Goal: Task Accomplishment & Management: Complete application form

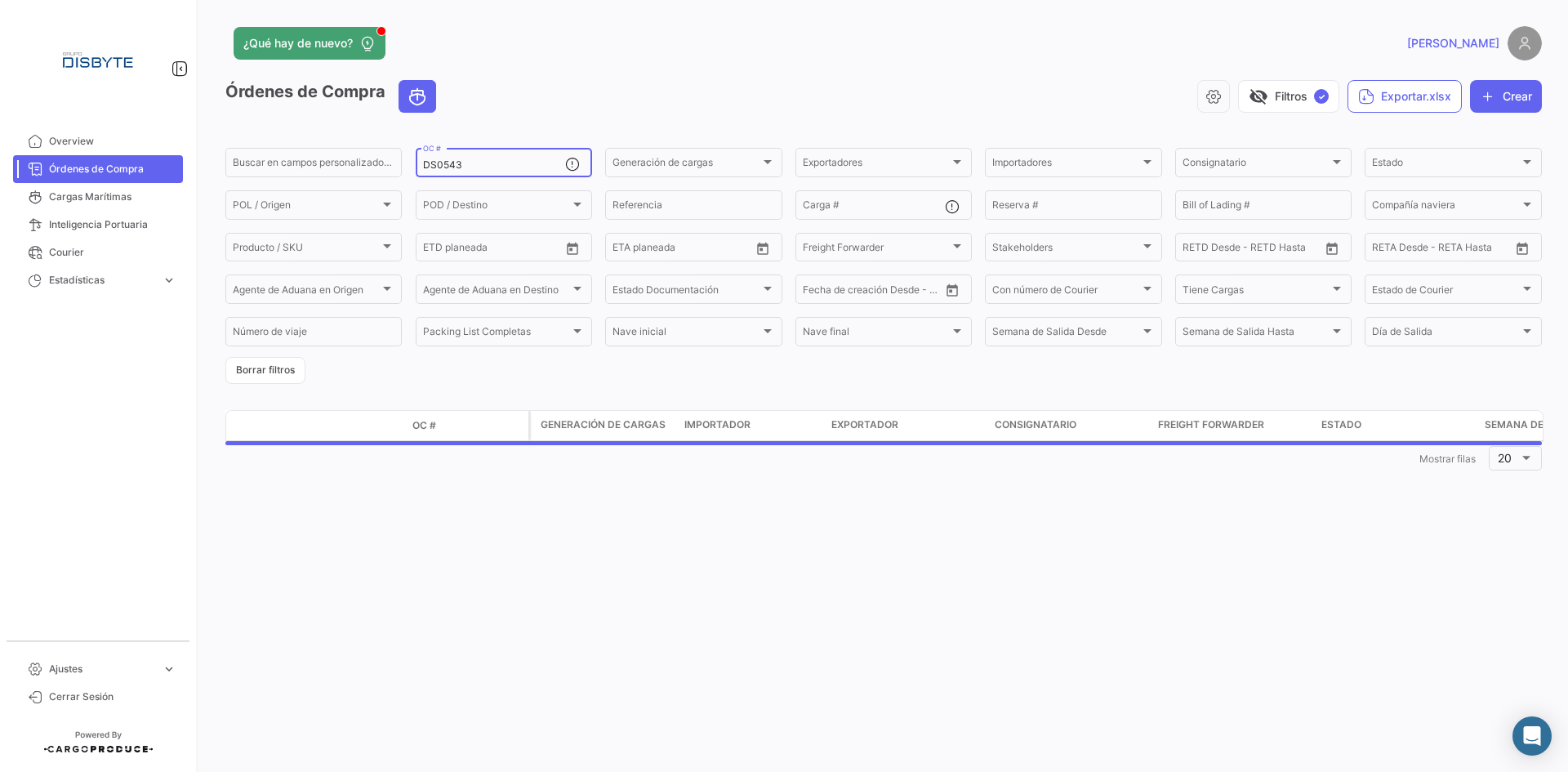
click at [449, 168] on input "DS0543" at bounding box center [494, 165] width 142 height 12
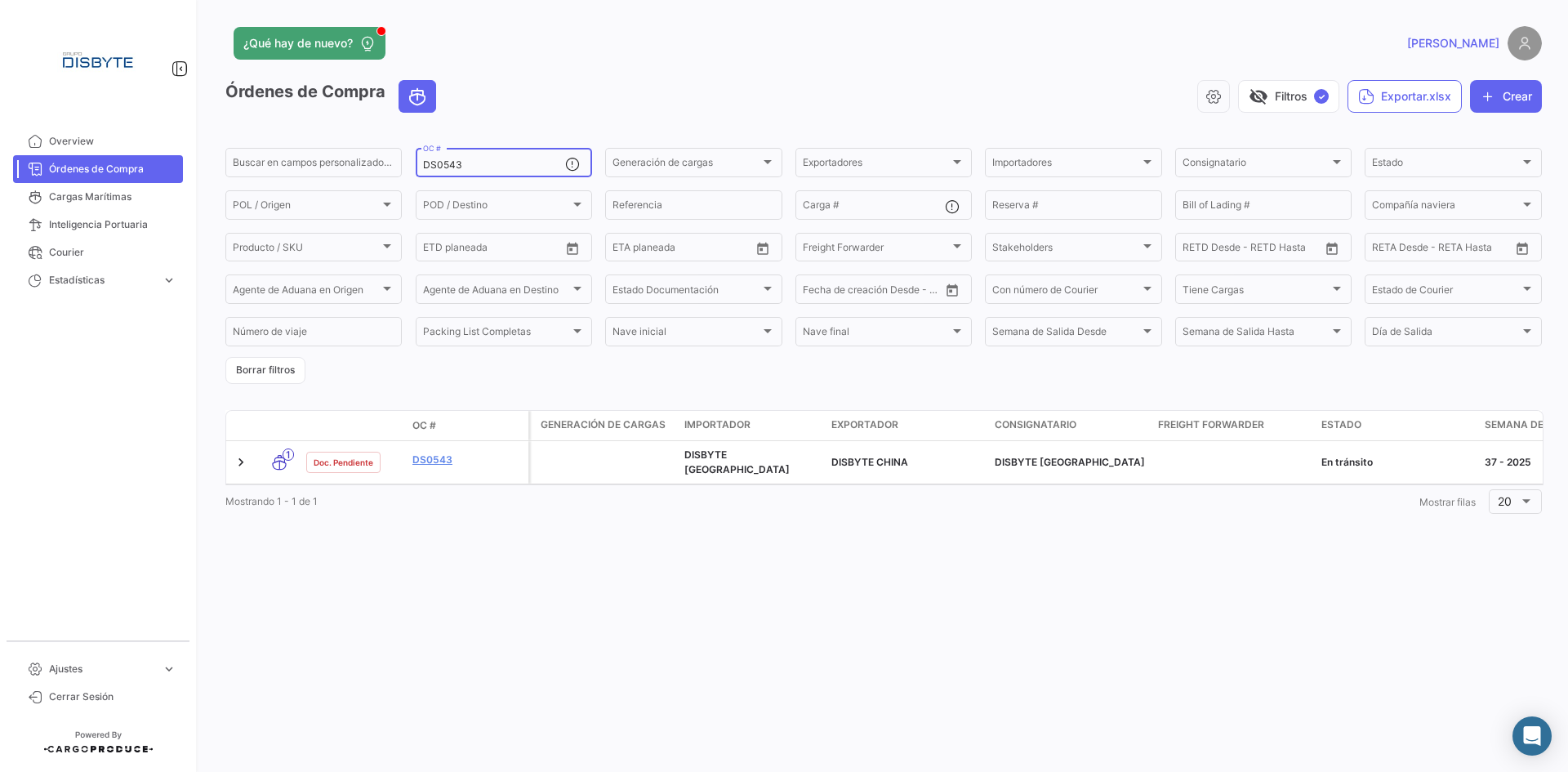
paste input "8"
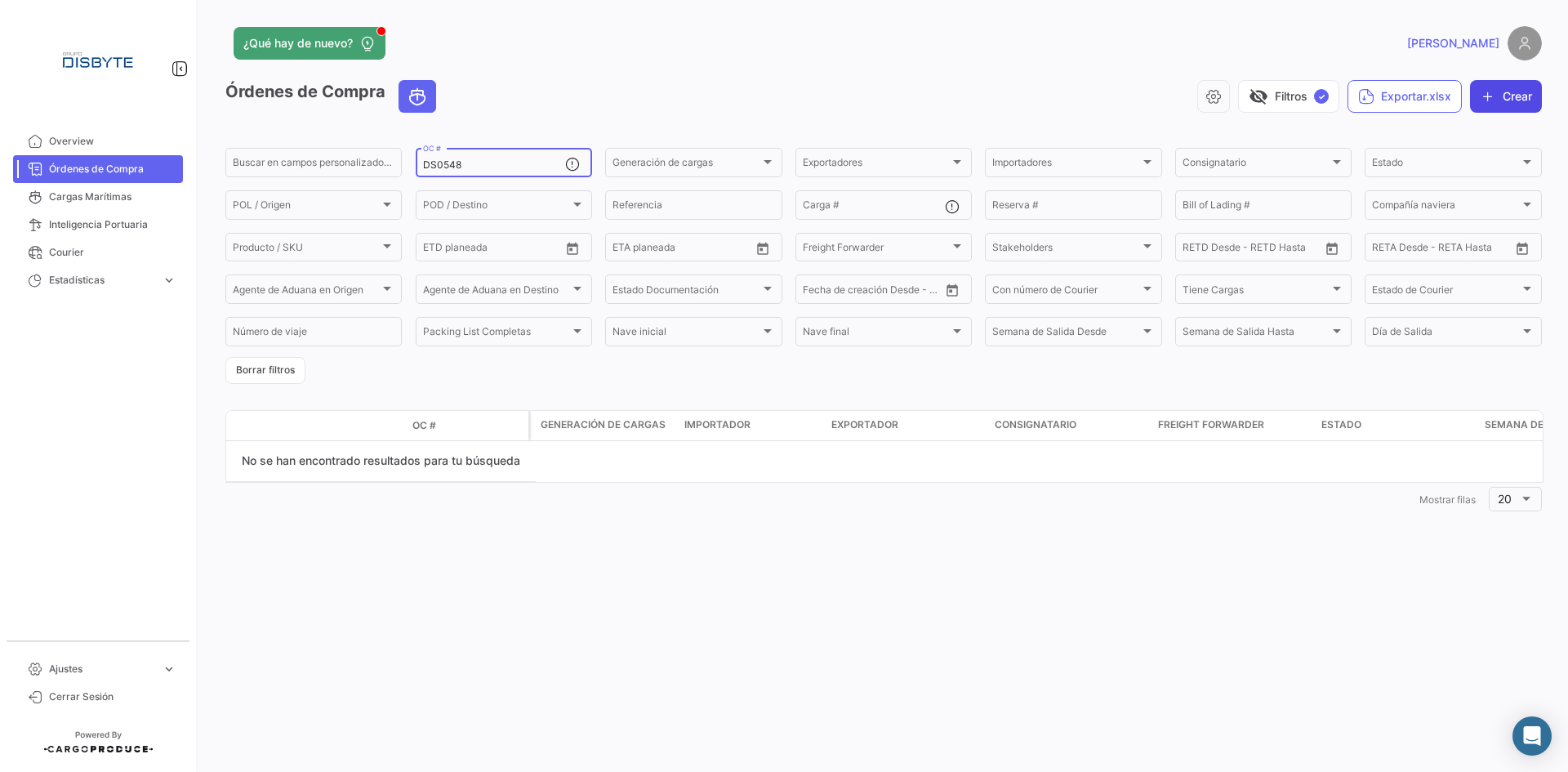
type input "DS0548"
click at [1490, 93] on icon "button" at bounding box center [1488, 96] width 16 height 16
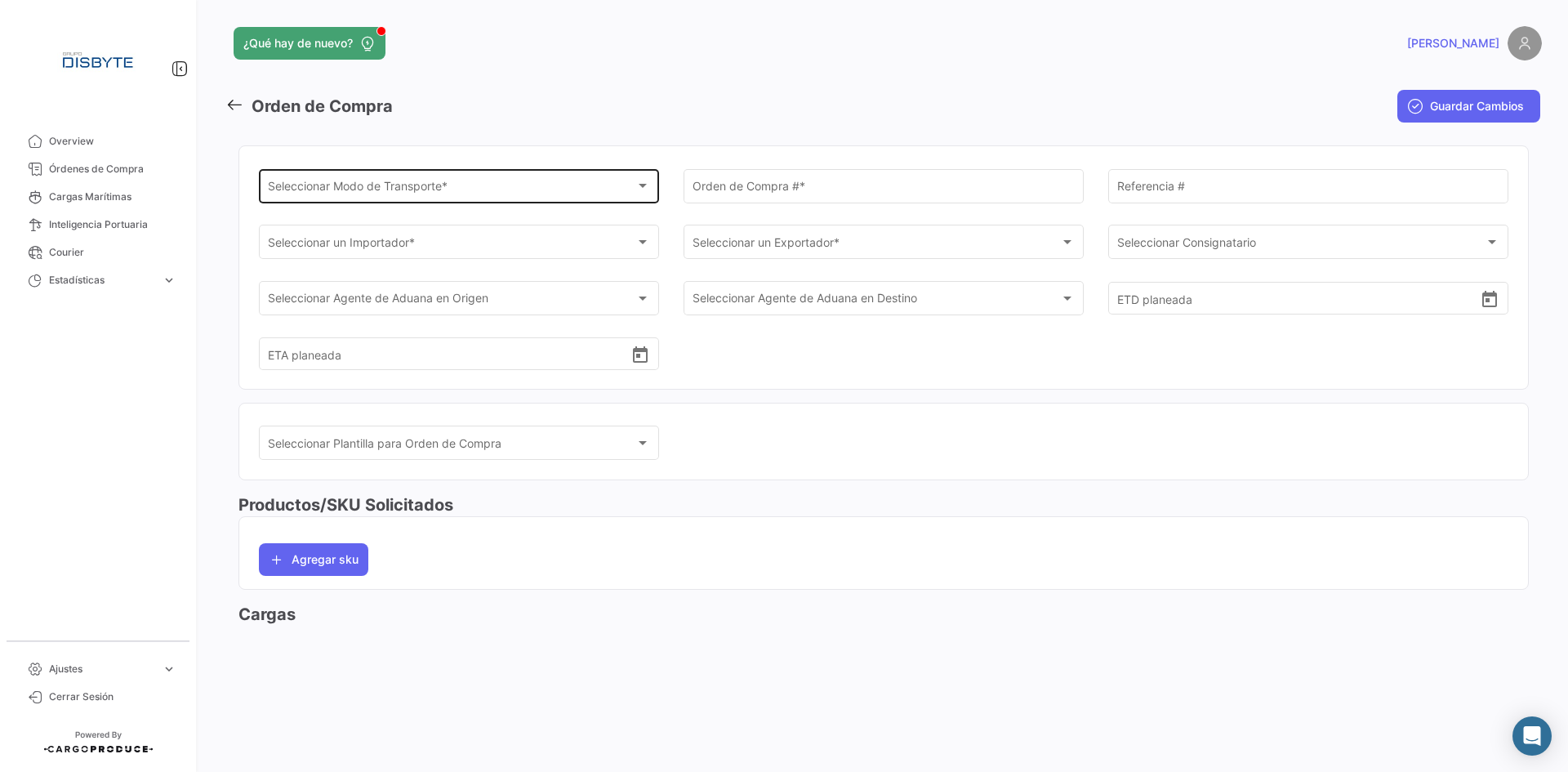
click at [428, 187] on span "Seleccionar Modo de Transporte *" at bounding box center [452, 189] width 369 height 14
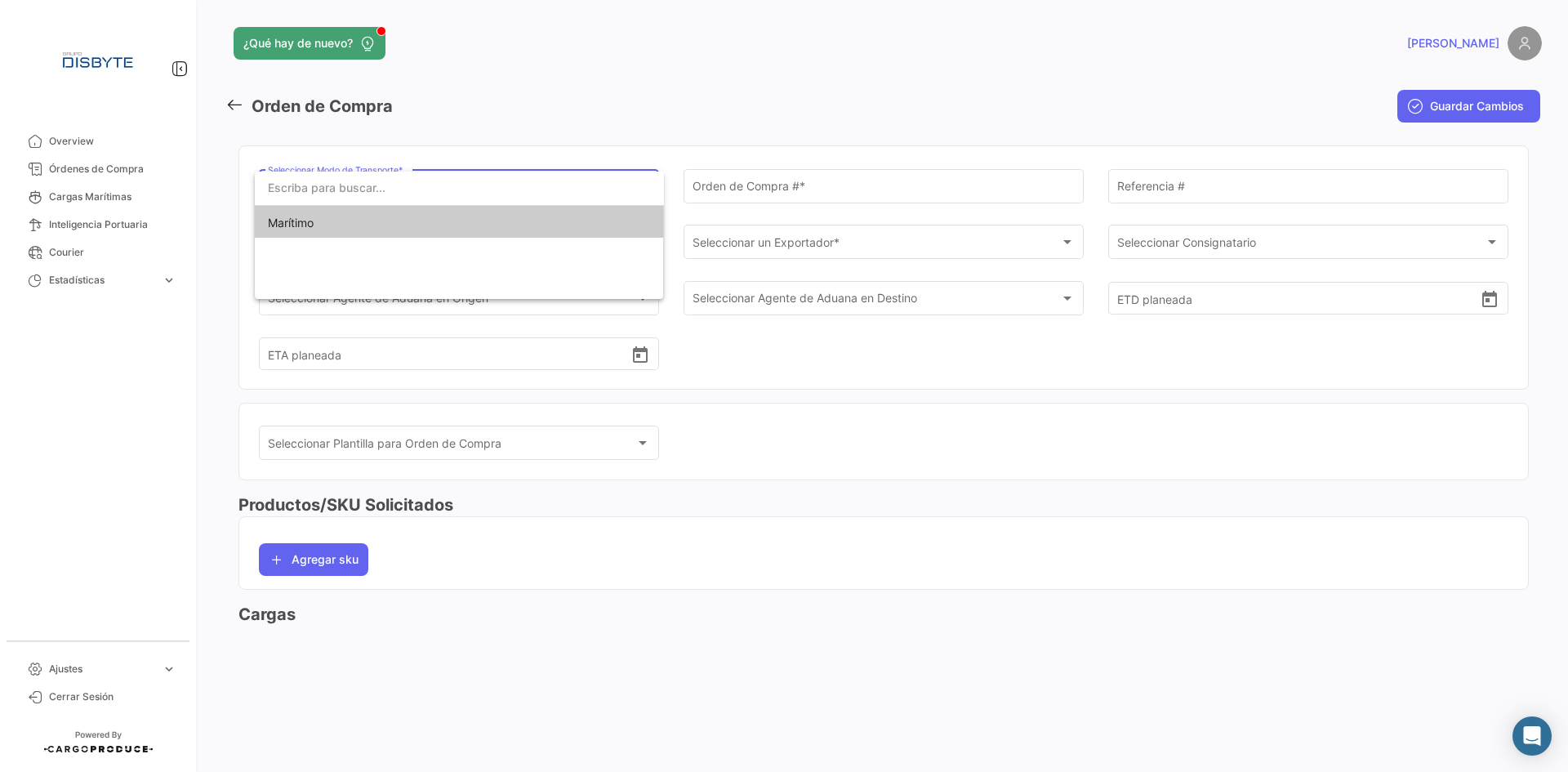
click at [414, 222] on span "Marítimo" at bounding box center [383, 223] width 229 height 35
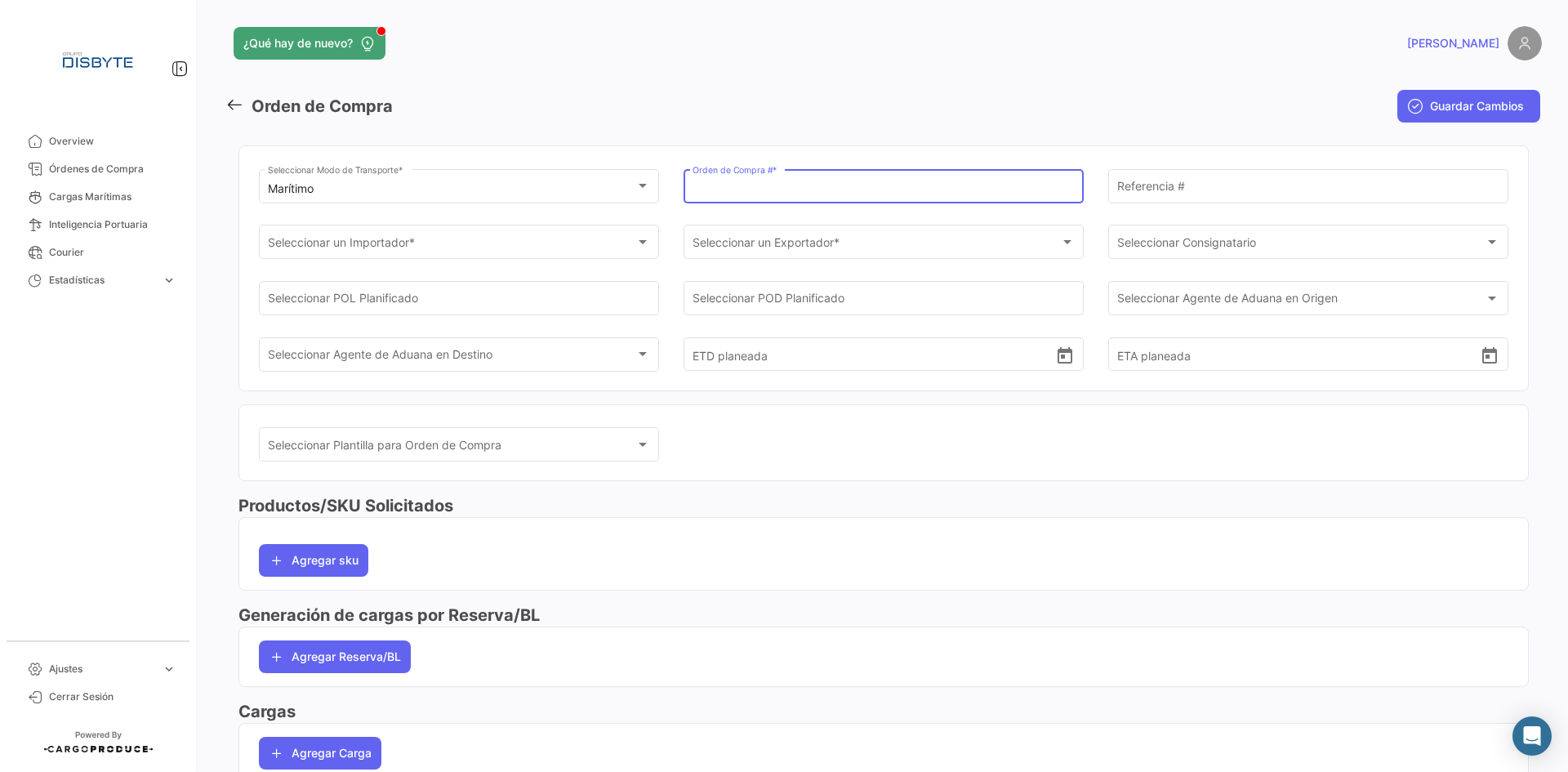
paste input "DS0548"
type input "DS0548"
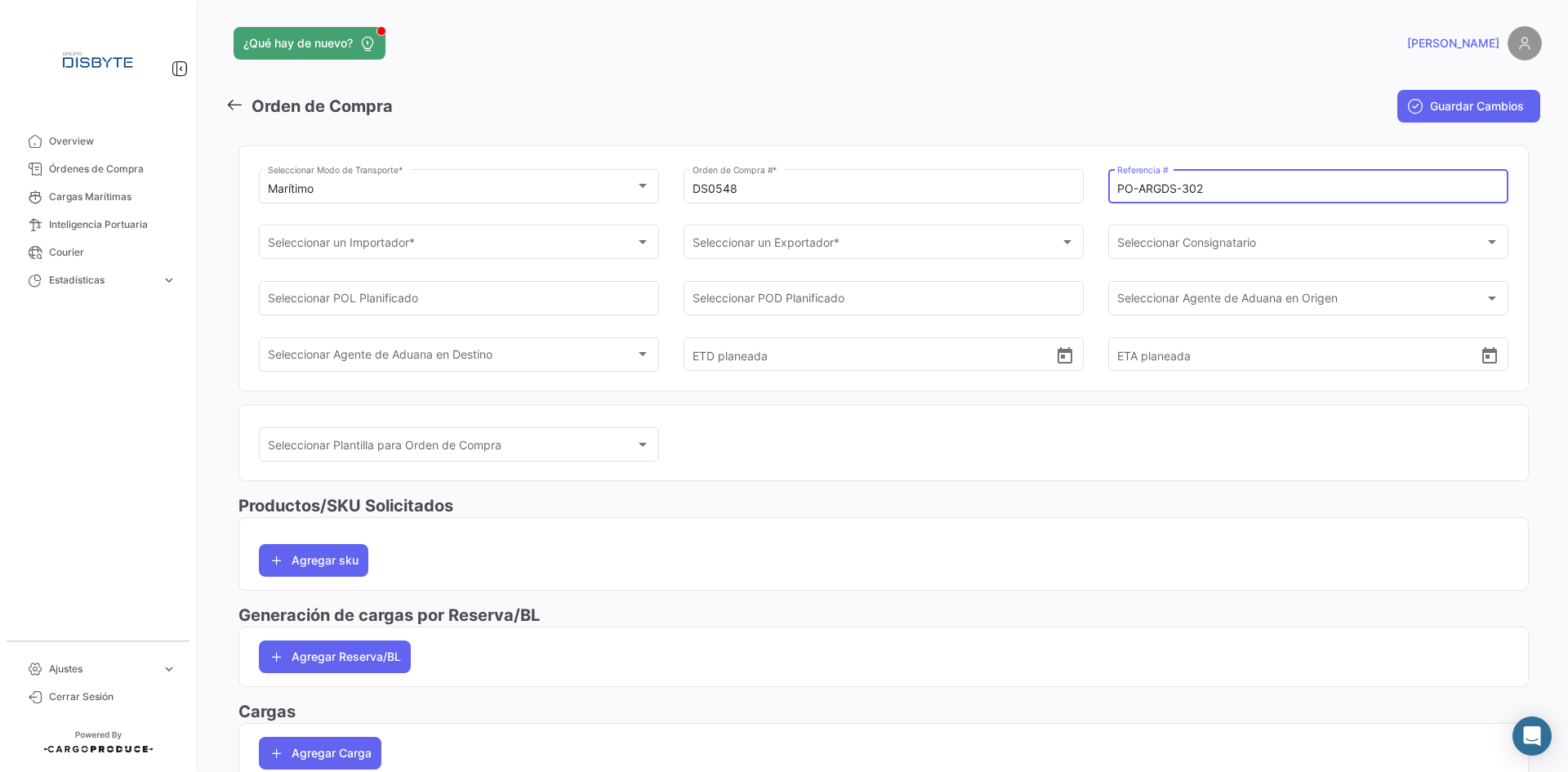
type input "PO-ARGDS-302"
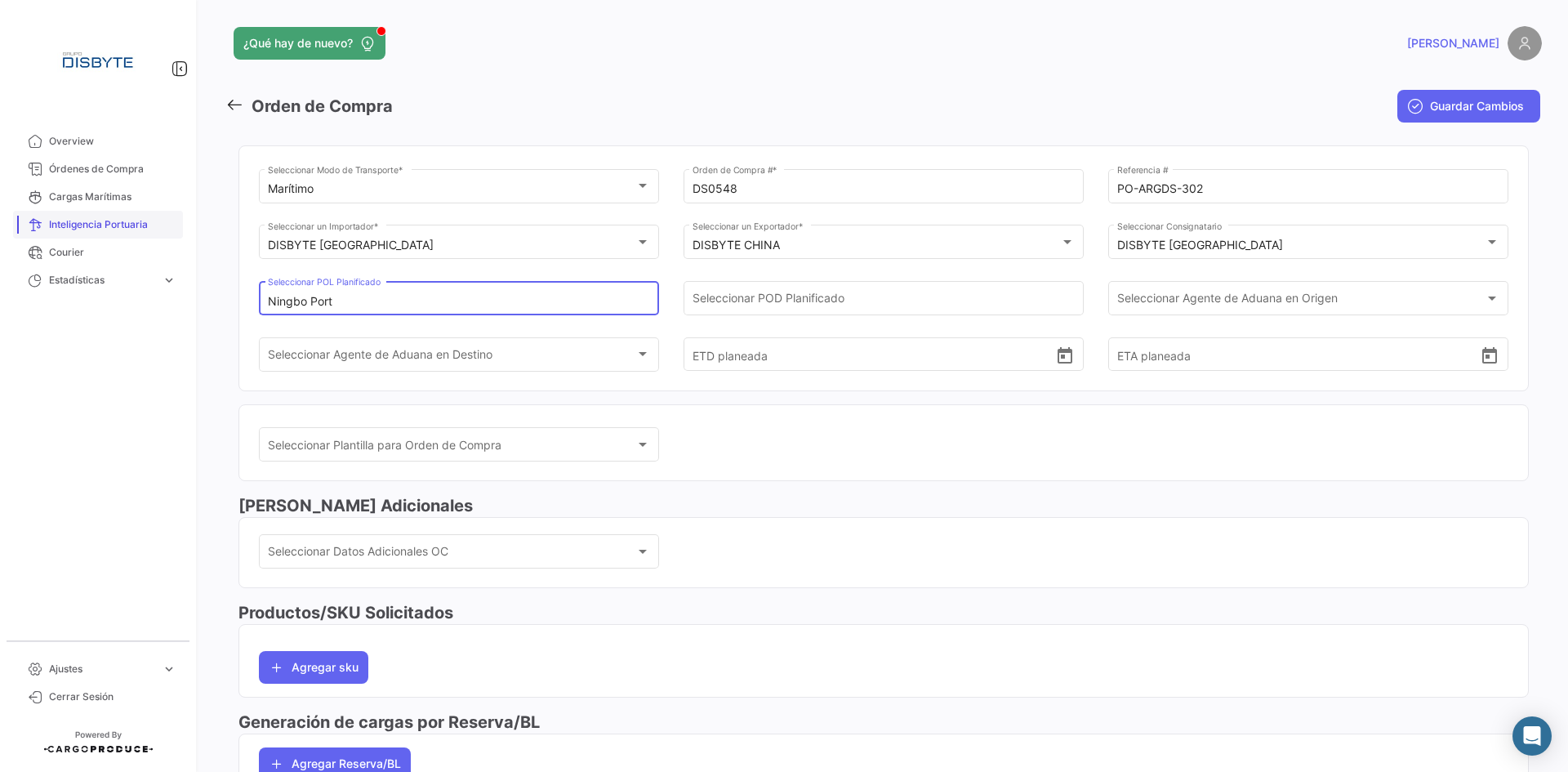
type input "Ningbo Port"
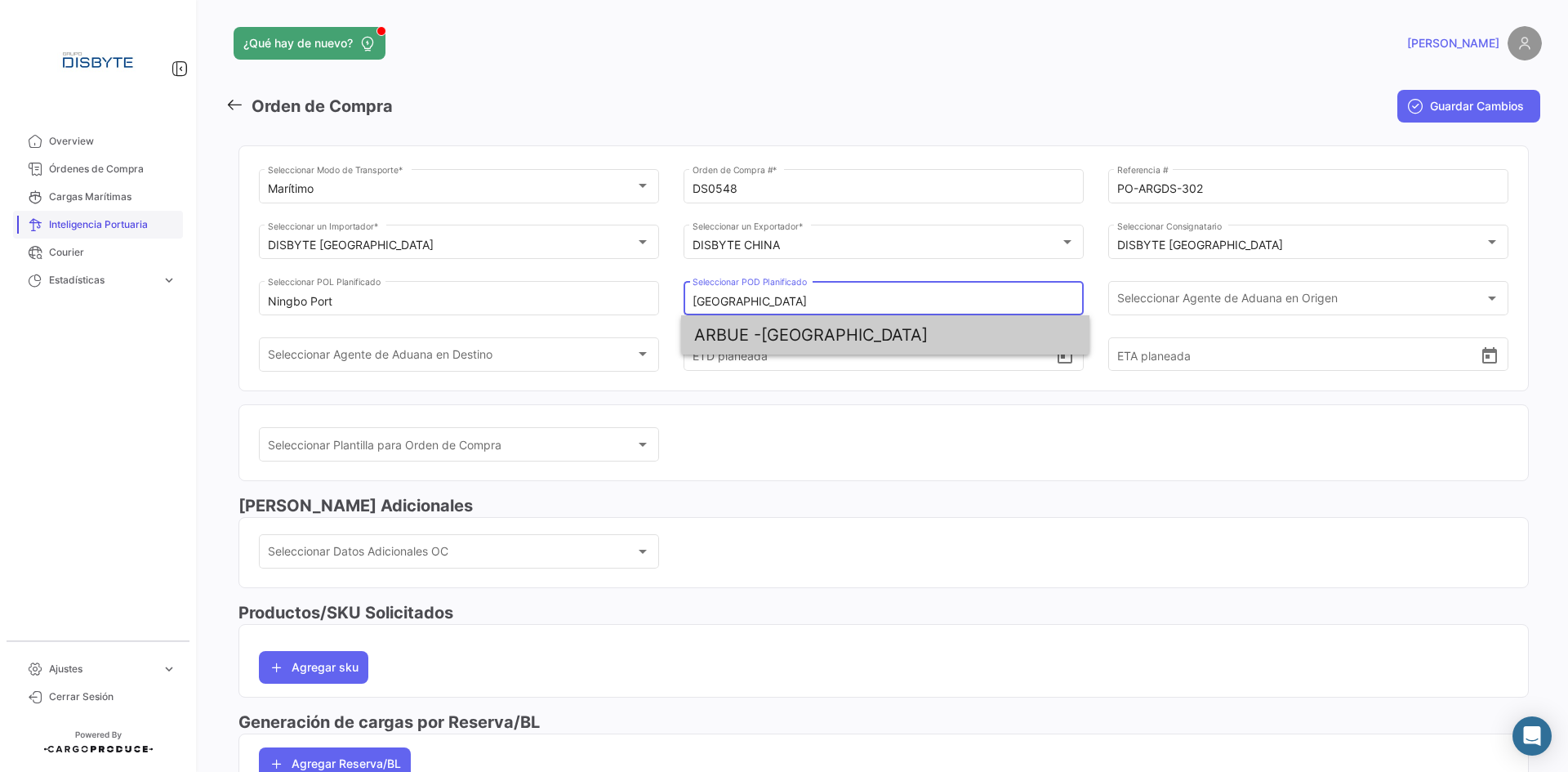
type input "[GEOGRAPHIC_DATA]"
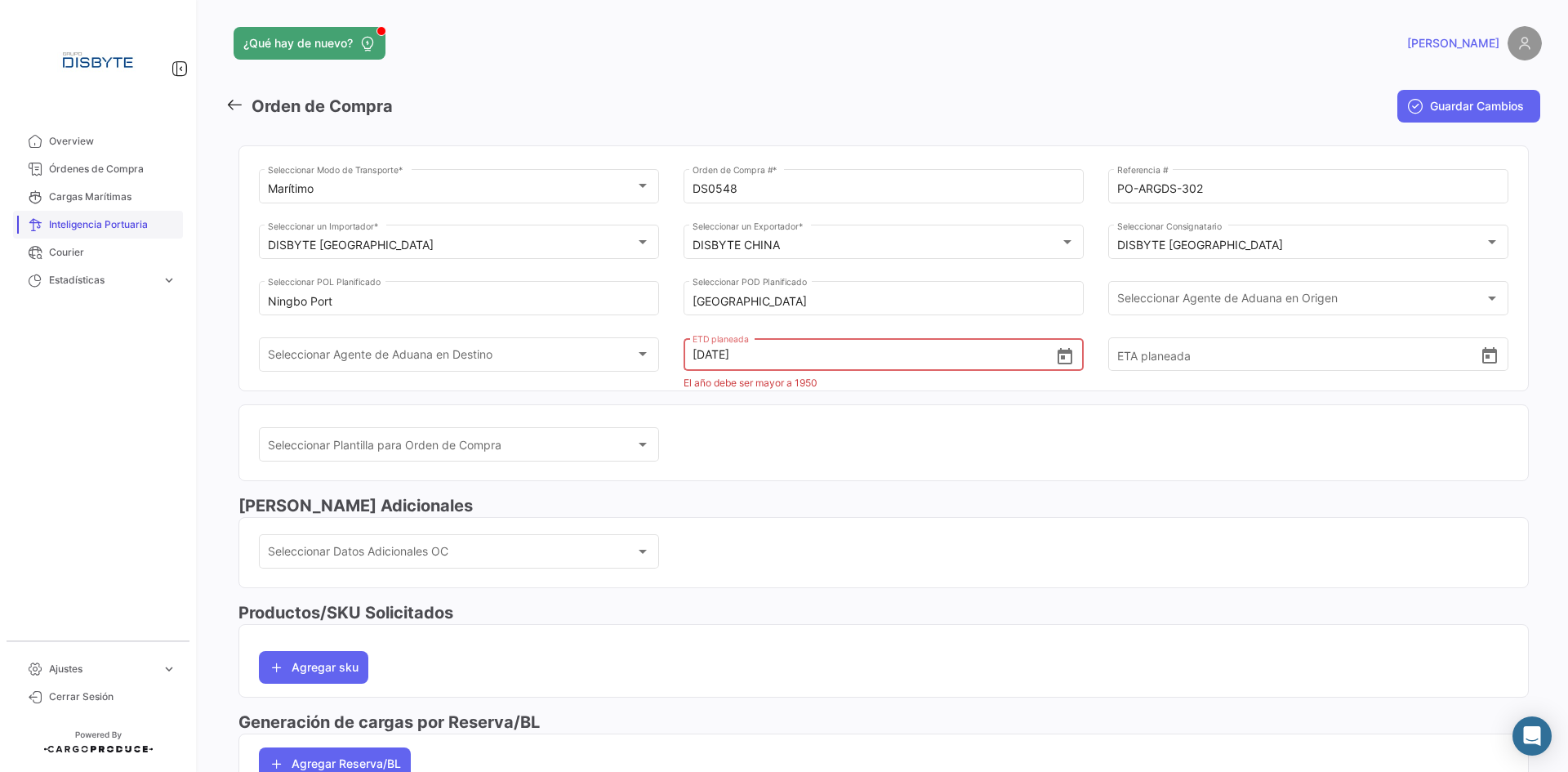
type input "[DATE] 00:00"
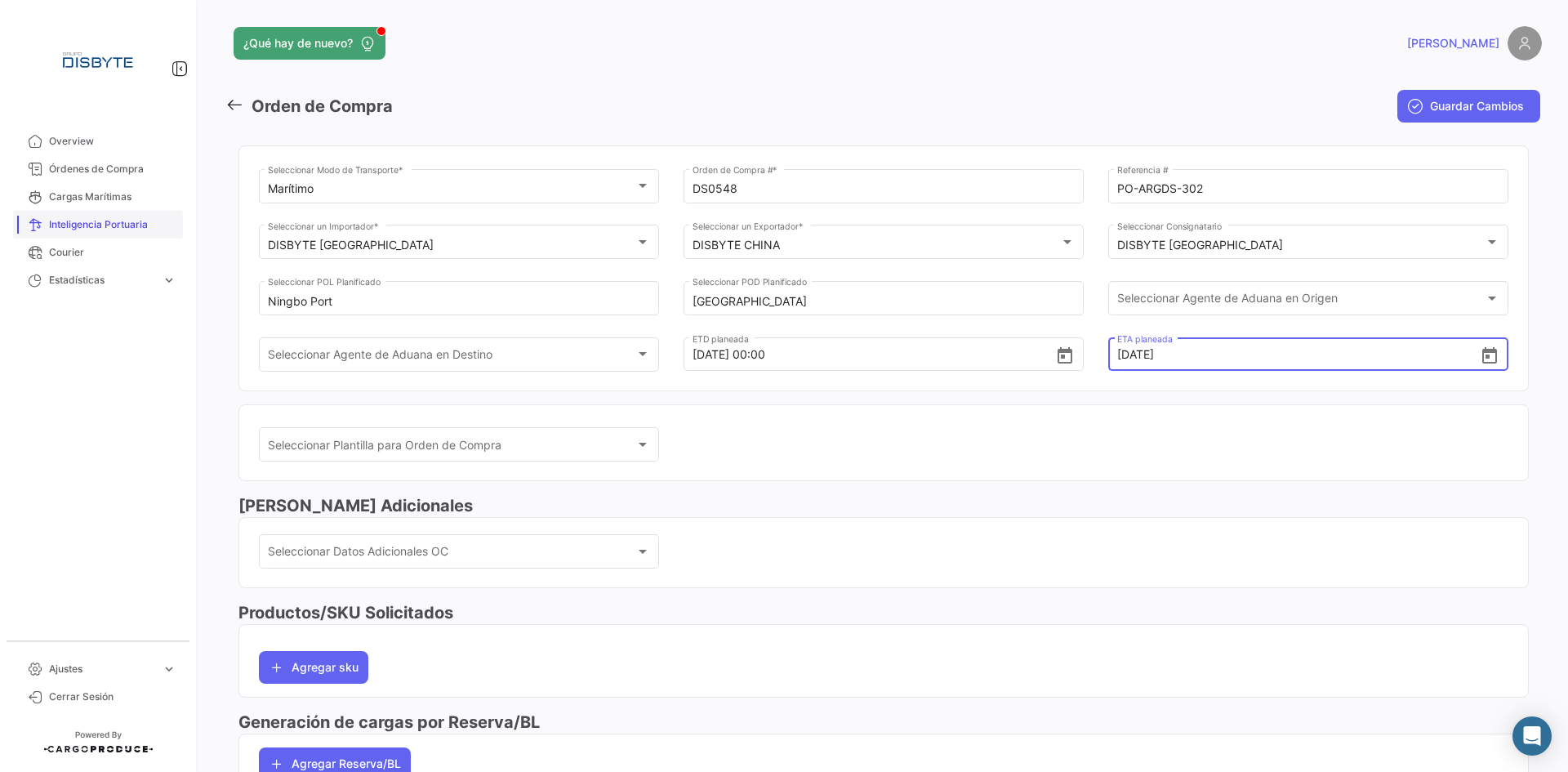
type input "[DATE] 00:00"
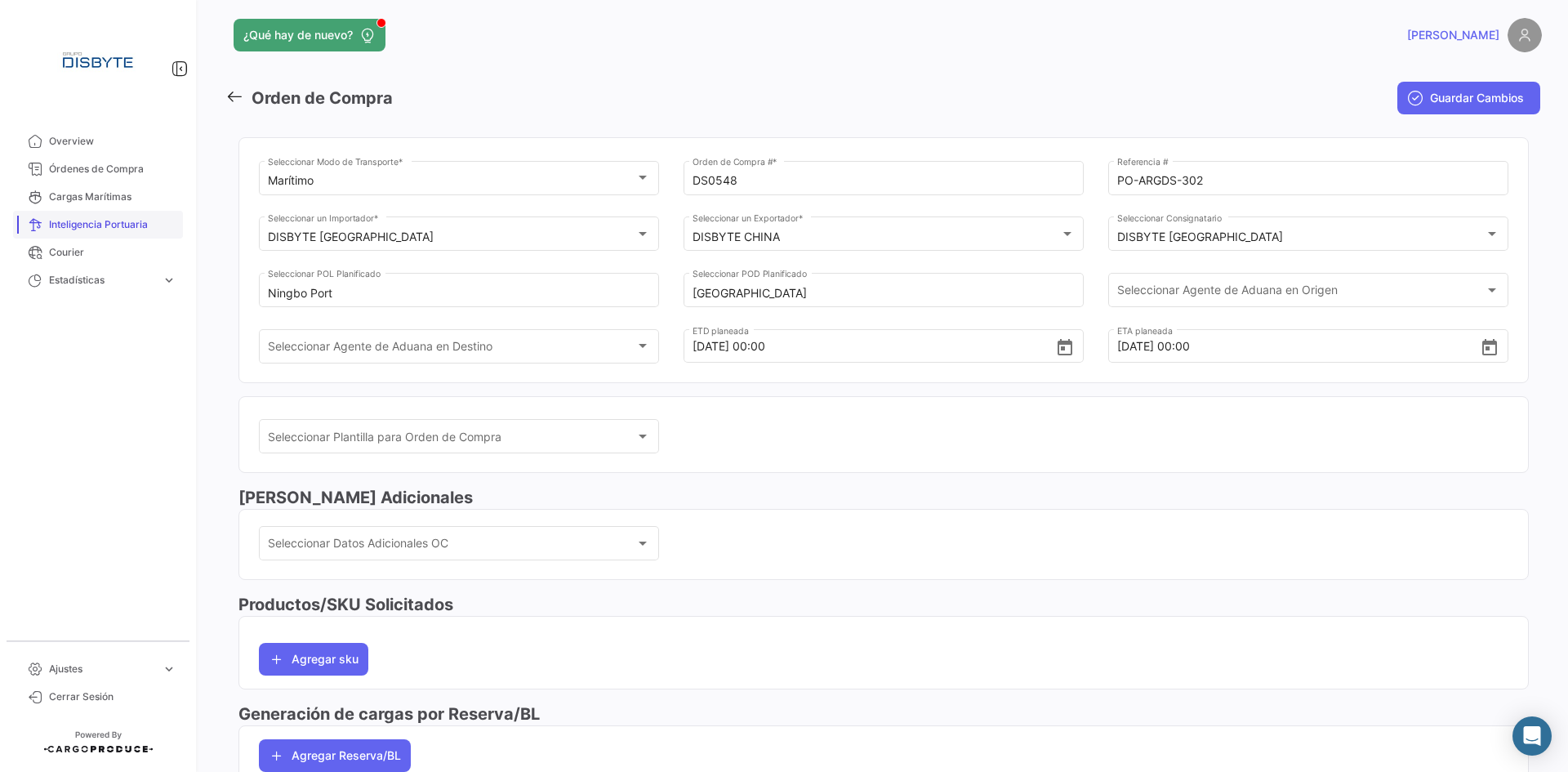
click at [259, 739] on button "Agregar Reserva/BL" at bounding box center [335, 755] width 152 height 33
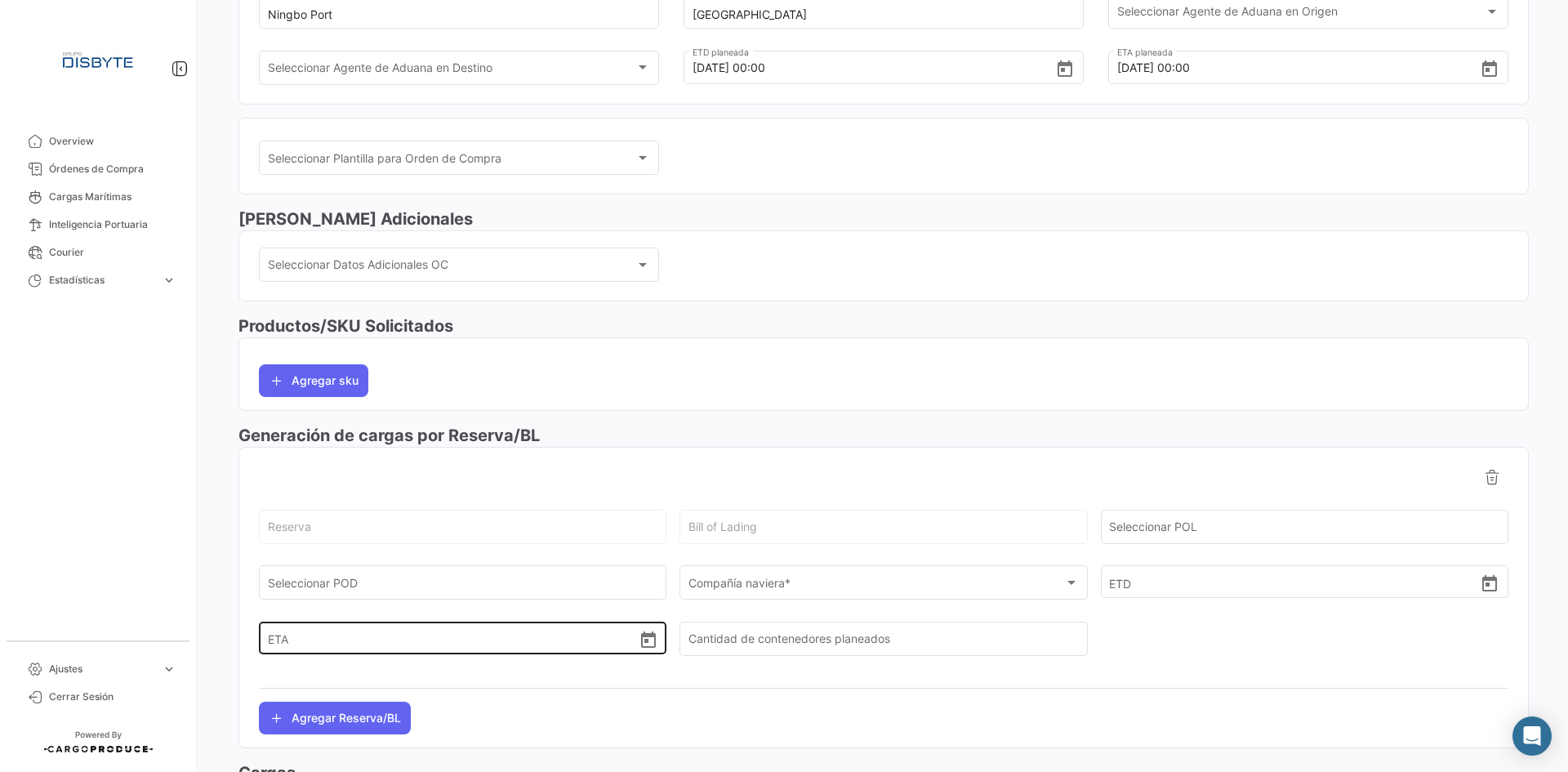
scroll to position [416, 0]
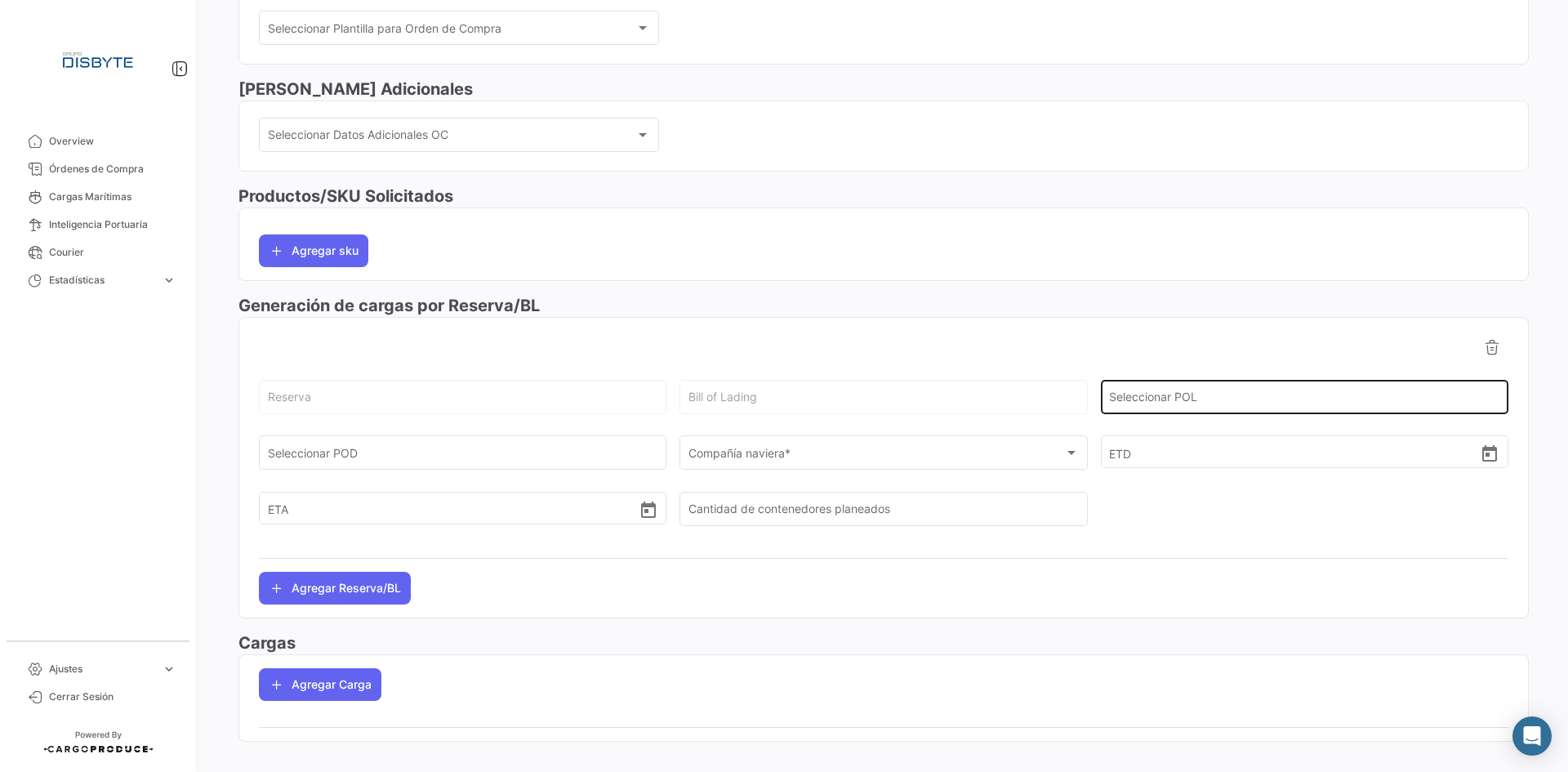
click at [1154, 397] on input "Seleccionar POL" at bounding box center [1304, 399] width 391 height 14
type input "Ningbo Port"
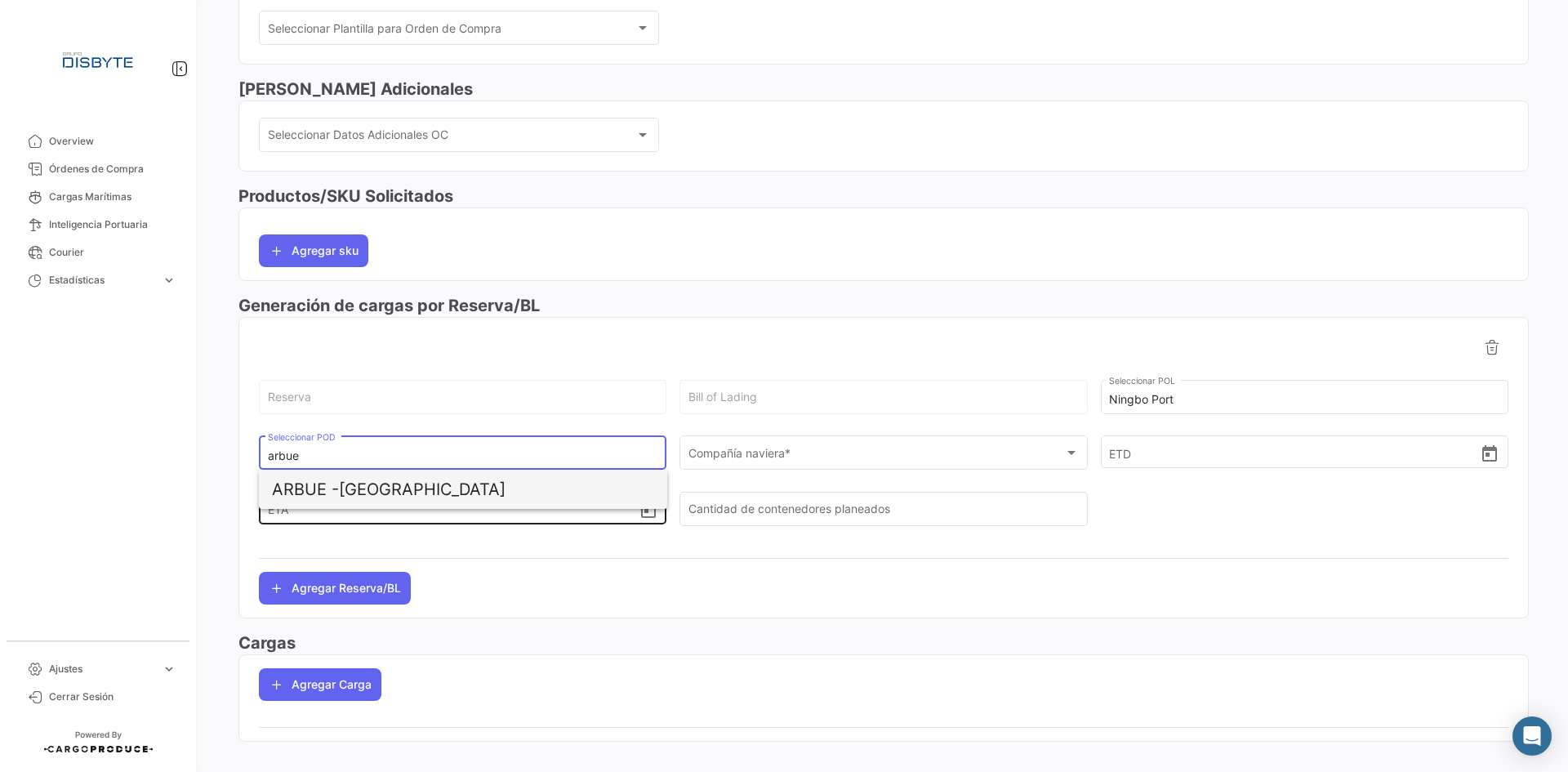
click at [370, 484] on span "ARBUE - [GEOGRAPHIC_DATA]" at bounding box center [463, 489] width 383 height 39
type input "[GEOGRAPHIC_DATA]"
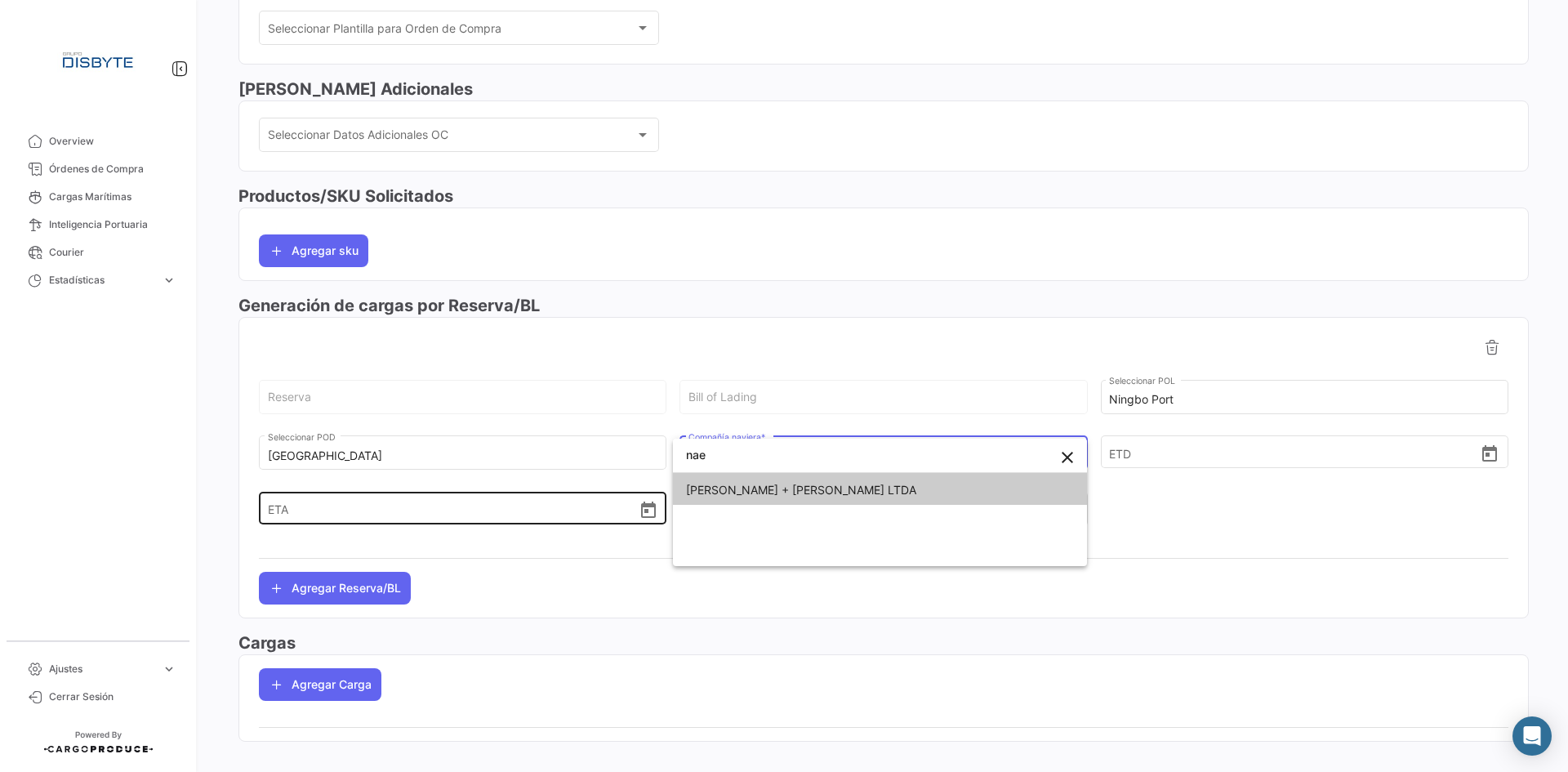
type input "naer"
type input "maers"
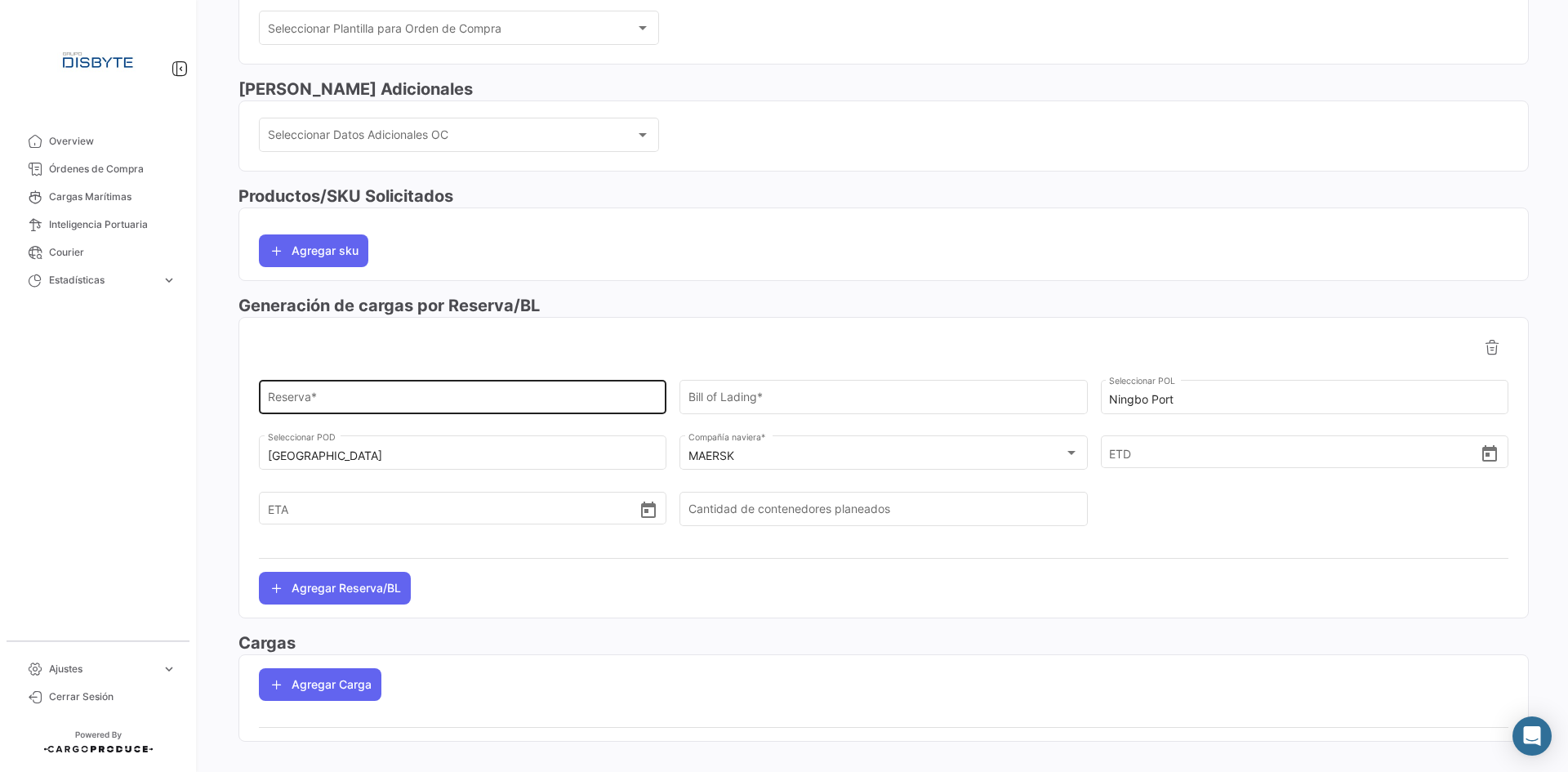
click at [392, 386] on div "Reserva *" at bounding box center [463, 395] width 391 height 38
drag, startPoint x: 122, startPoint y: 511, endPoint x: 365, endPoint y: 348, distance: 292.6
click at [135, 491] on mat-nav-list "Overview Órdenes de Compra Cargas Marítimas Inteligencia Portuaria Courier Esta…" at bounding box center [97, 378] width 196 height 513
click at [342, 395] on input "Reserva *" at bounding box center [463, 399] width 391 height 14
paste input "258215617"
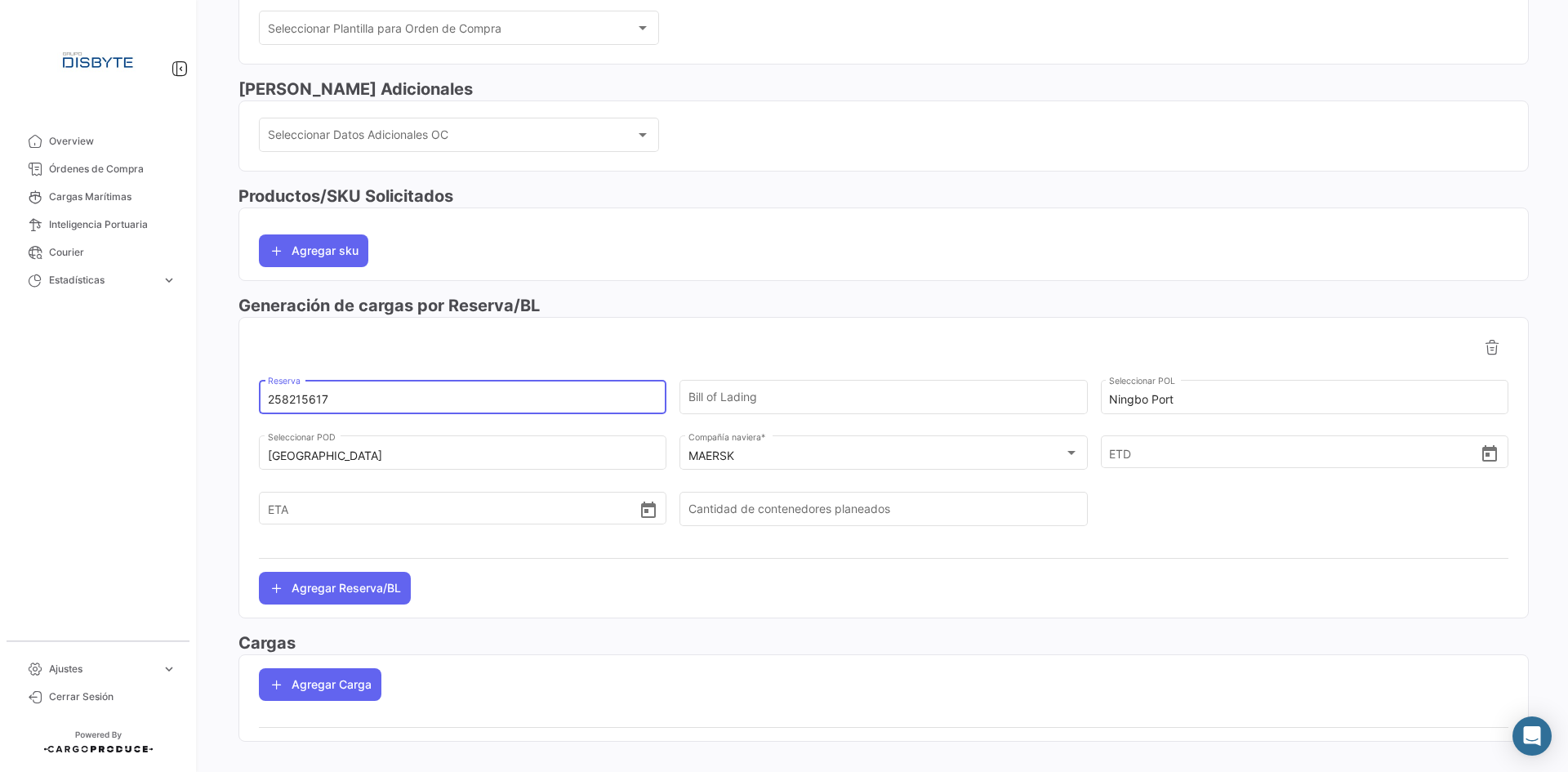
type input "258215617"
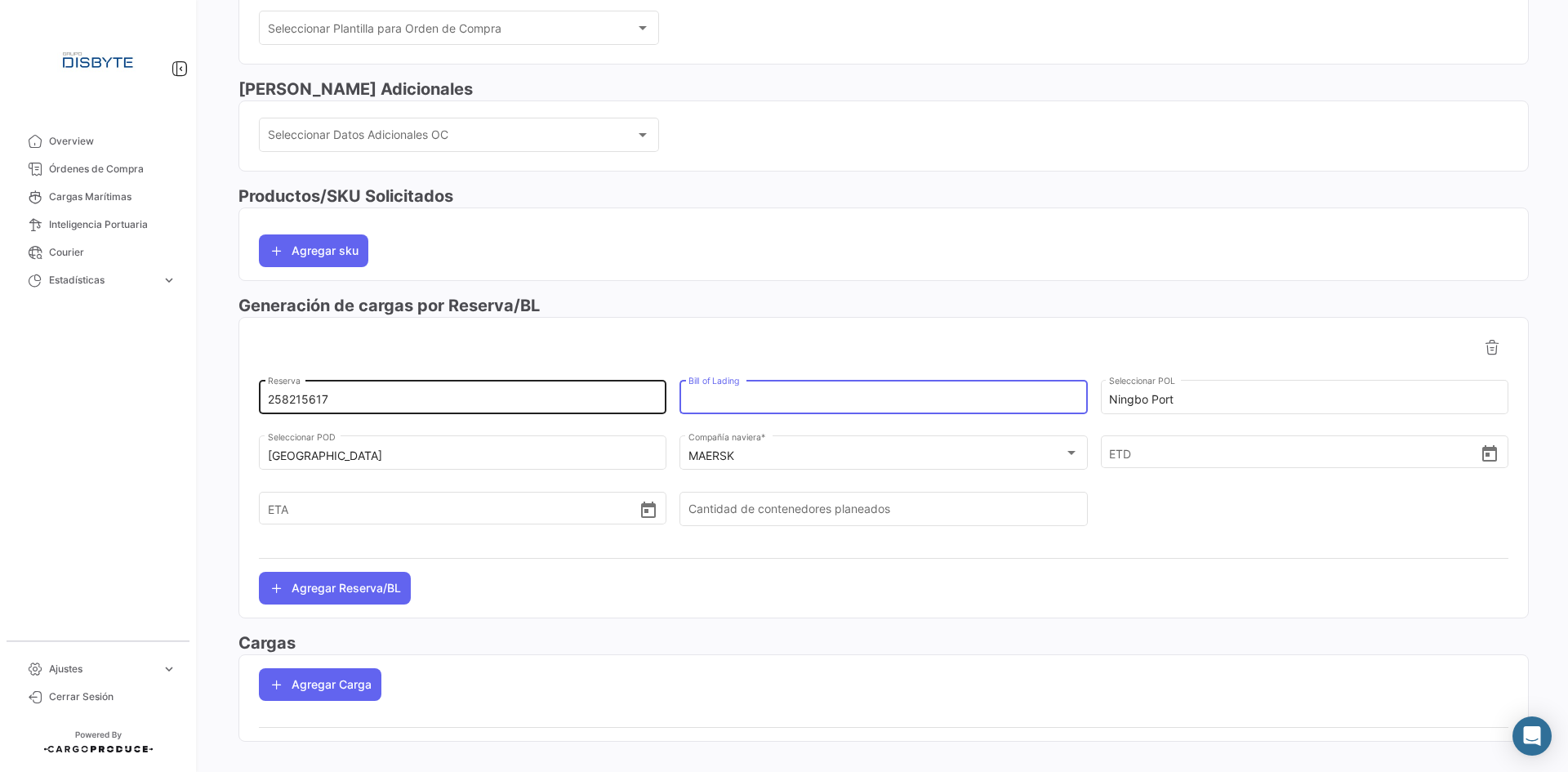
paste input "258215617"
type input "258215617"
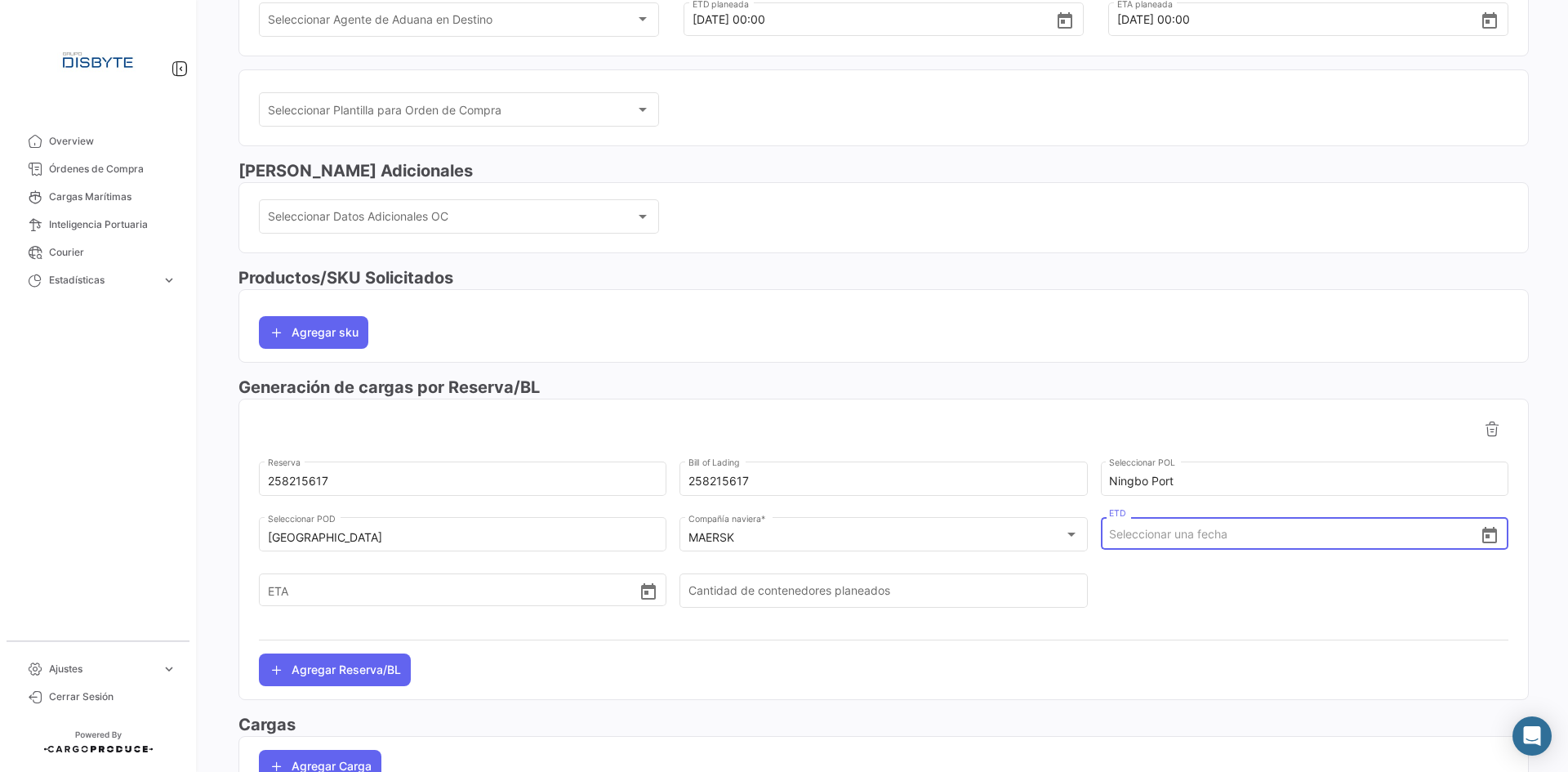
scroll to position [253, 0]
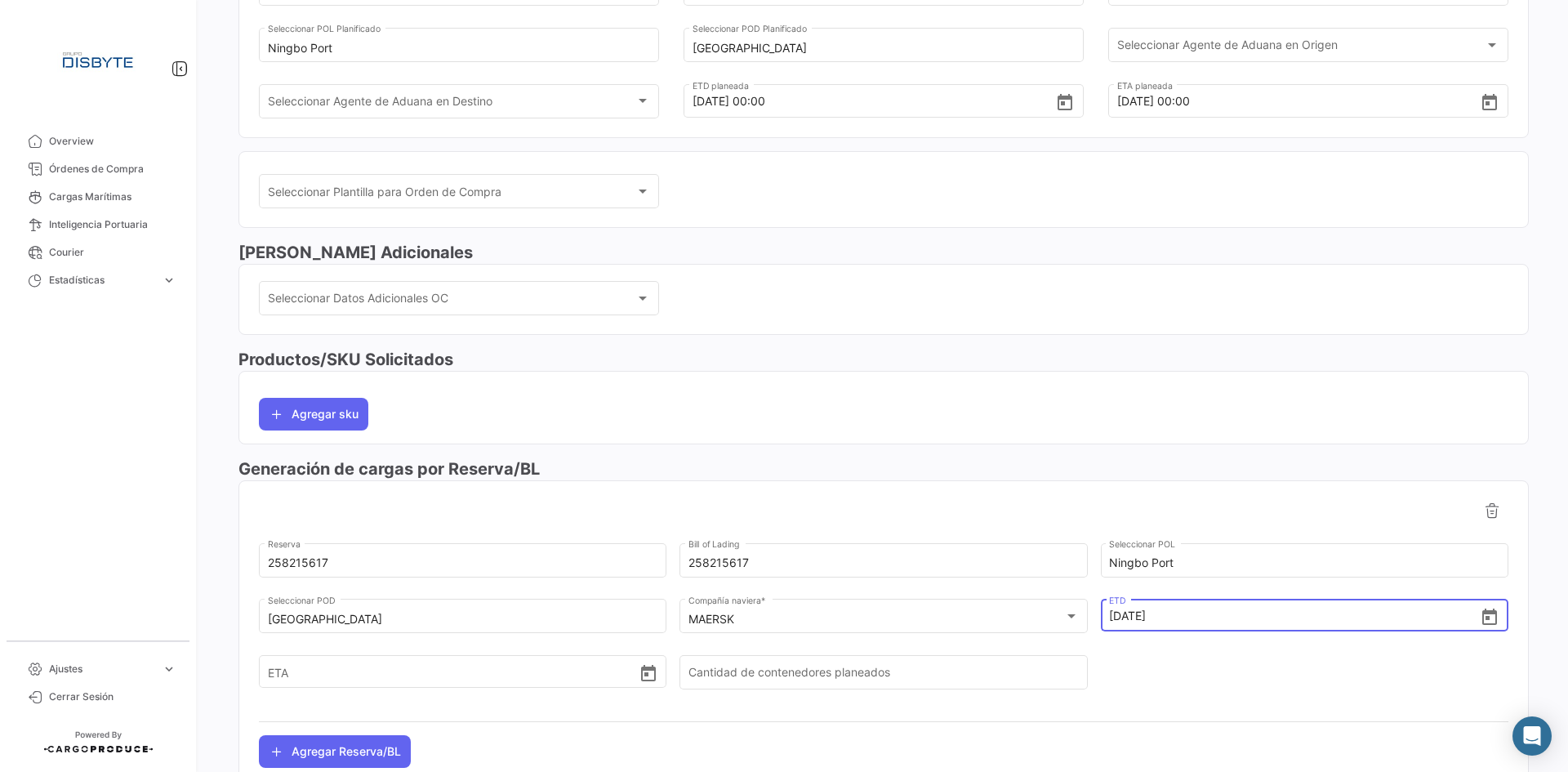
type input "[DATE] 00:00"
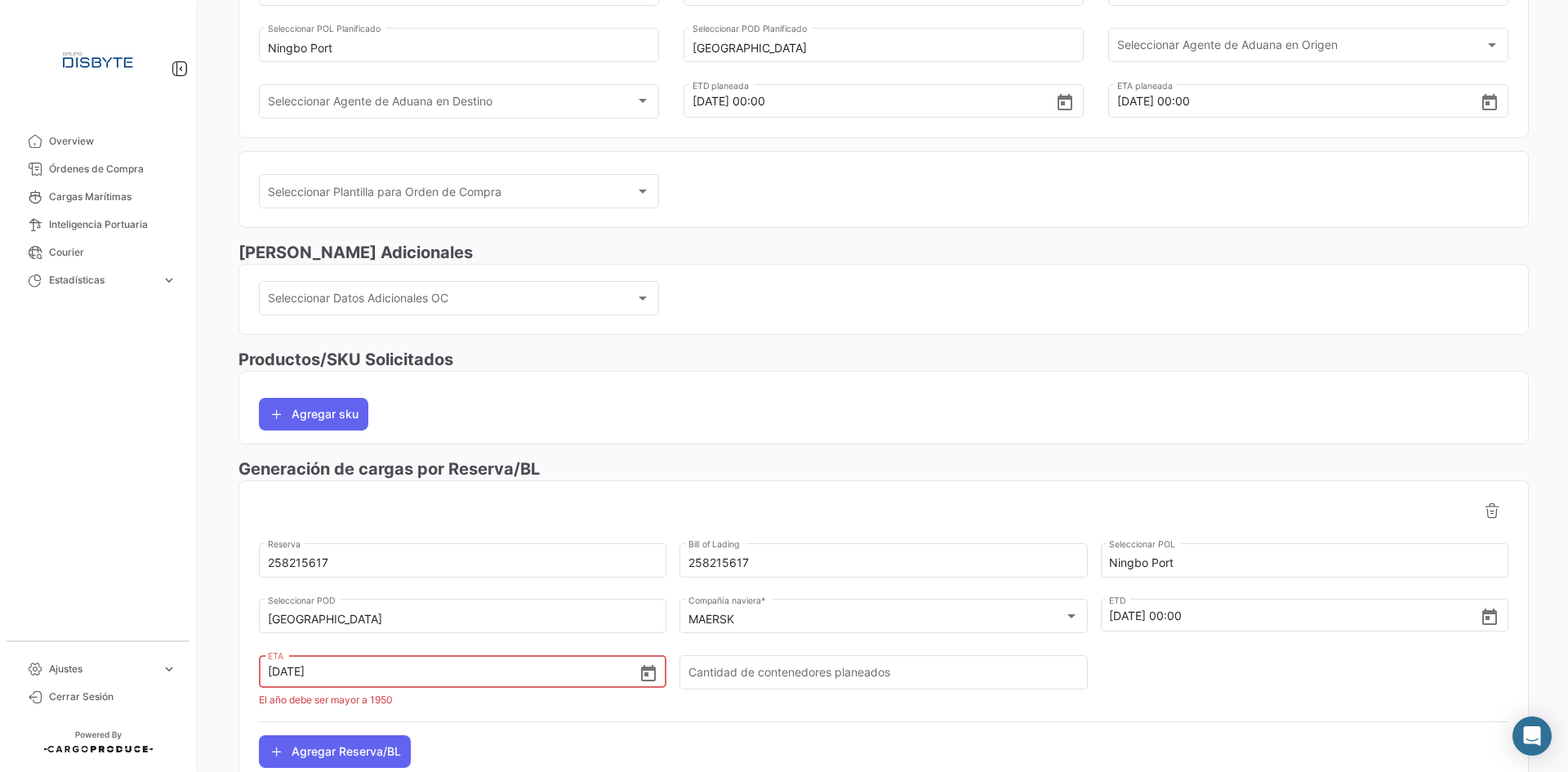
type input "[DATE] 00:00"
type input "1"
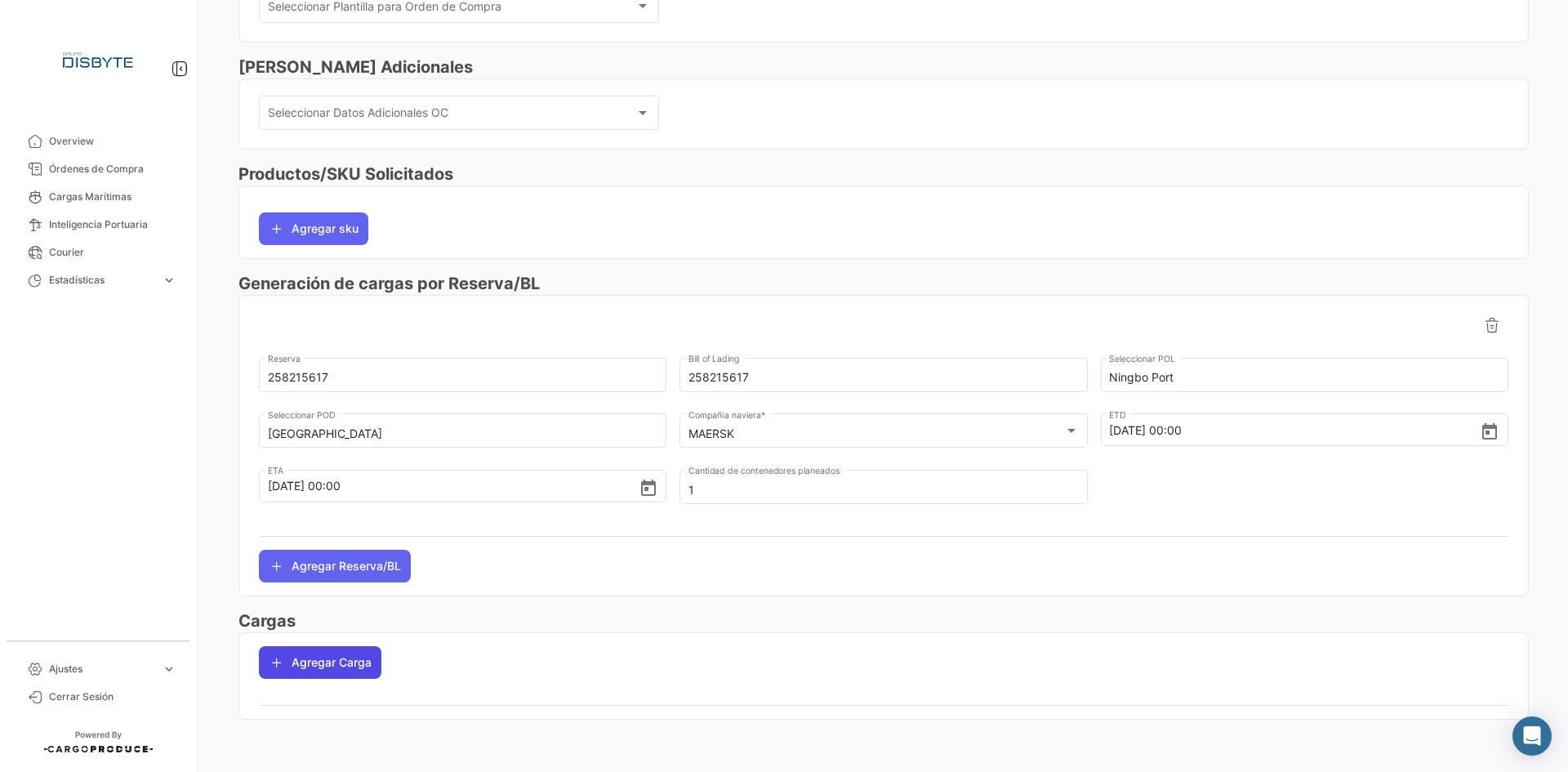
click at [319, 666] on button "Agregar Carga" at bounding box center [320, 662] width 122 height 33
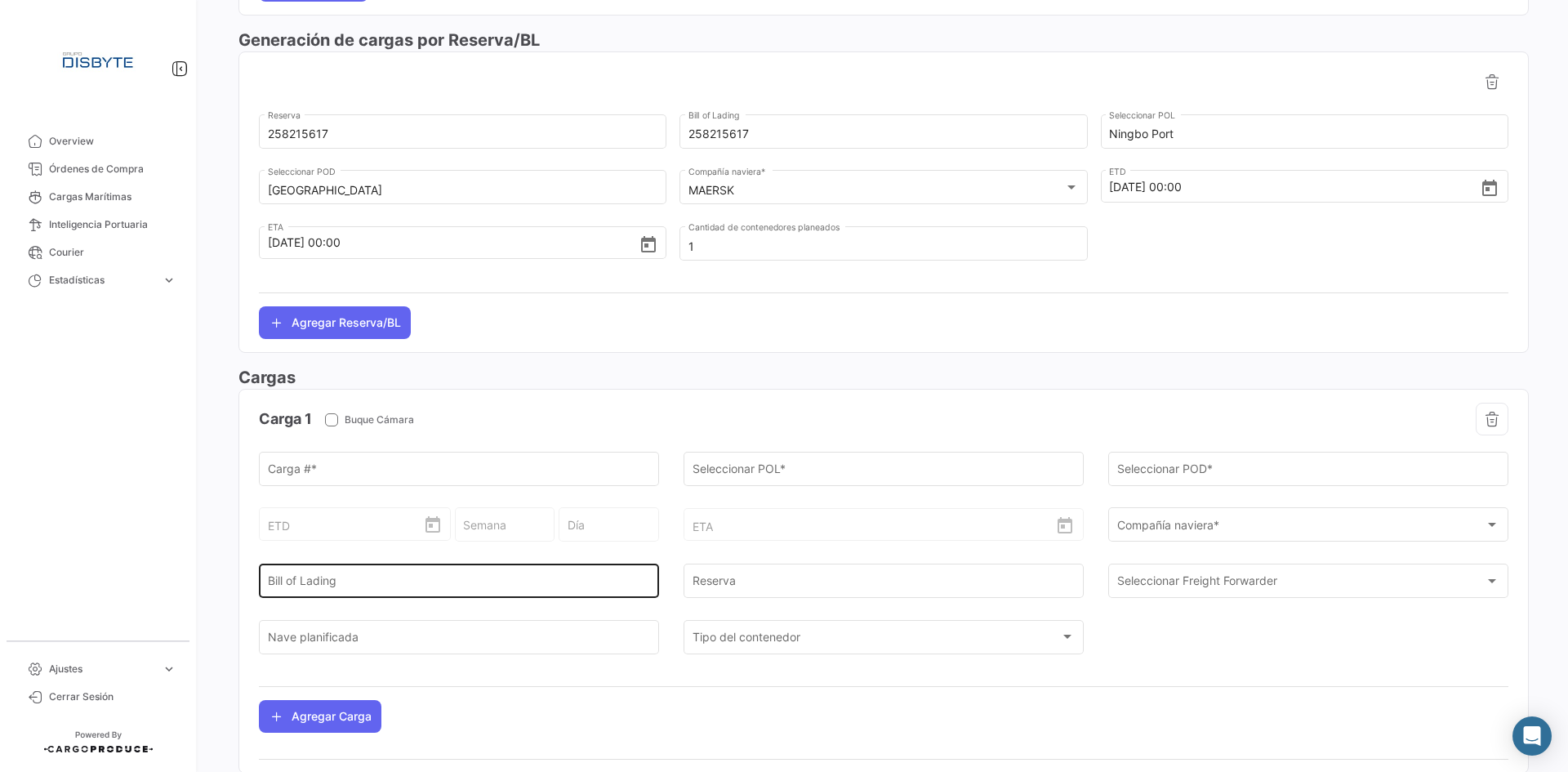
scroll to position [684, 0]
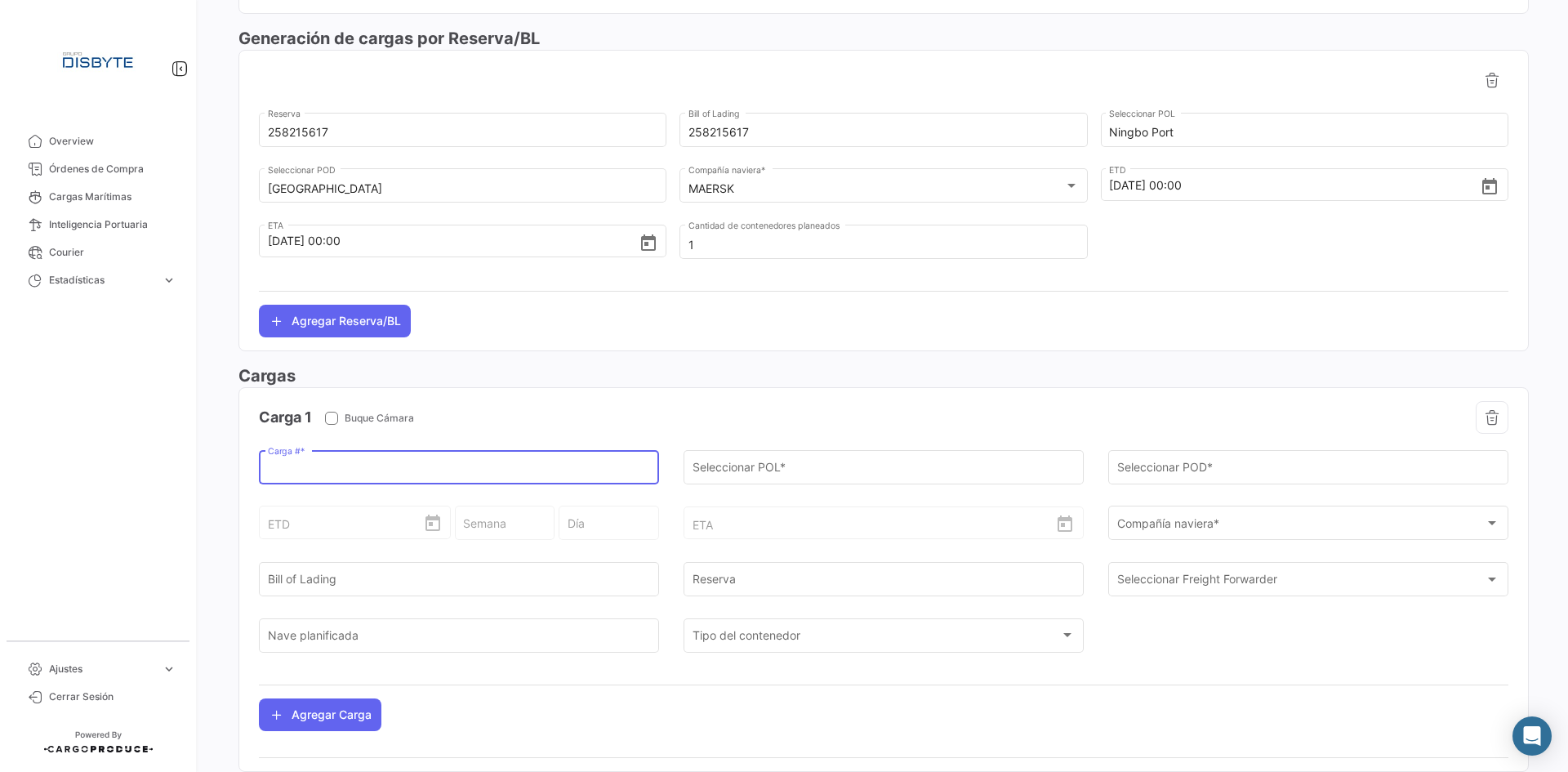
click at [364, 469] on input "Carga # *" at bounding box center [459, 470] width 383 height 14
paste input "/HASU4771379/CN3926621/422CARTONS"
type input "HASU4771379"
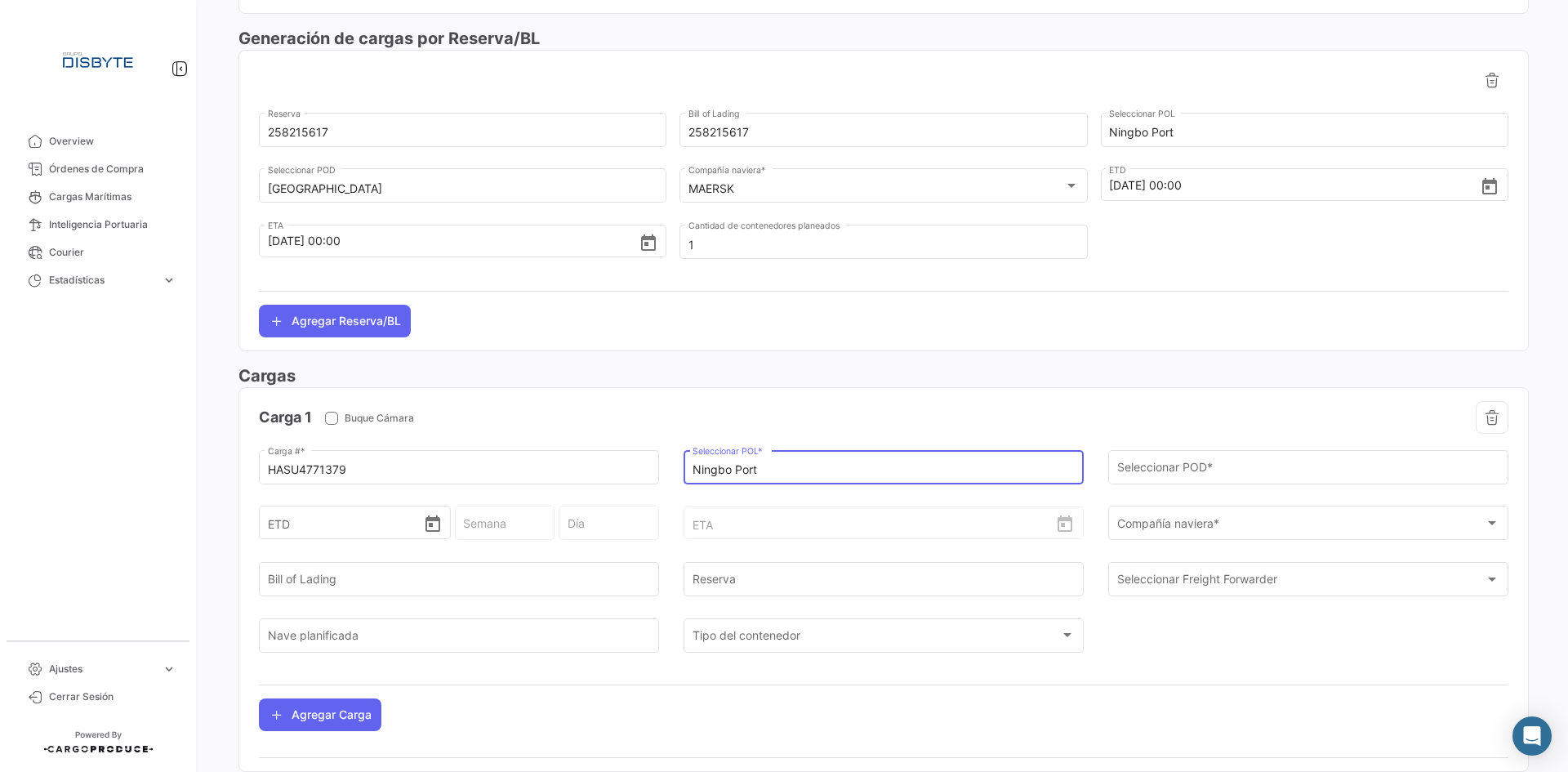
type input "Ningbo Port"
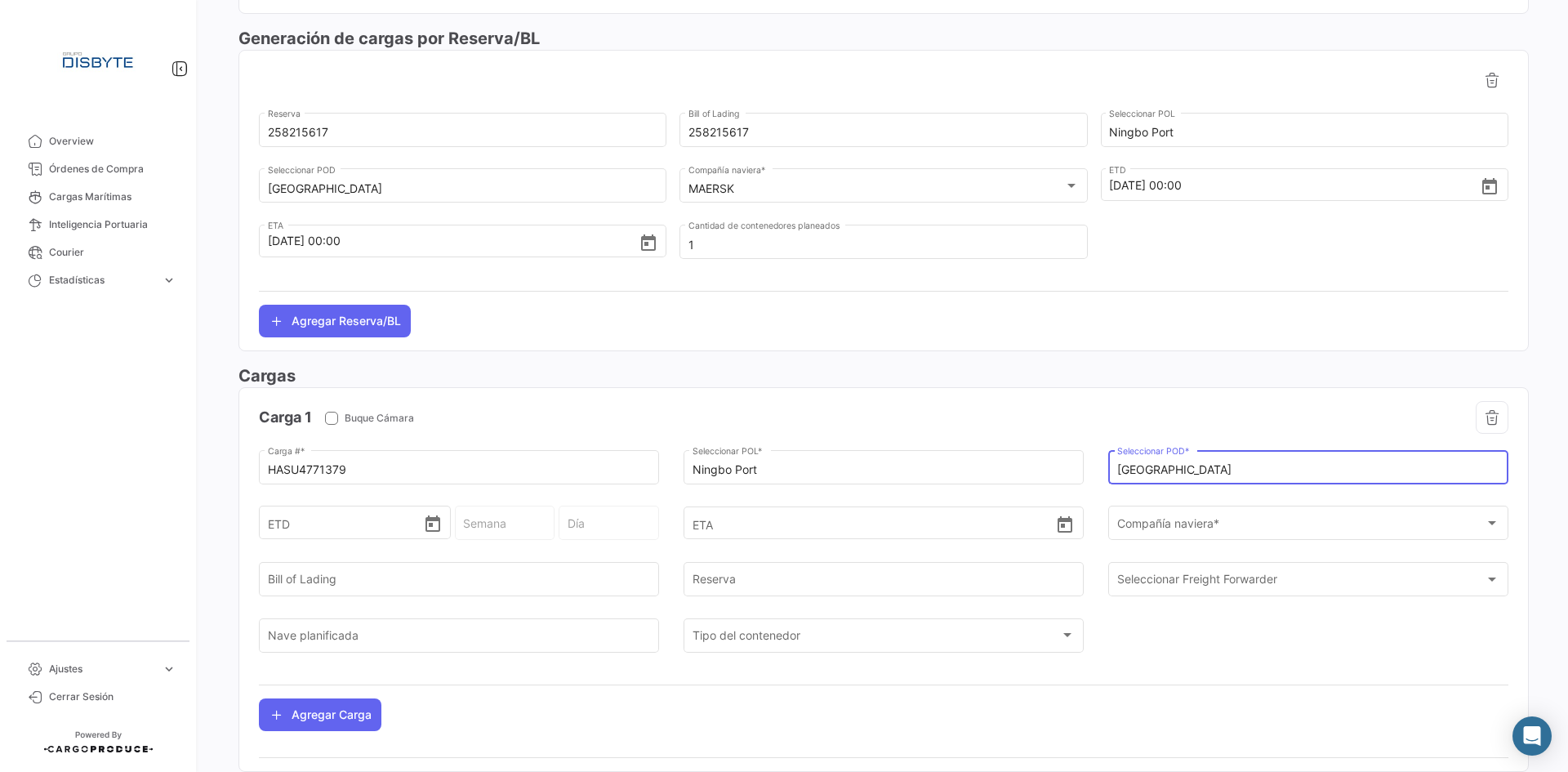
type input "[GEOGRAPHIC_DATA]"
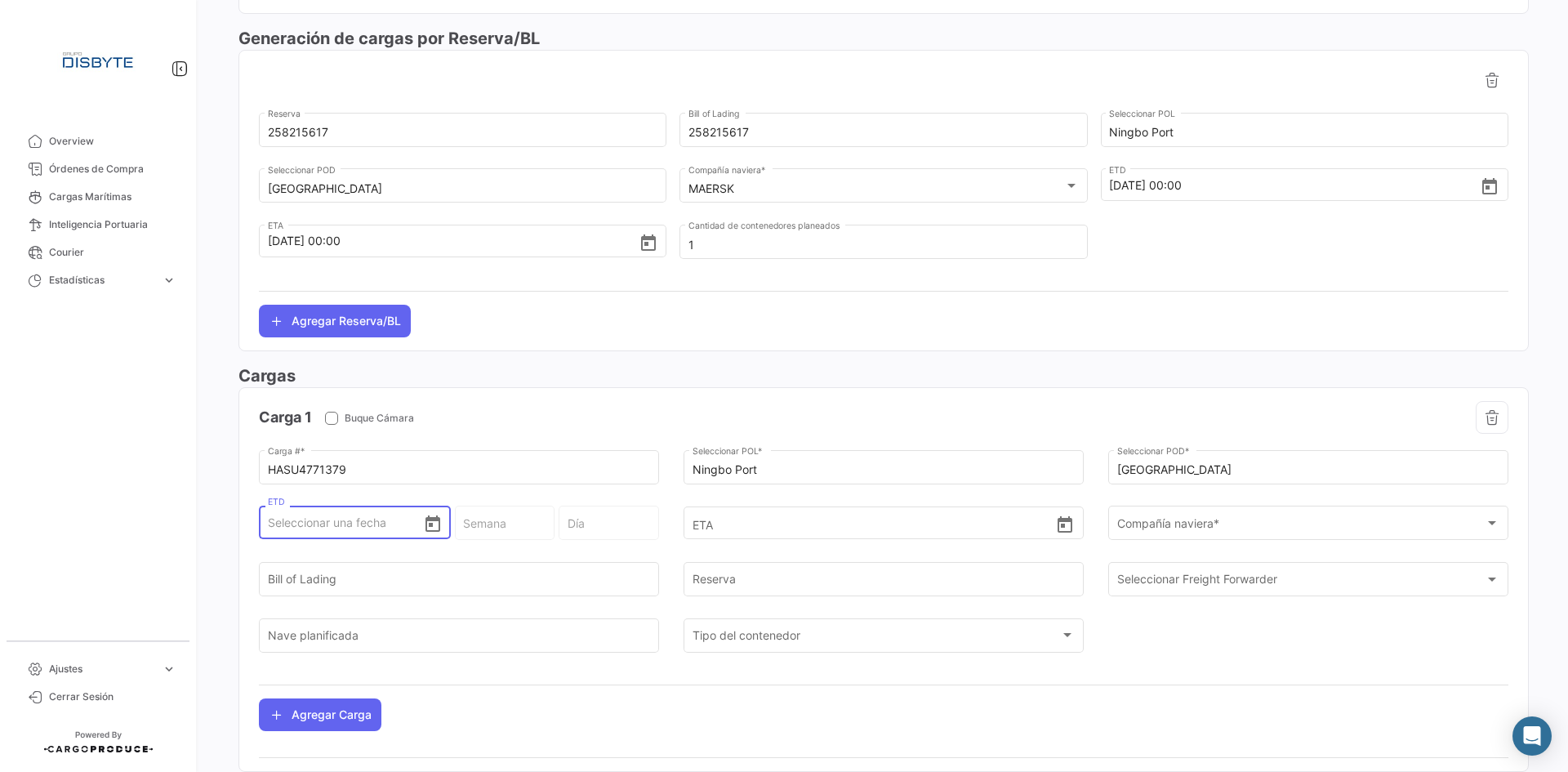
type input "1"
type input "36 - 2025"
type input "Lunes"
type input "11"
type input "37 - 2025"
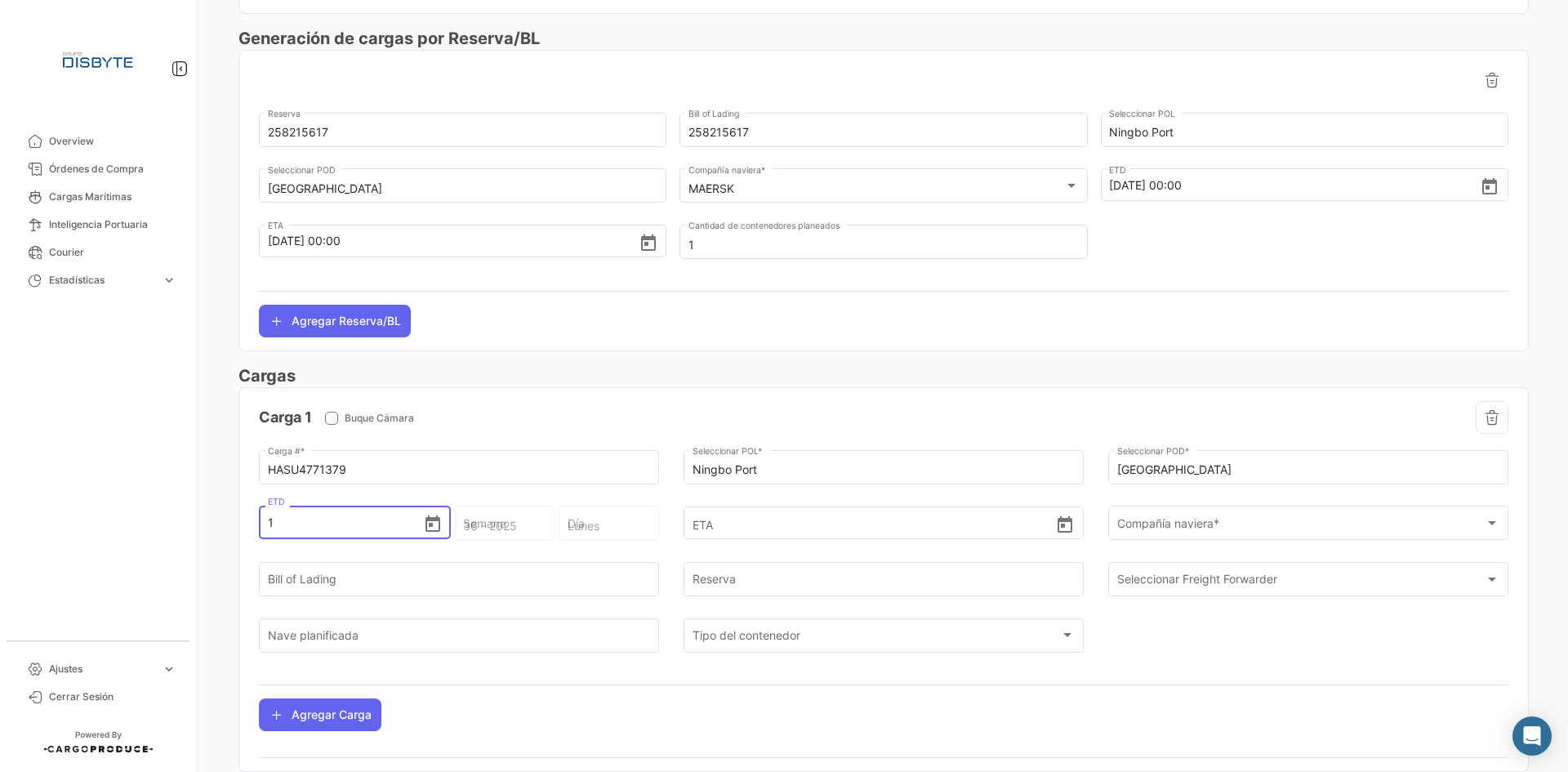
type input "Jueves"
type input "11/0"
type input "11/09"
type input "37 - 2025"
type input "Jueves"
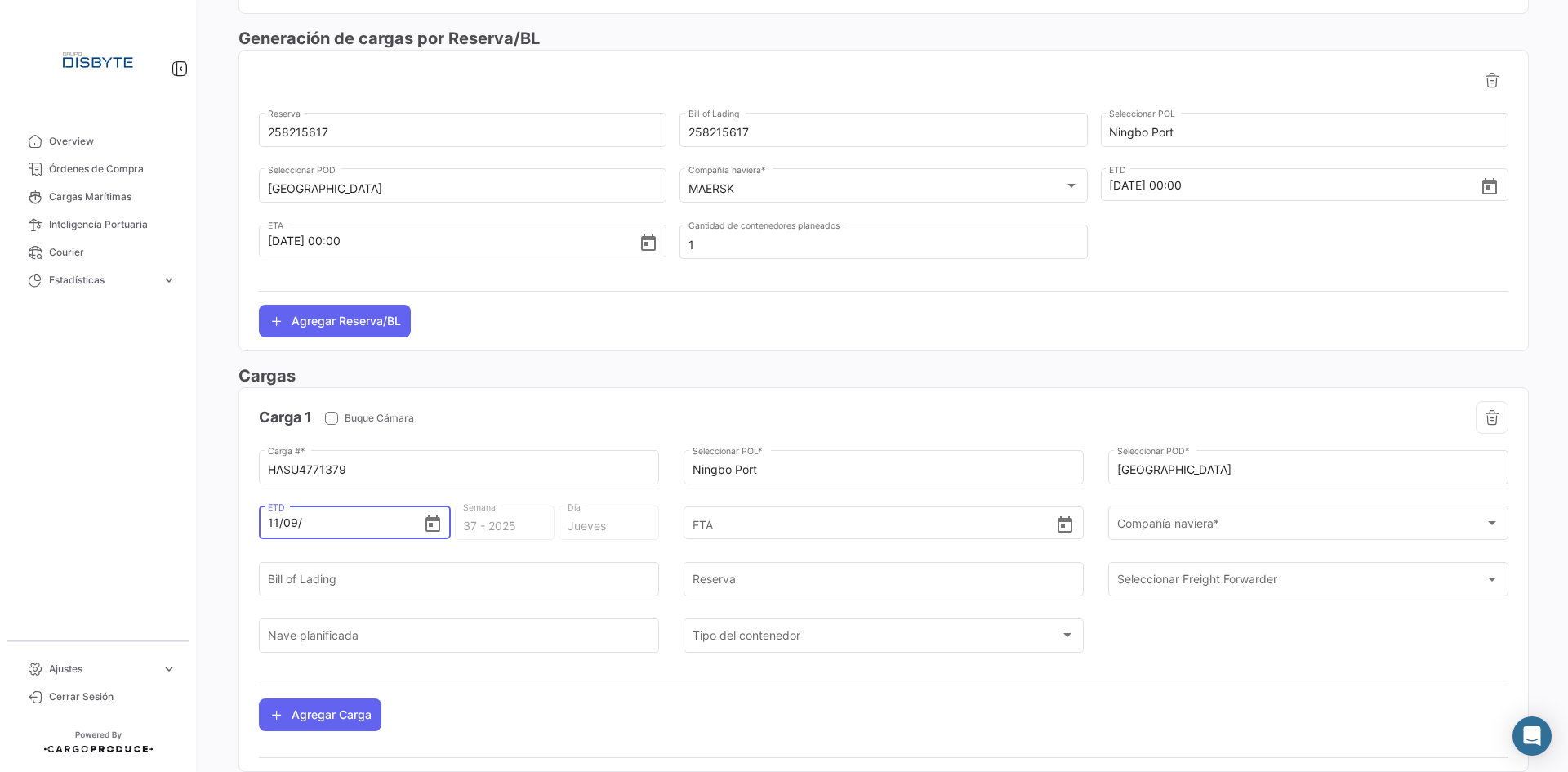
type input "11/09/2"
type input "37 - 2"
type input "Miércoles"
type input "[DATE]"
type input "37 - 2020"
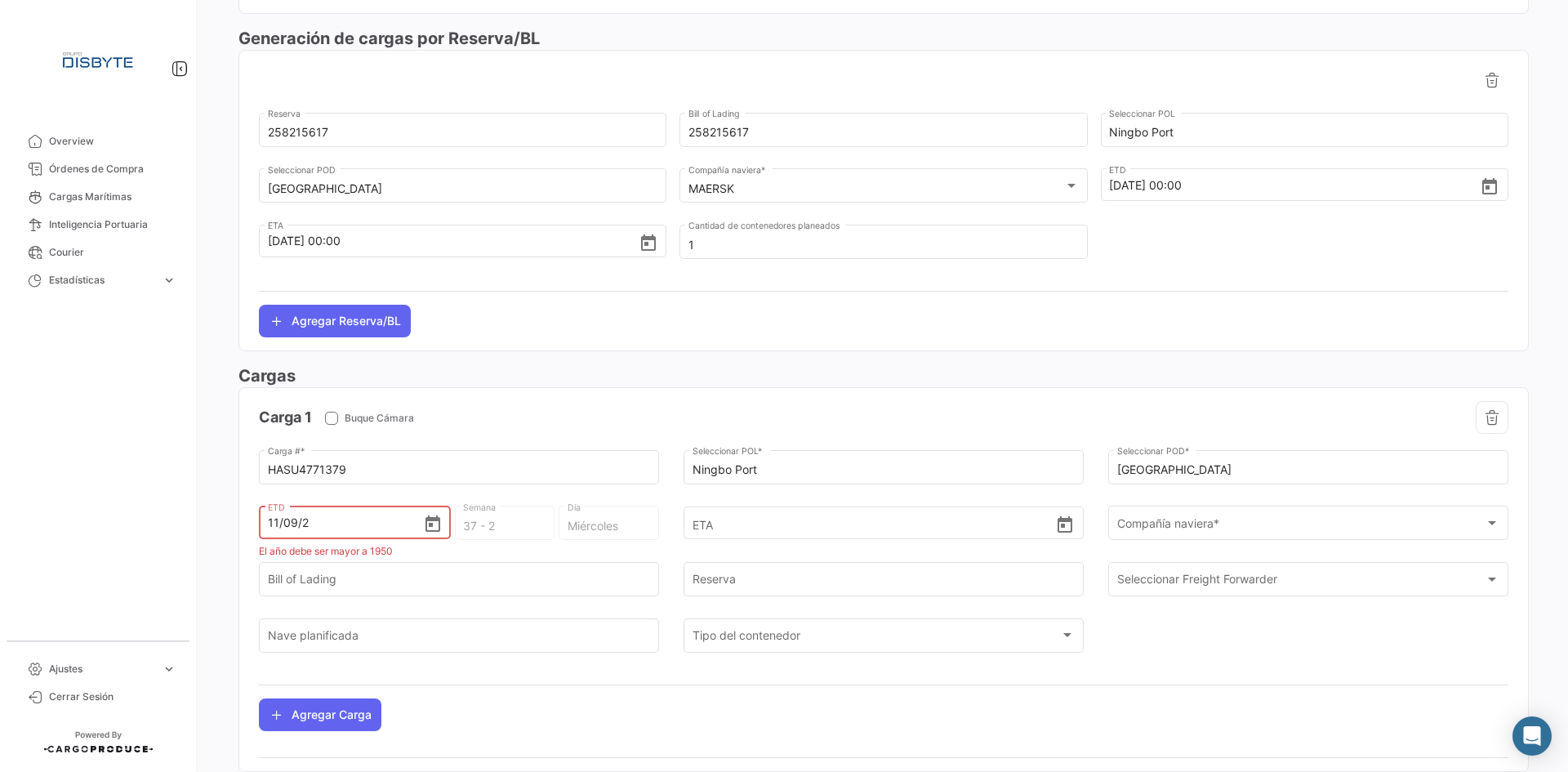
type input "Viernes"
type input "11/09/202"
type input "36 - 202"
type input "Sábado"
type input "[DATE]"
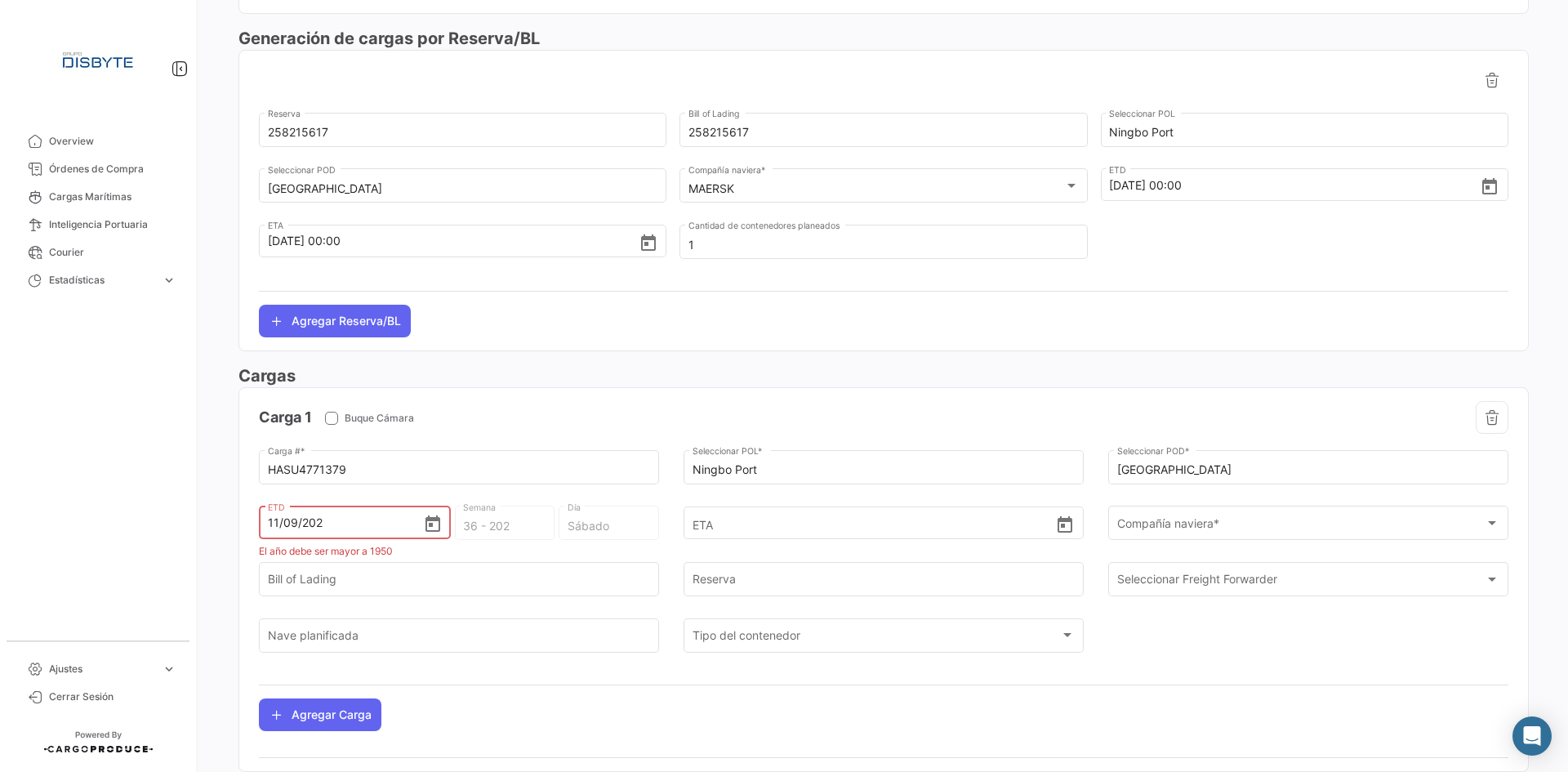
type input "37 - 2025"
type input "Jueves"
type input "[DATE] 00:00"
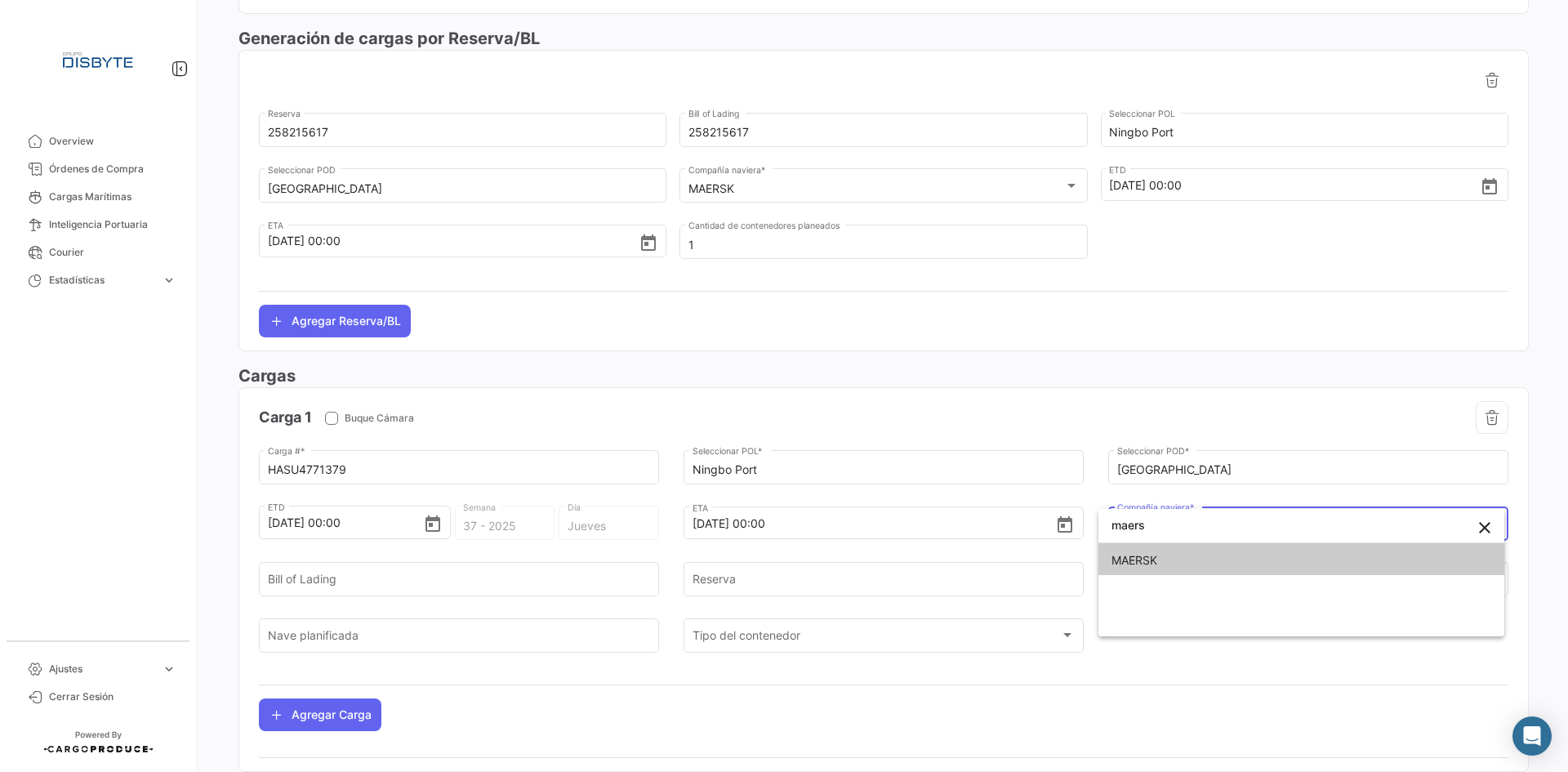
type input "maers"
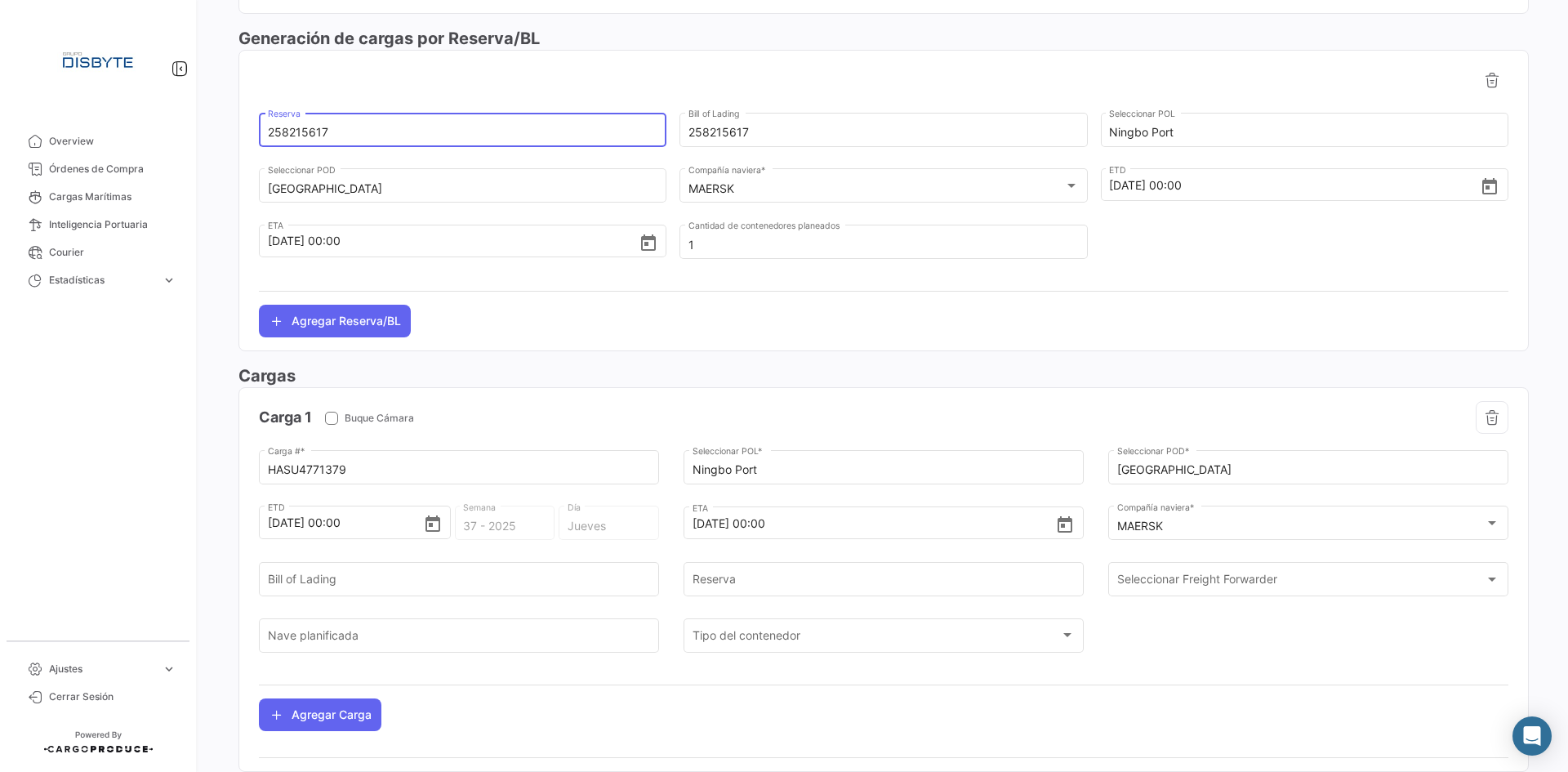
click at [289, 131] on input "258215617" at bounding box center [463, 133] width 391 height 14
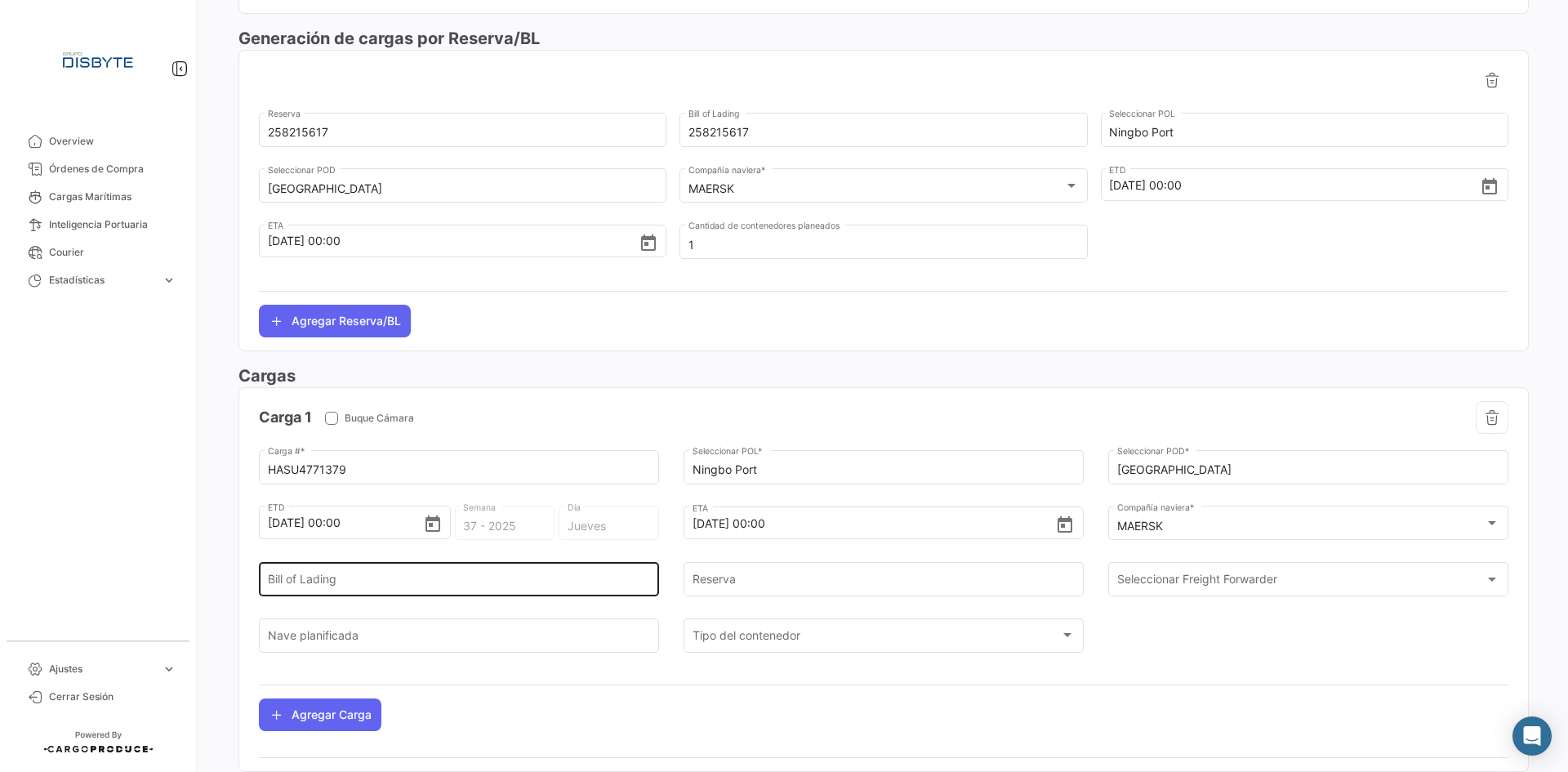
click at [367, 566] on div "Bill of Lading" at bounding box center [459, 577] width 383 height 38
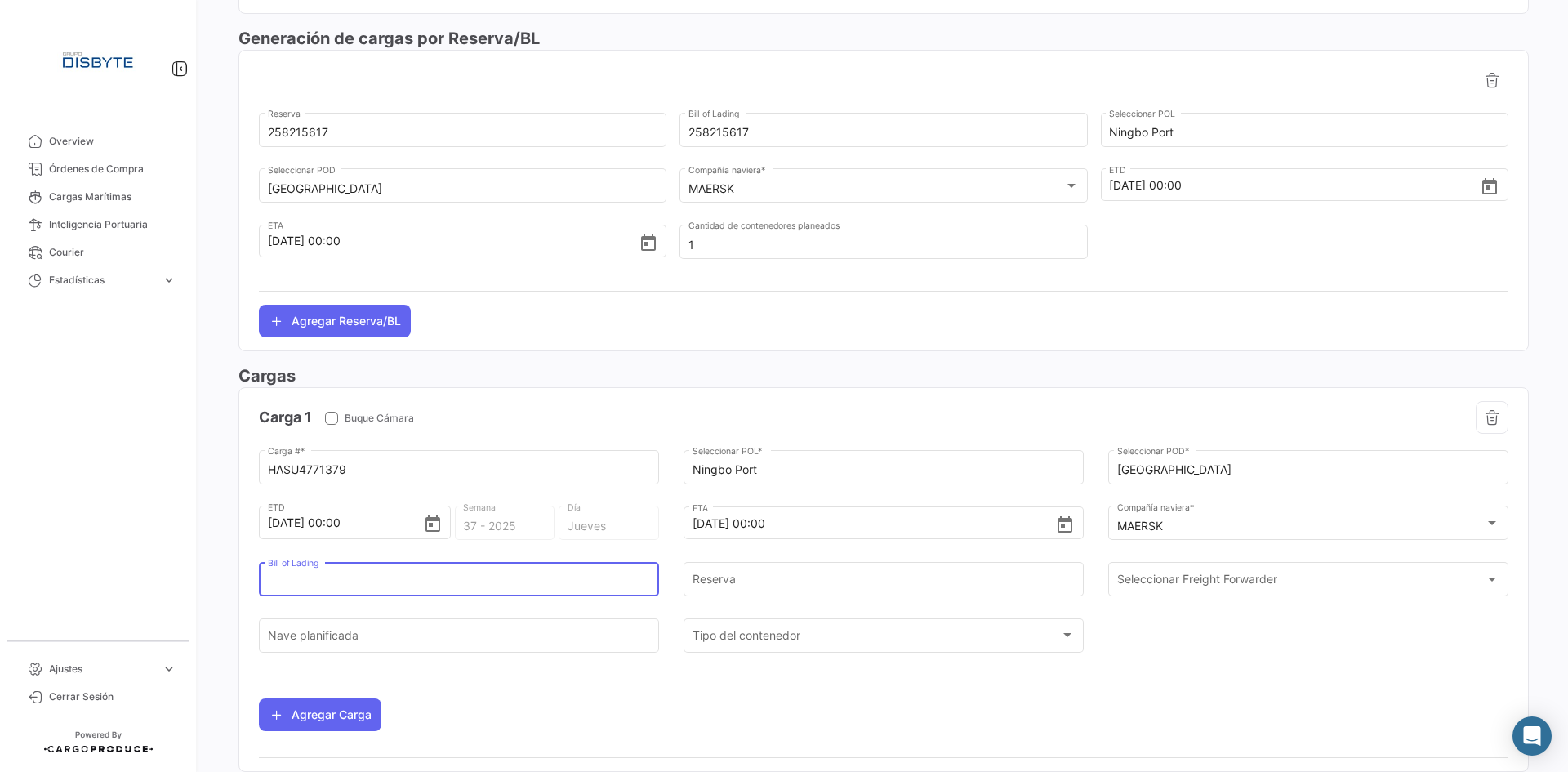
click at [367, 575] on input "Bill of Lading" at bounding box center [459, 582] width 383 height 14
paste input "258215617"
type input "258215617"
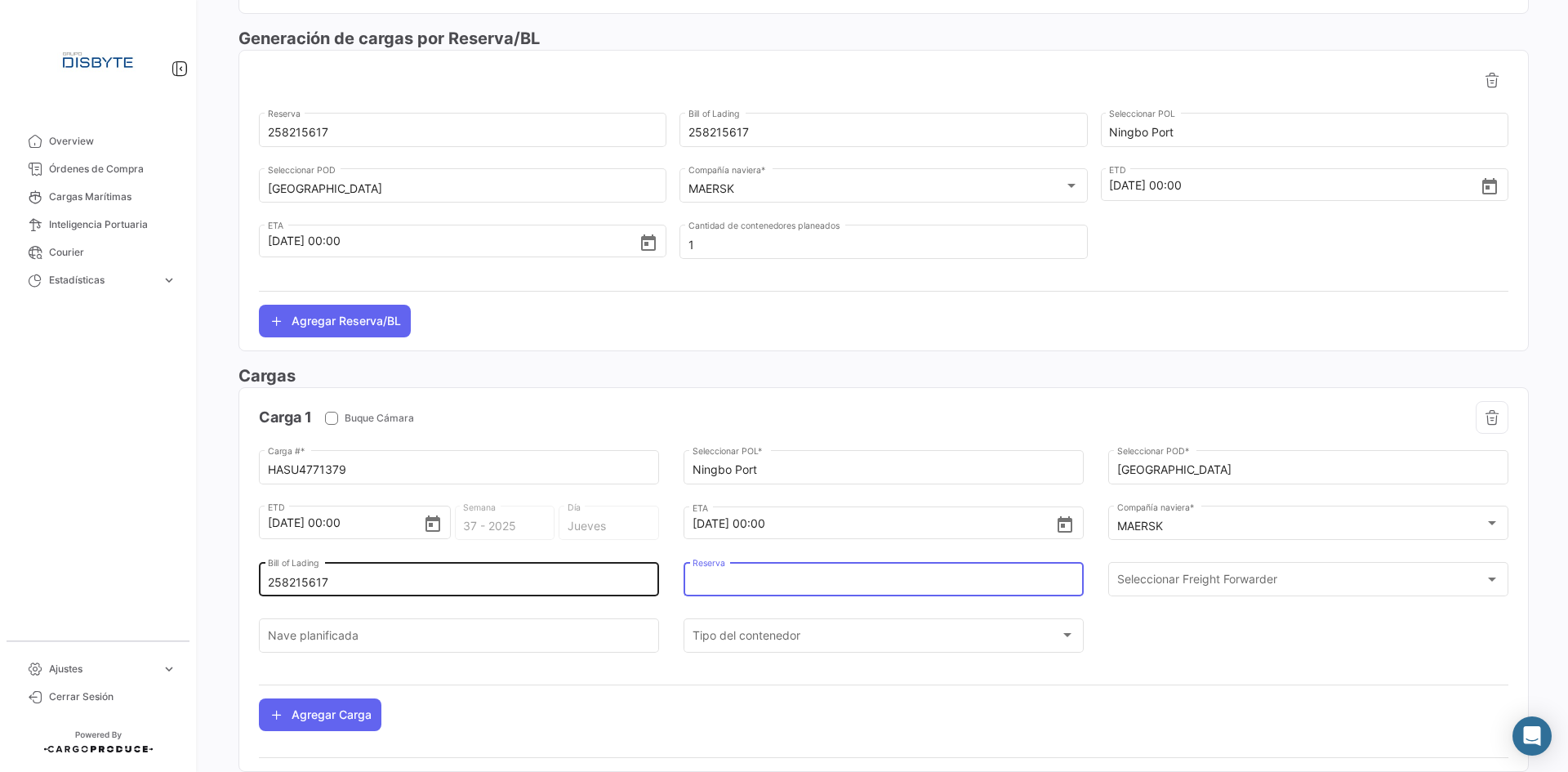
paste input "258215617"
type input "258215617"
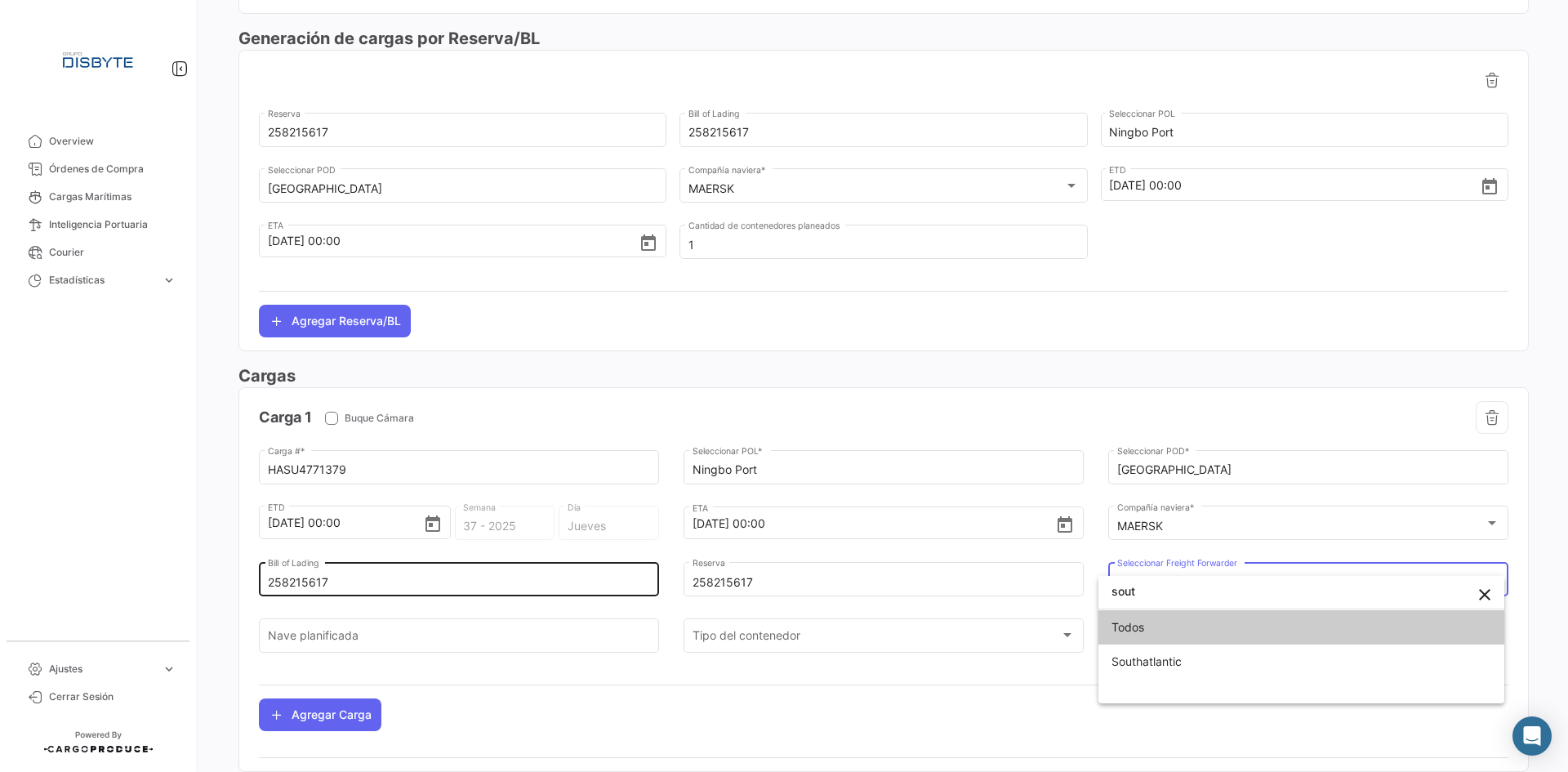
type input "sout"
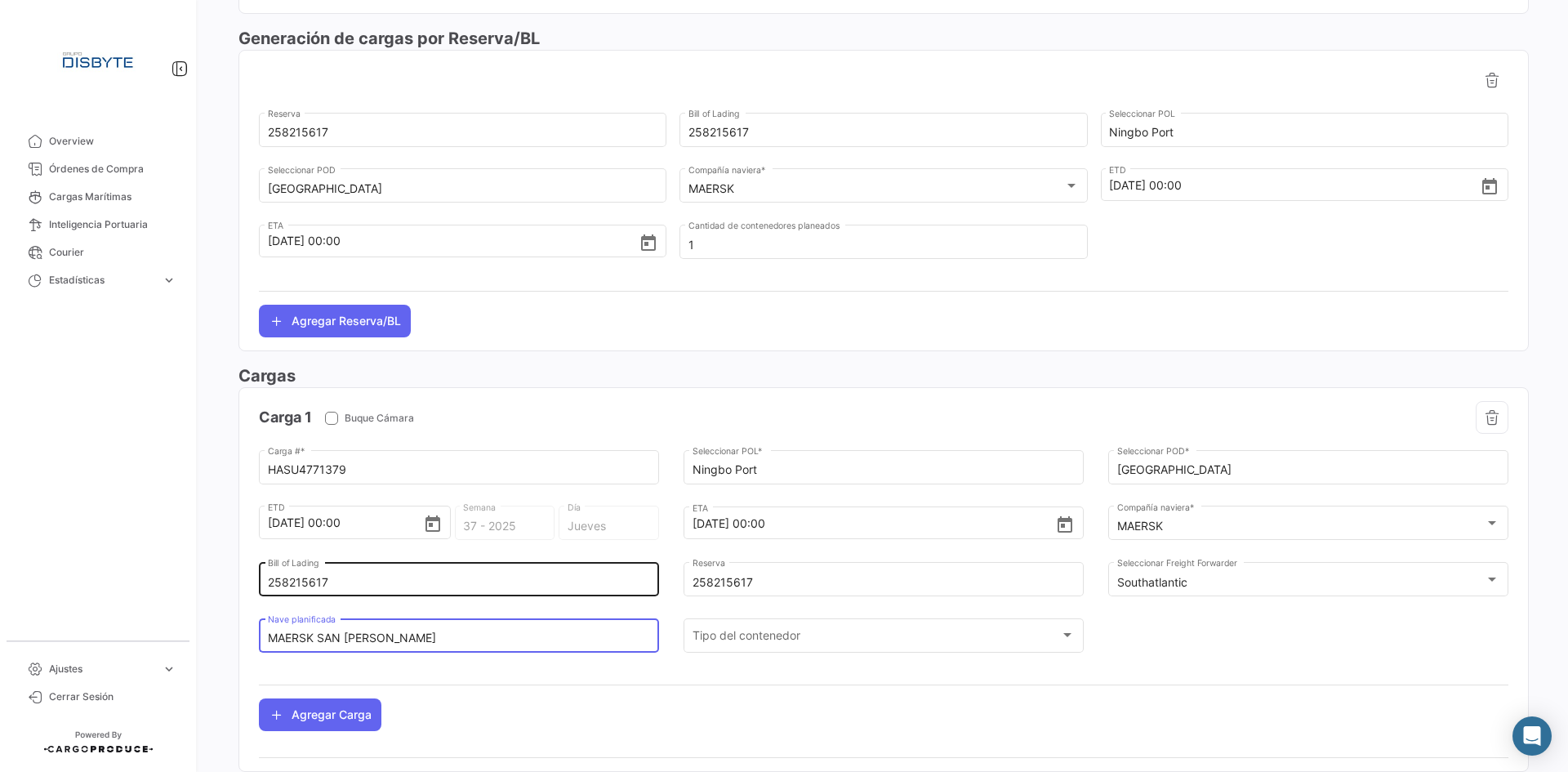
type input "MAERSK SAN [PERSON_NAME]"
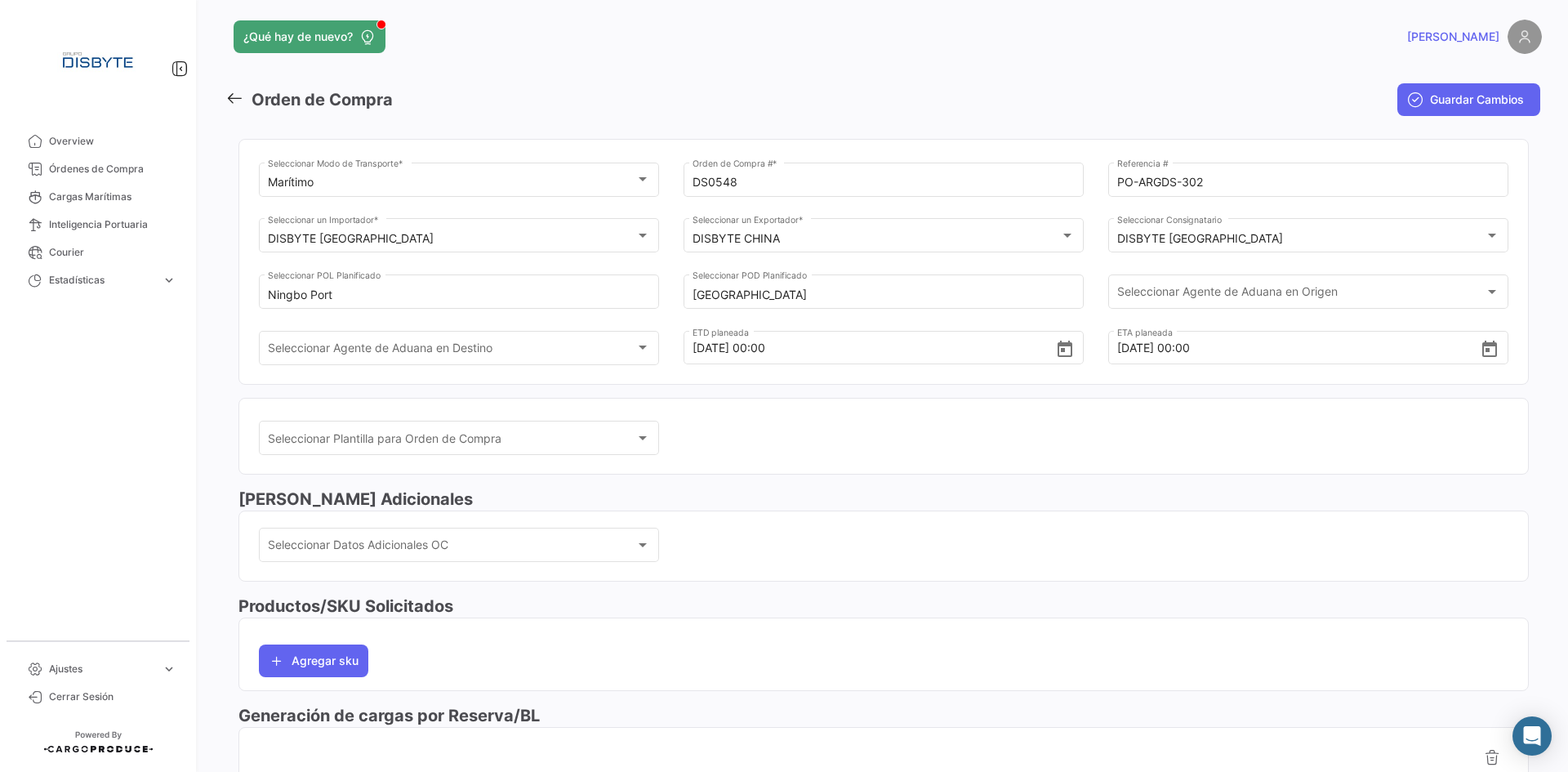
scroll to position [0, 0]
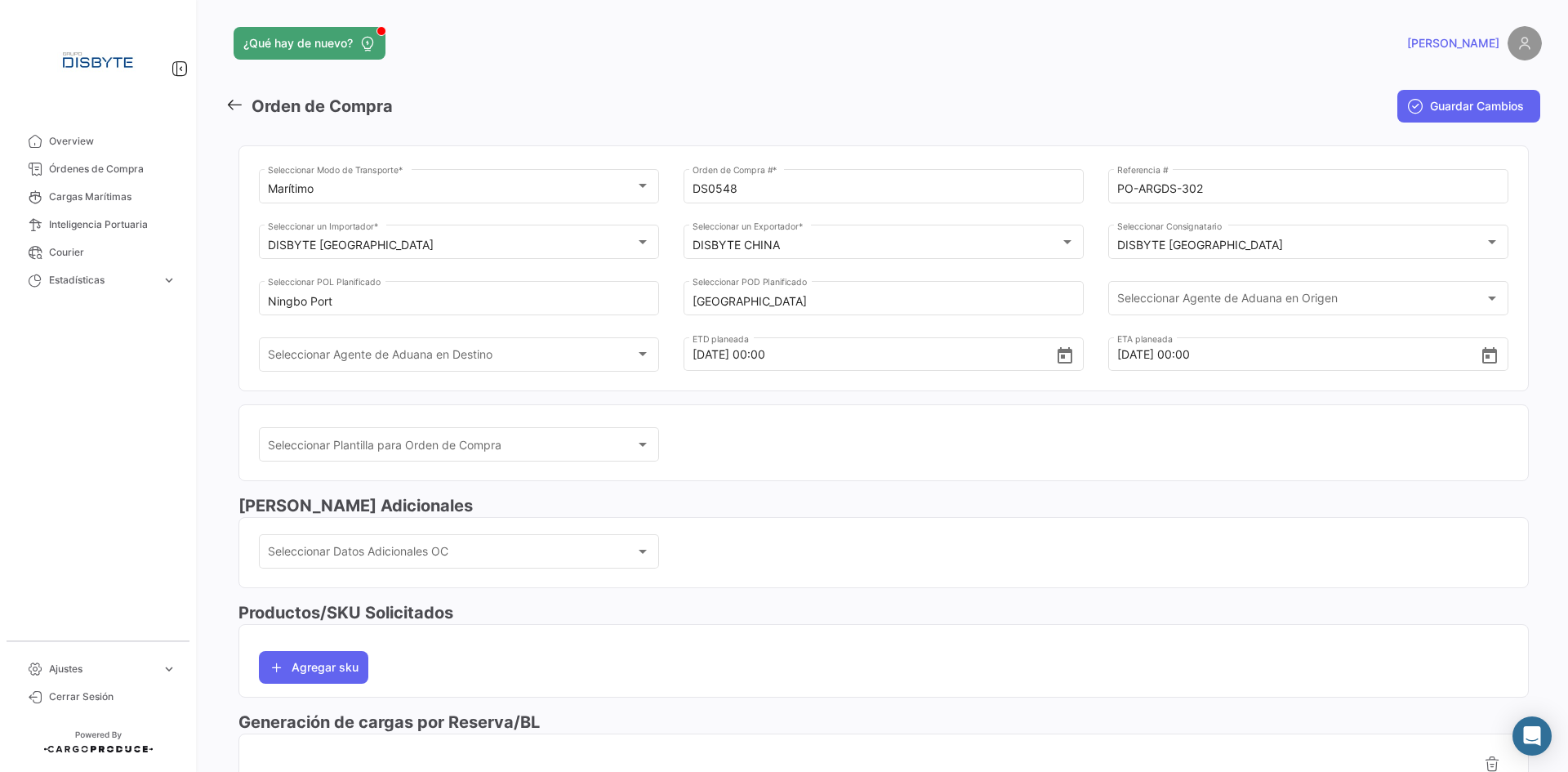
click at [1509, 111] on span "Guardar Cambios" at bounding box center [1477, 106] width 94 height 16
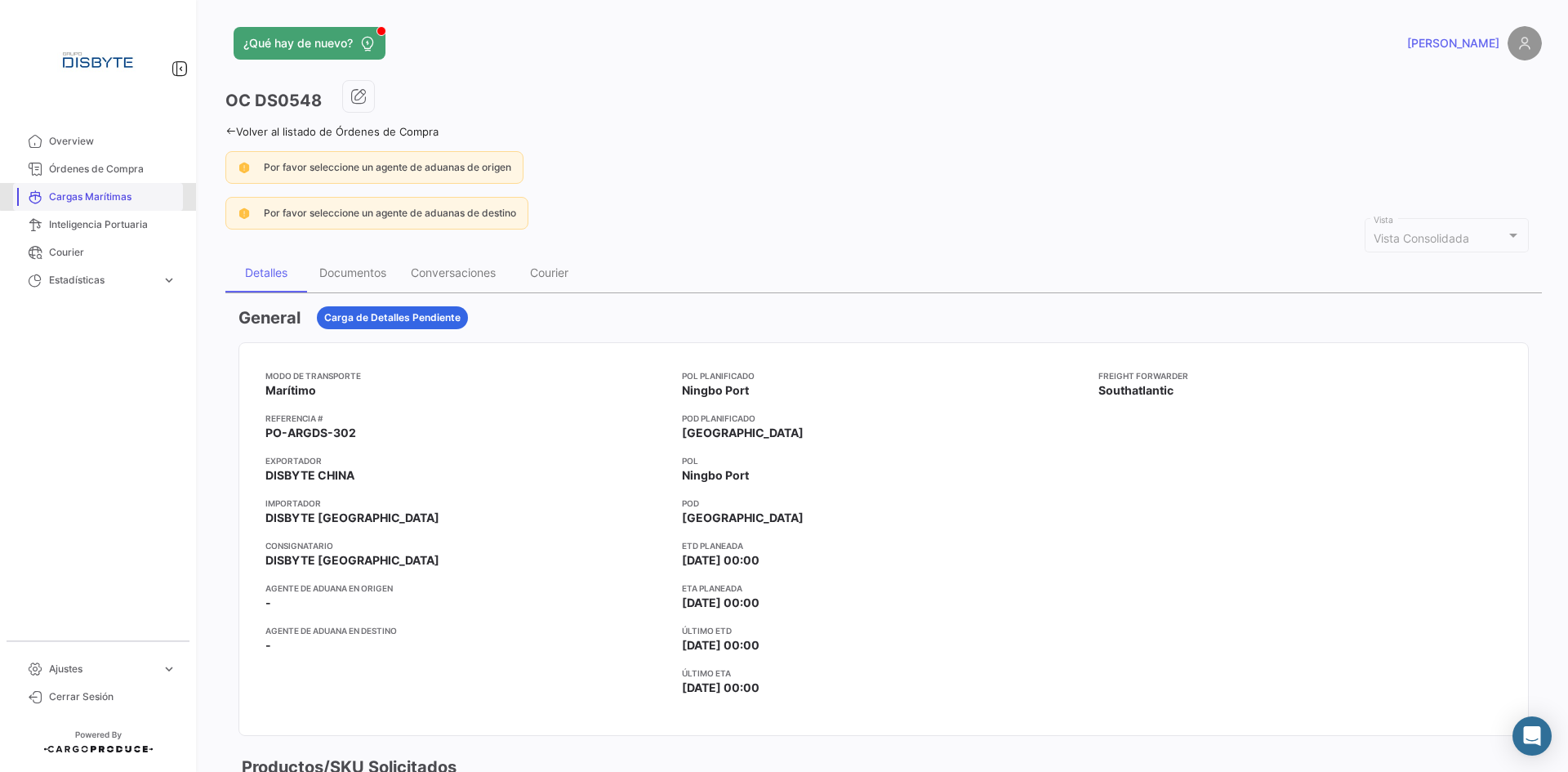
click at [144, 188] on link "Cargas Marítimas" at bounding box center [97, 197] width 170 height 28
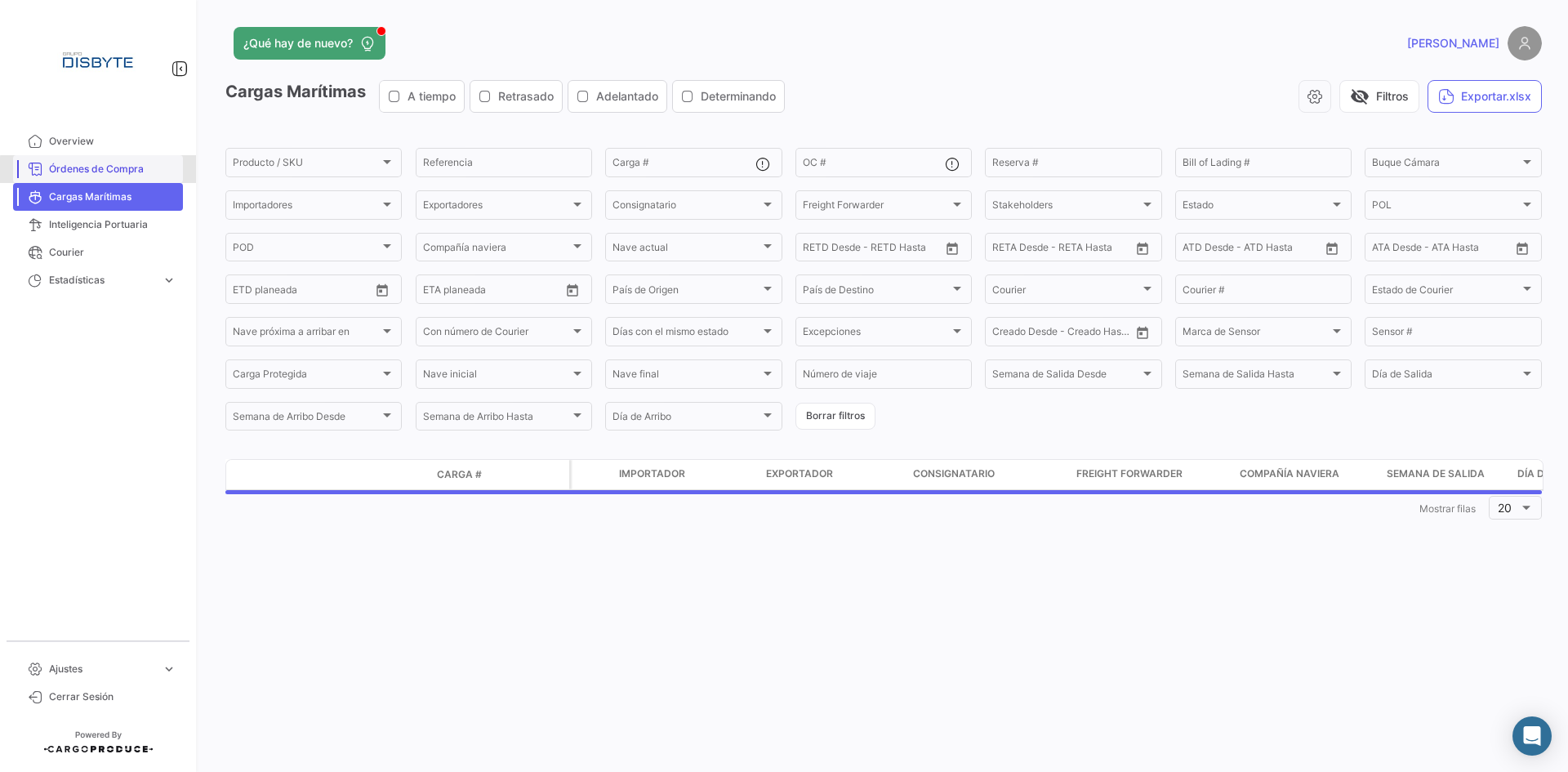
click at [143, 172] on span "Órdenes de Compra" at bounding box center [112, 169] width 127 height 15
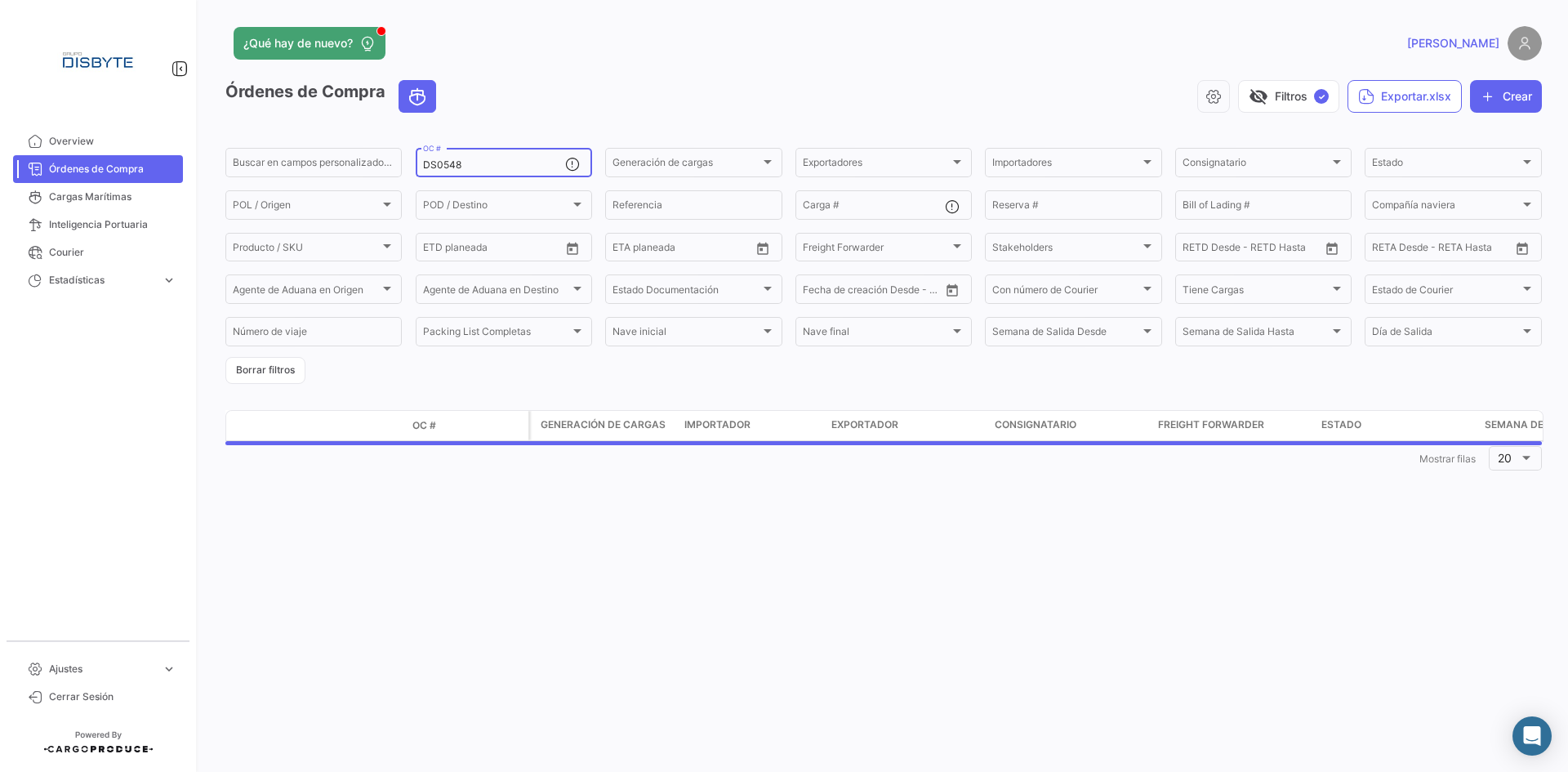
click at [441, 167] on input "DS0548" at bounding box center [494, 165] width 142 height 12
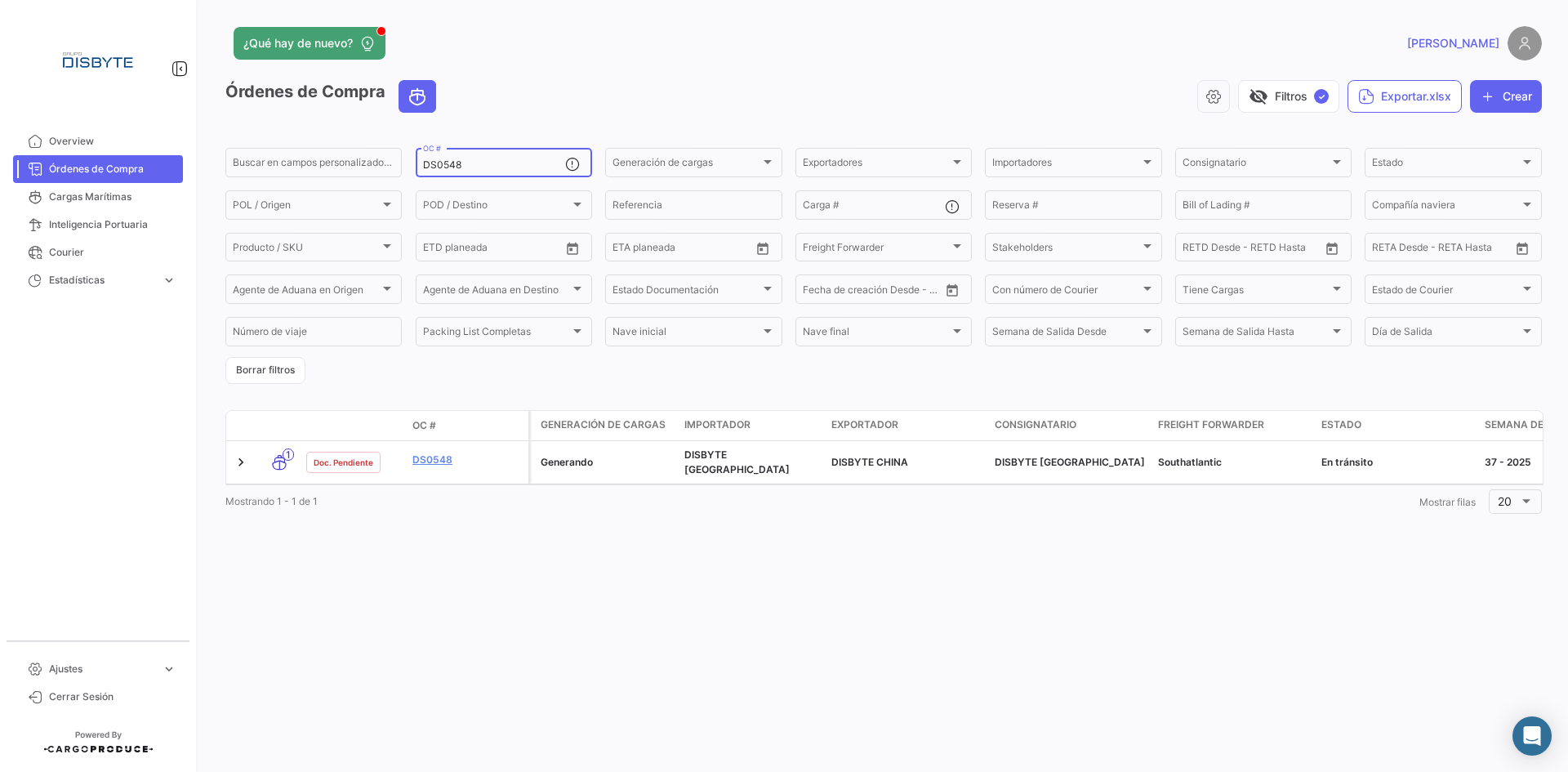
paste input "37"
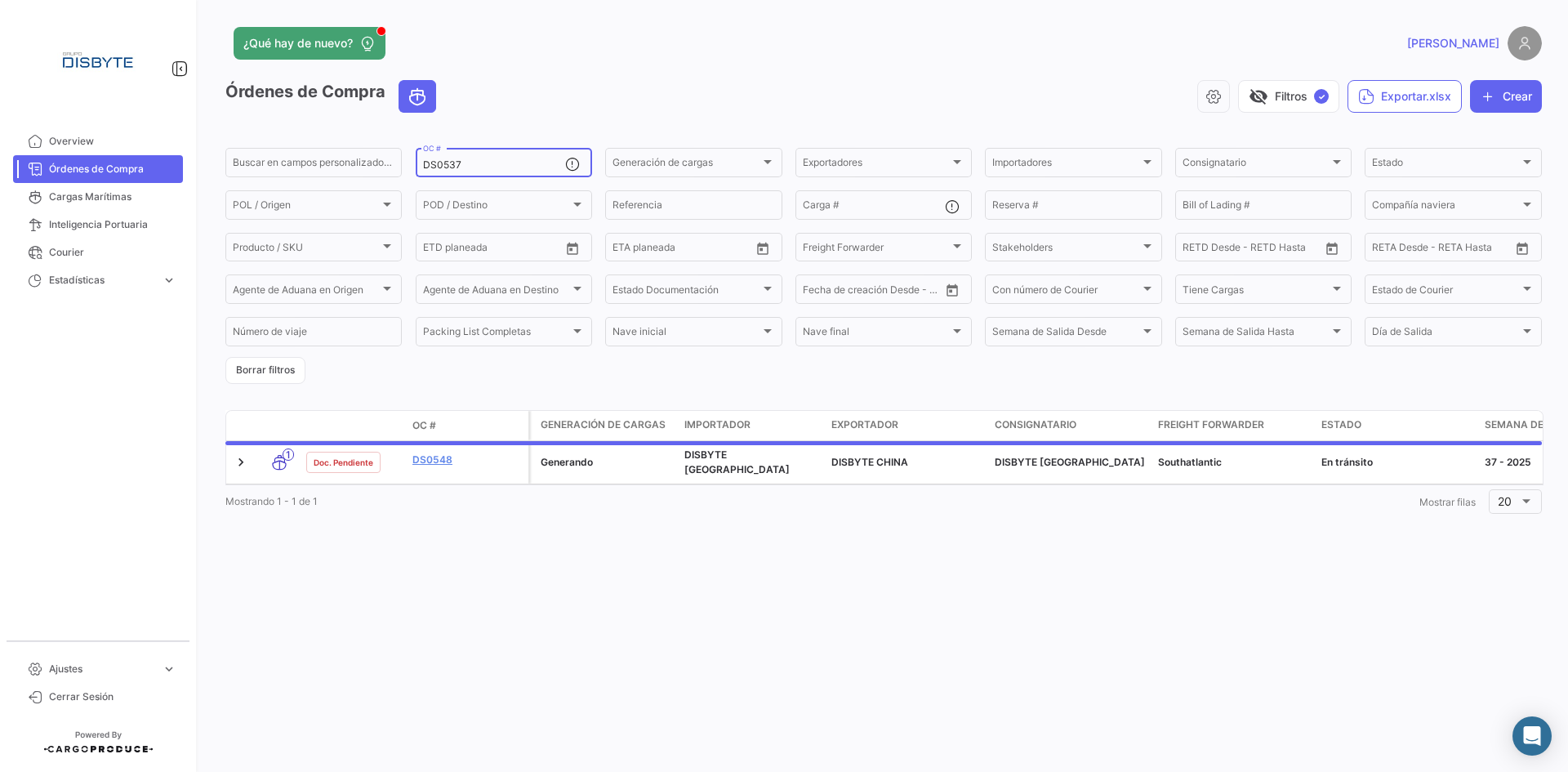
type input "DS0537"
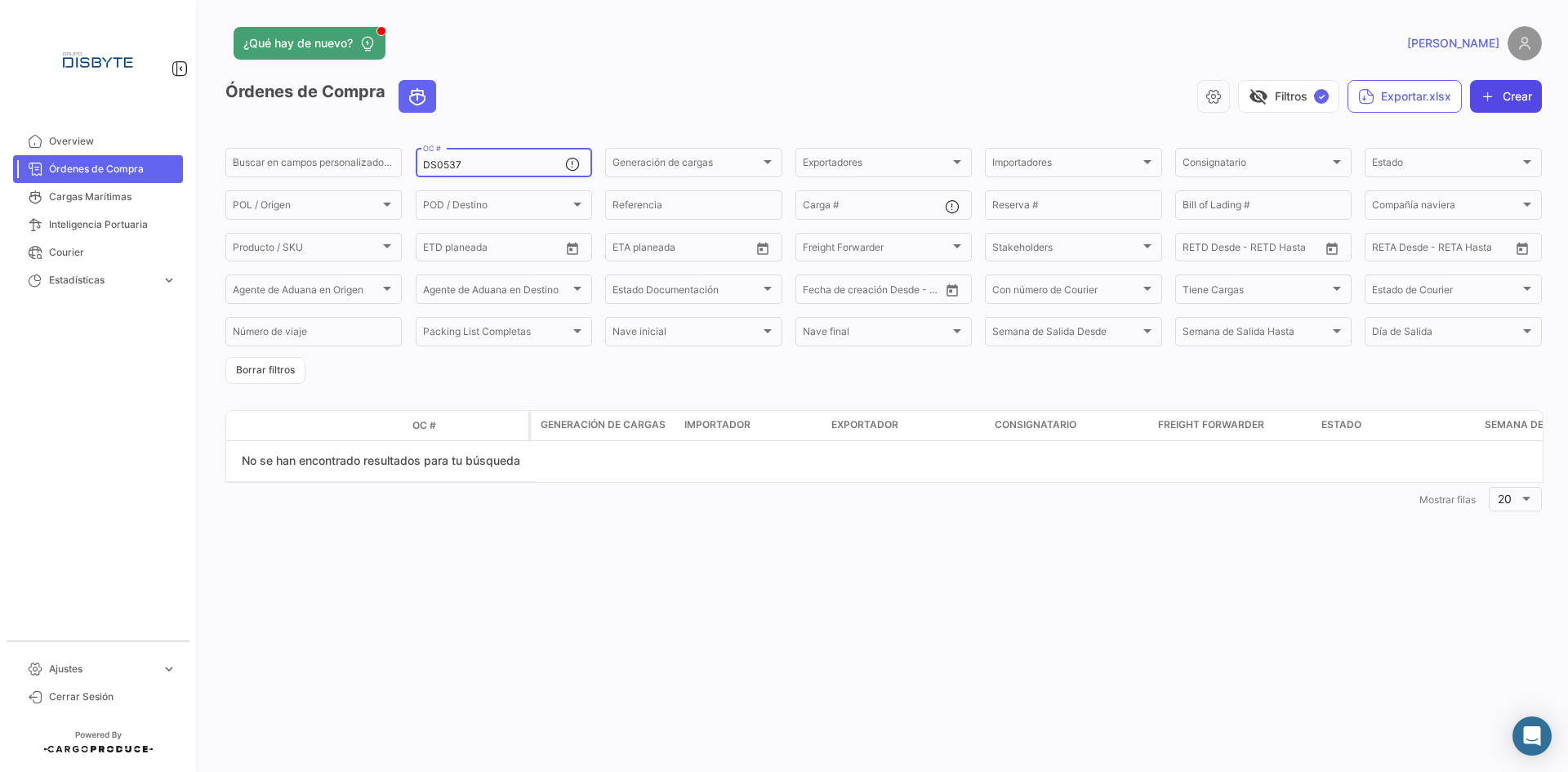
click at [1494, 85] on button "Crear" at bounding box center [1505, 96] width 72 height 33
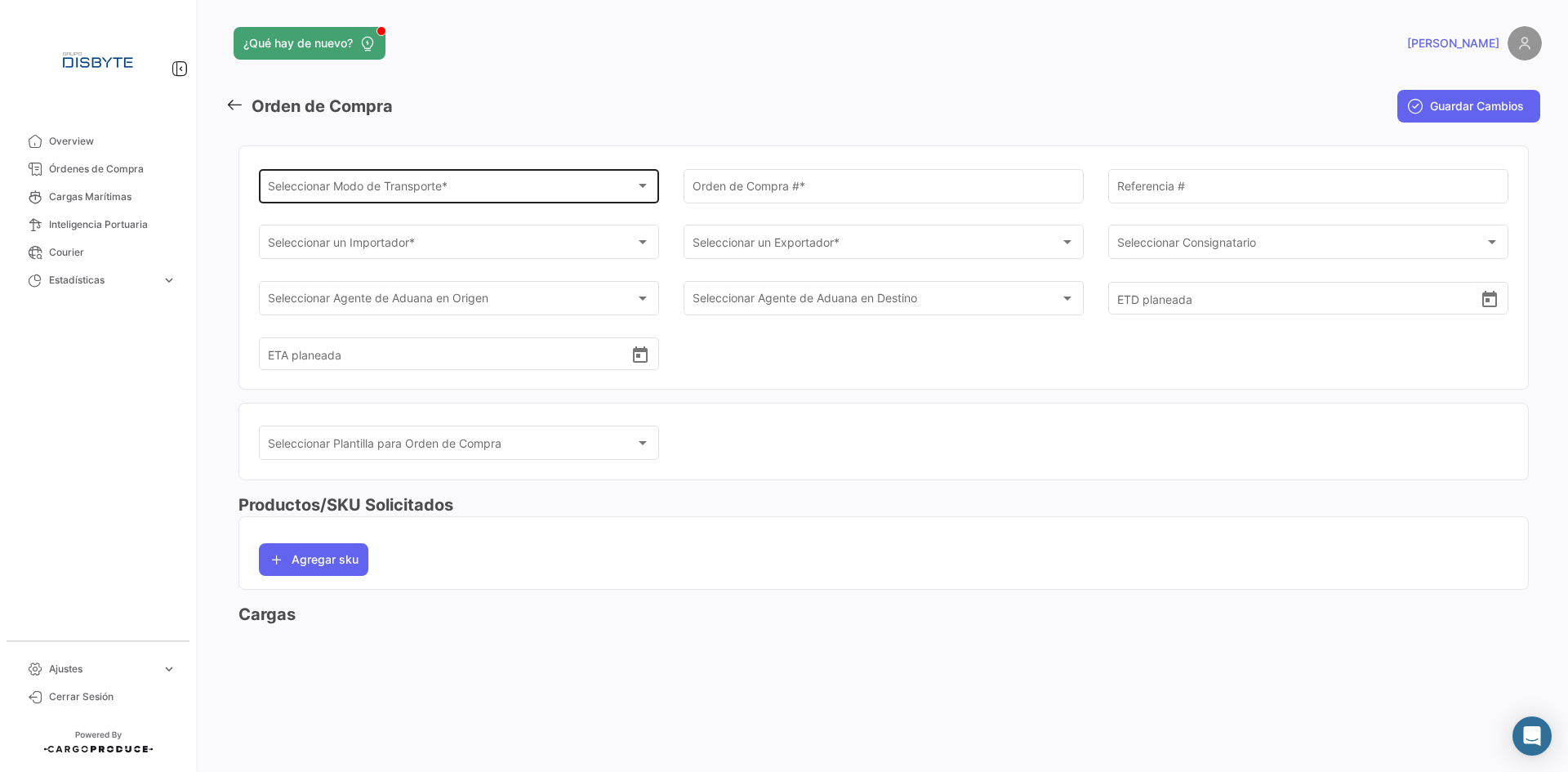
click at [419, 192] on span "Seleccionar Modo de Transporte *" at bounding box center [452, 189] width 369 height 14
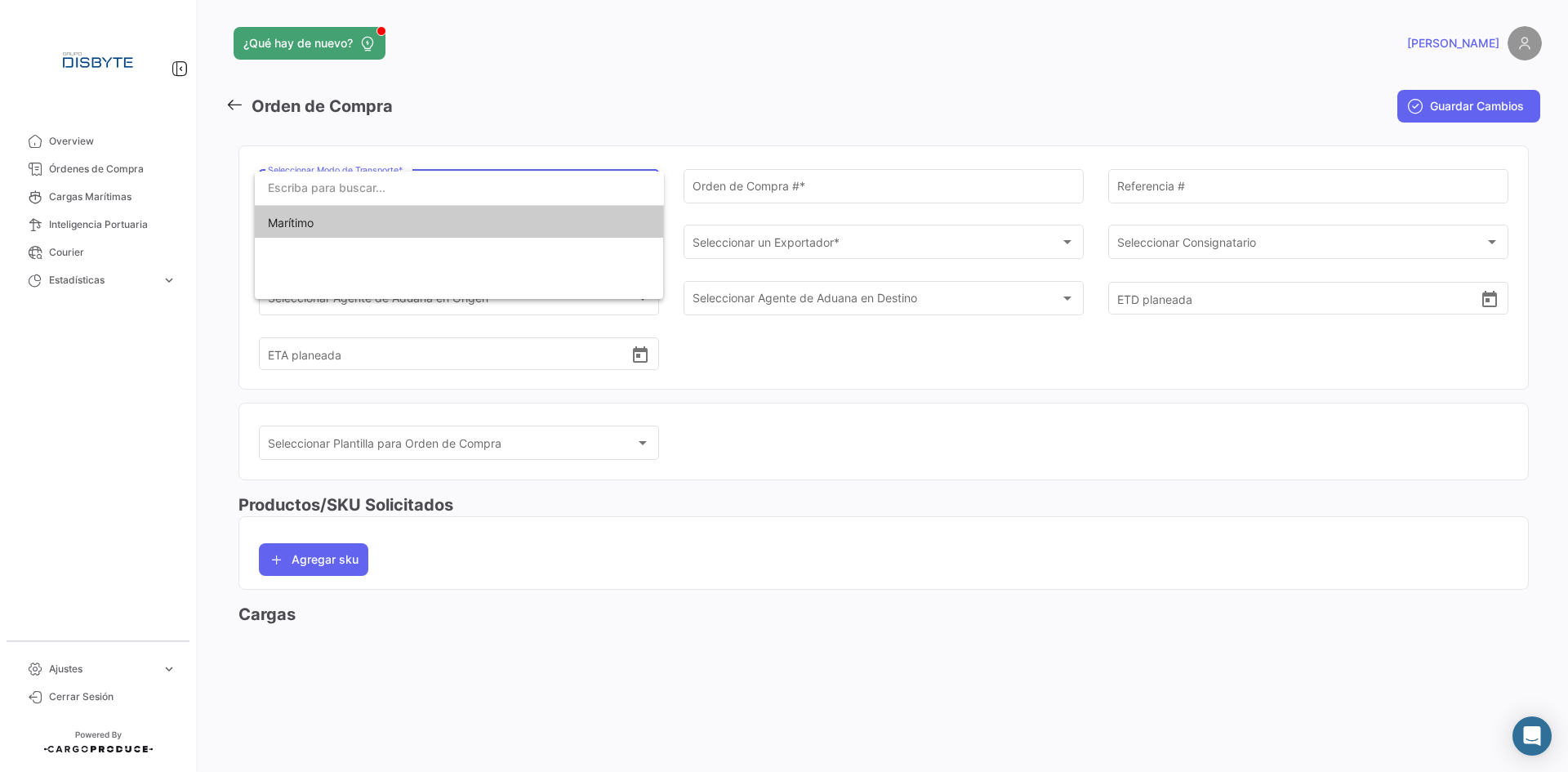
click at [412, 218] on span "Marítimo" at bounding box center [459, 223] width 383 height 35
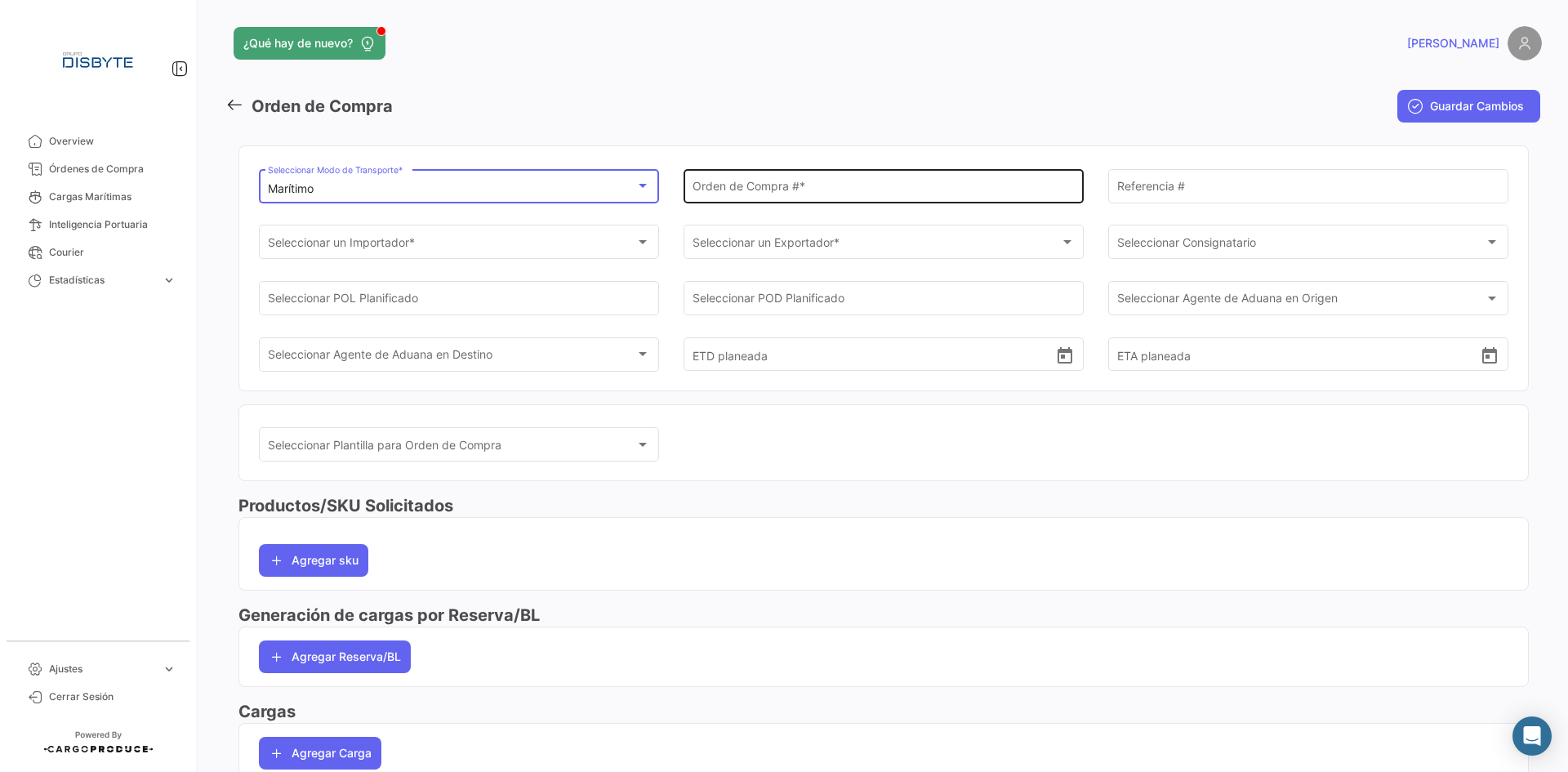
click at [750, 177] on div "Orden de Compra # *" at bounding box center [883, 185] width 383 height 38
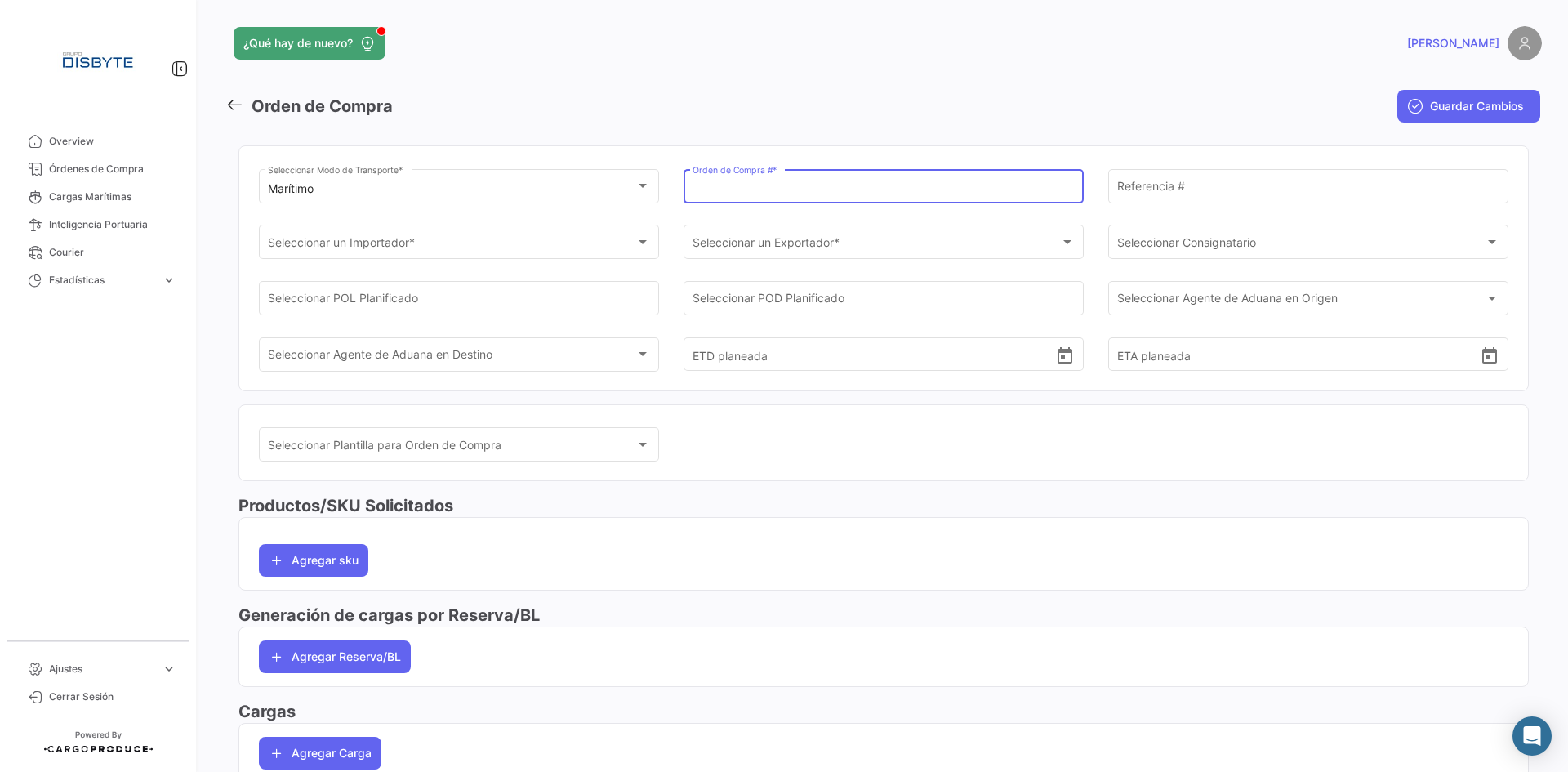
paste input "DS0537"
type input "DS0537"
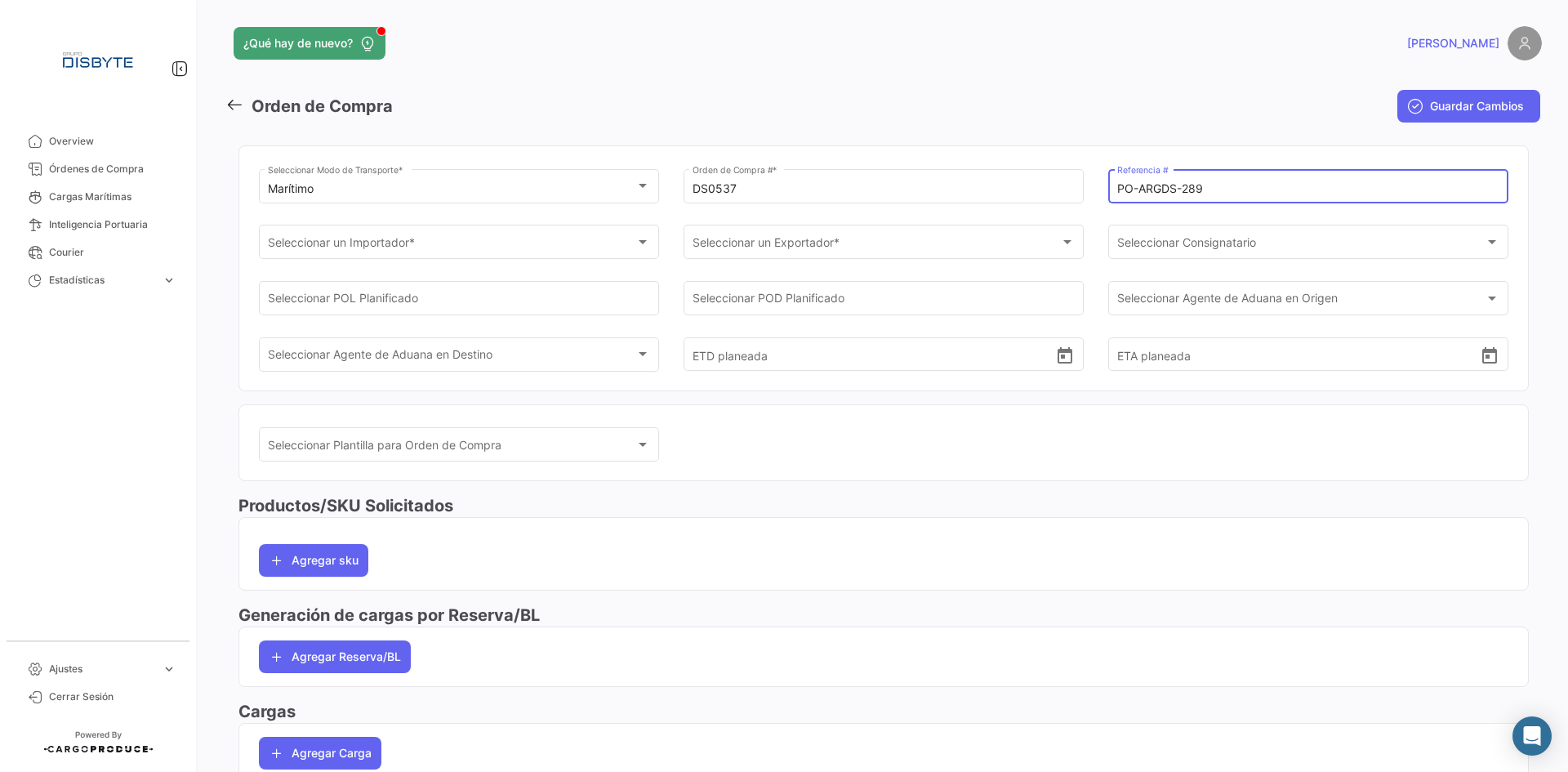
type input "PO-ARGDS-289"
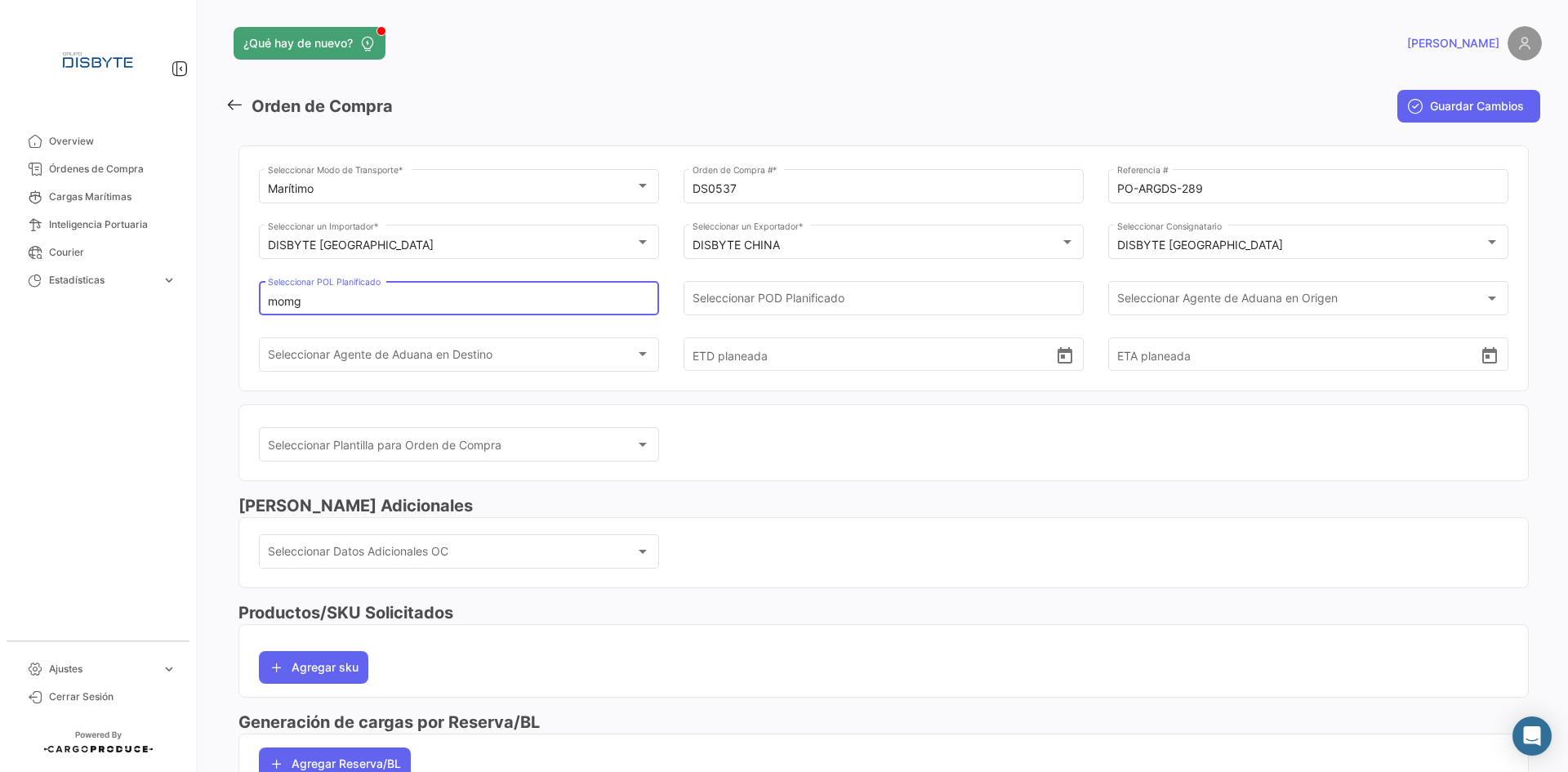
type input "mom"
type input "Ningbo Port"
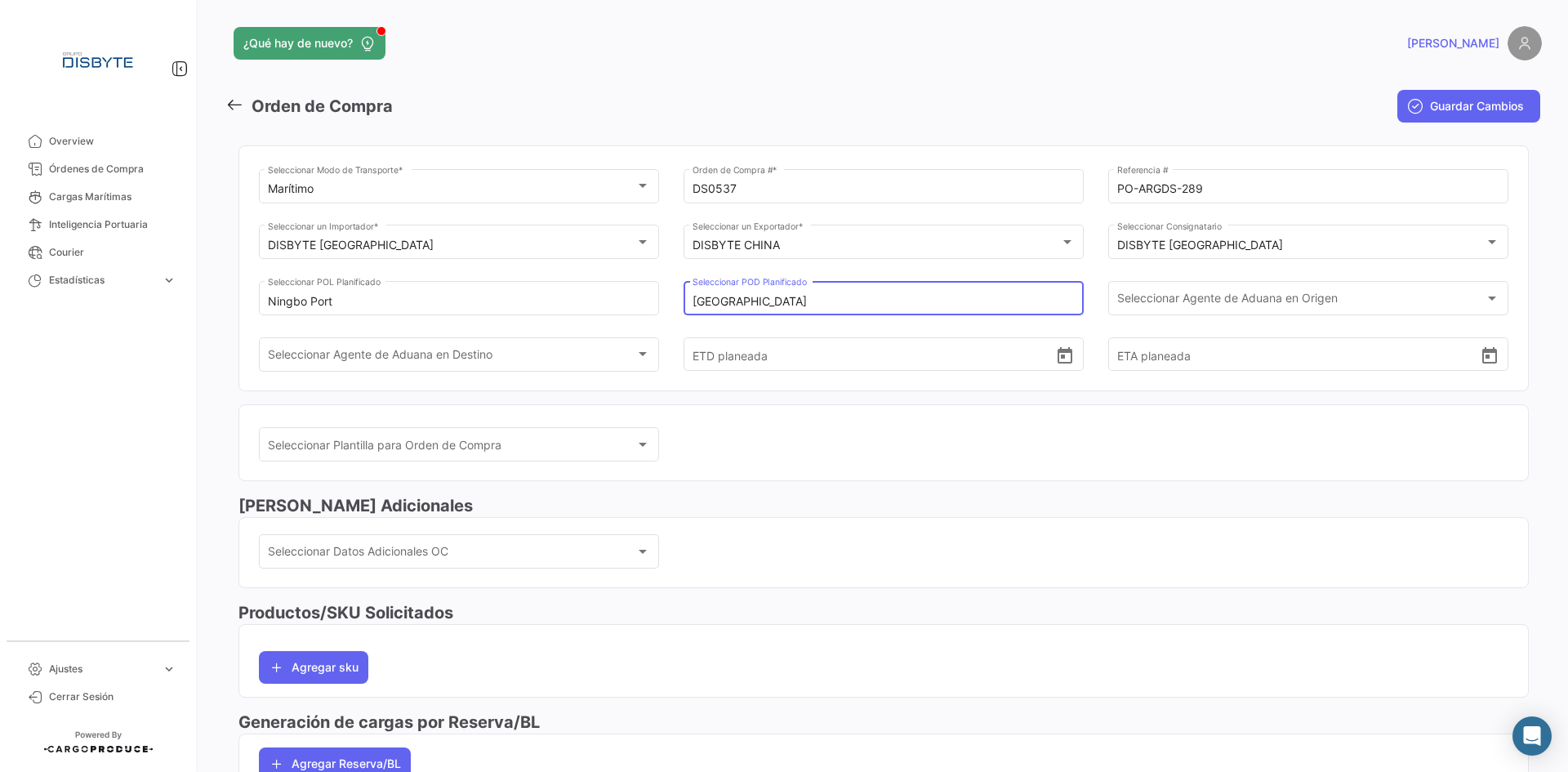
type input "[GEOGRAPHIC_DATA]"
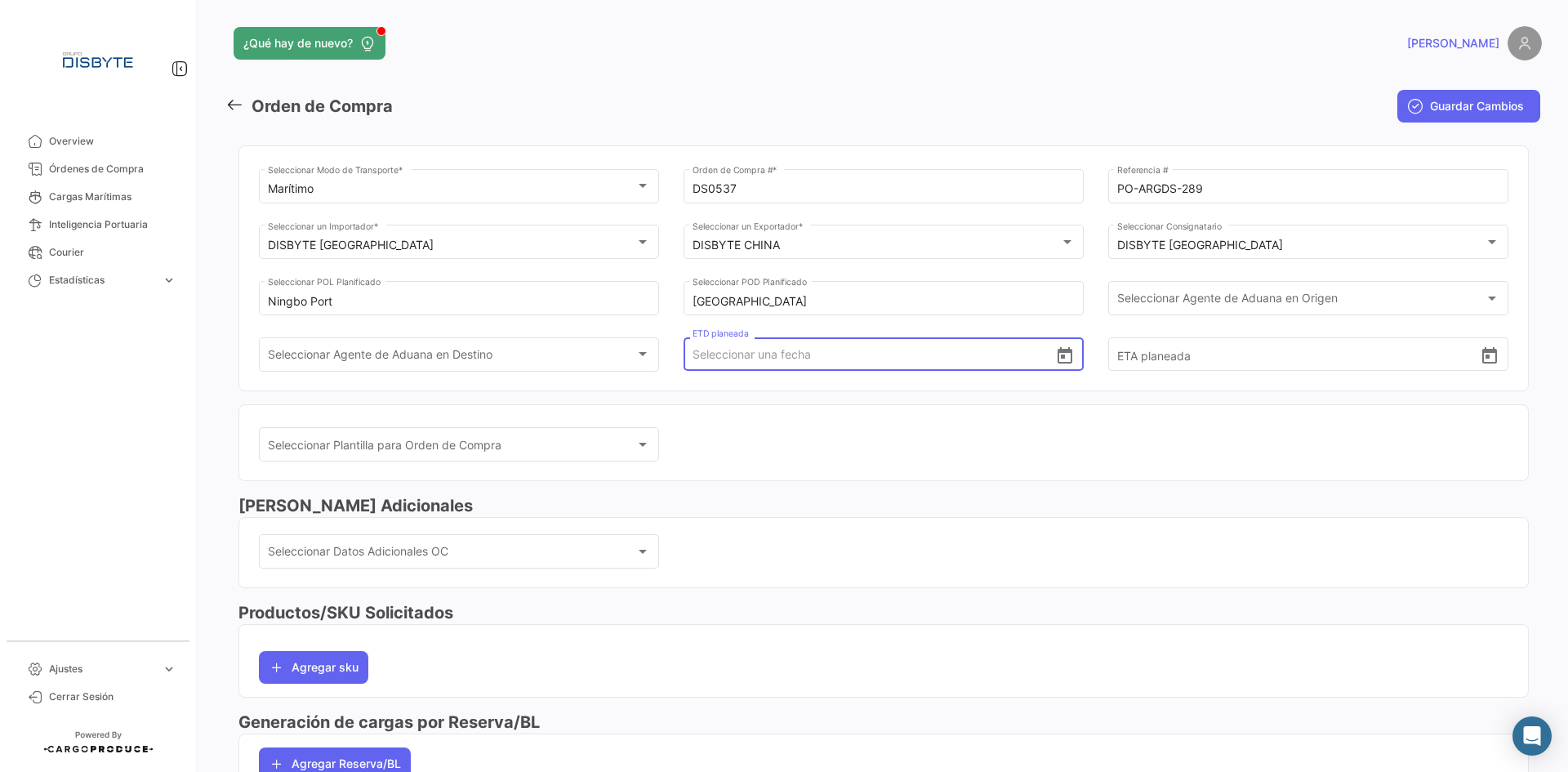
click at [841, 355] on input "ETD planeada" at bounding box center [874, 355] width 364 height 58
type input "[DATE] 00:00"
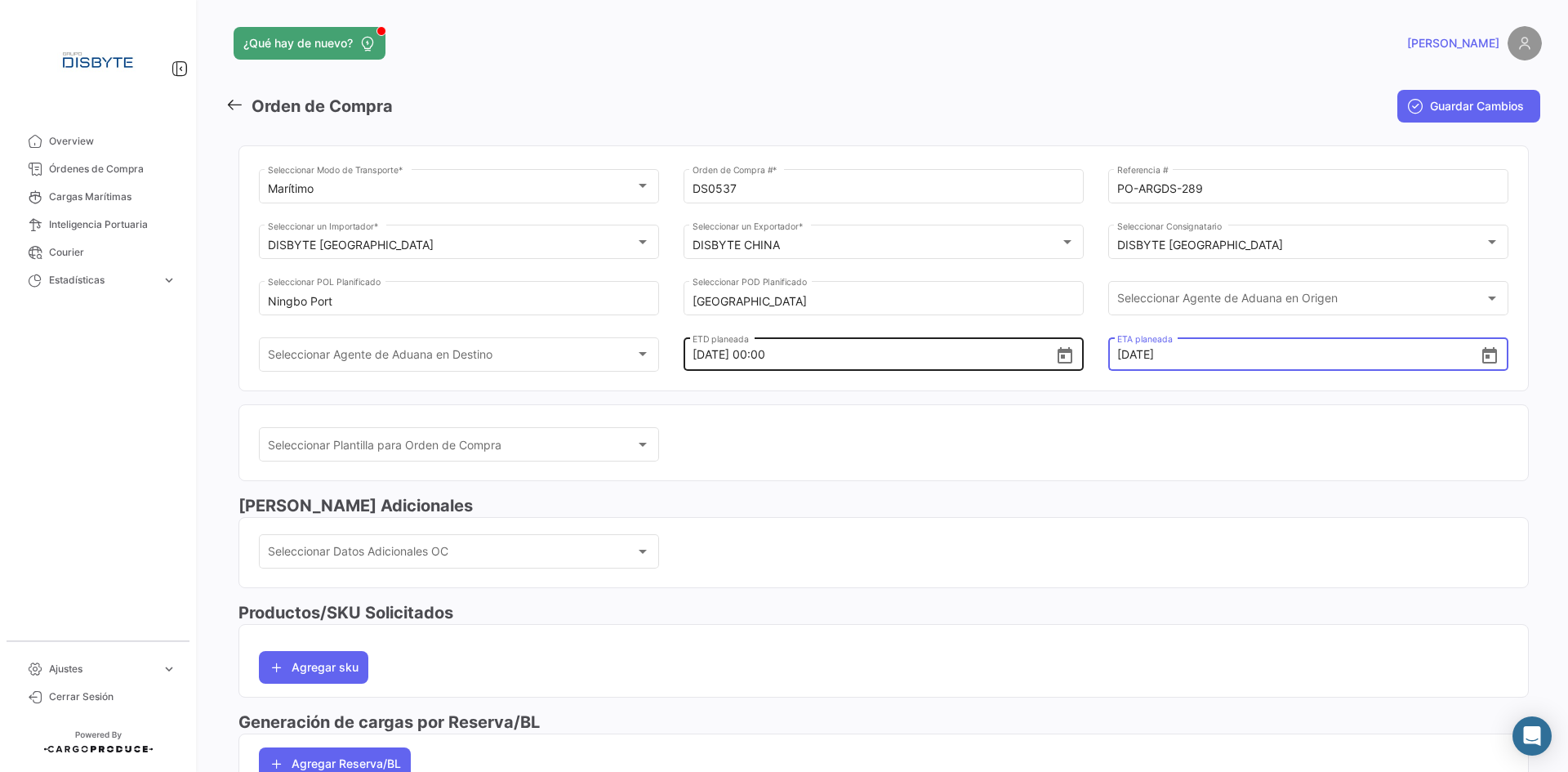
type input "[DATE] 00:00"
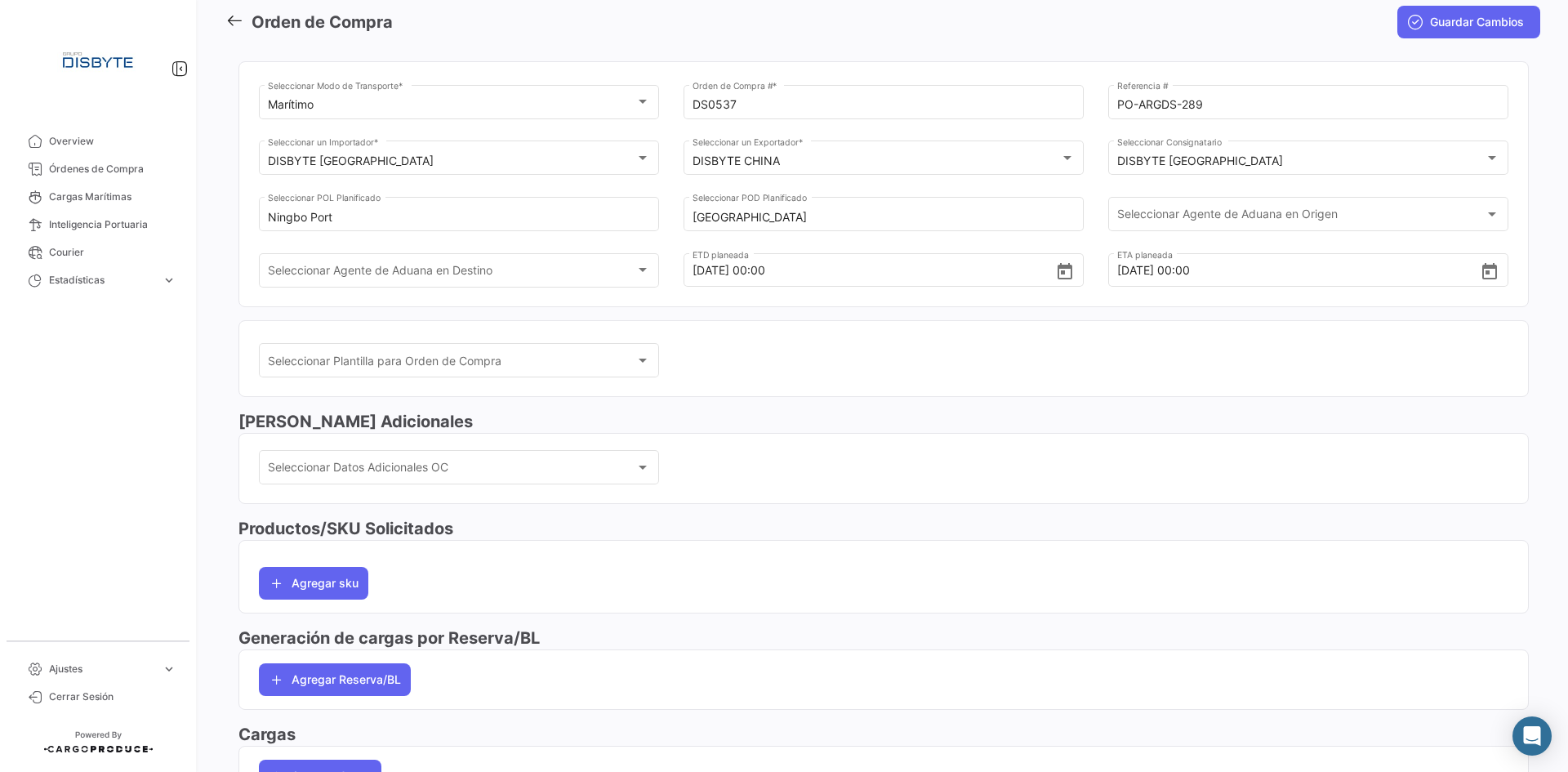
scroll to position [163, 0]
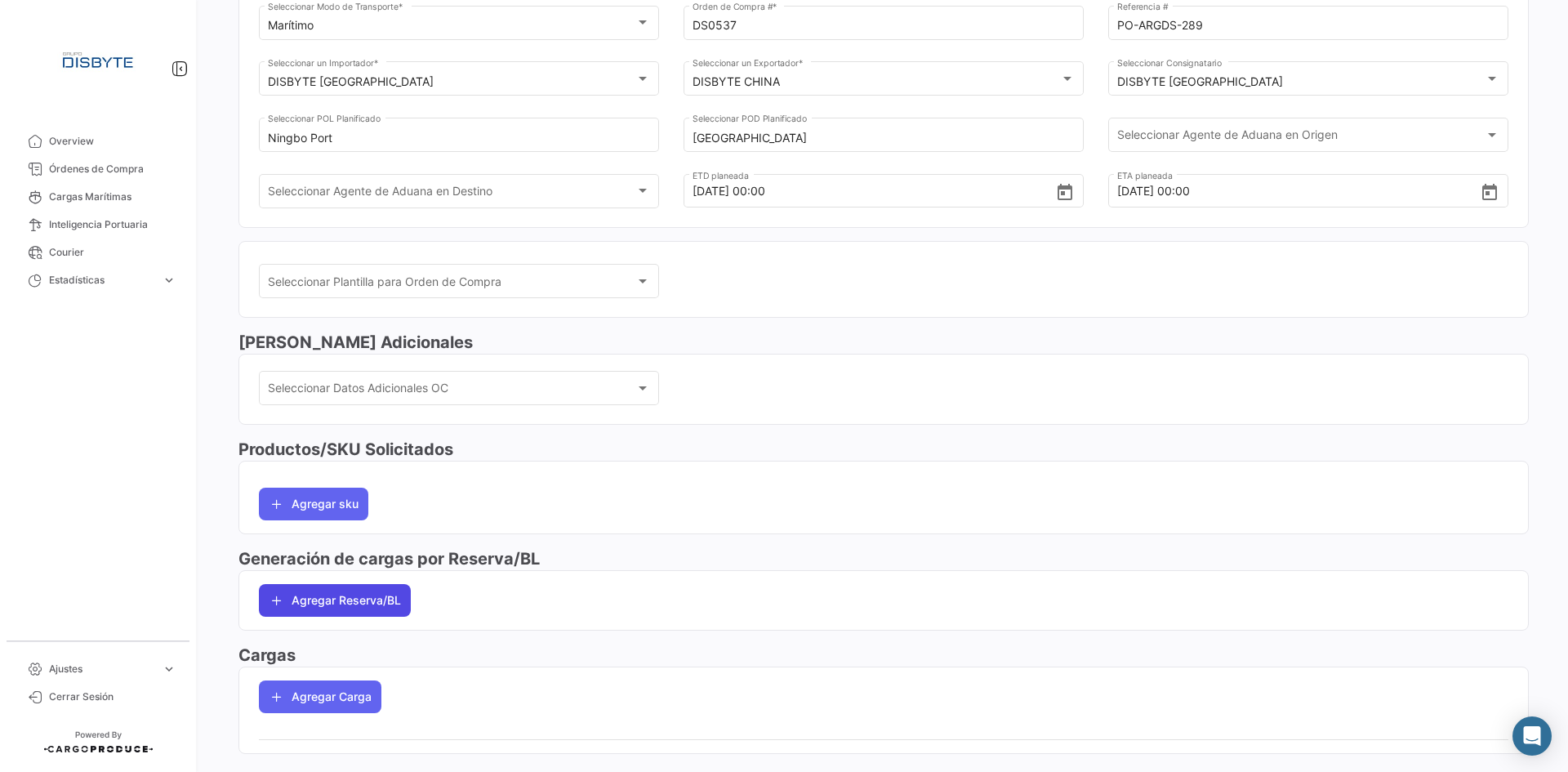
click at [345, 602] on button "Agregar Reserva/BL" at bounding box center [335, 600] width 152 height 33
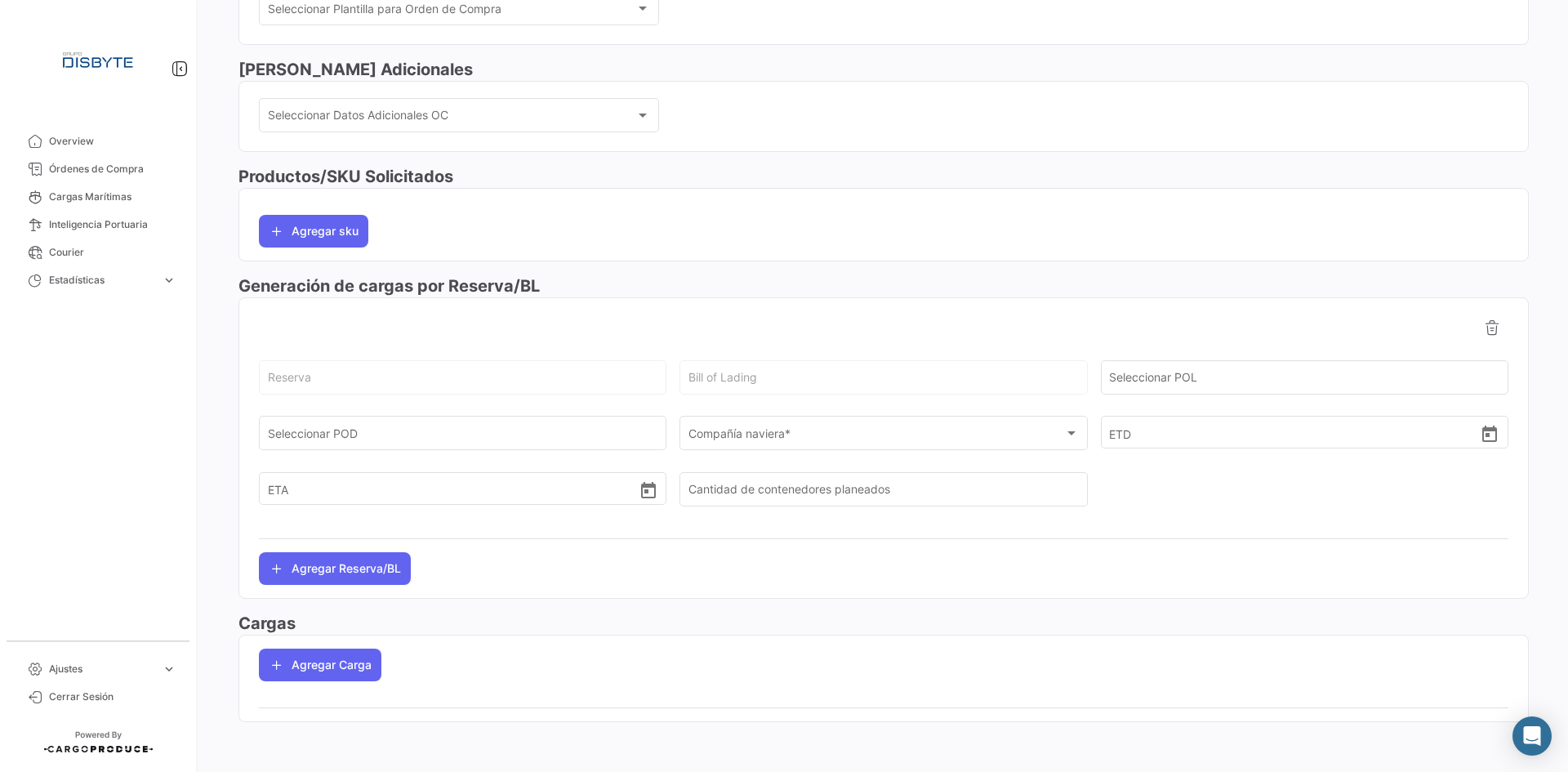
scroll to position [438, 0]
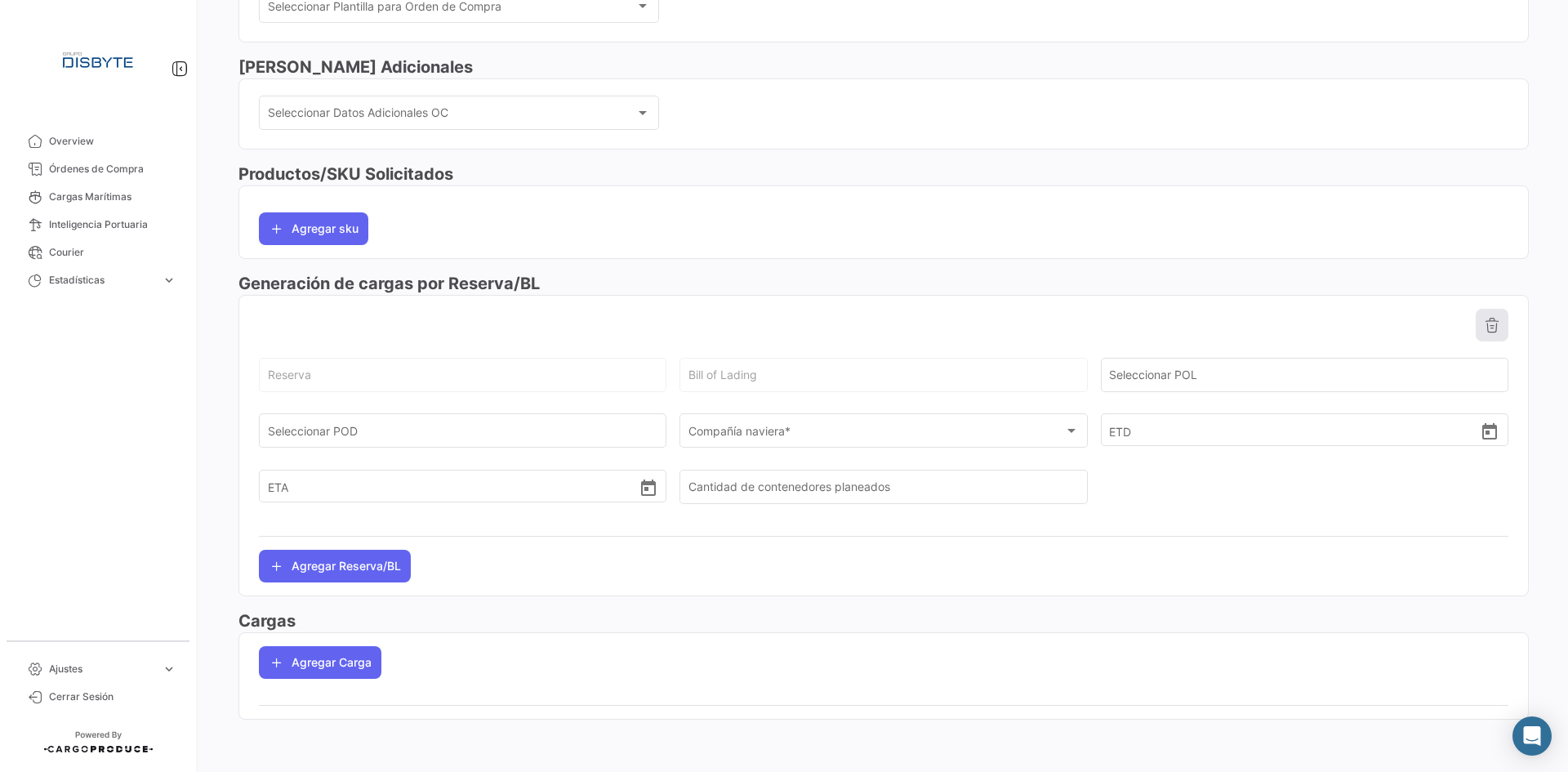
click at [1489, 320] on icon at bounding box center [1491, 325] width 16 height 16
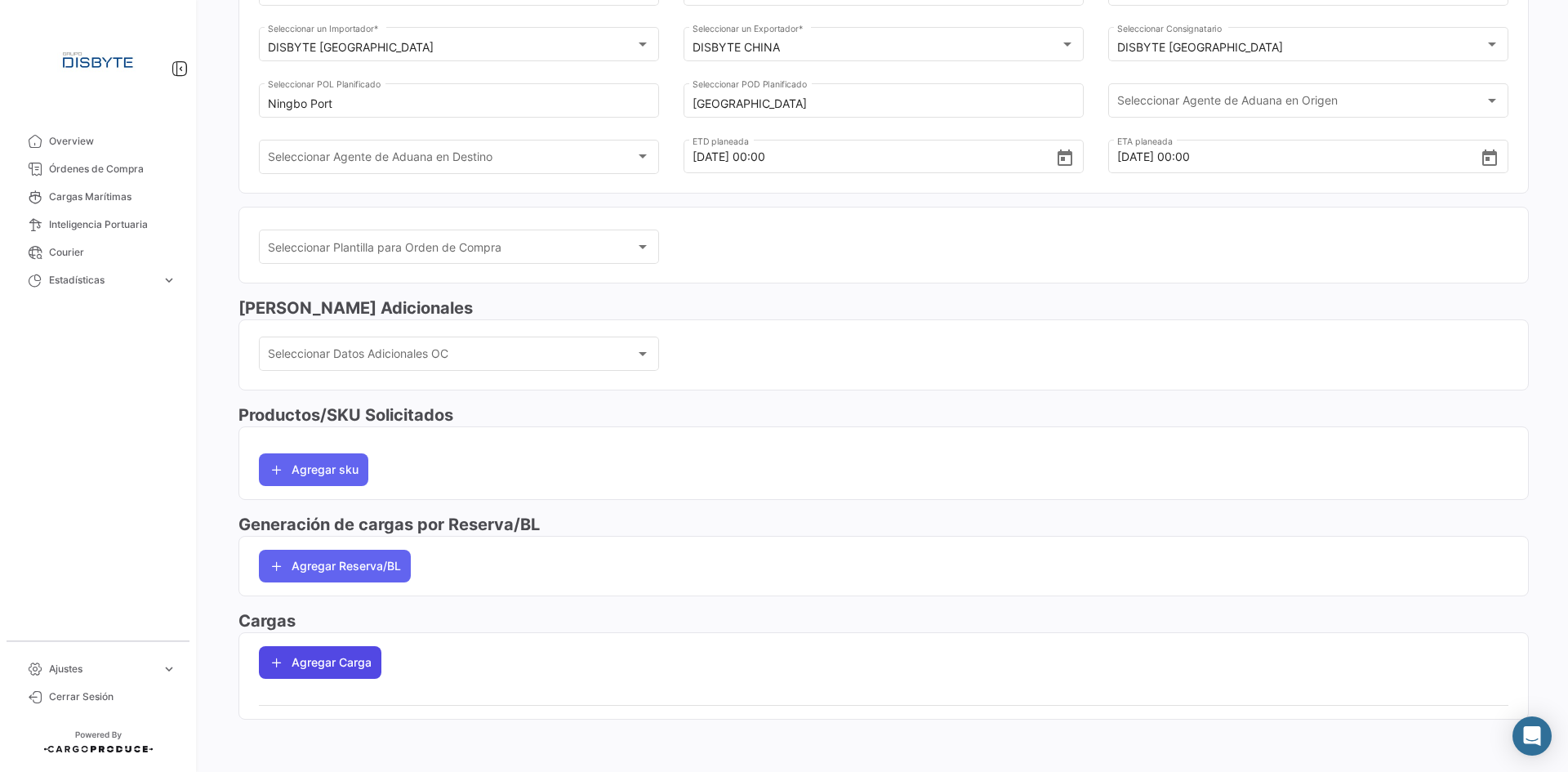
click at [319, 664] on button "Agregar Carga" at bounding box center [320, 662] width 122 height 33
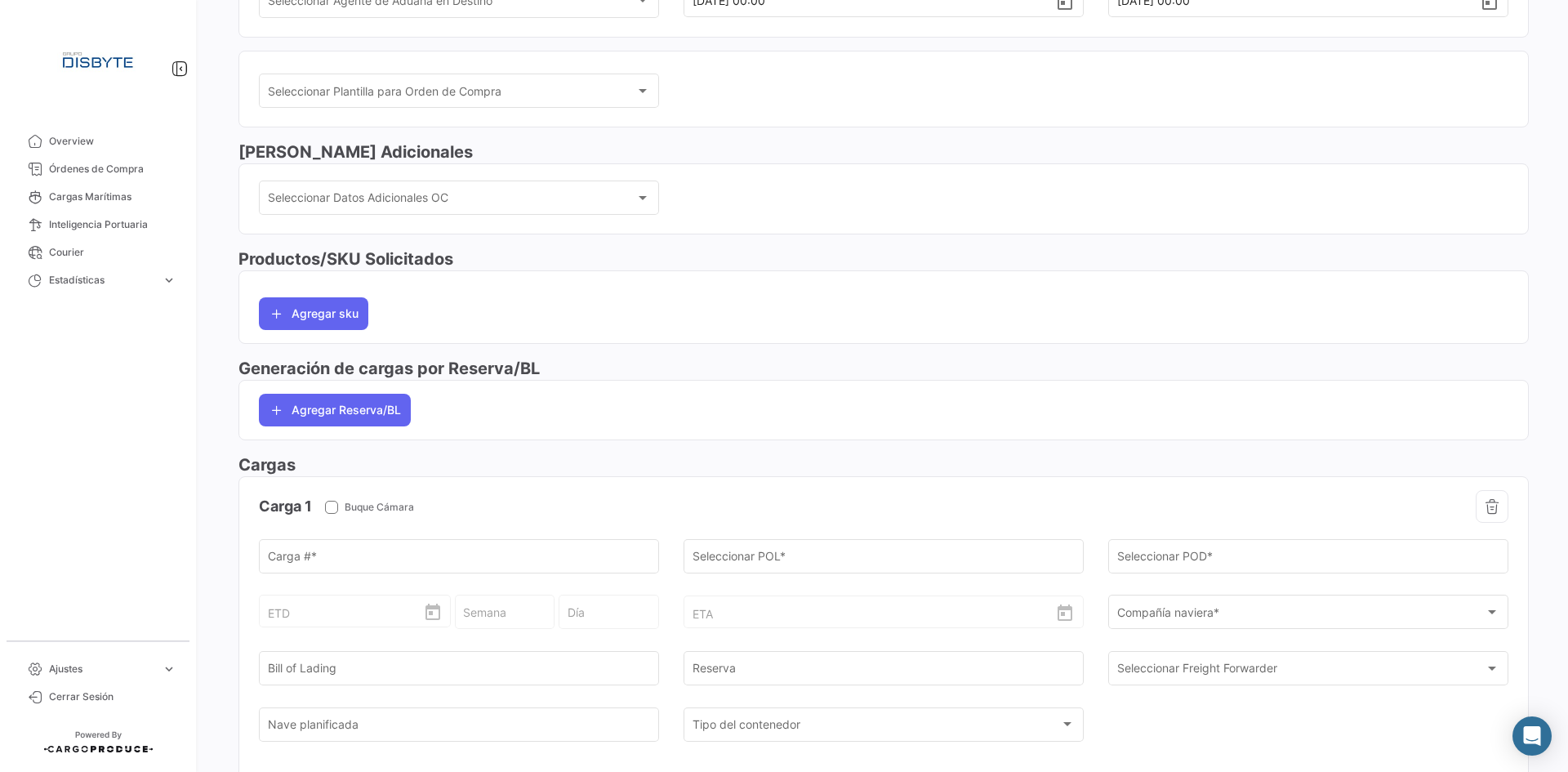
scroll to position [361, 0]
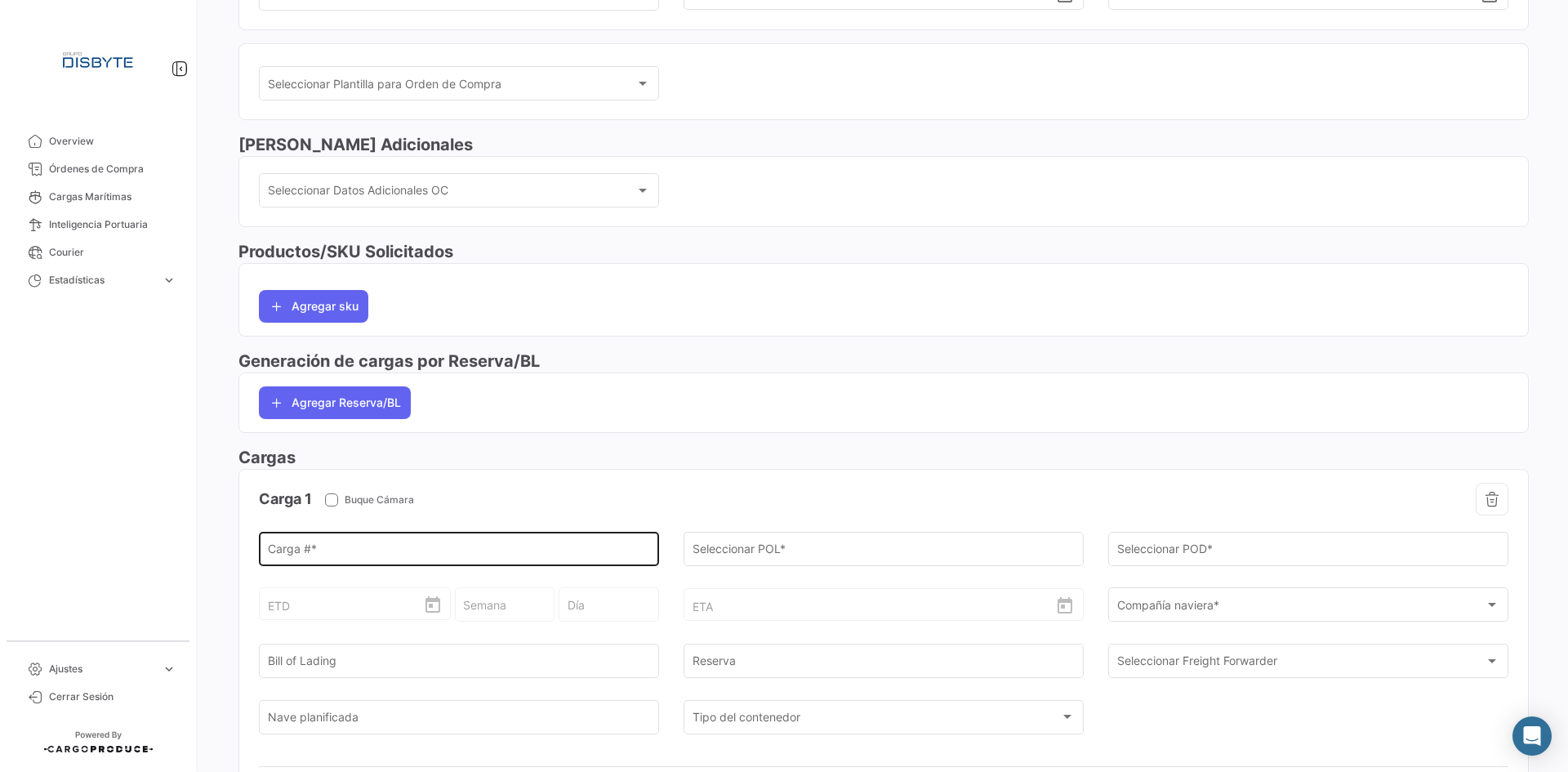
click at [424, 543] on div "Carga # *" at bounding box center [459, 547] width 383 height 38
paste input "MNBU0152202/ML-CN3928495/40NOR/817CARTONS/11675.60KGS/39.872CBM"
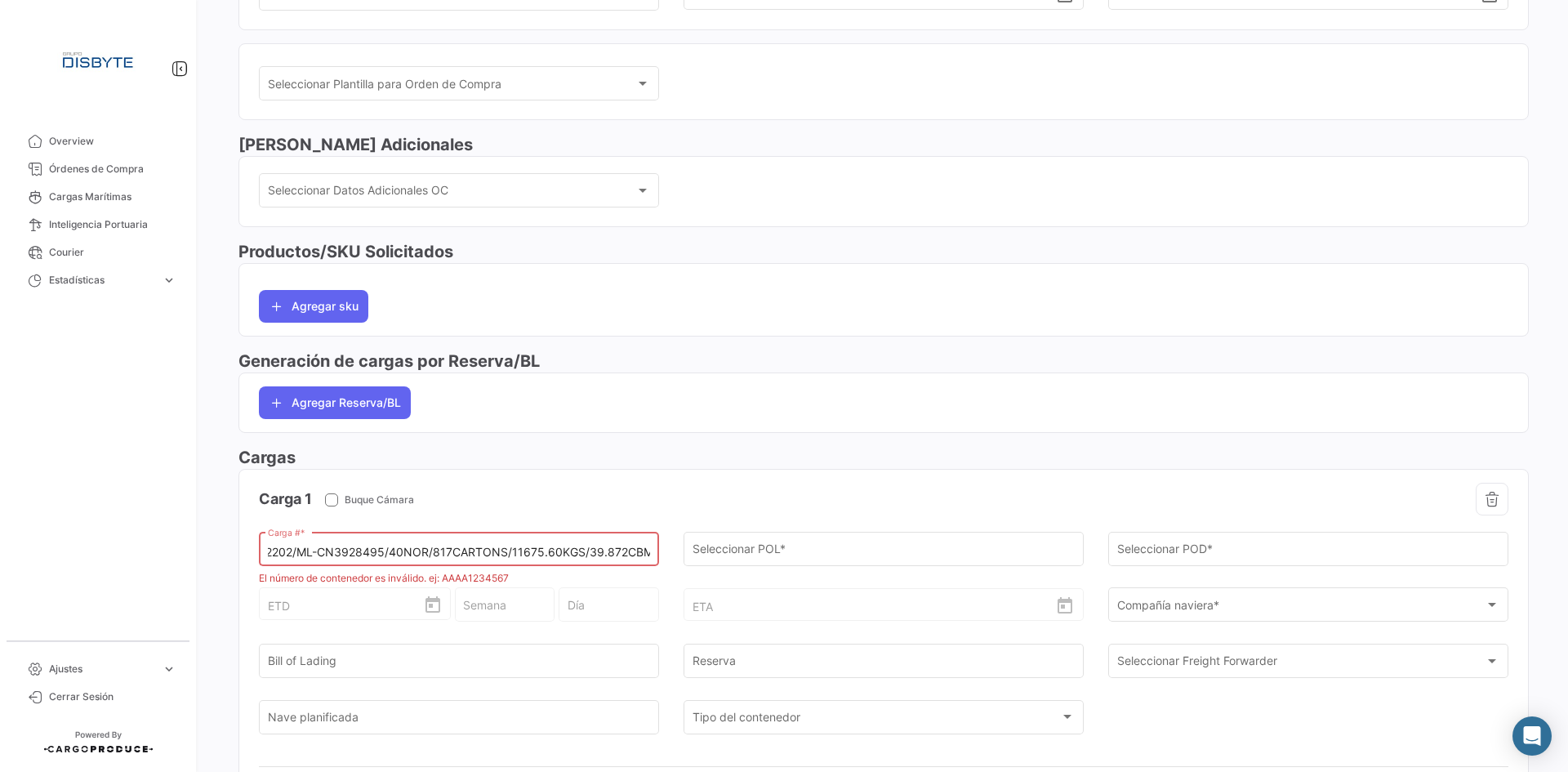
scroll to position [0, 0]
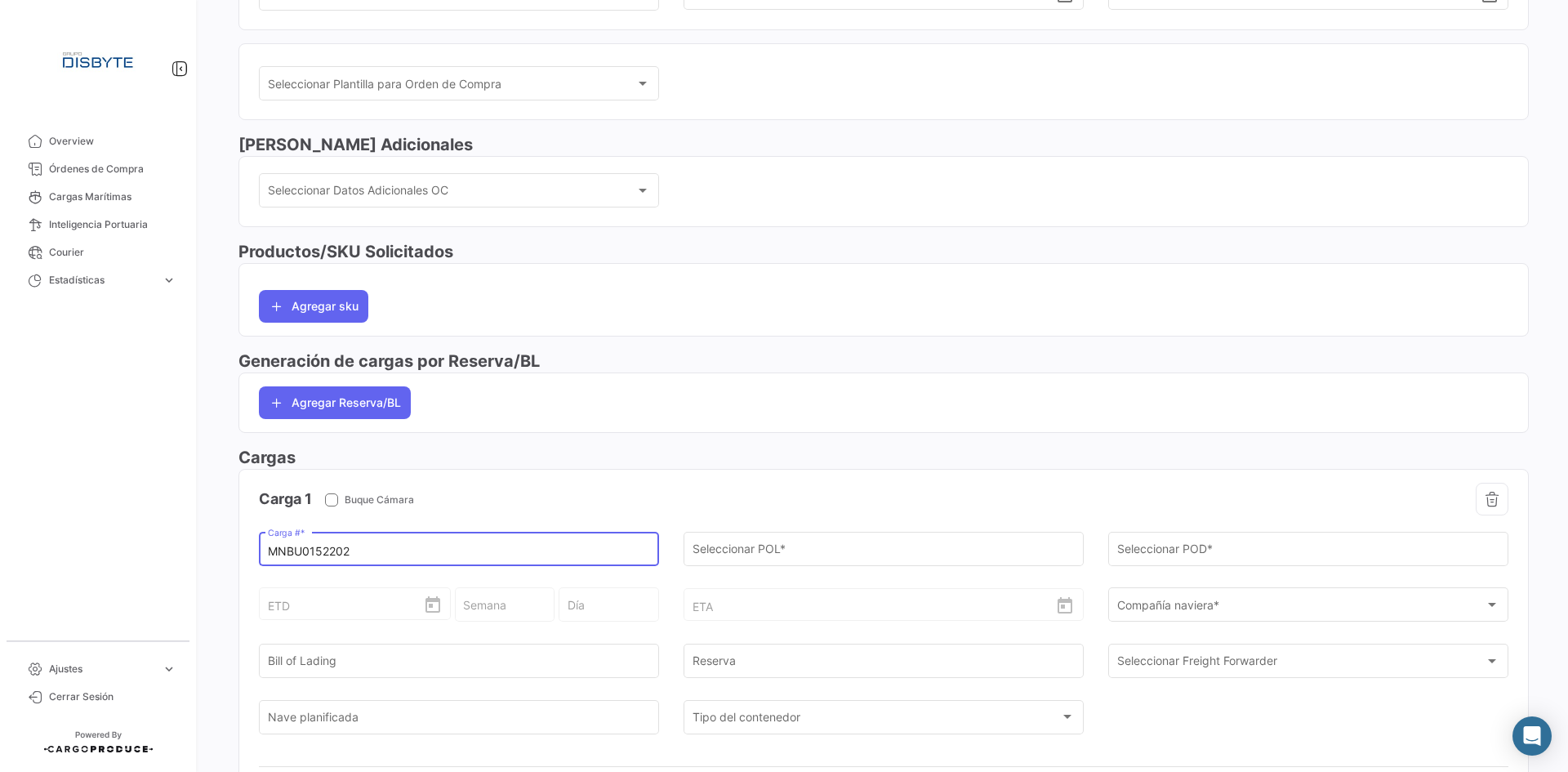
type input "MNBU0152202"
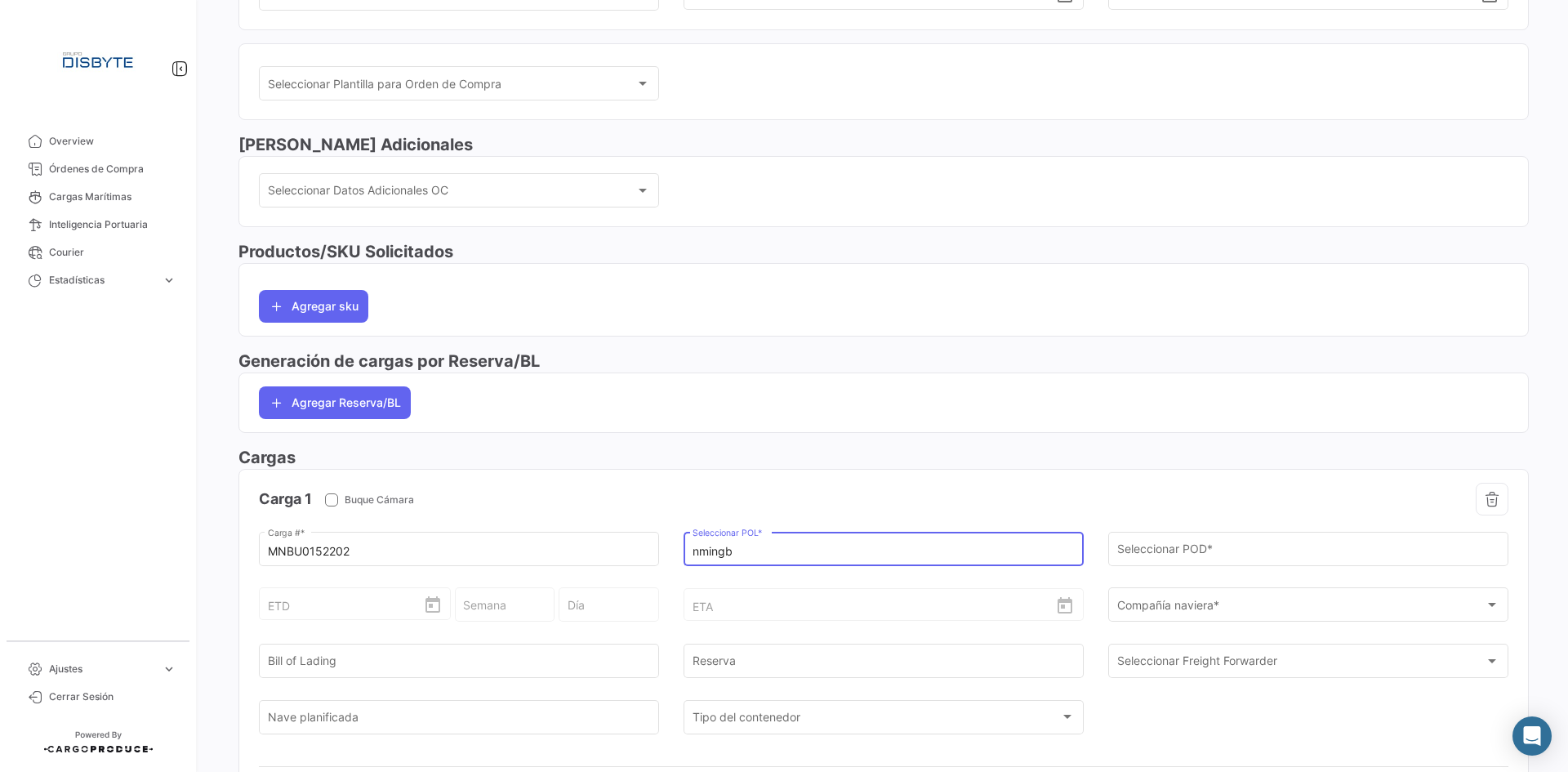
type input "nmingbo"
type input "Ningbo Port"
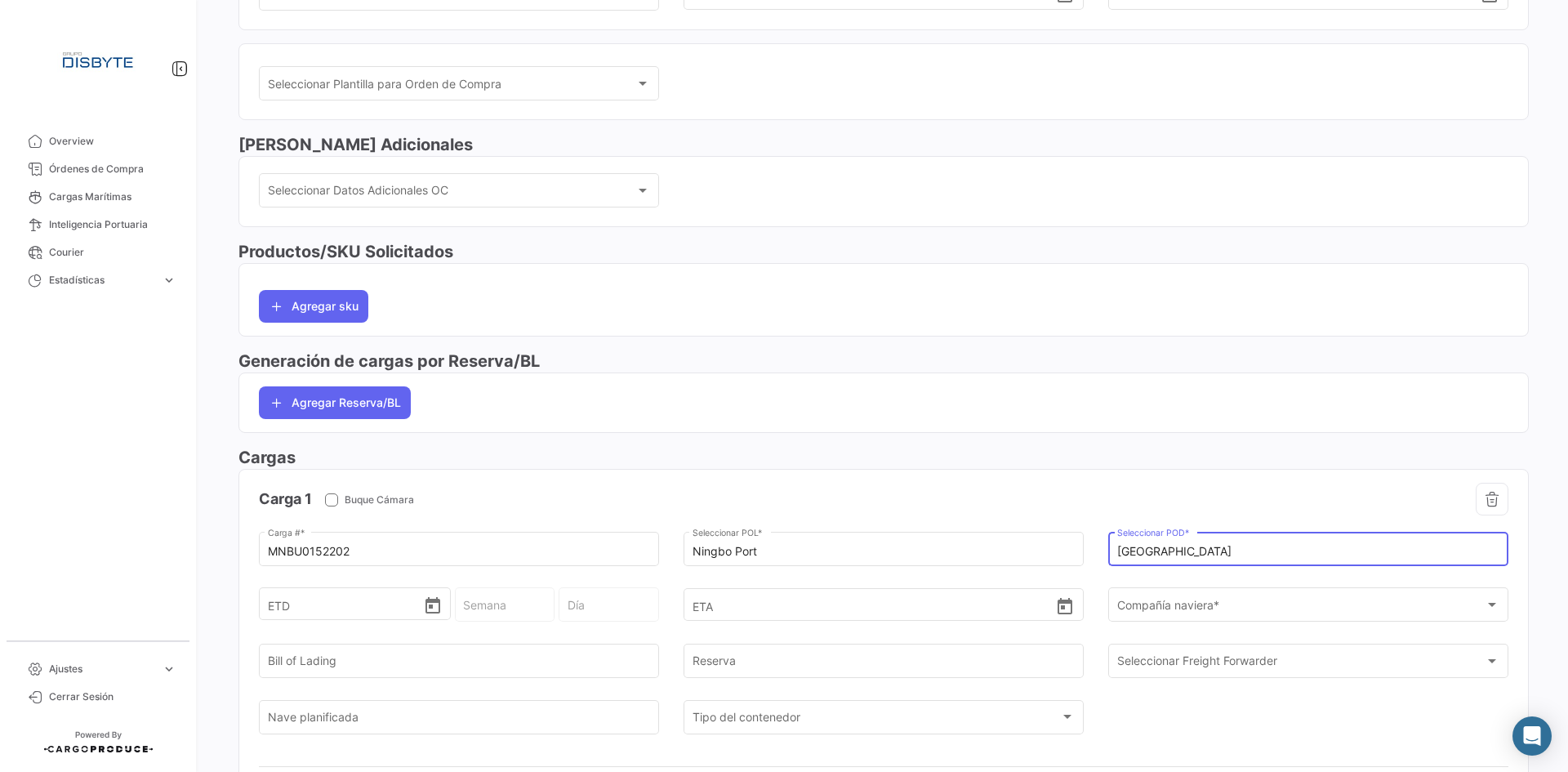
type input "[GEOGRAPHIC_DATA]"
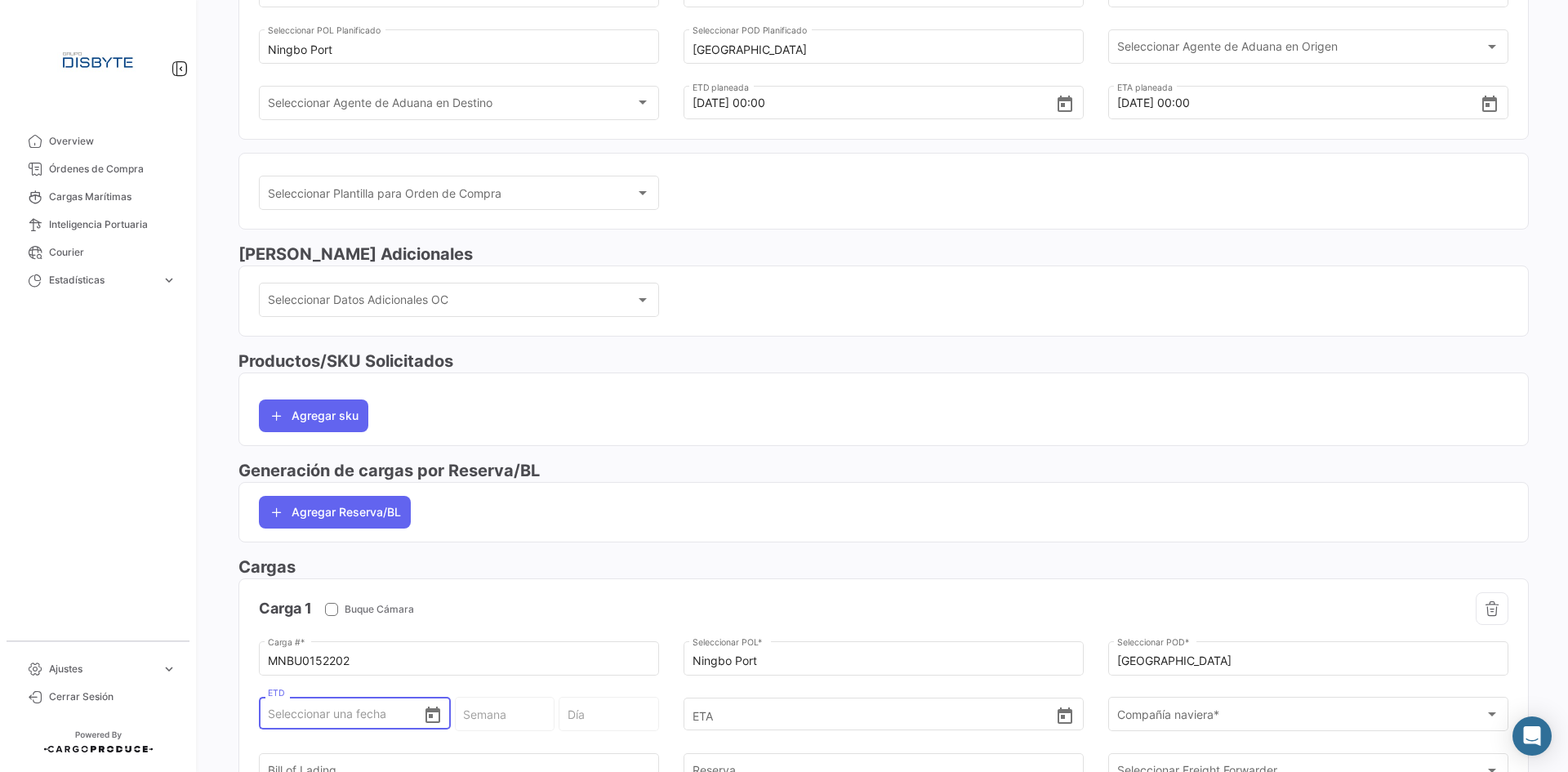
scroll to position [279, 0]
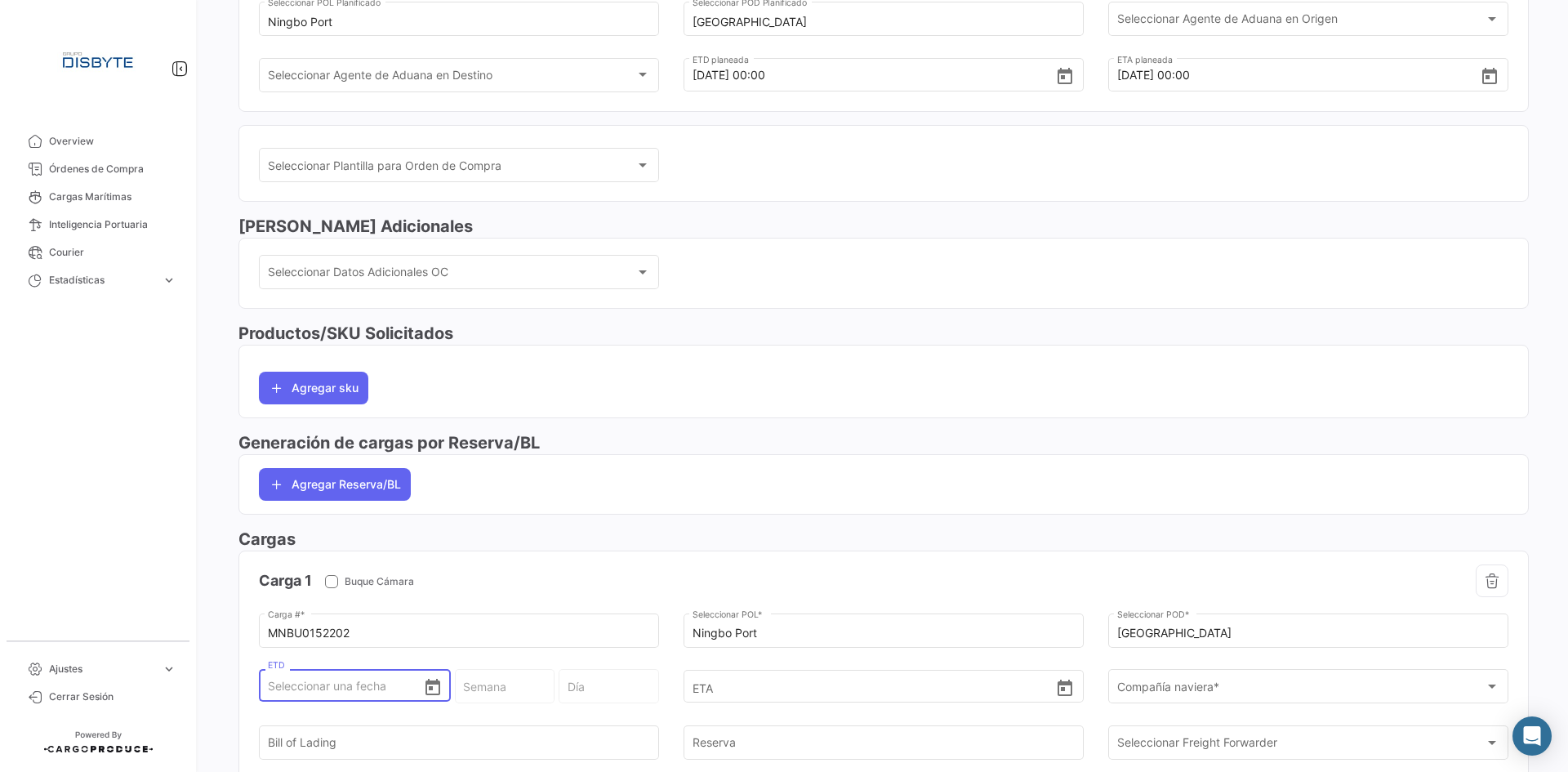
type input "1"
type input "36 - 2025"
type input "Lunes"
type input "11"
type input "37 - 2025"
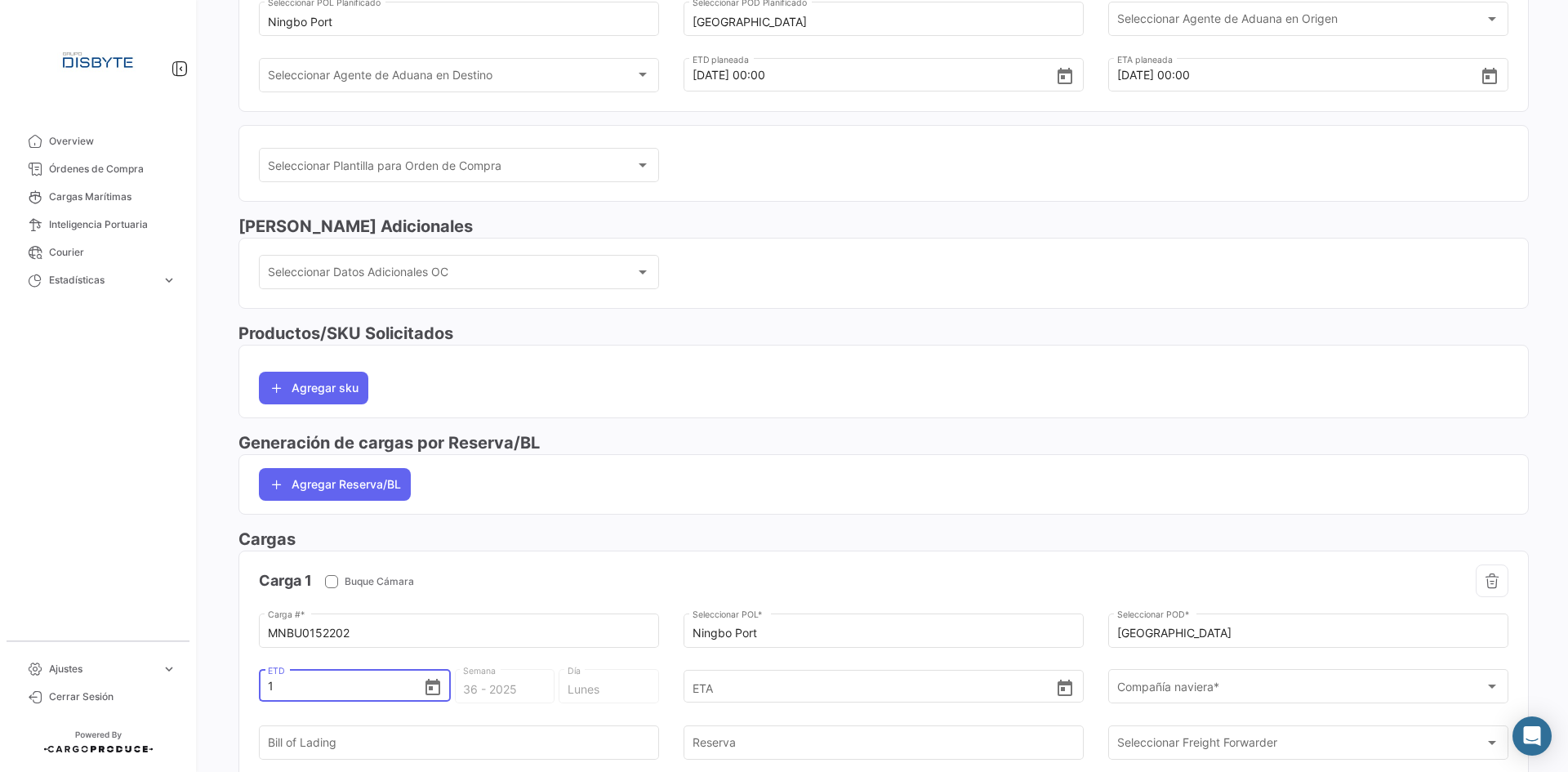
type input "Jueves"
type input "11/0"
type input "11/09"
type input "37 - 2025"
type input "Jueves"
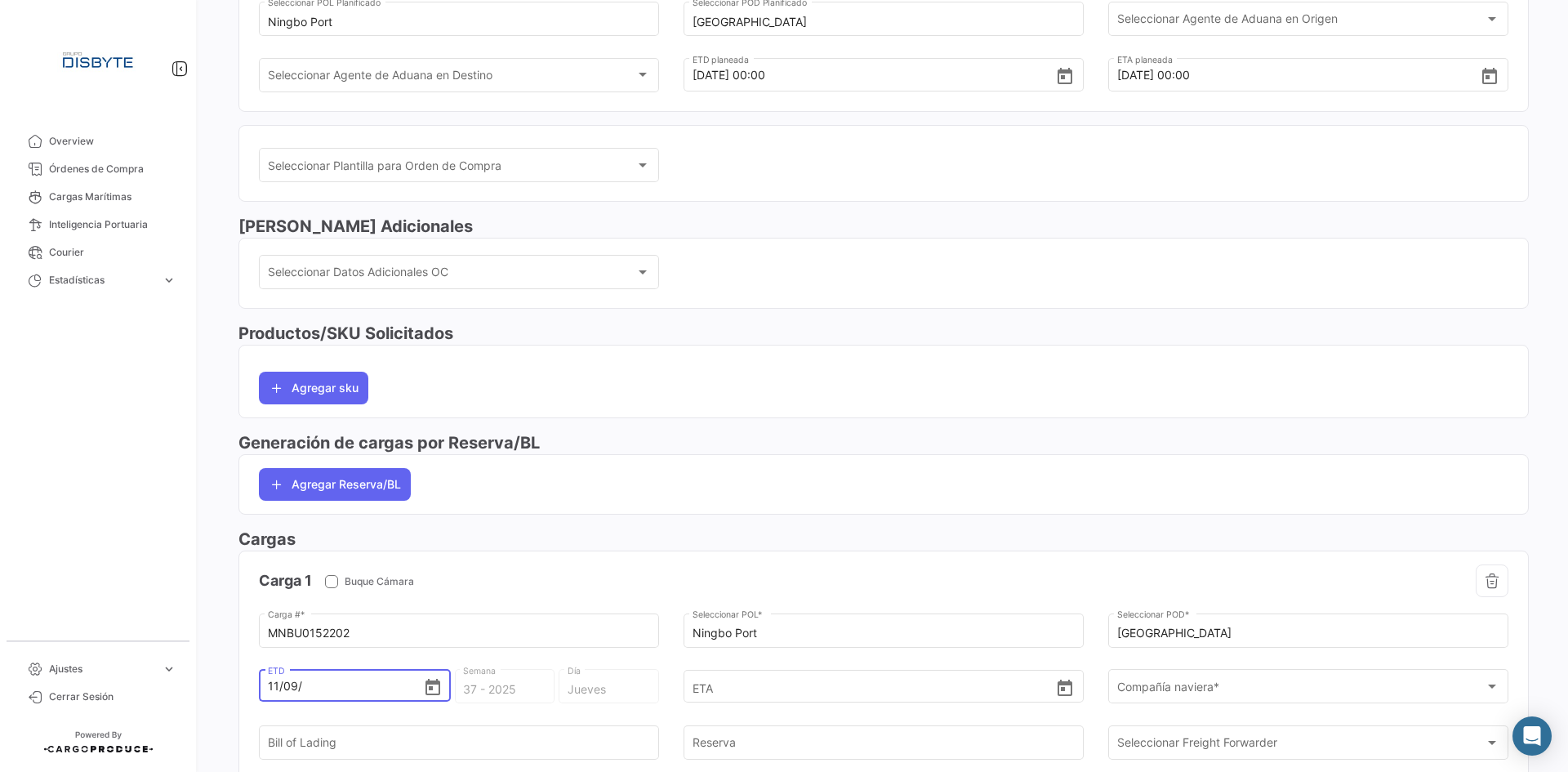
type input "11/09/2"
type input "37 - 2"
type input "Miércoles"
type input "[DATE]"
type input "37 - 2020"
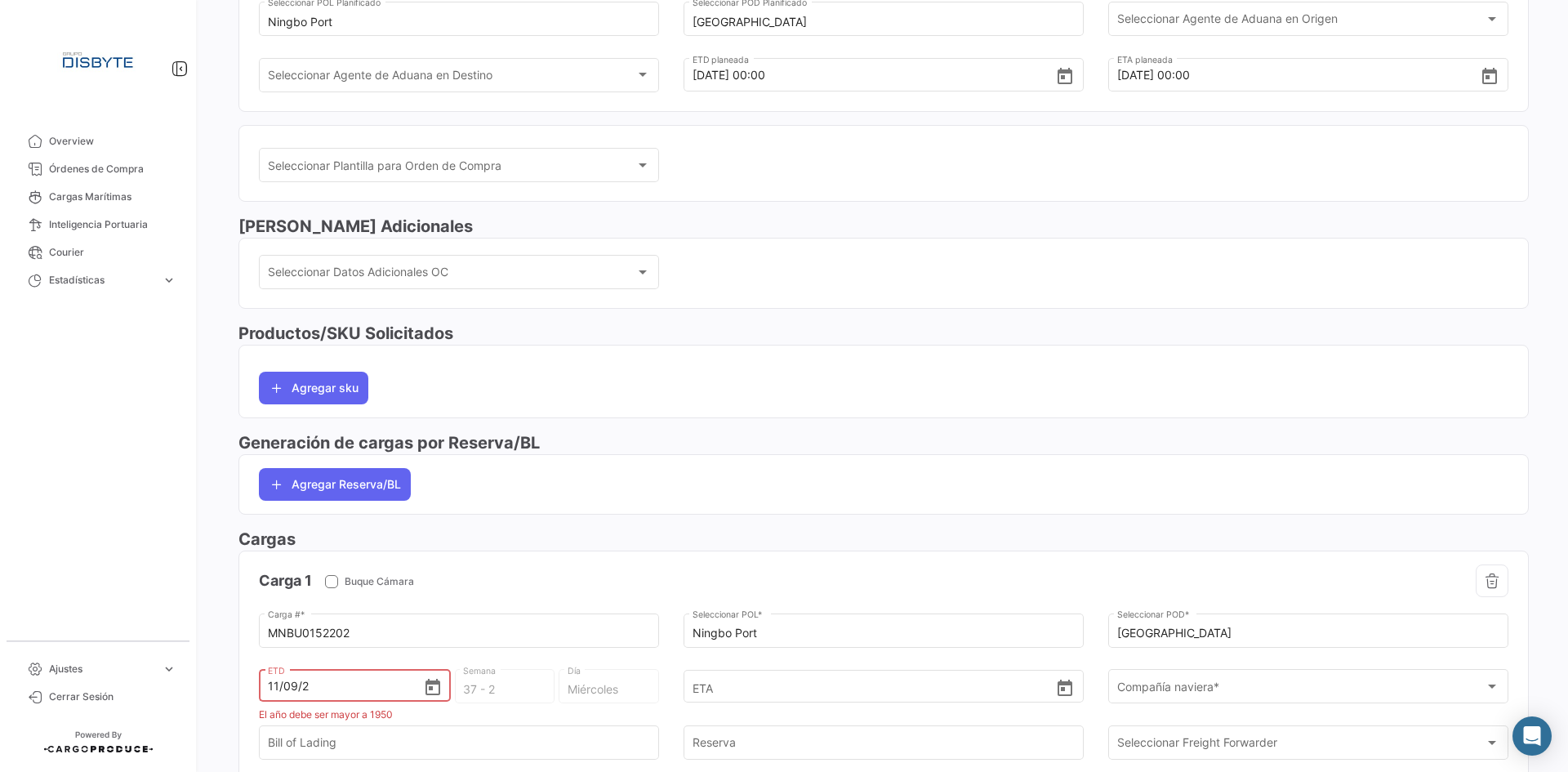
type input "Viernes"
type input "11/09/202"
type input "36 - 202"
type input "Sábado"
type input "[DATE]"
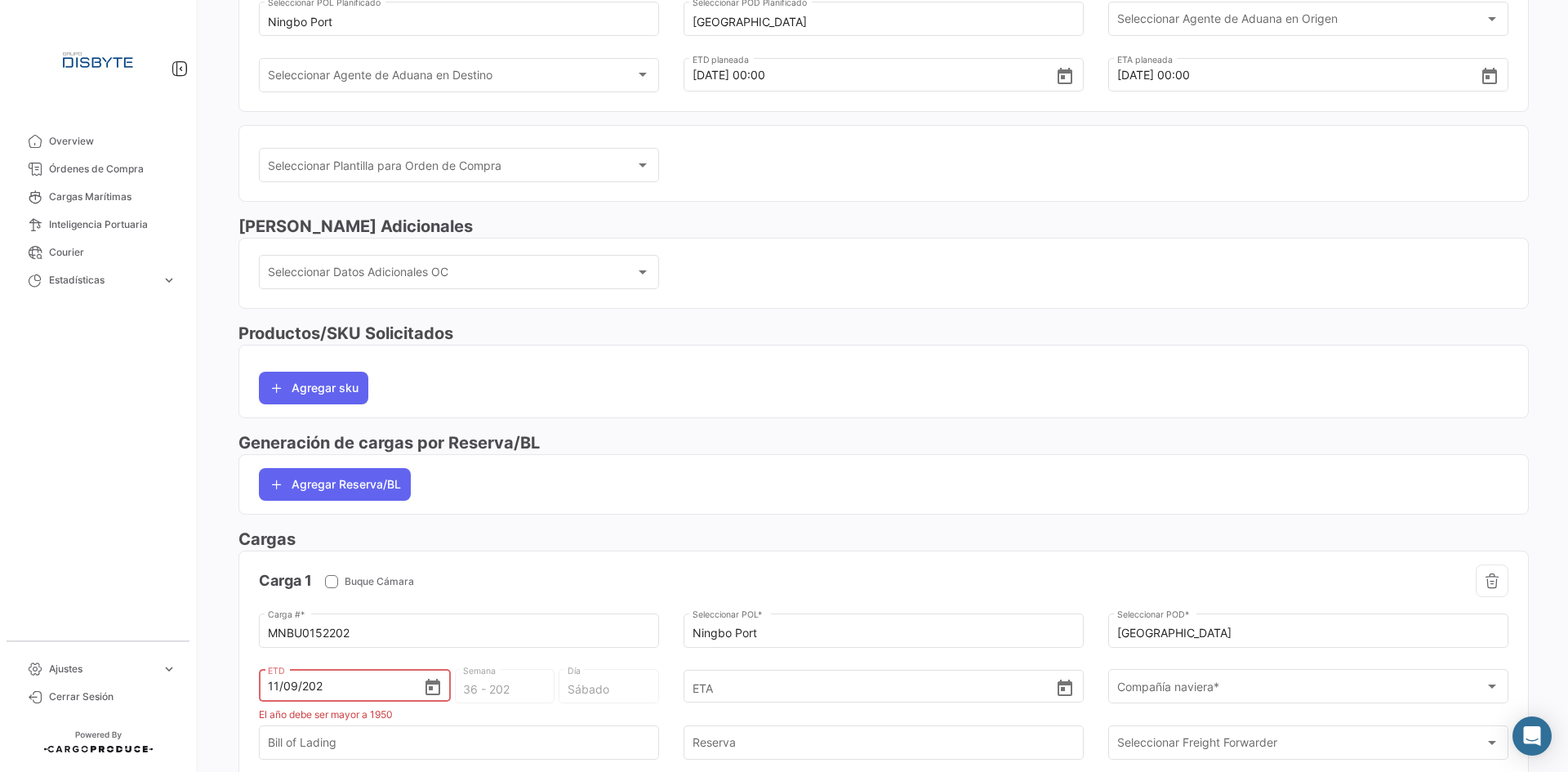
type input "37 - 2025"
type input "Jueves"
type input "[DATE] 00:00"
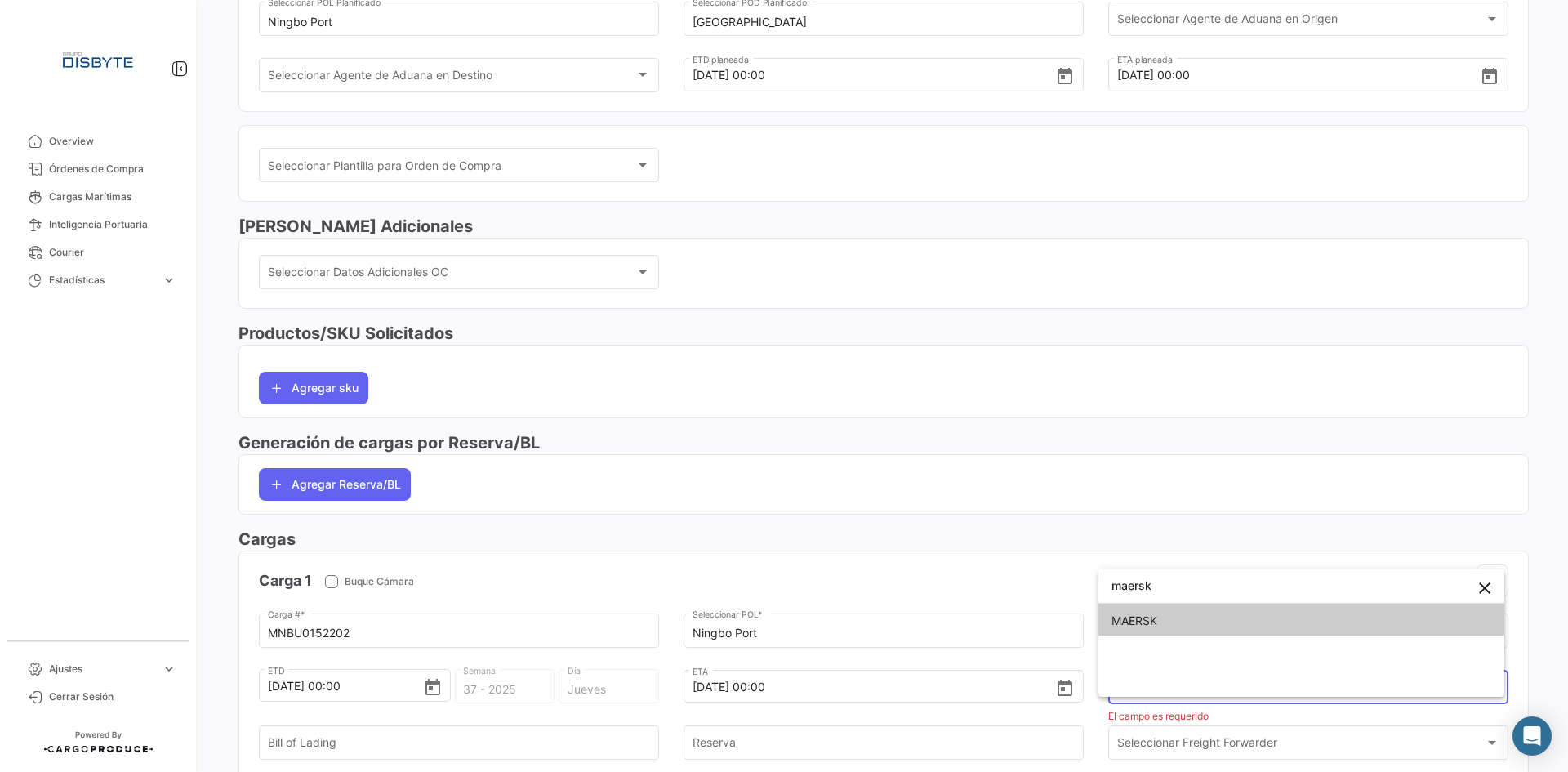
type input "maersk"
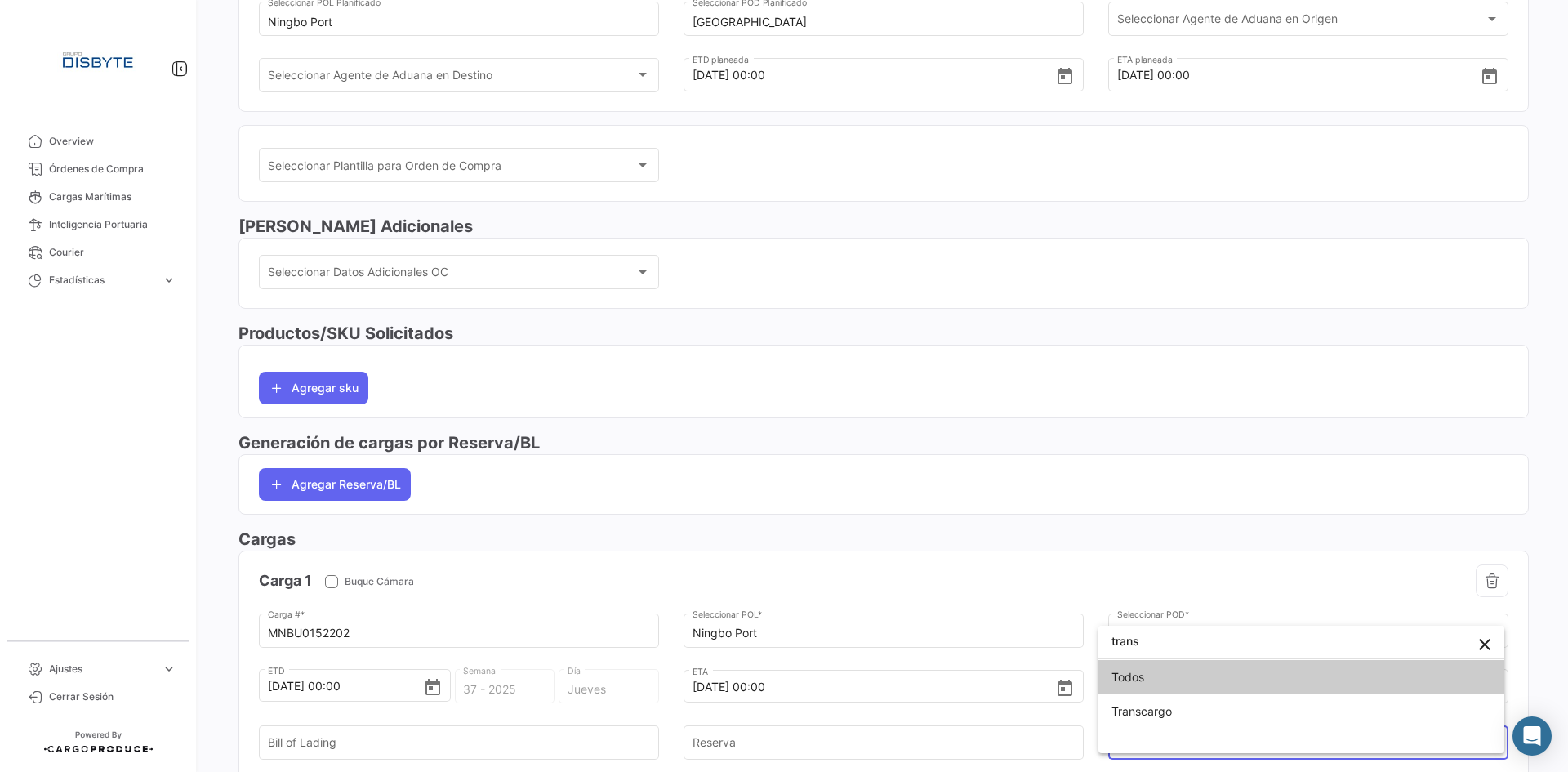
type input "trans"
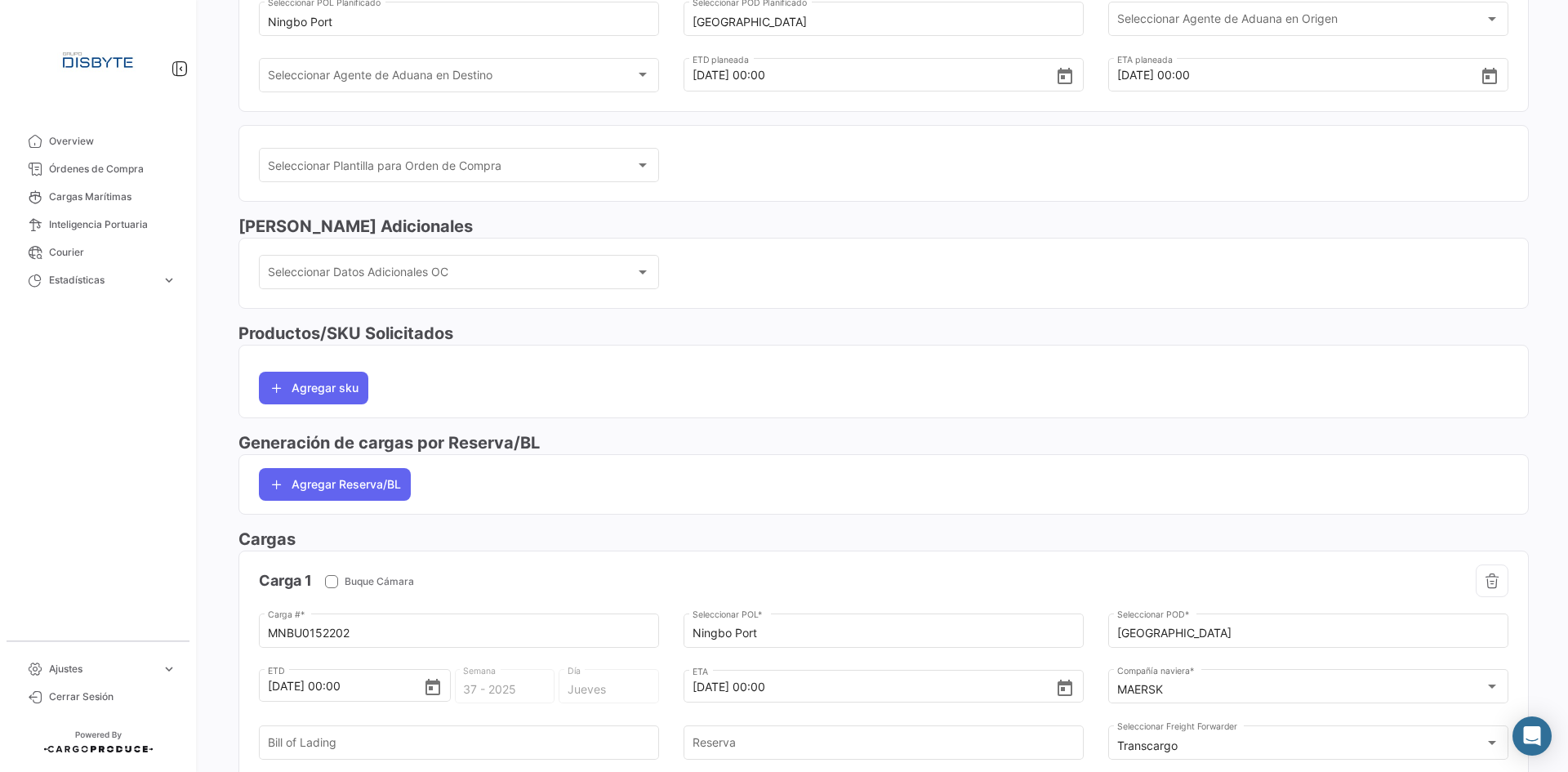
scroll to position [495, 0]
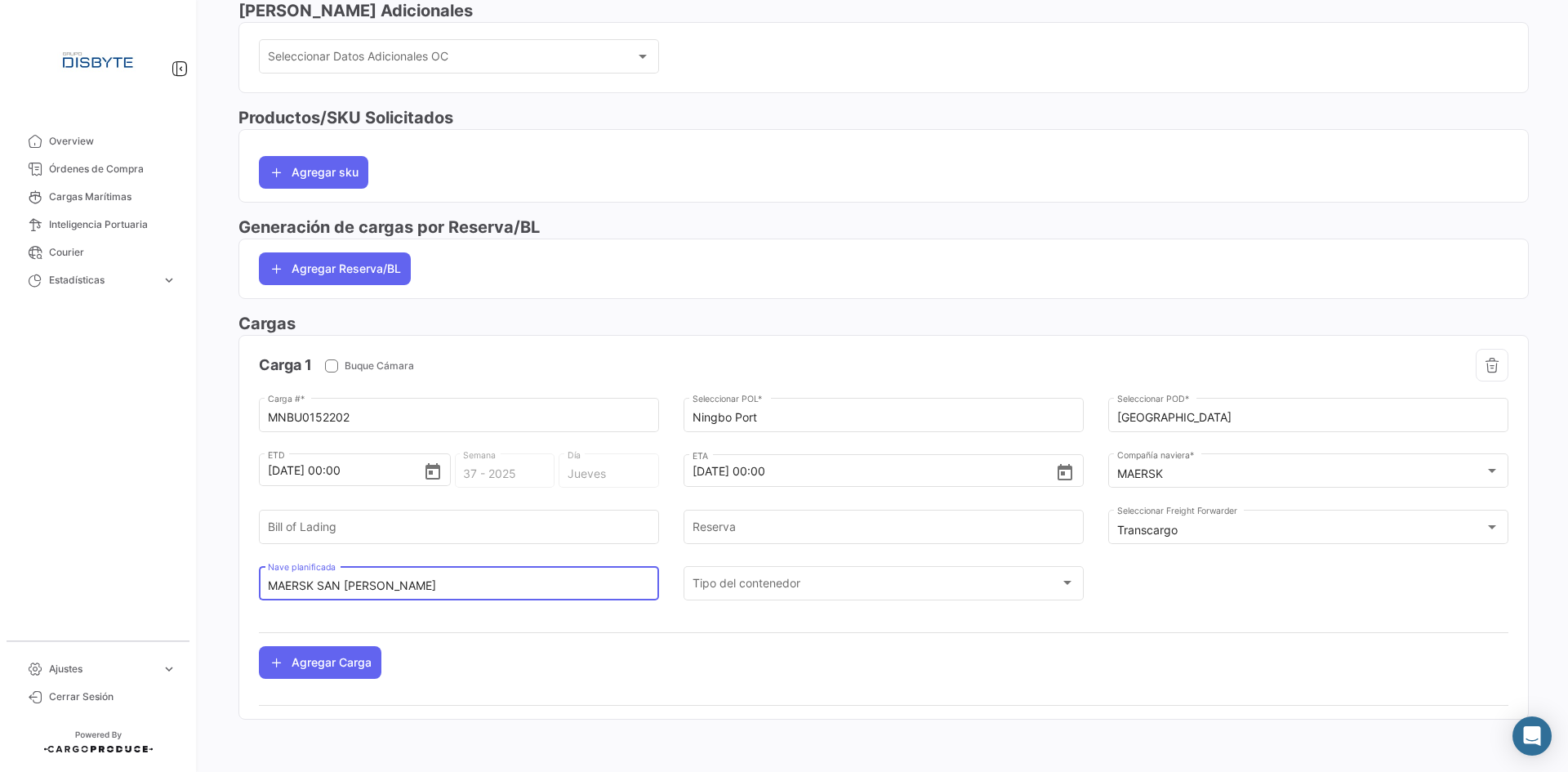
type input "MAERSK SAN [PERSON_NAME]"
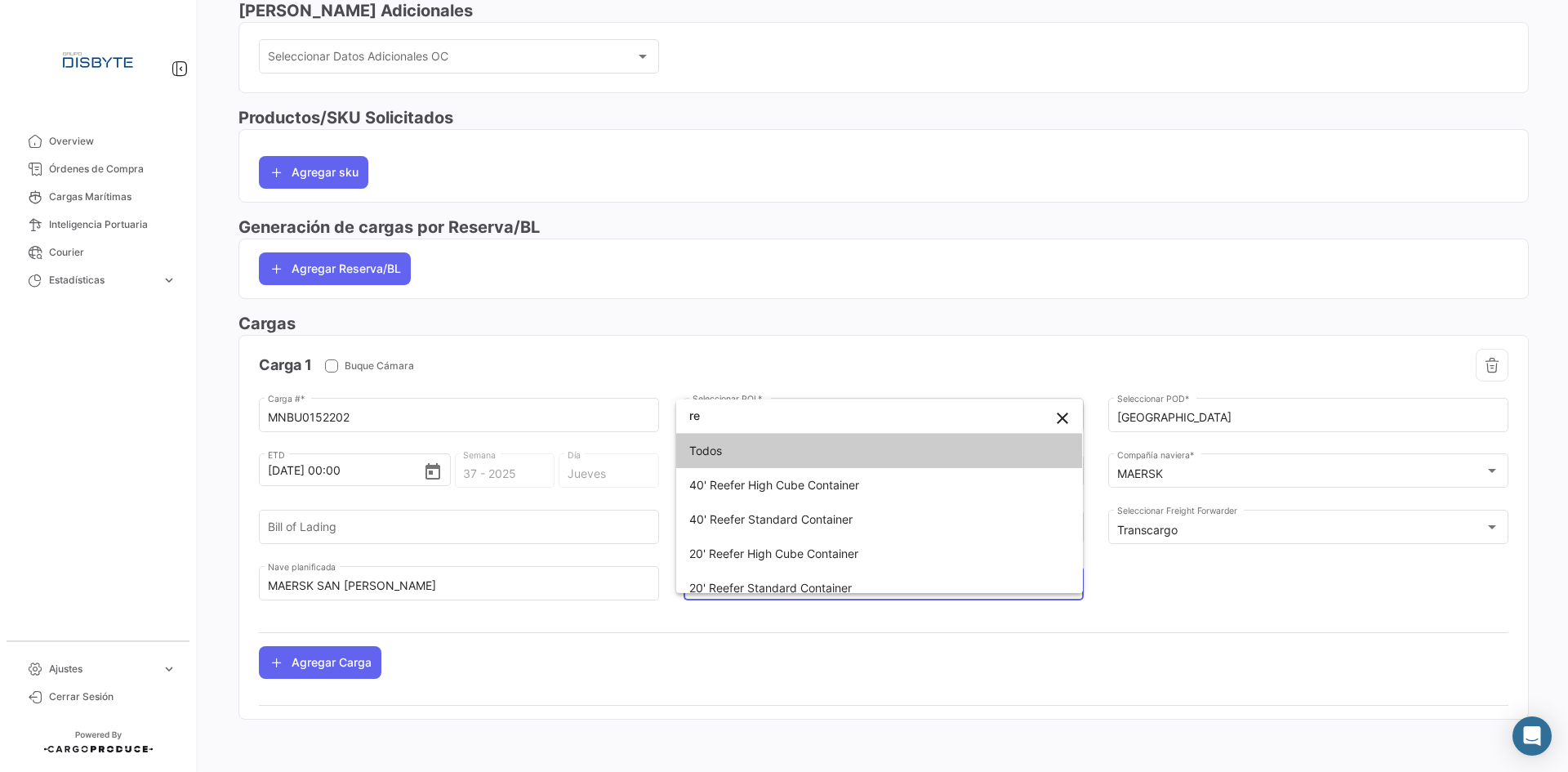
type input "r"
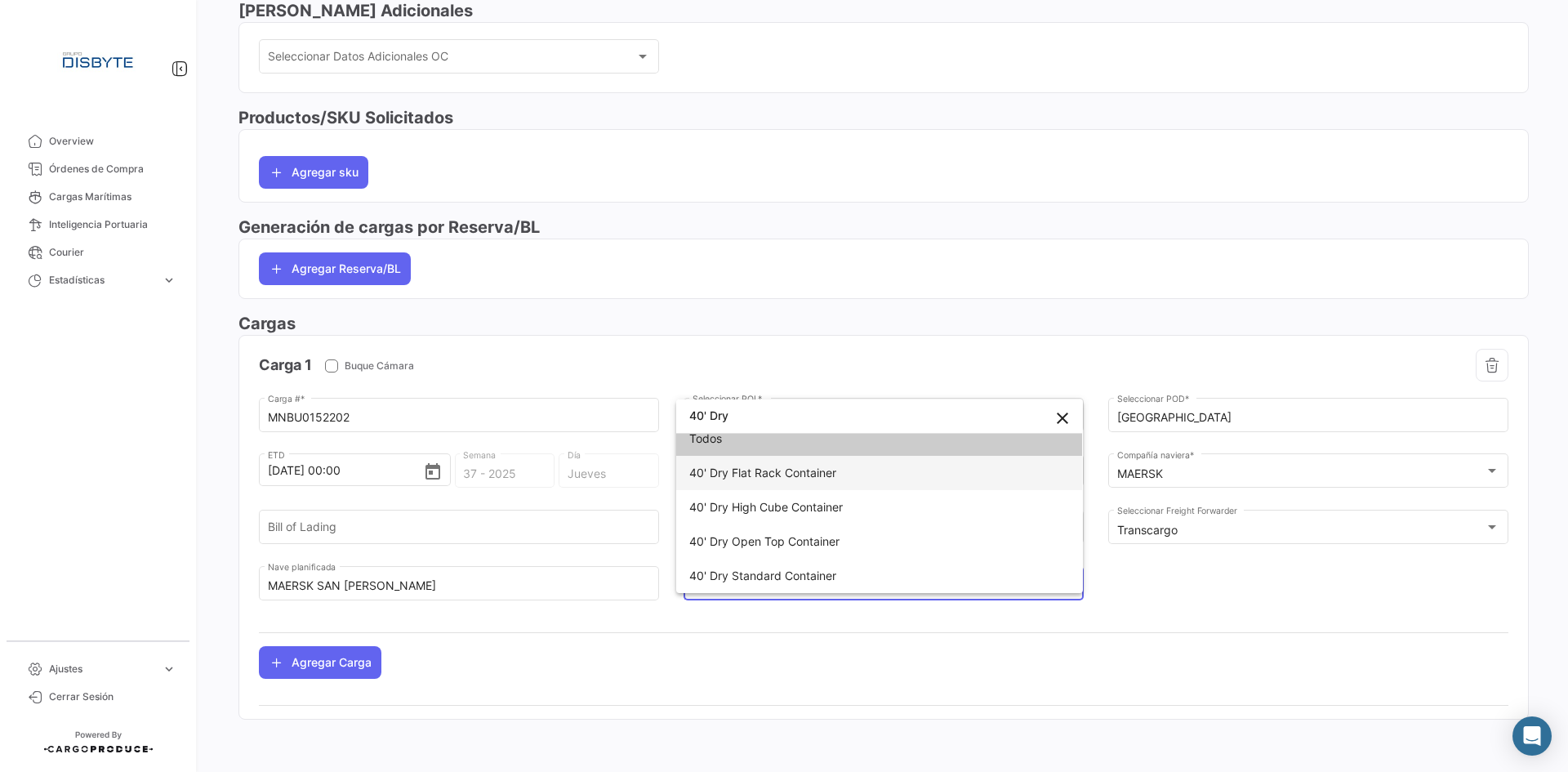
scroll to position [0, 0]
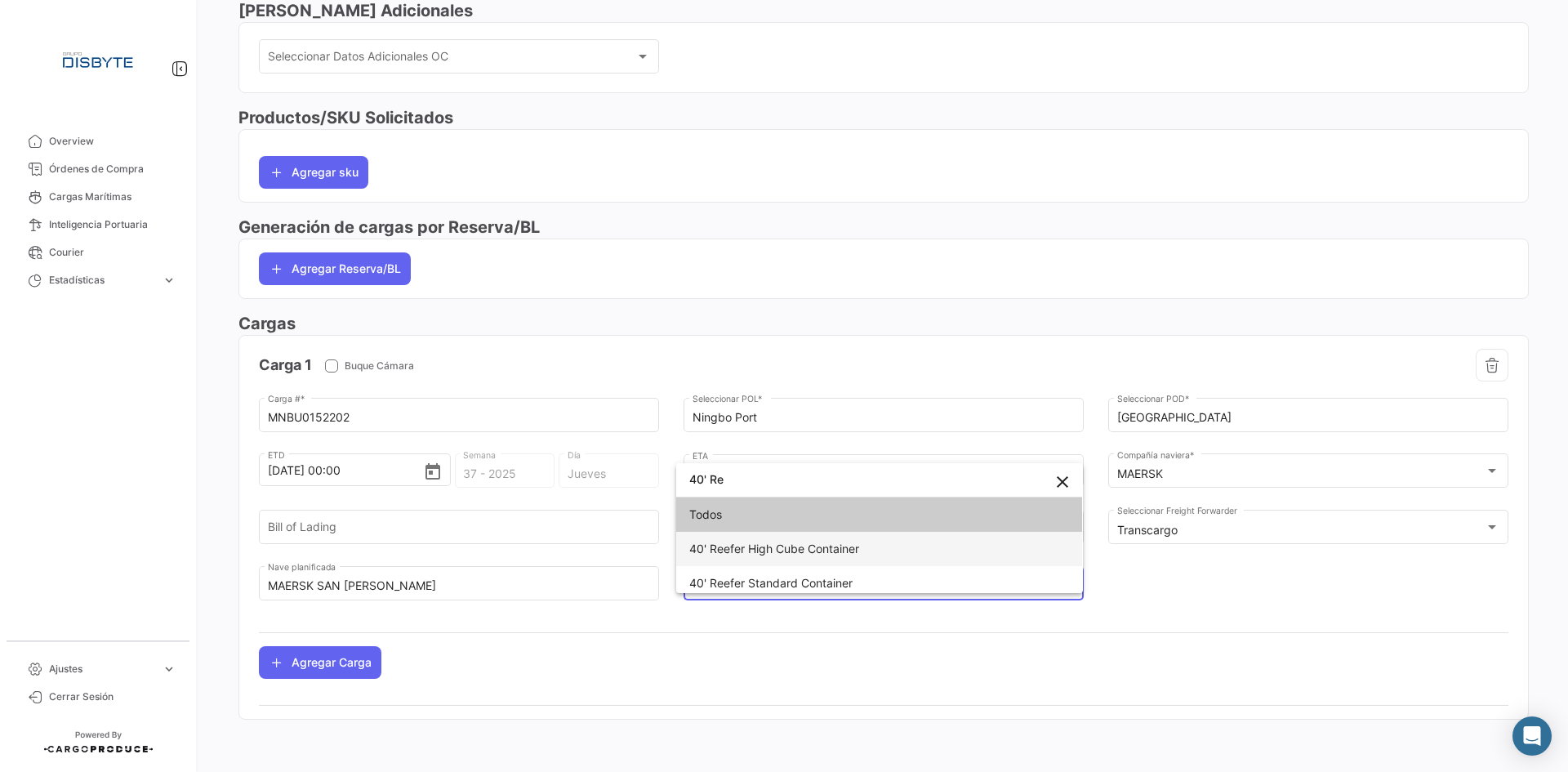
type input "40' Re"
click at [755, 548] on span "40' Reefer High Cube Container" at bounding box center [774, 548] width 170 height 14
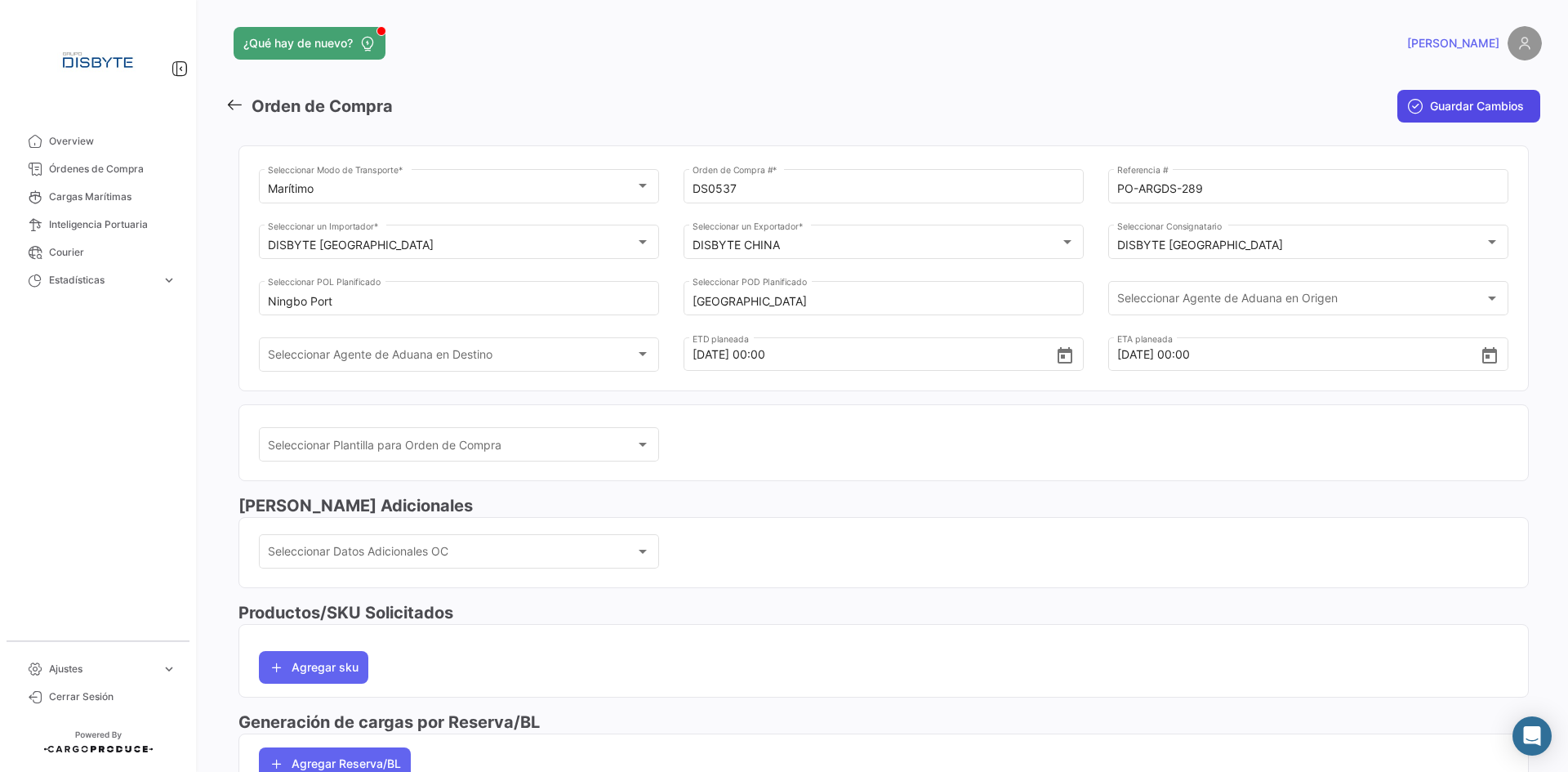
click at [1440, 105] on span "Guardar Cambios" at bounding box center [1477, 106] width 94 height 16
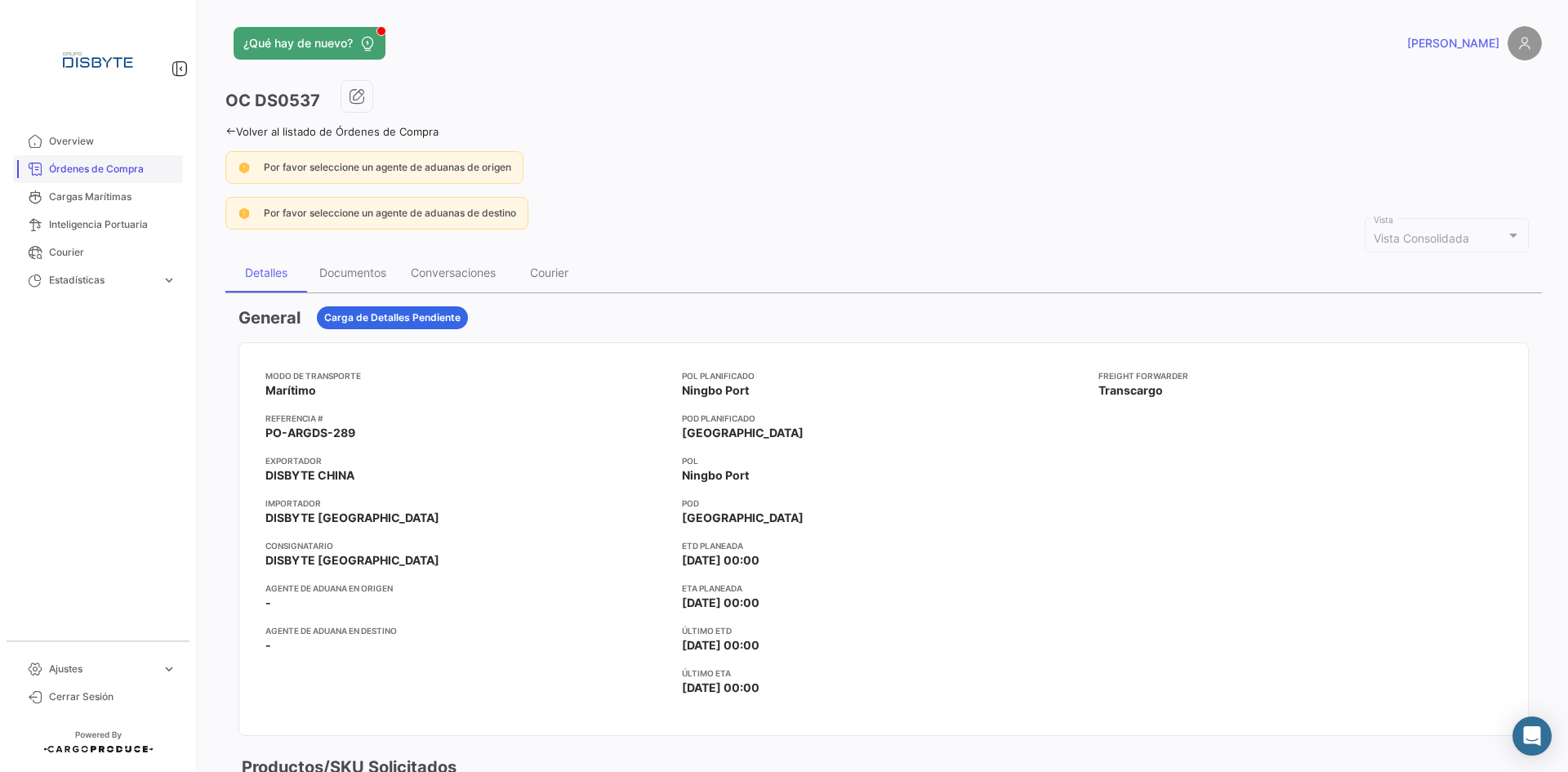
click at [84, 172] on span "Órdenes de Compra" at bounding box center [112, 169] width 127 height 15
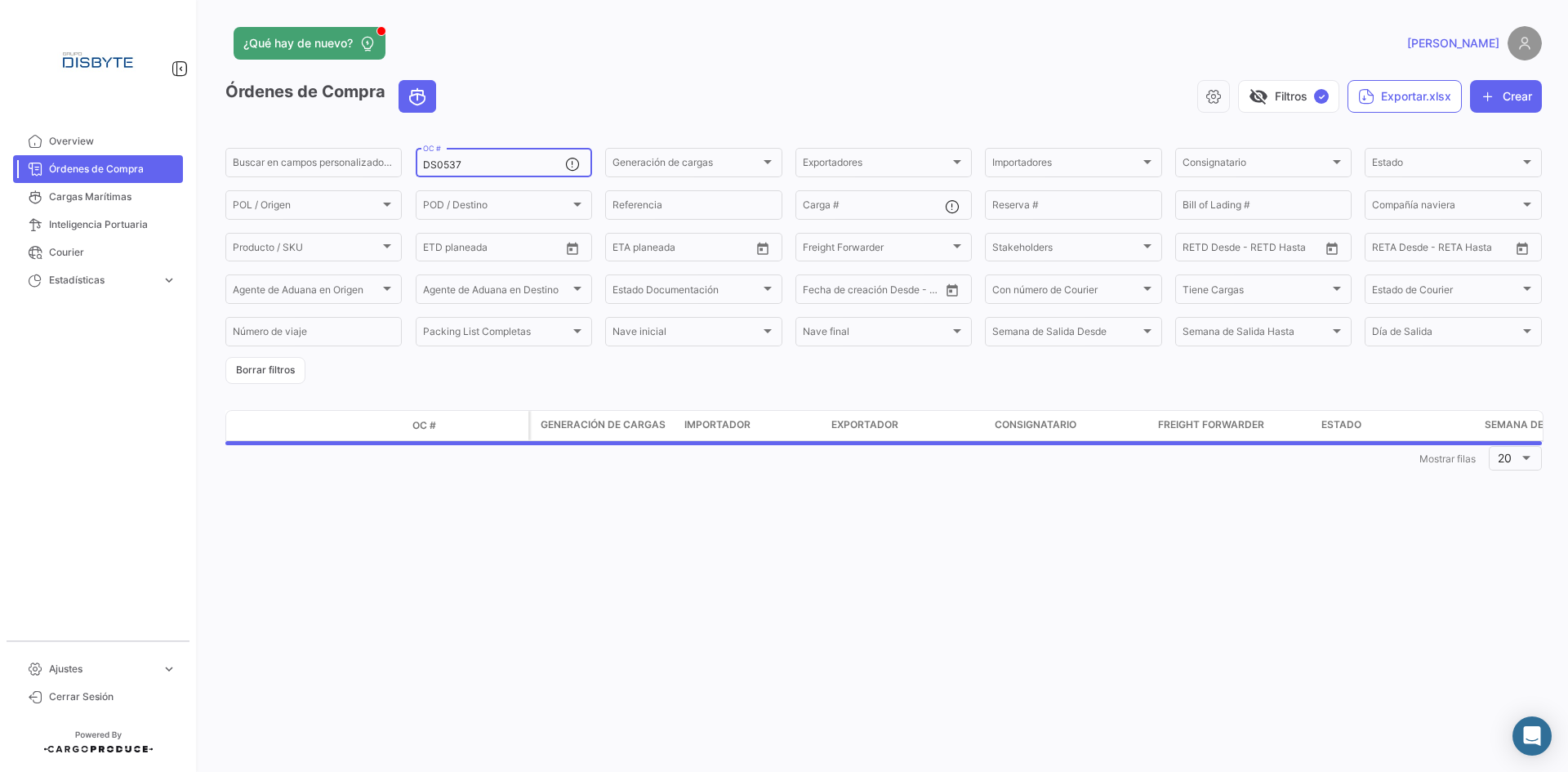
click at [429, 164] on input "DS0537" at bounding box center [494, 165] width 142 height 12
paste input "4"
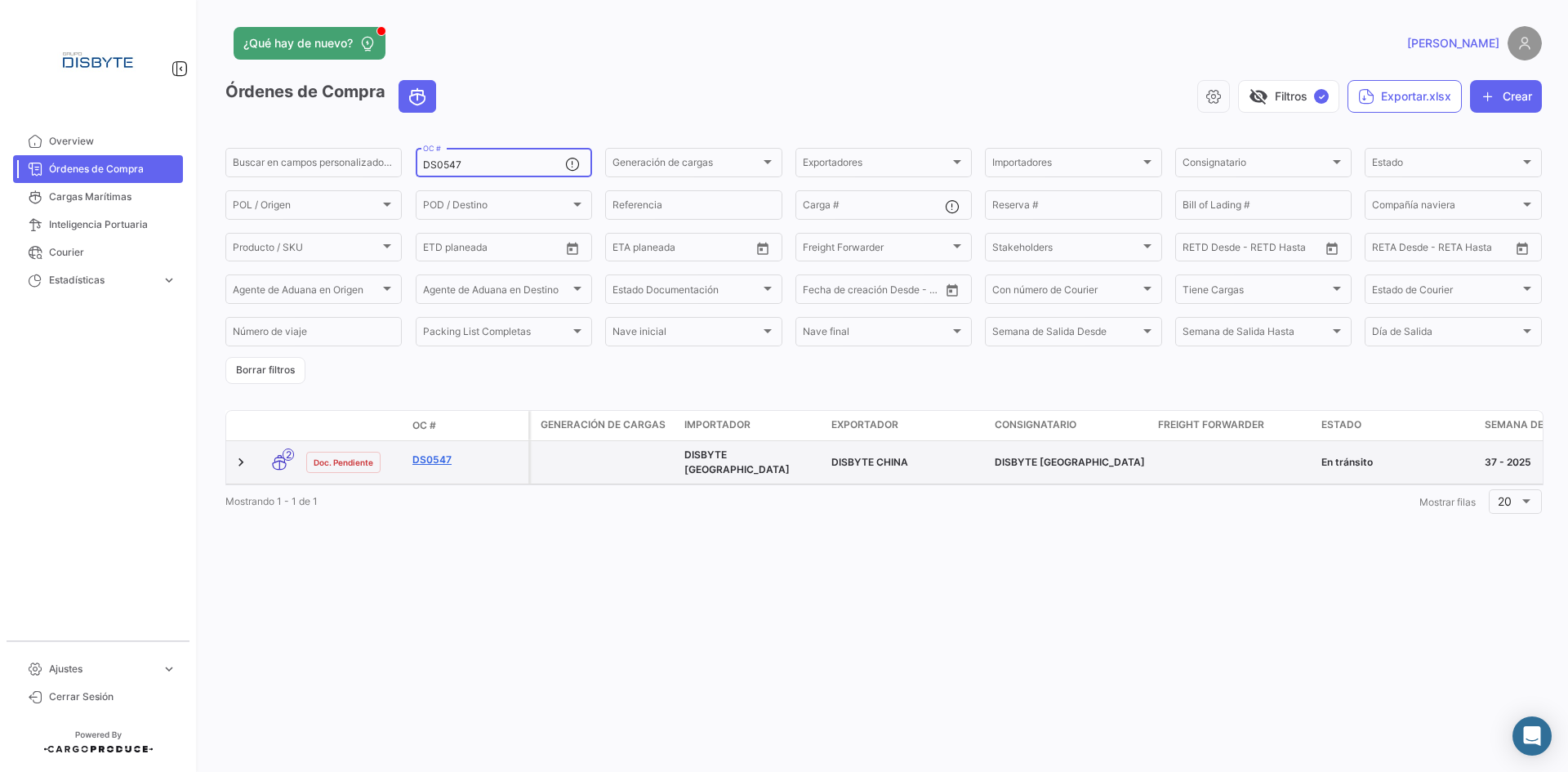
type input "DS0547"
click at [429, 464] on link "DS0547" at bounding box center [467, 459] width 109 height 15
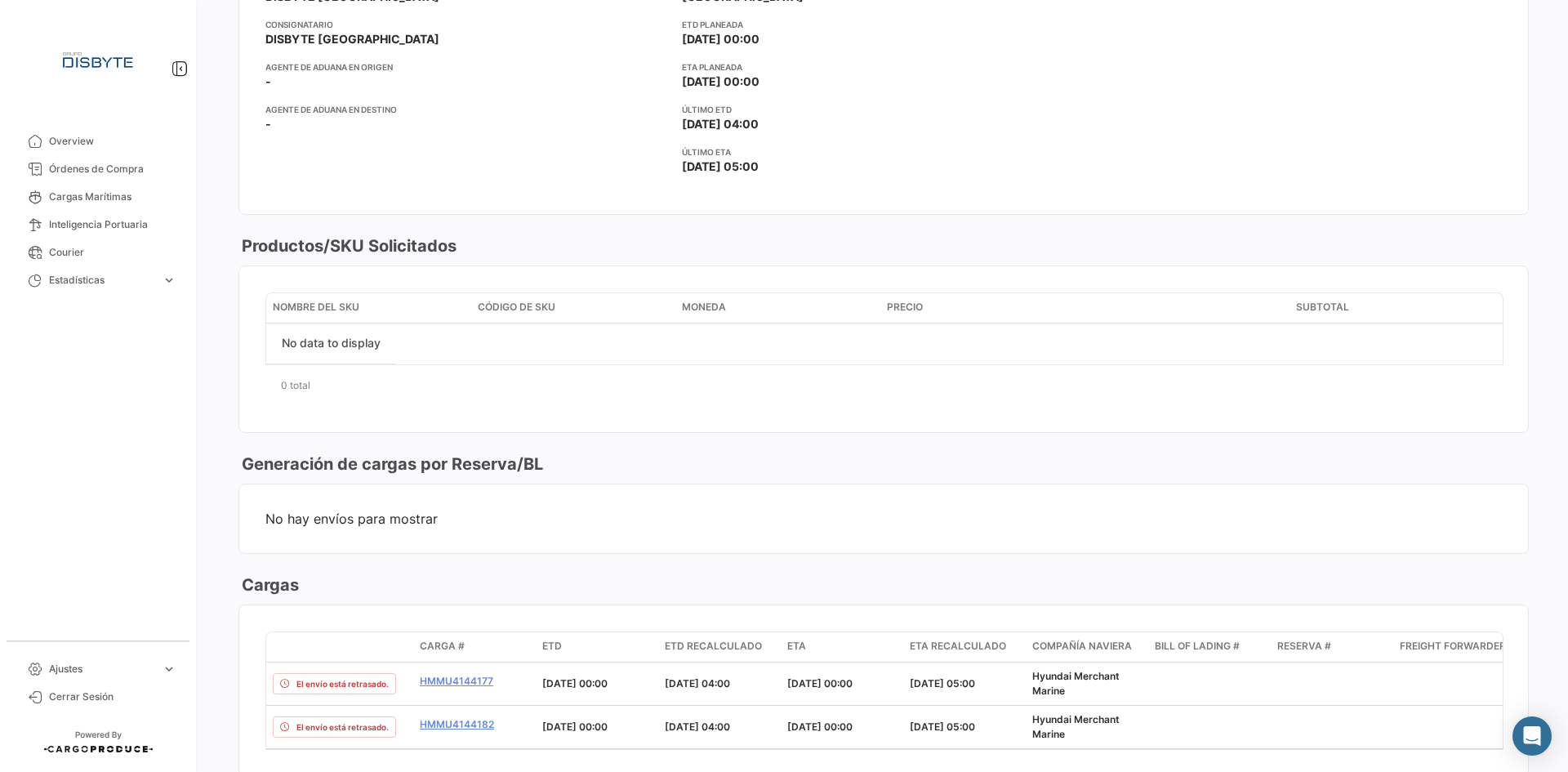
scroll to position [735, 0]
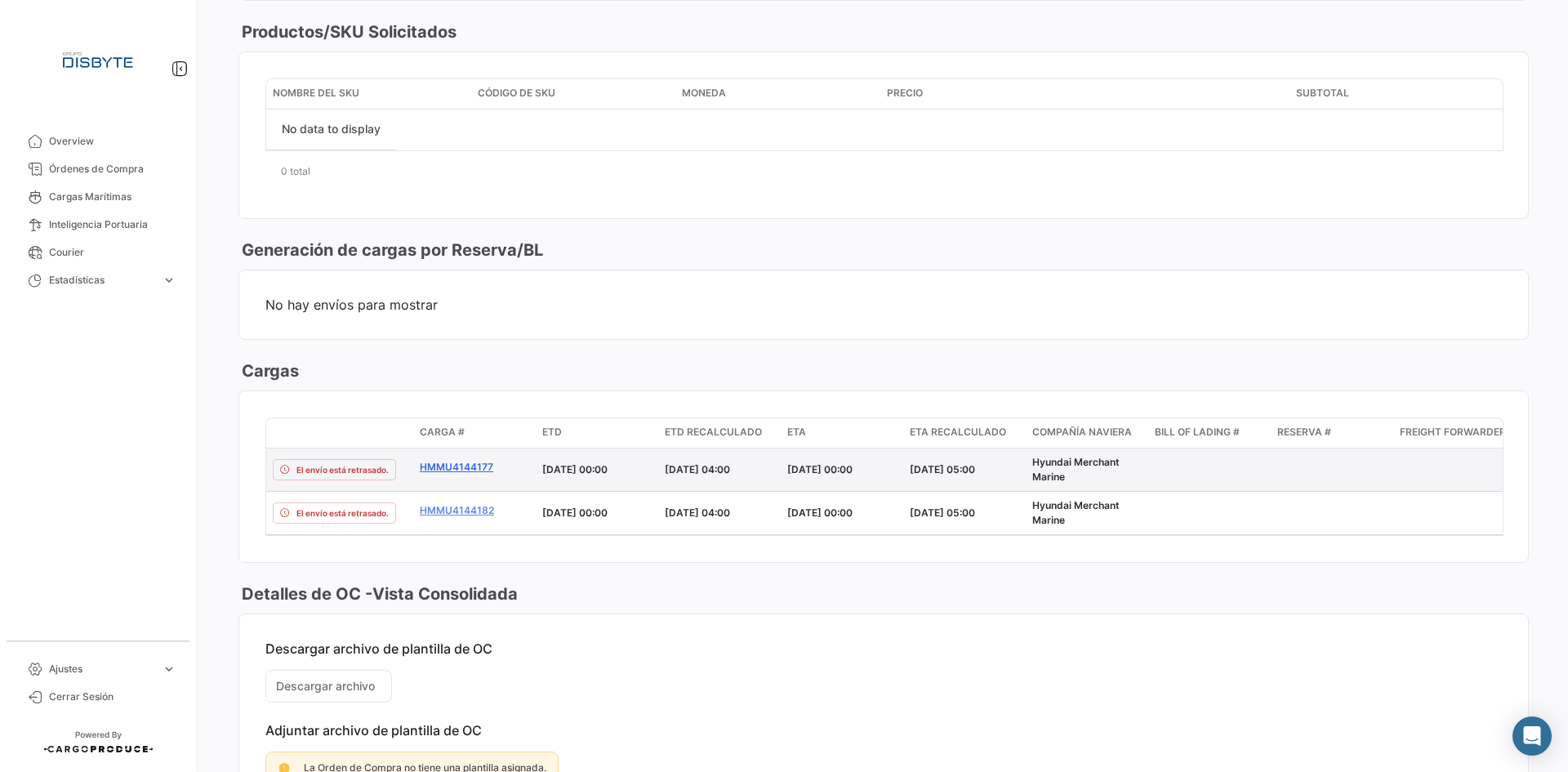
click at [454, 470] on link "HMMU4144177" at bounding box center [474, 467] width 109 height 15
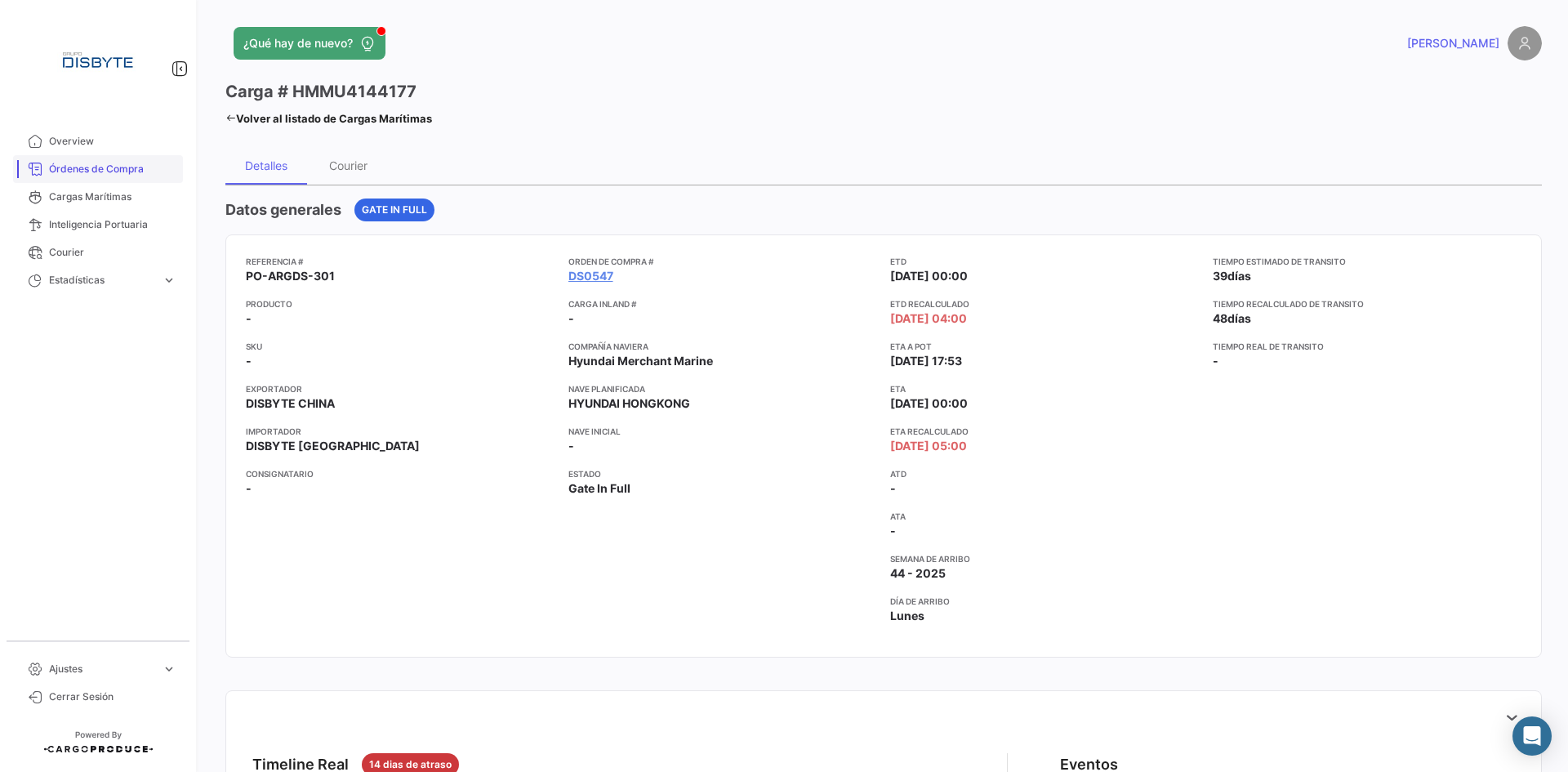
click at [132, 167] on span "Órdenes de Compra" at bounding box center [112, 169] width 127 height 15
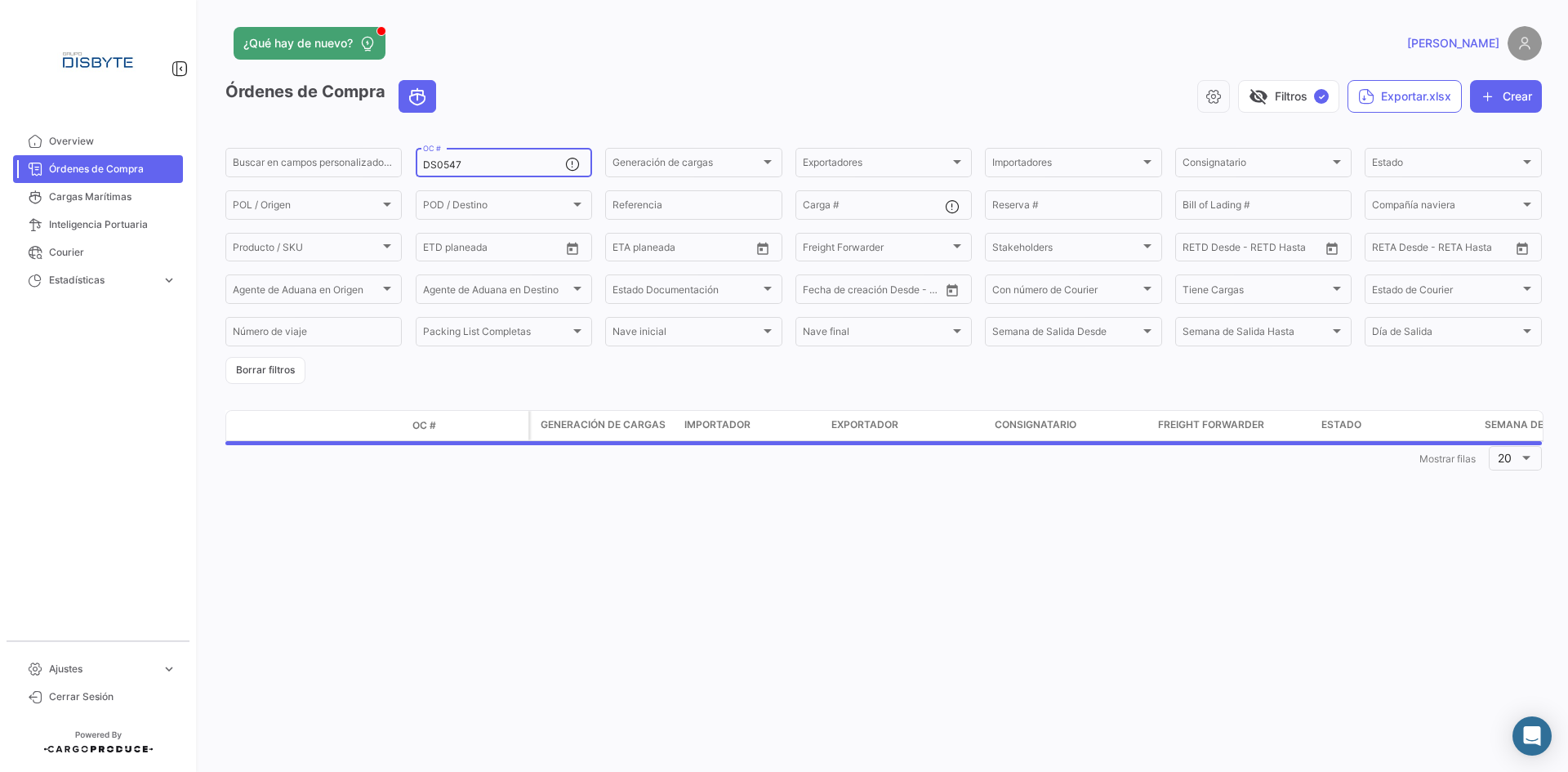
click at [449, 163] on input "DS0547" at bounding box center [494, 165] width 142 height 12
drag, startPoint x: 449, startPoint y: 163, endPoint x: 747, endPoint y: 144, distance: 298.6
click at [449, 163] on input "DS0547" at bounding box center [494, 165] width 142 height 12
paste input "MEX0153"
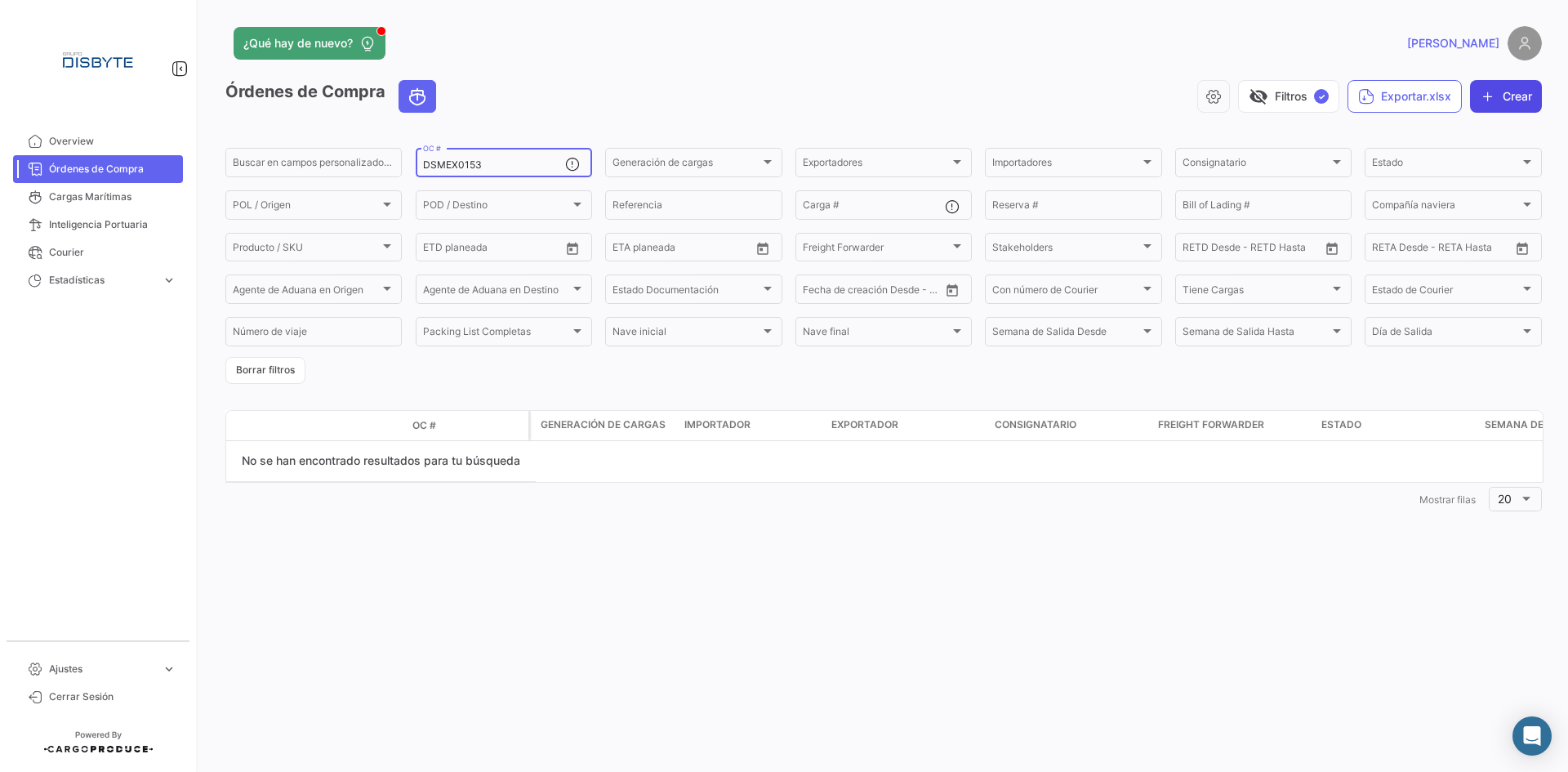
type input "DSMEX0153"
click at [1503, 94] on button "Crear" at bounding box center [1505, 96] width 72 height 33
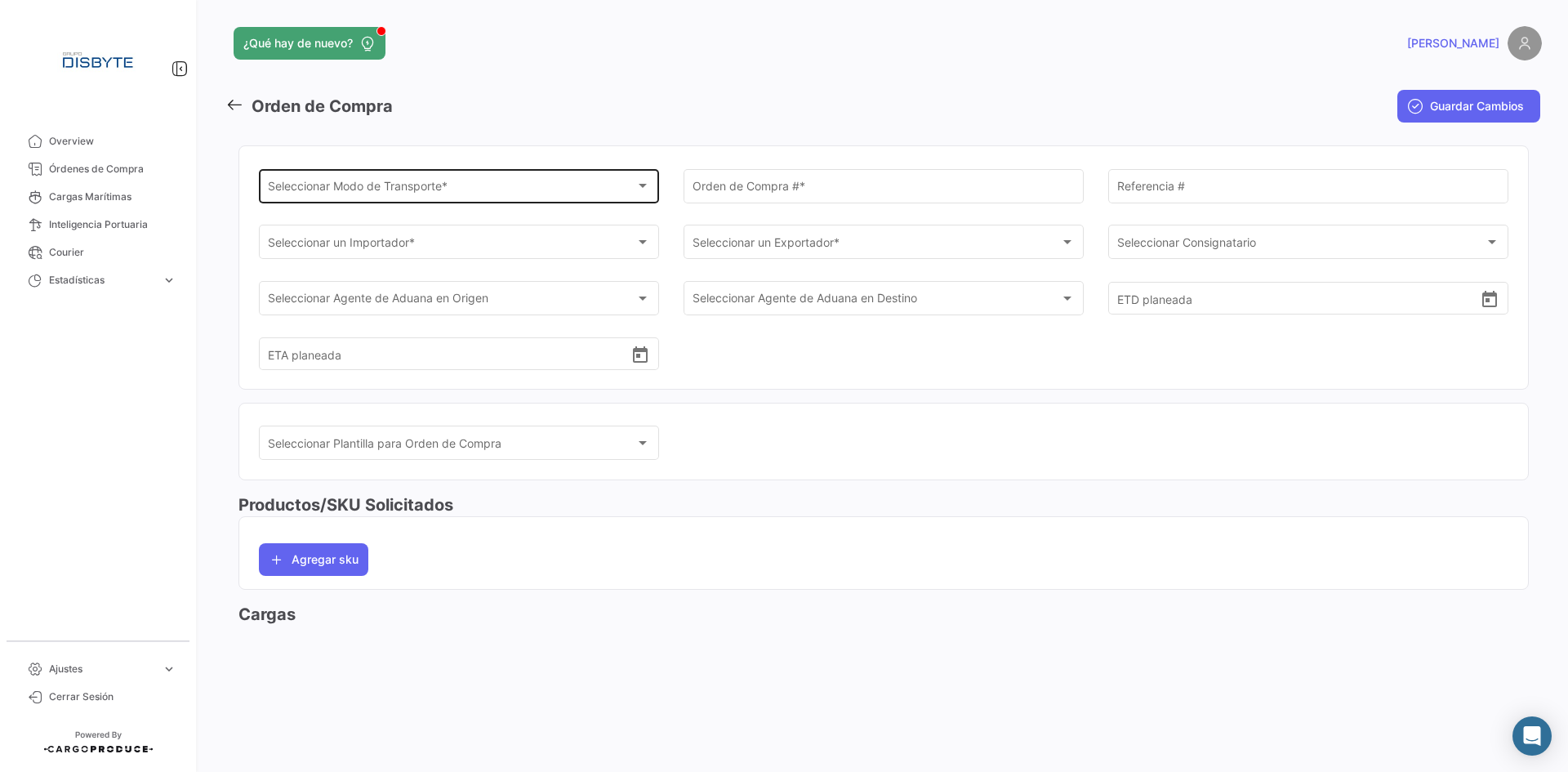
click at [567, 191] on div "Seleccionar Modo de Transporte *" at bounding box center [452, 189] width 369 height 14
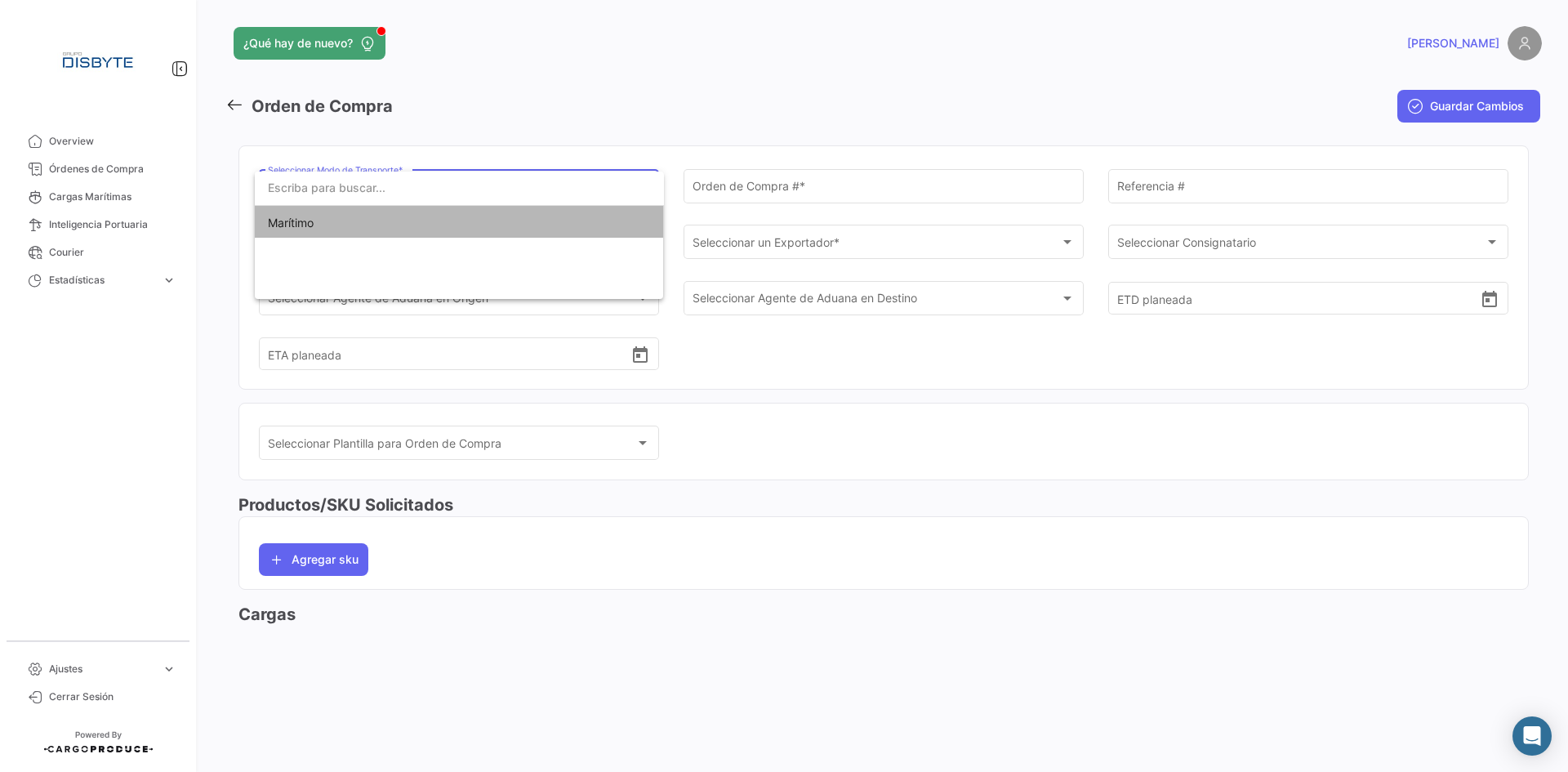
click at [496, 226] on span "Marítimo" at bounding box center [459, 223] width 383 height 35
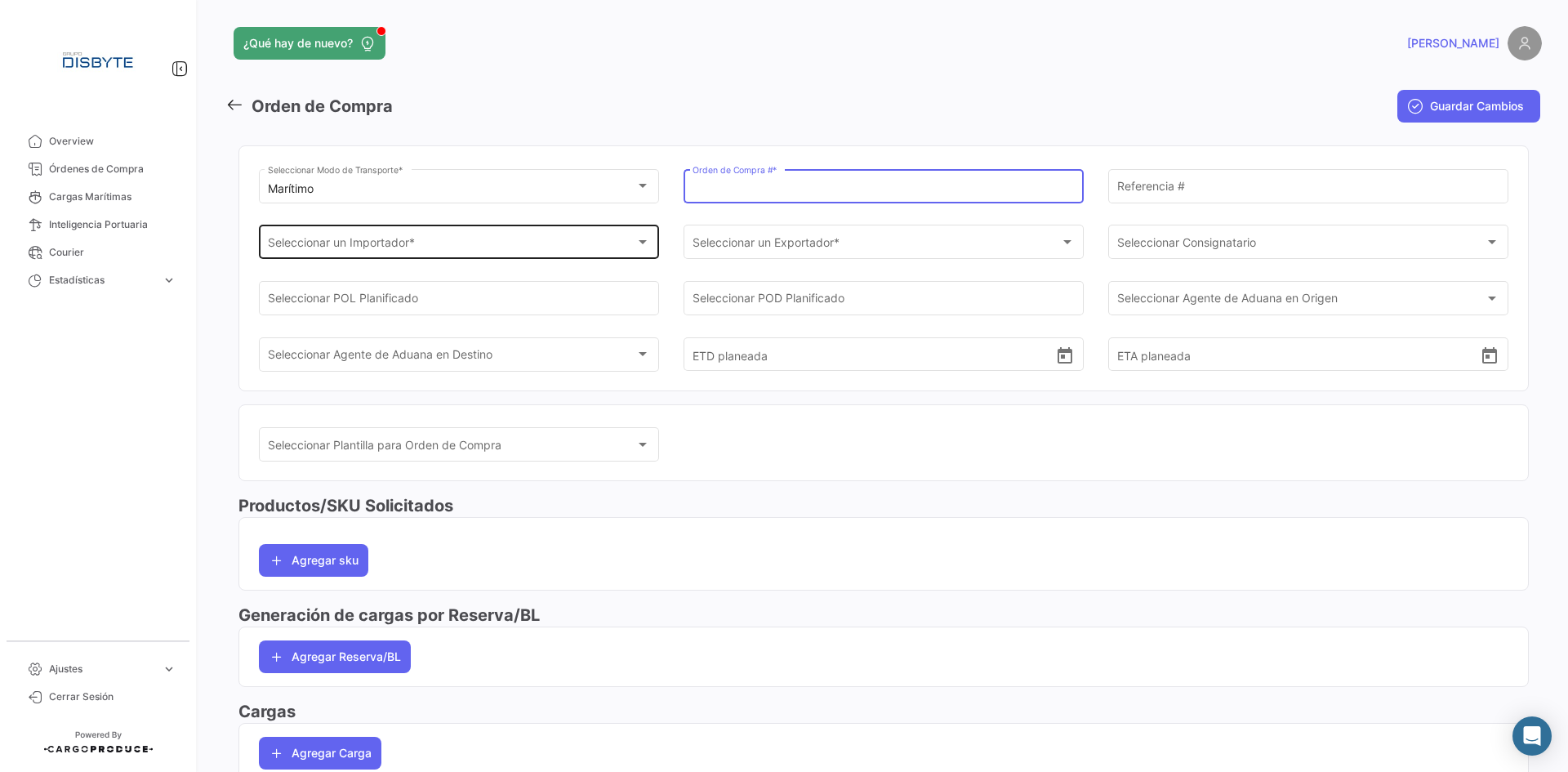
paste input "DSMEX0153"
type input "DSMEX0153"
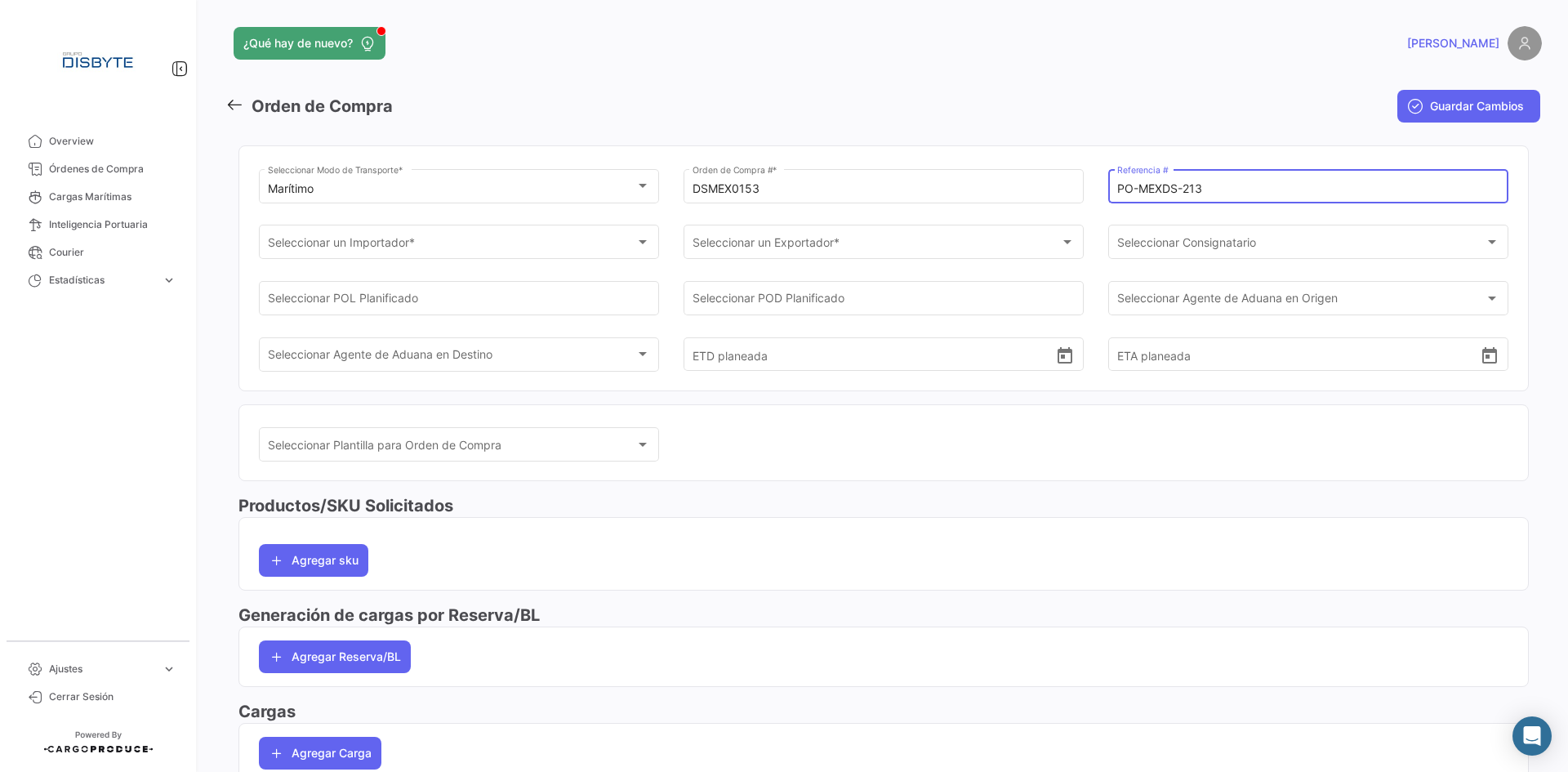
type input "PO-MEXDS-213"
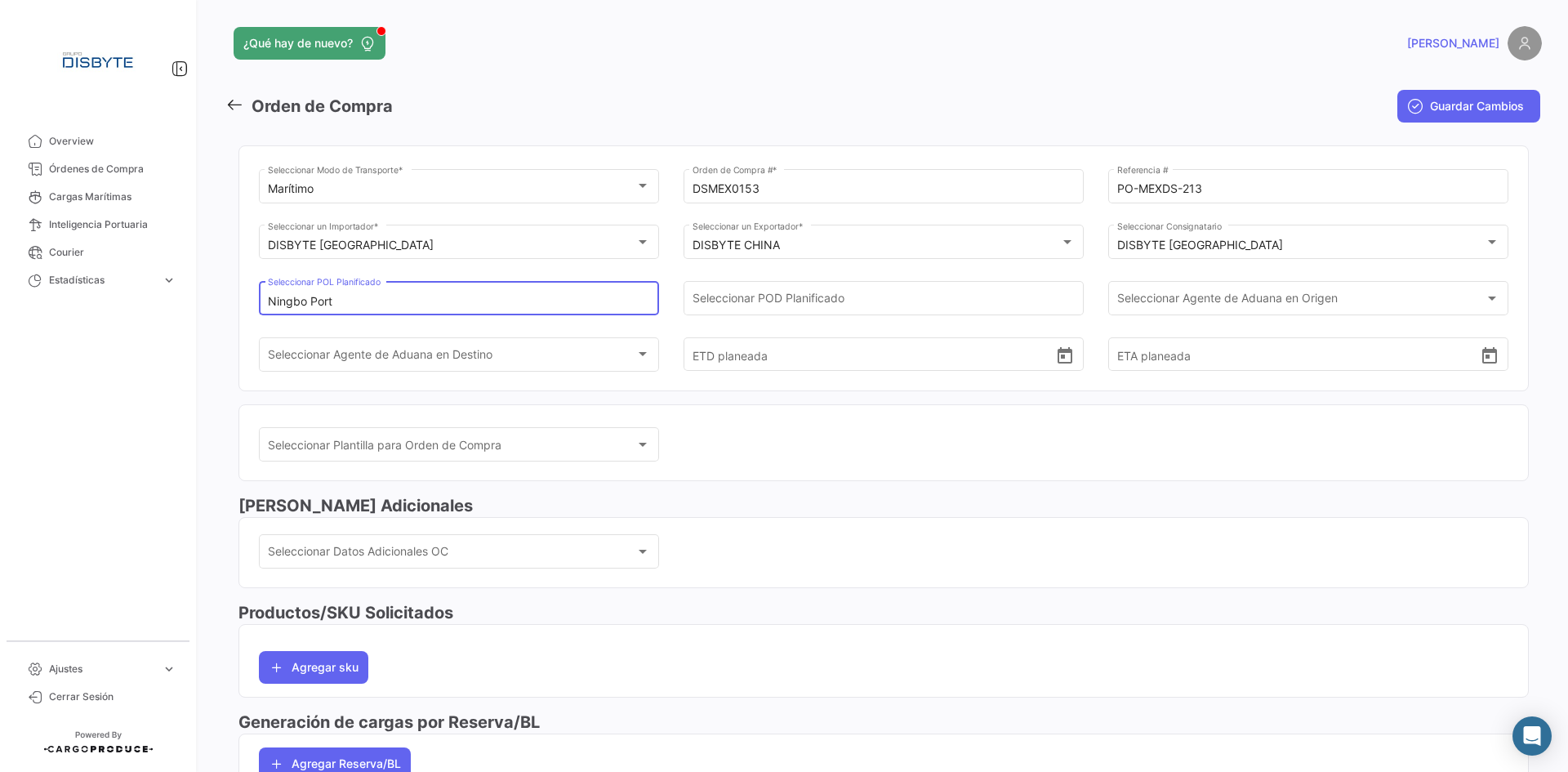
type input "Ningbo Port"
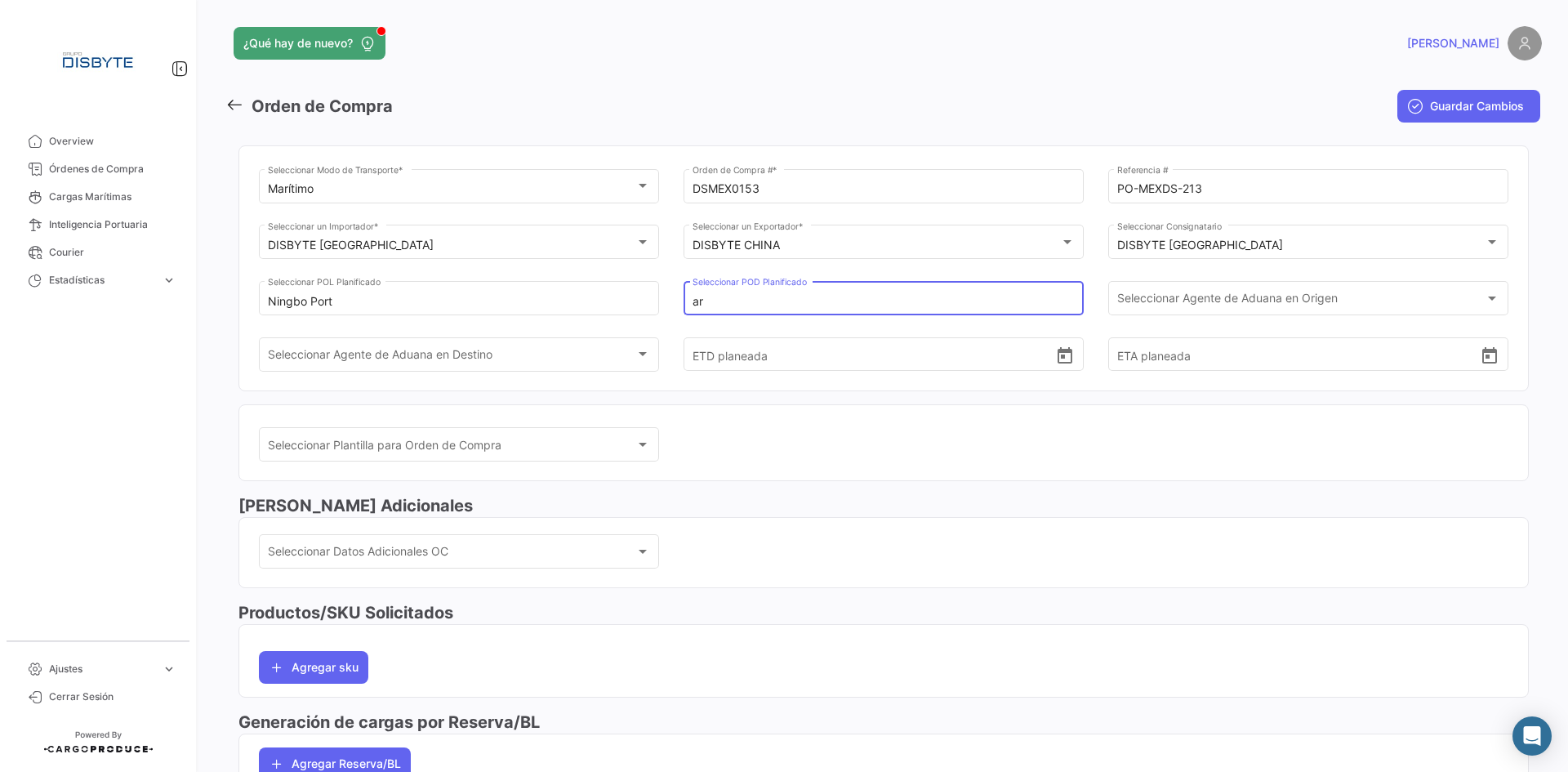
type input "a"
type input "Manzanillo, MX"
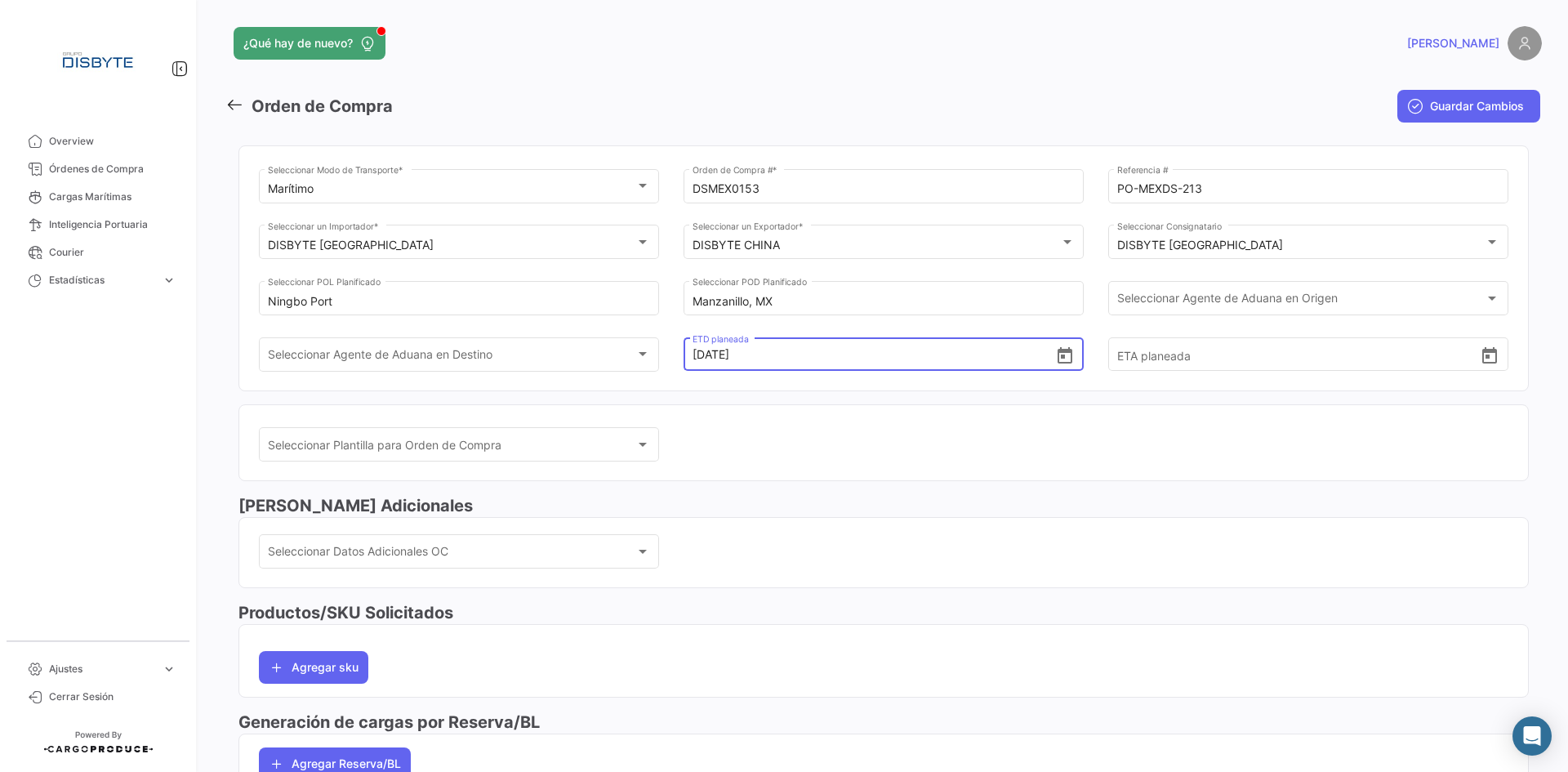
type input "[DATE] 00:00"
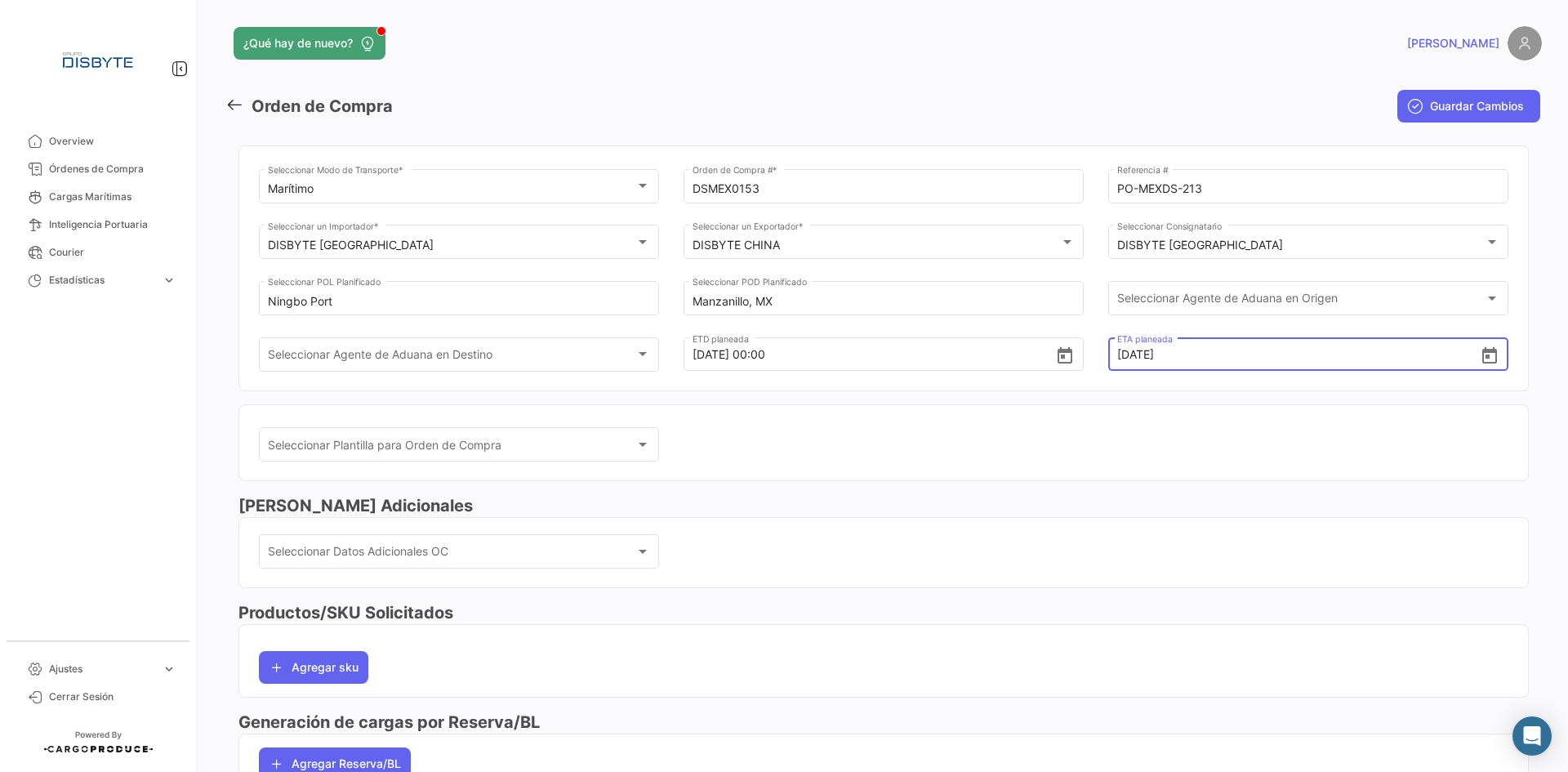
type input "[DATE] 00:00"
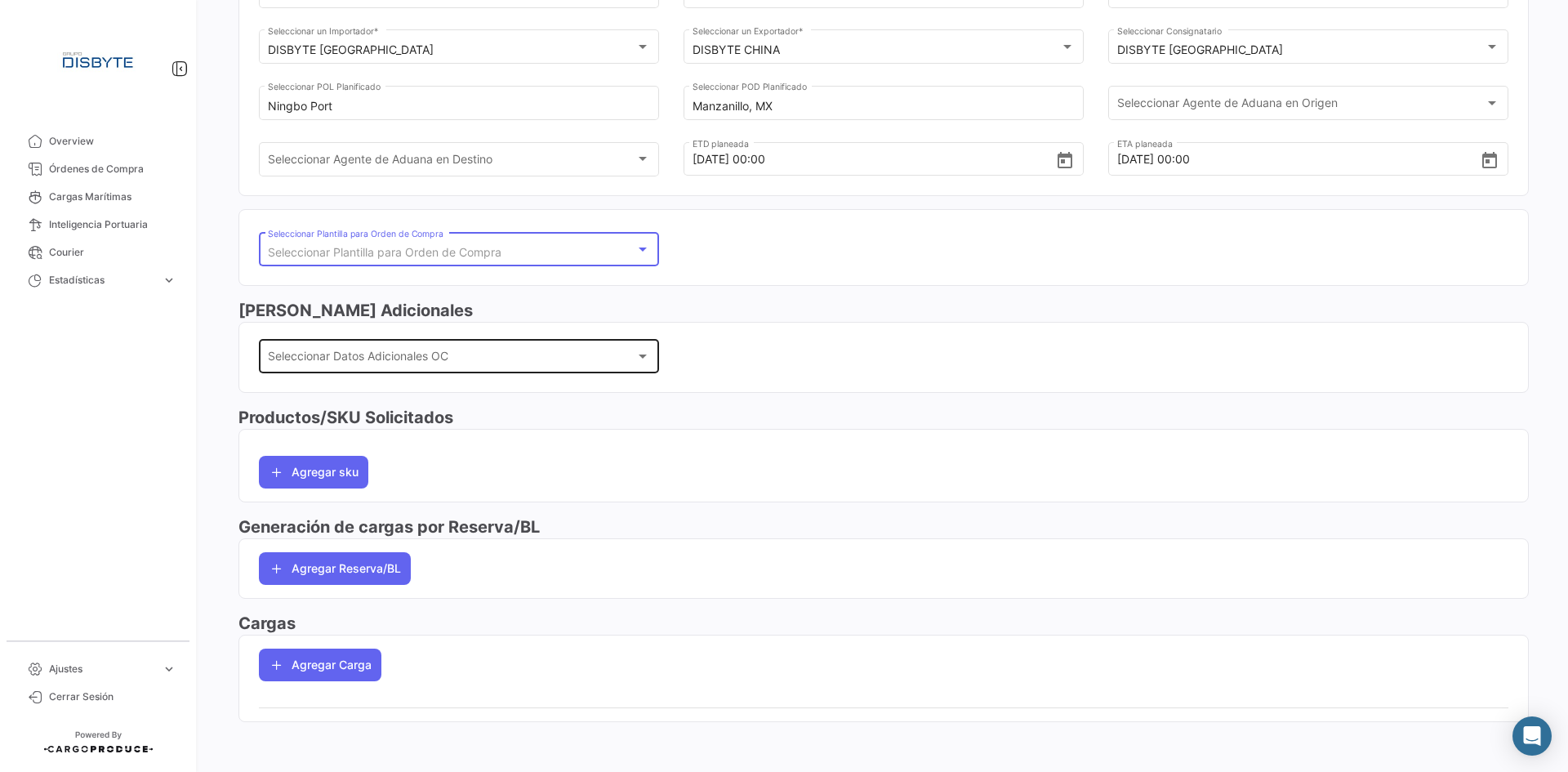
scroll to position [198, 0]
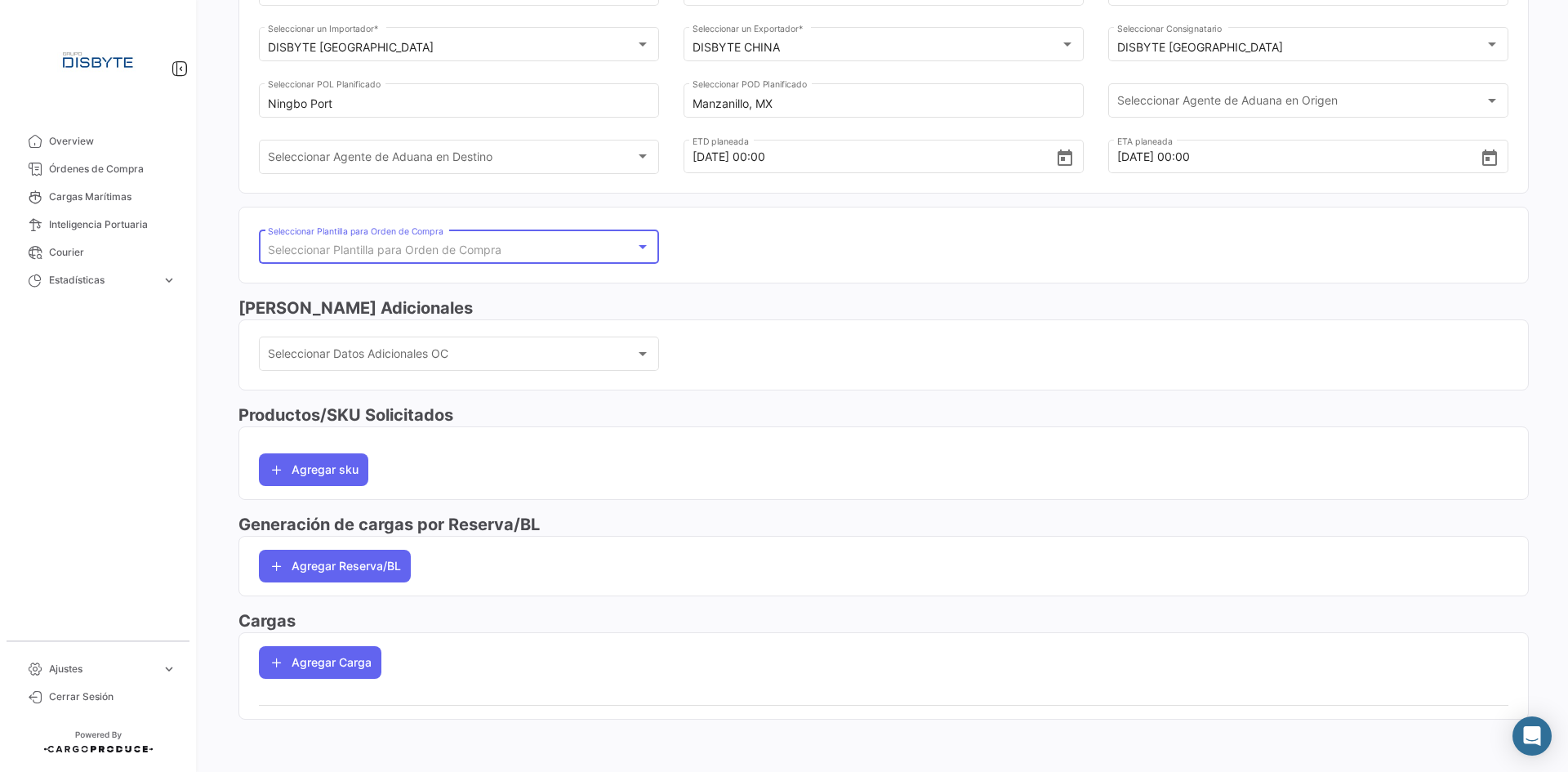
click at [346, 637] on app-po-load-list "Agregar Carga" at bounding box center [883, 662] width 1289 height 59
click at [346, 675] on button "Agregar Carga" at bounding box center [320, 662] width 122 height 33
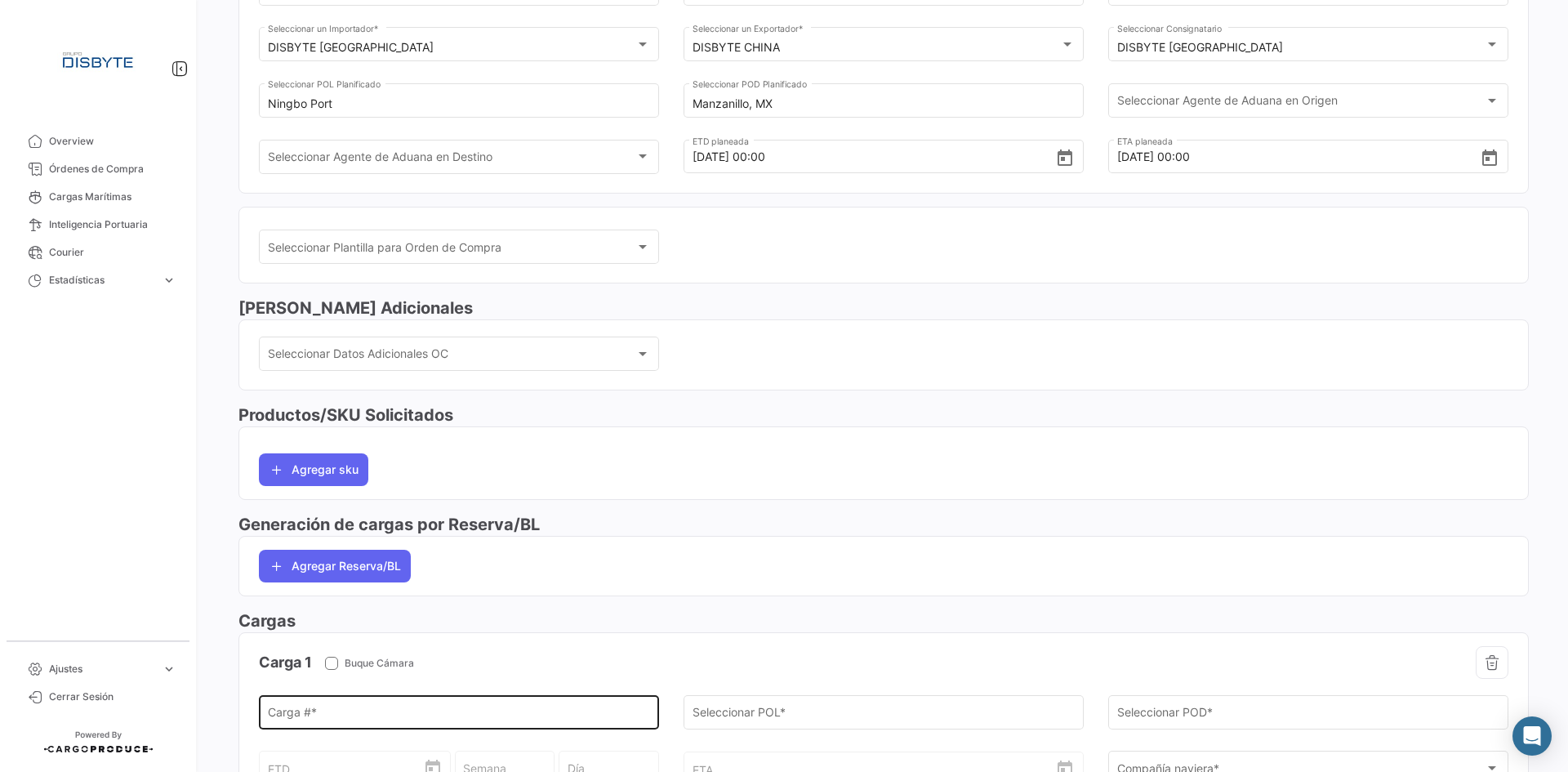
click at [452, 706] on div "Carga # *" at bounding box center [459, 710] width 383 height 38
paste input "TLLU7608750/M5039998/40HQ/405CARTONS/22370.00KGS/50.070CBM"
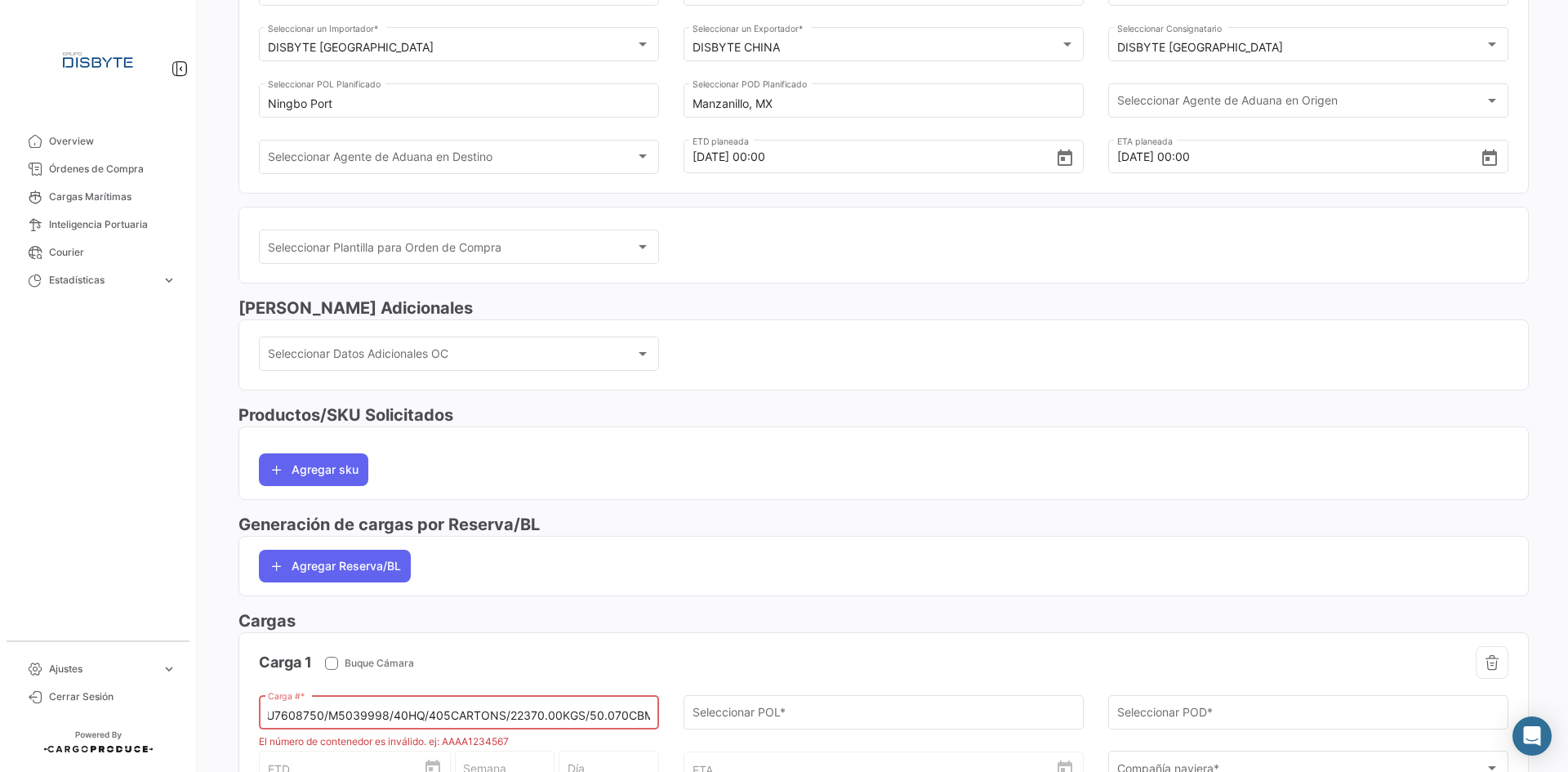
scroll to position [0, 0]
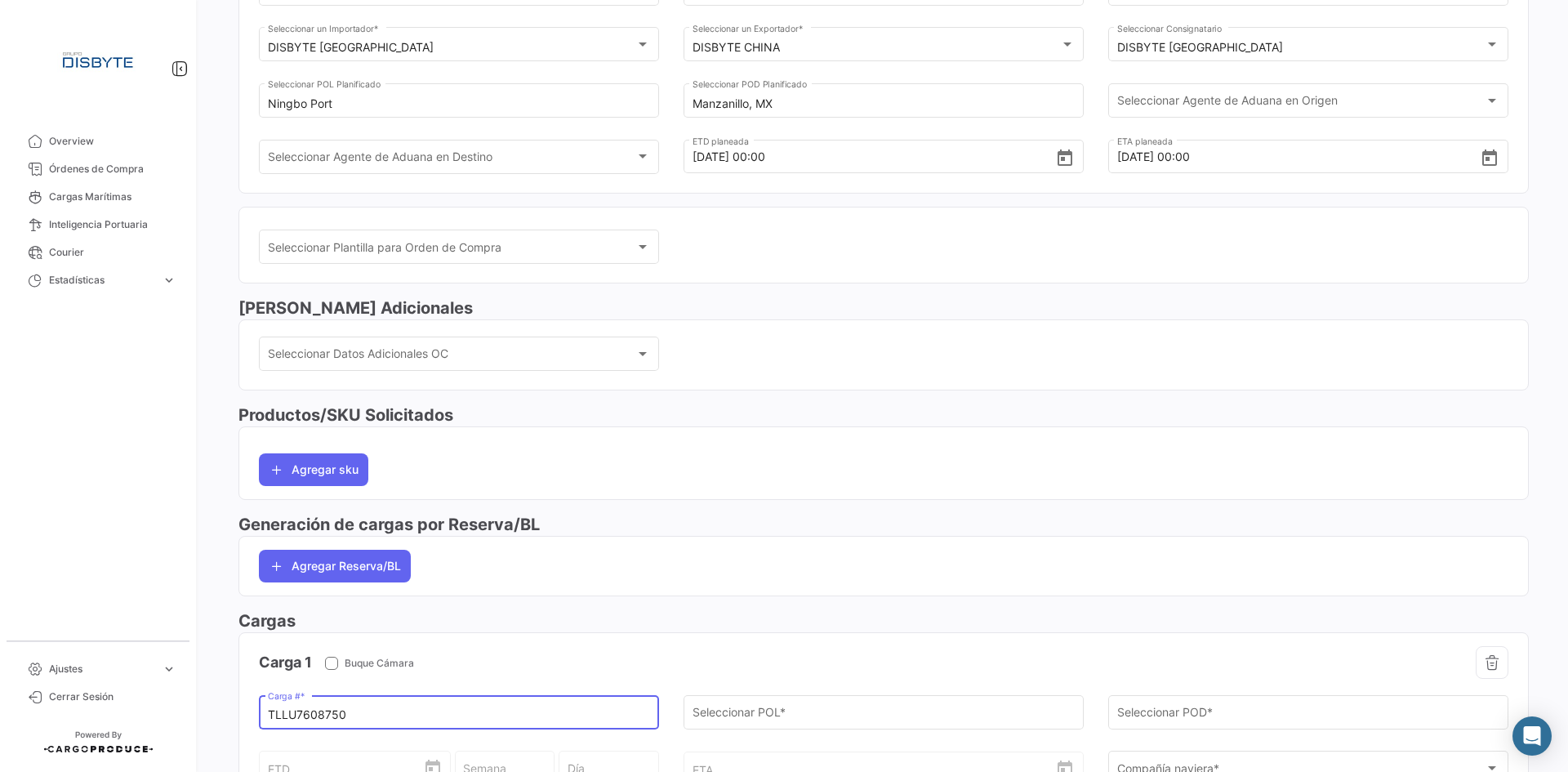
type input "TLLU7608750"
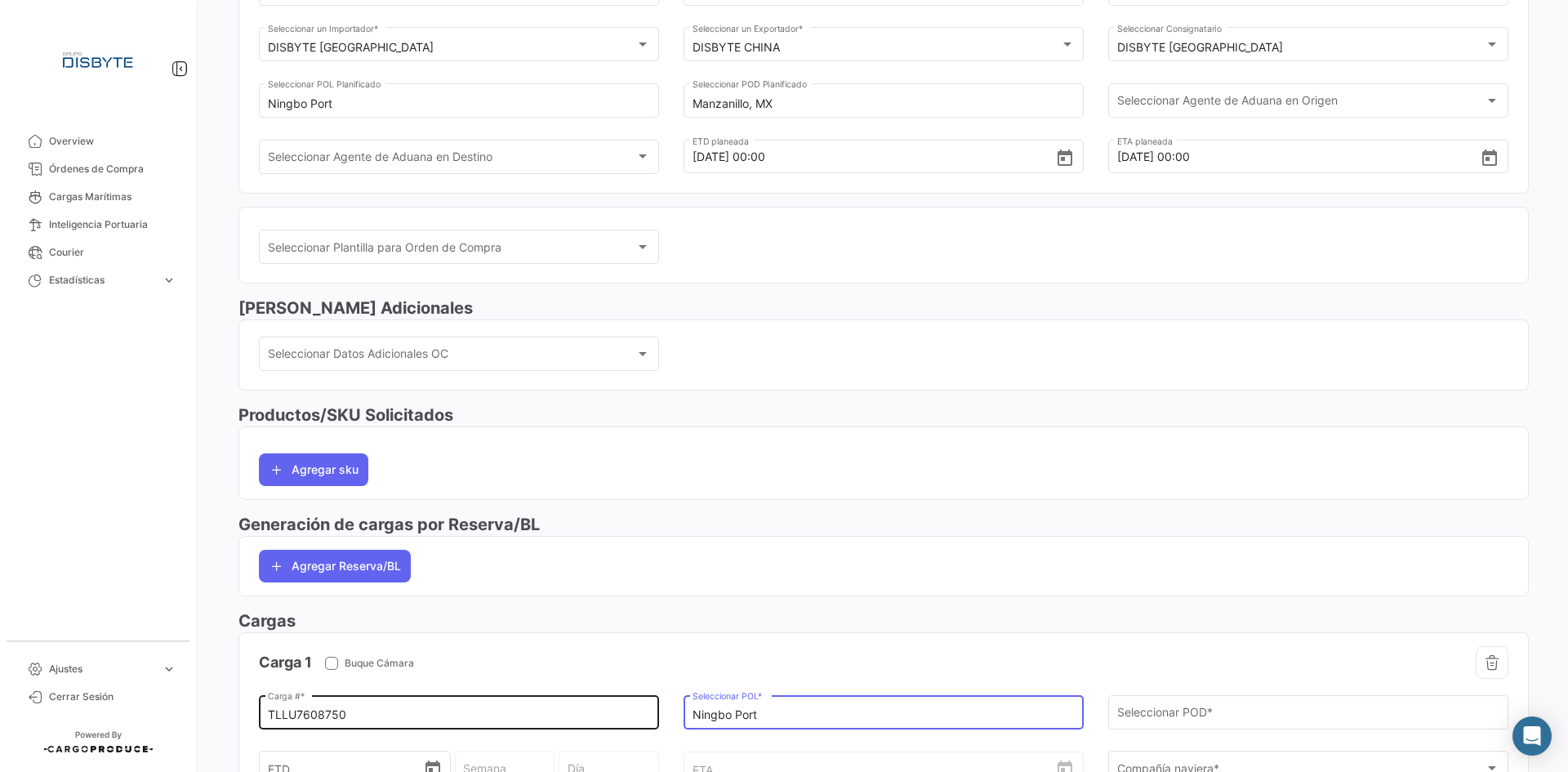
type input "Ningbo Port"
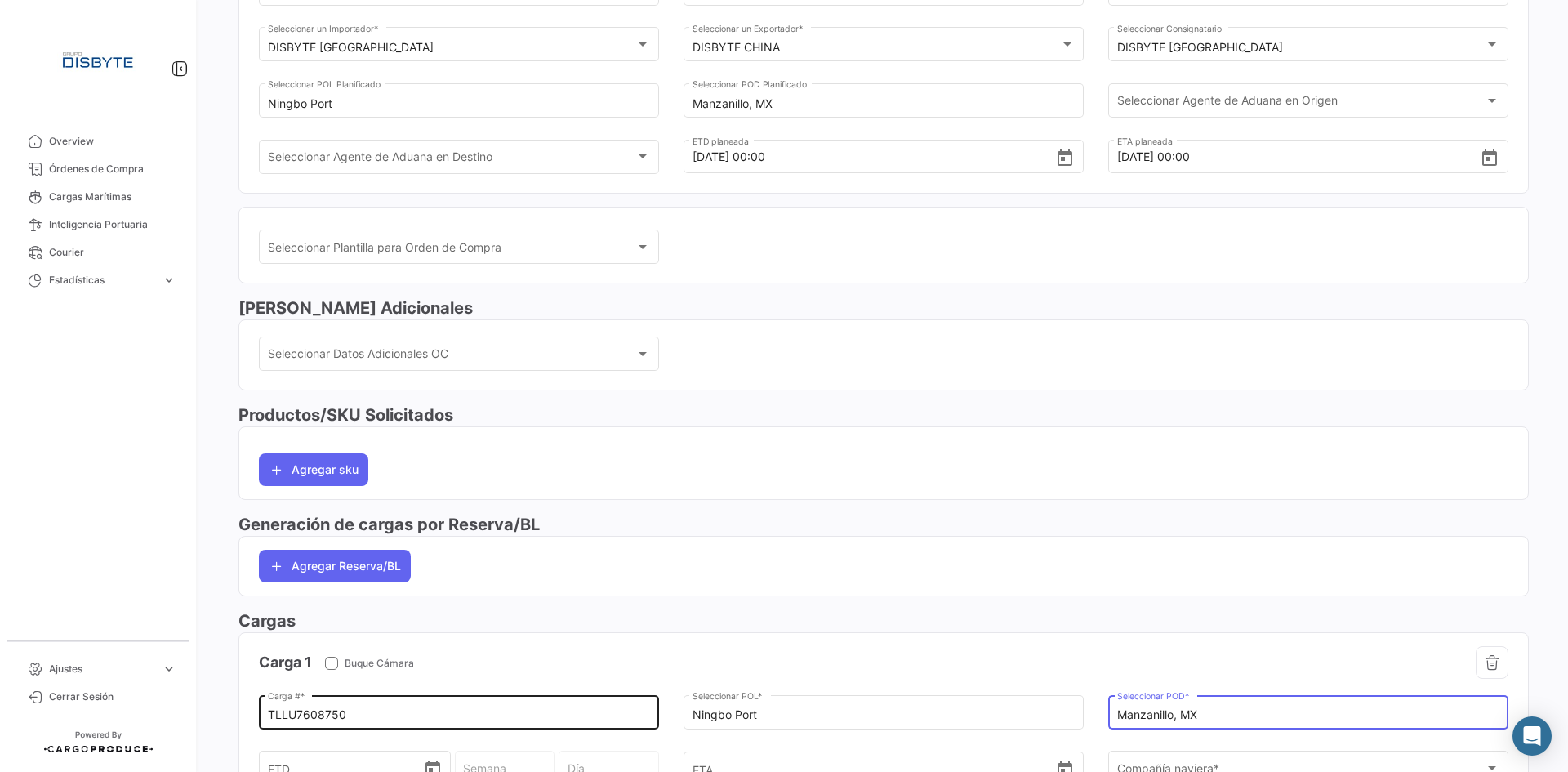
type input "Manzanillo, MX"
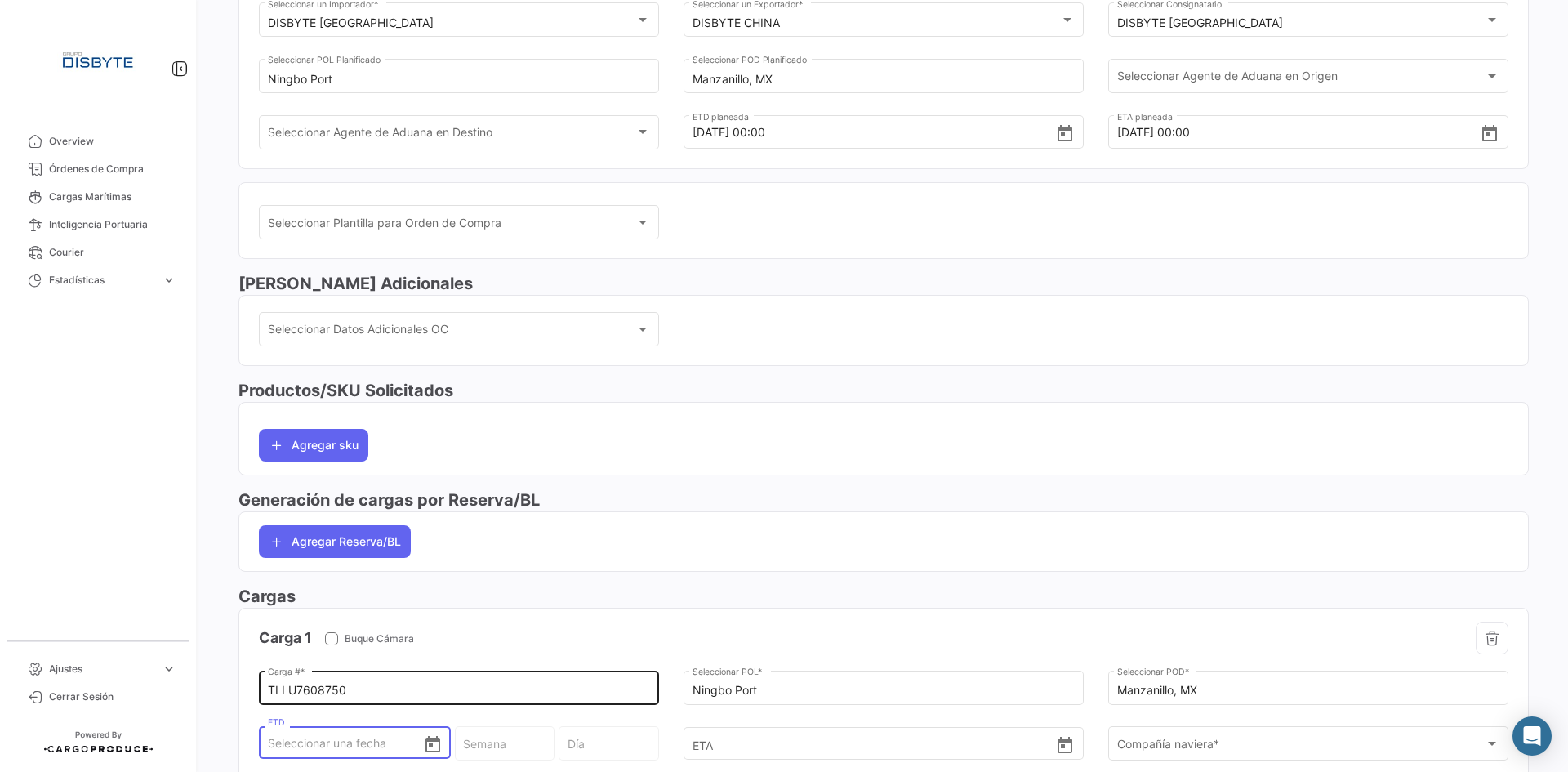
type input "1"
type input "36 - 2025"
type input "Lunes"
type input "10"
type input "37 - 2025"
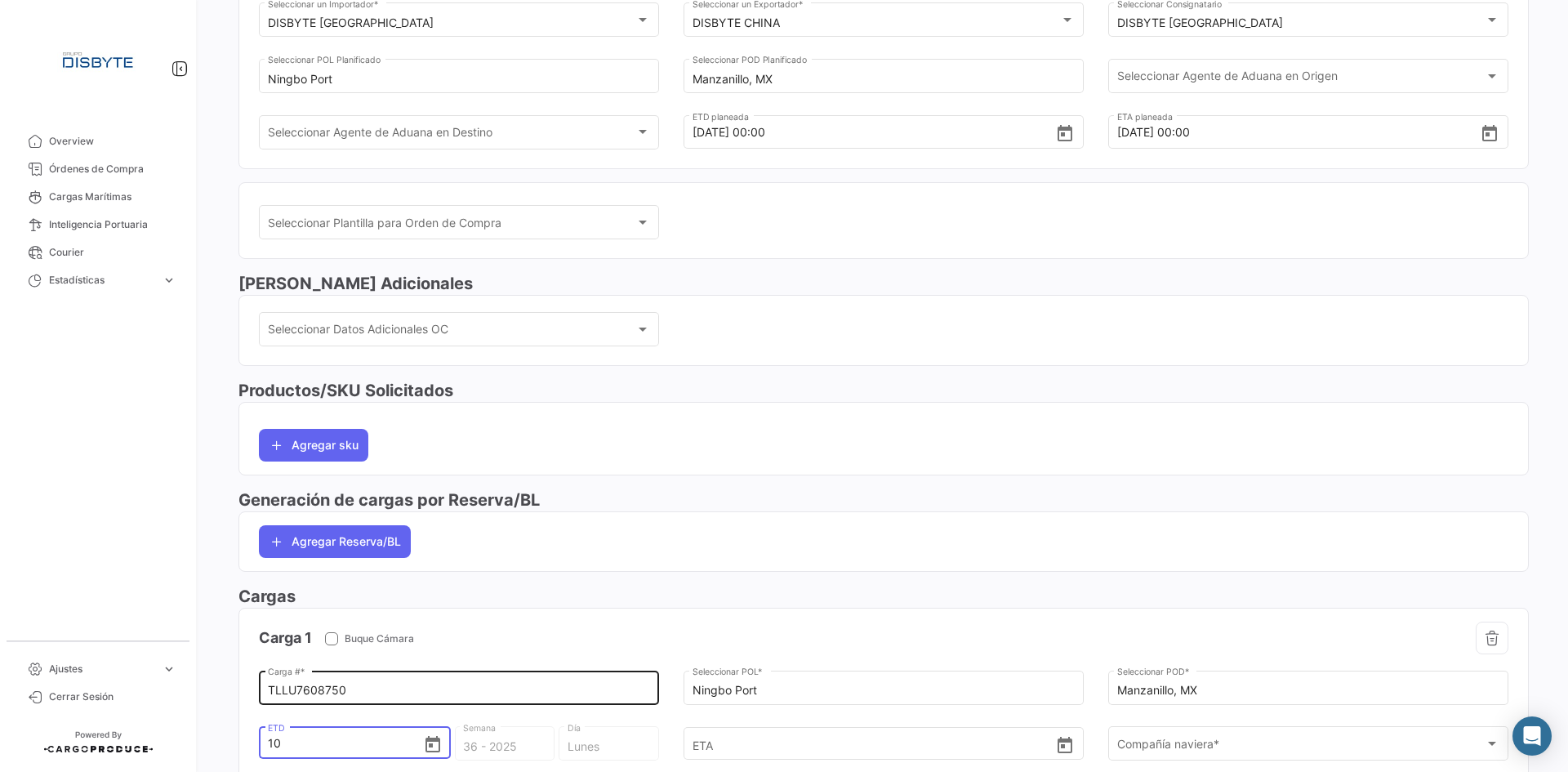
type input "Miércoles"
type input "10/0"
type input "10/09"
type input "37 - 2025"
type input "Miércoles"
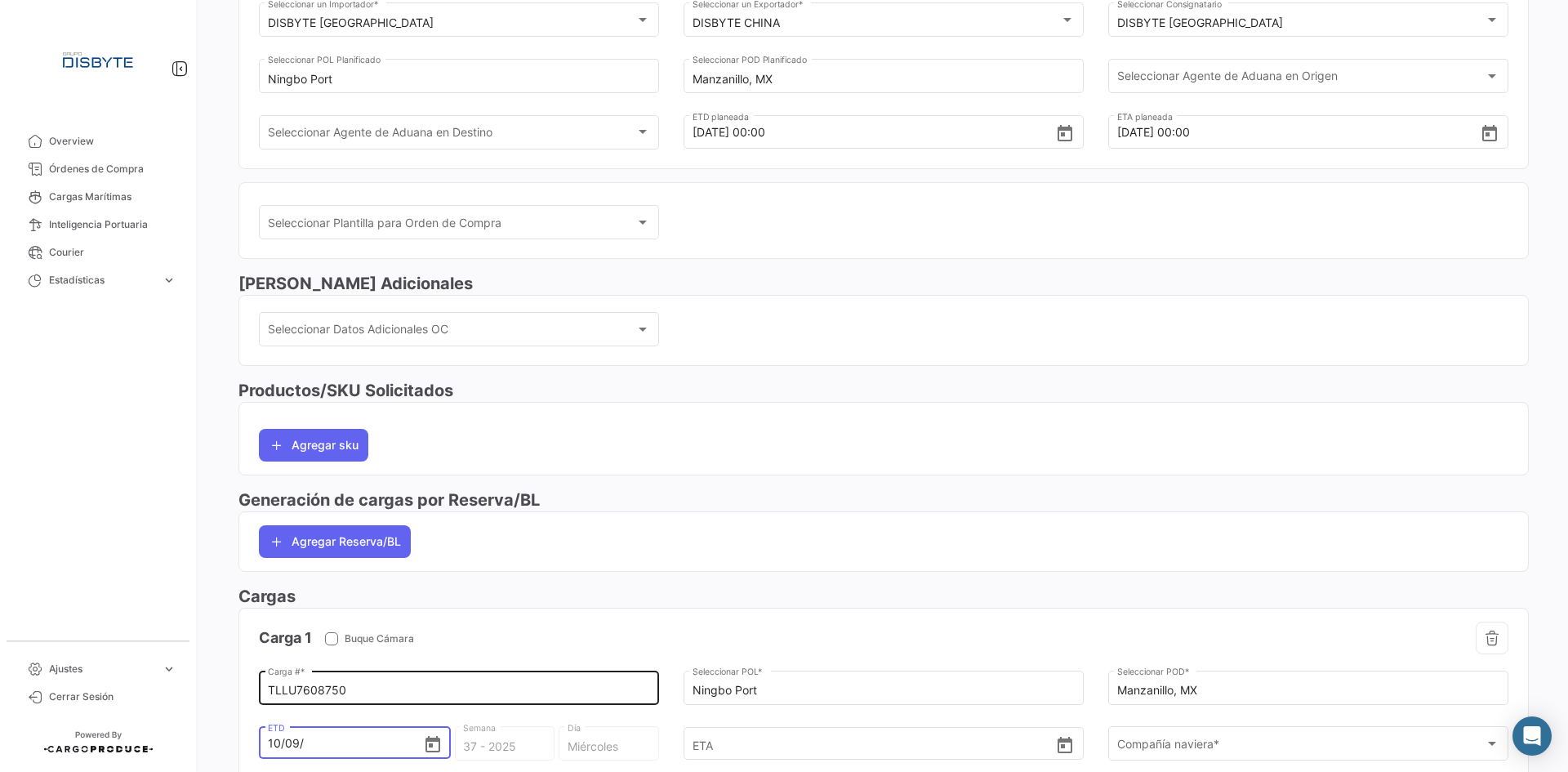
type input "10/09/2"
type input "37 - 2"
type input "Martes"
type input "[DATE]"
type input "37 - 2020"
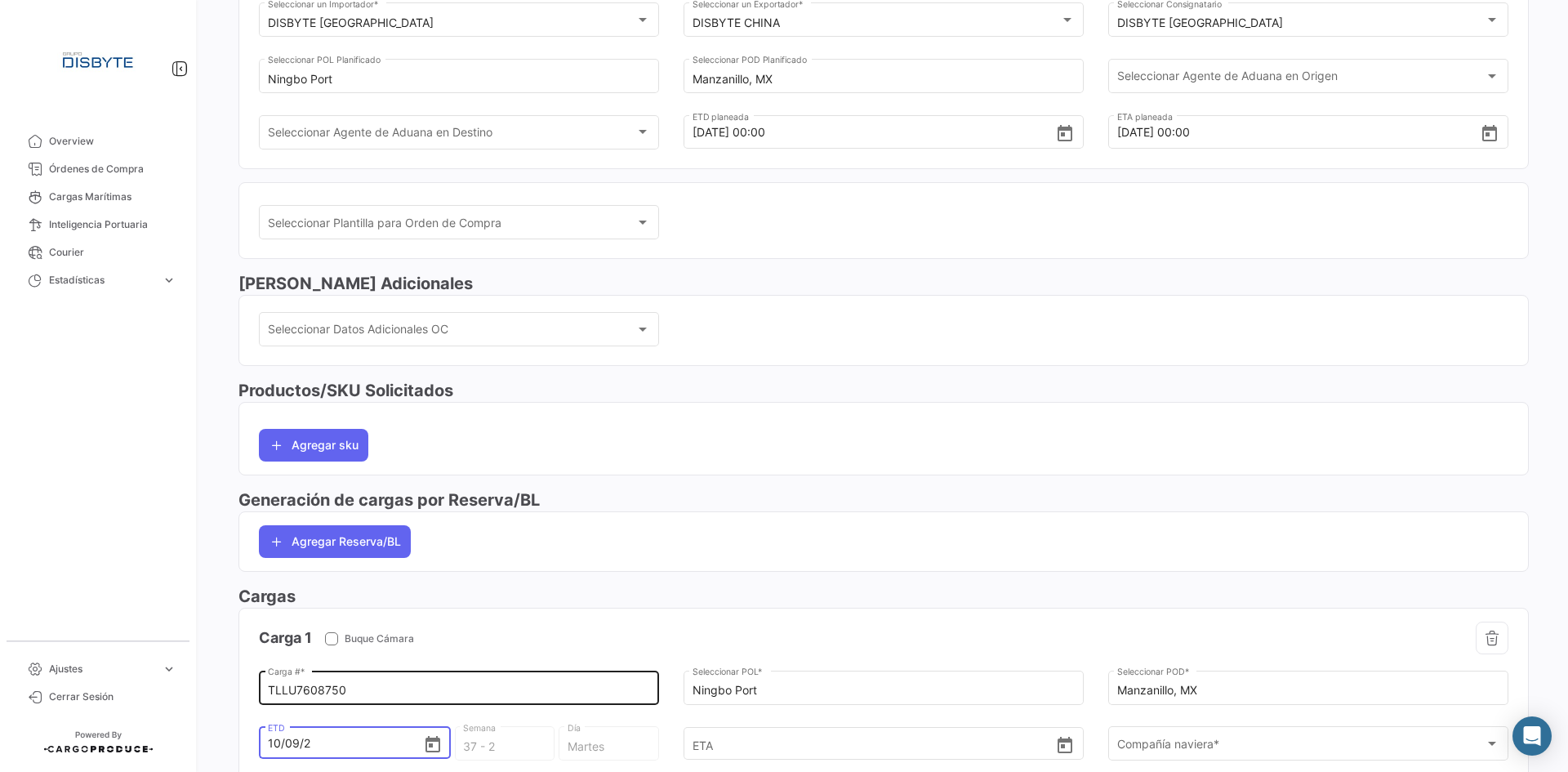
type input "Jueves"
type input "10/09/202"
type input "36 - 202"
type input "Viernes"
type input "[DATE]"
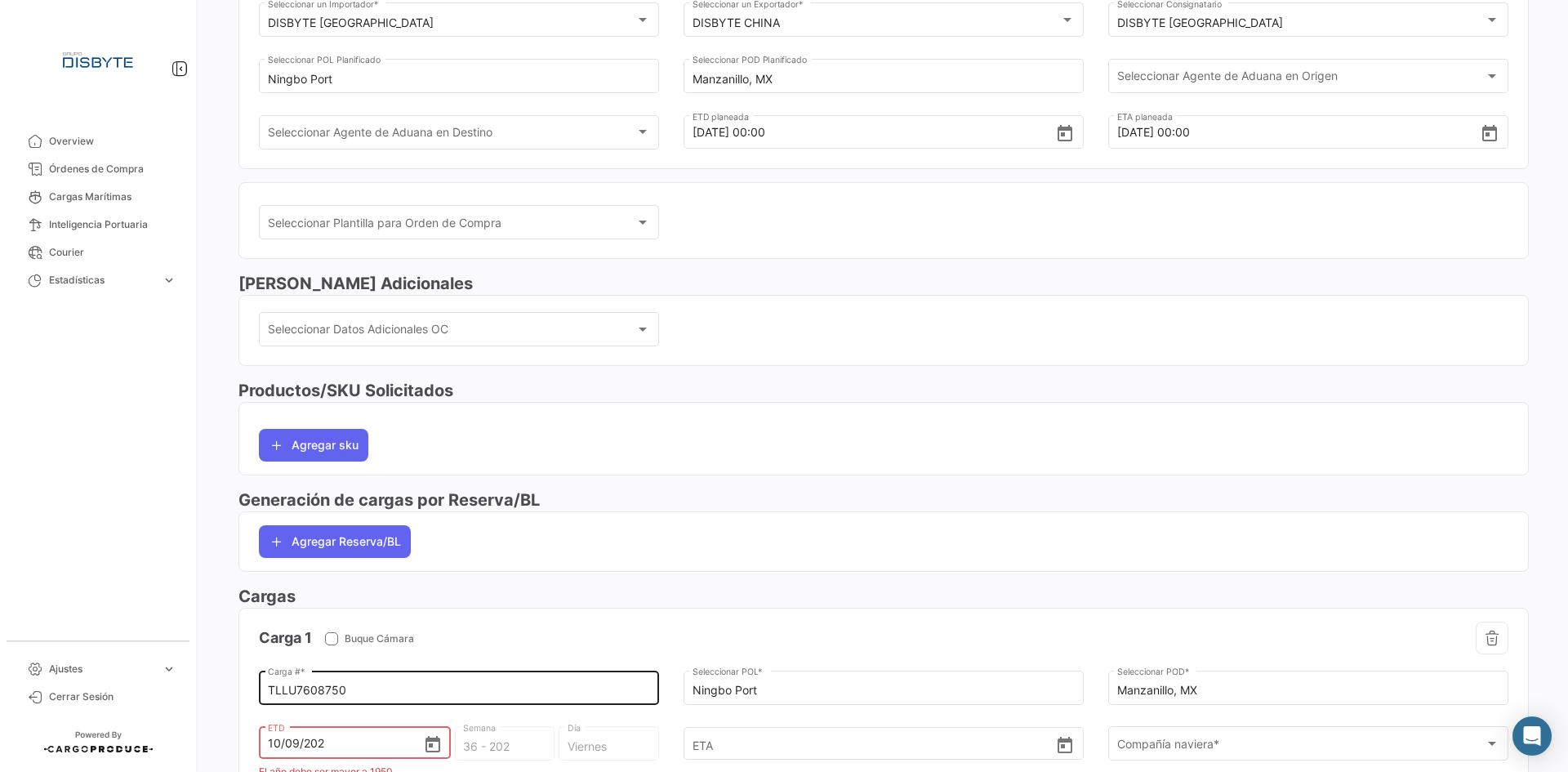
type input "37 - 2025"
type input "Miércoles"
type input "[DATE] 00:00"
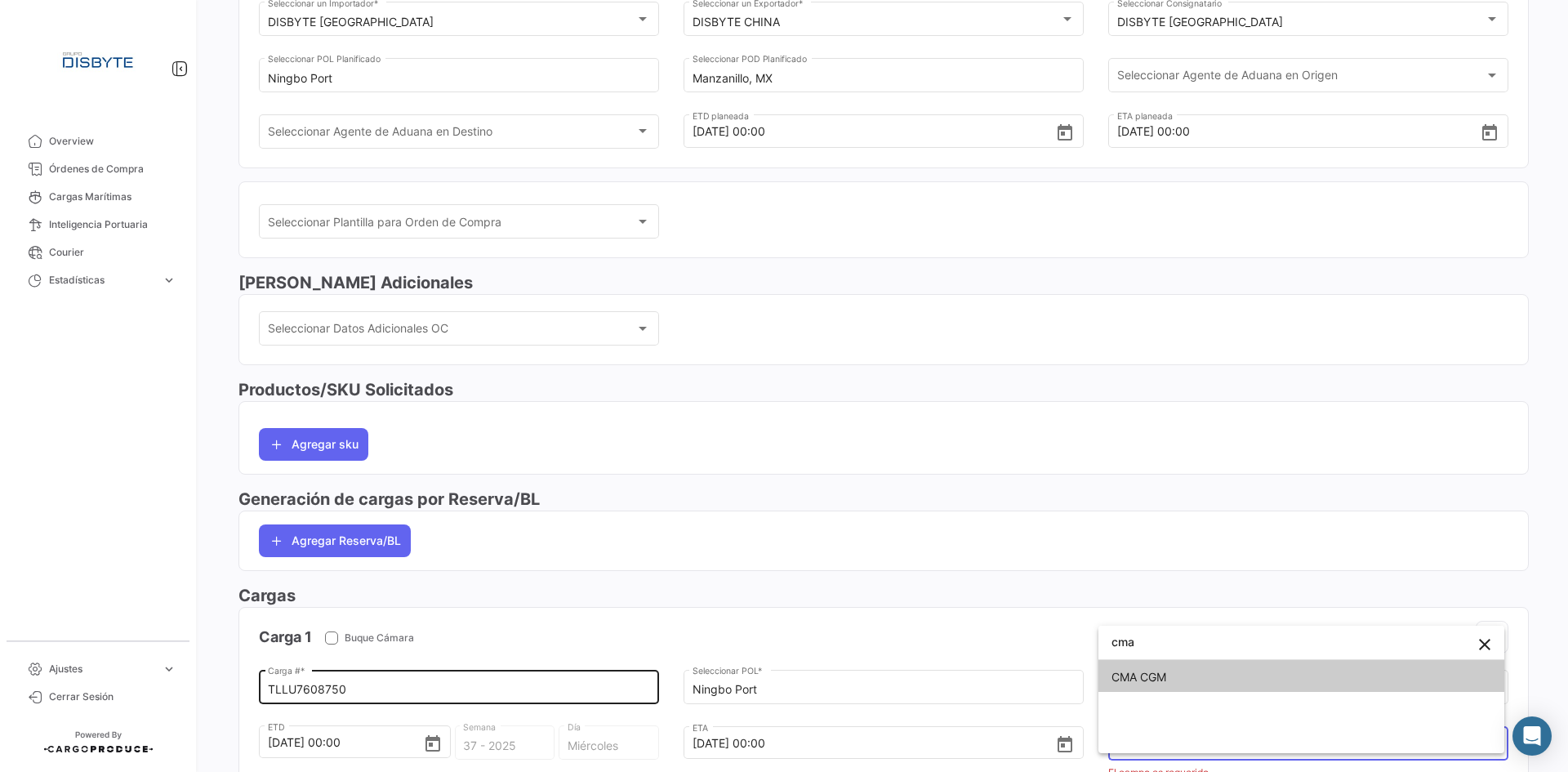
type input "cma"
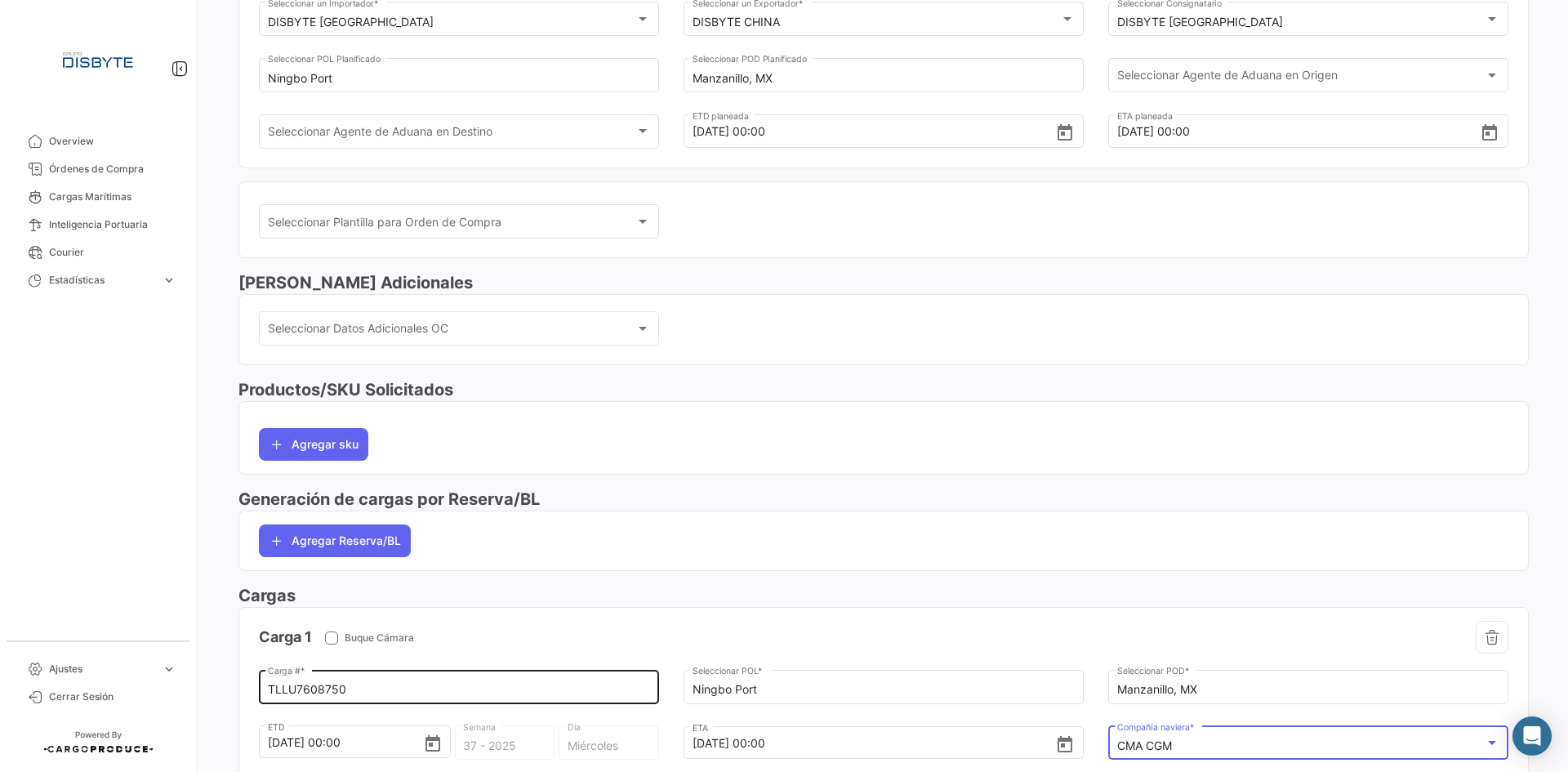
scroll to position [495, 0]
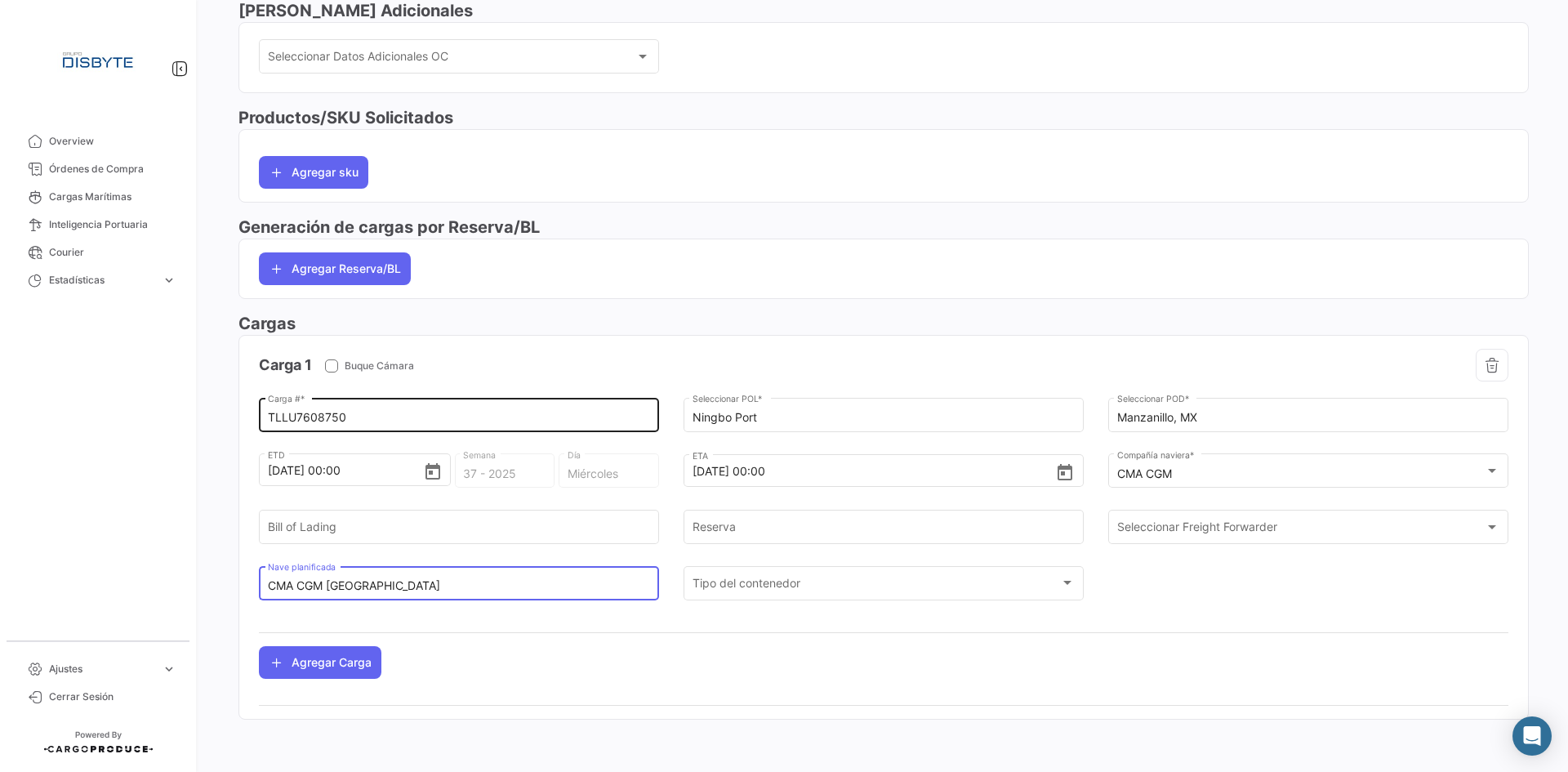
type input "CMA CGM [GEOGRAPHIC_DATA]"
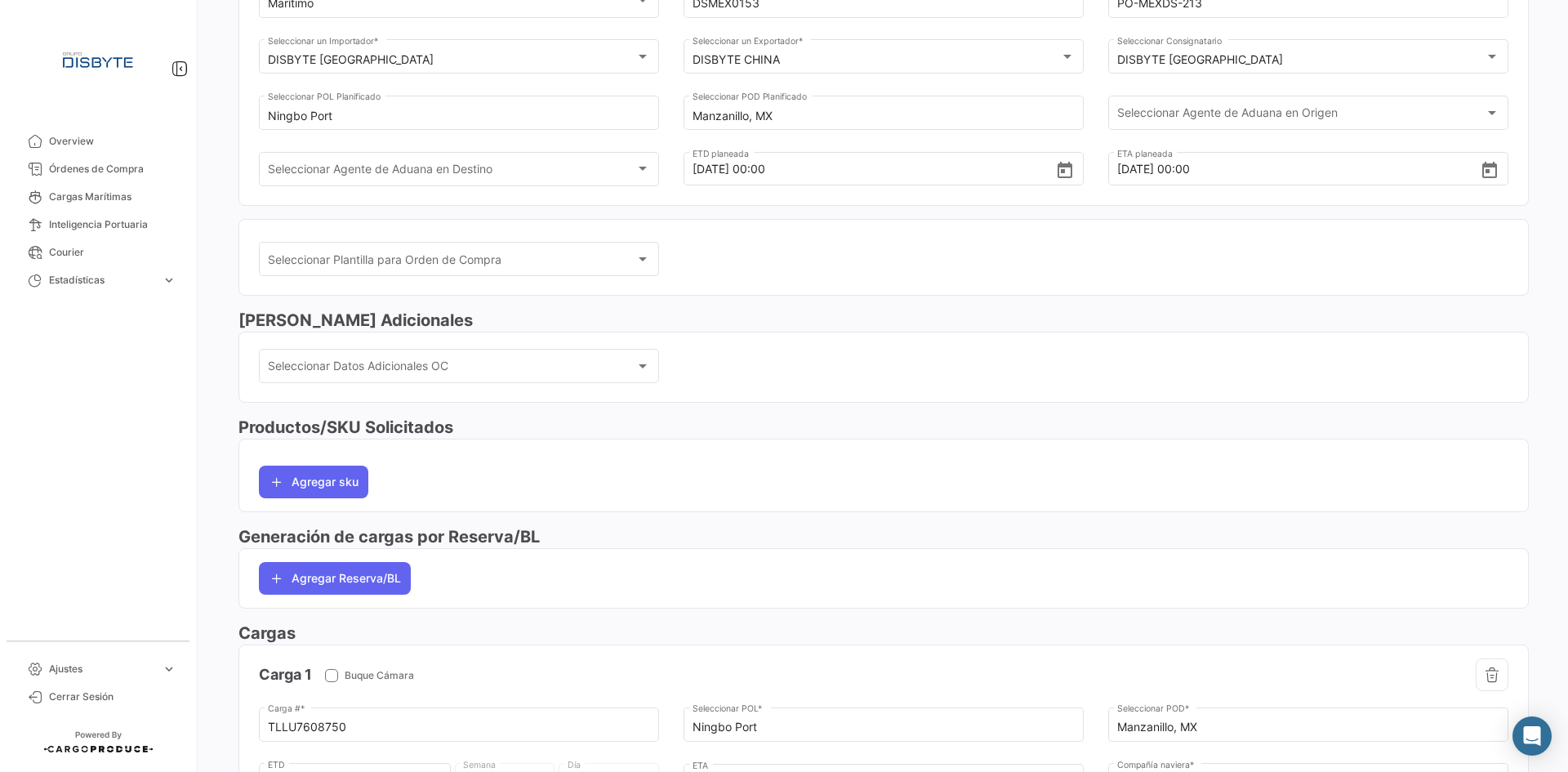
scroll to position [0, 0]
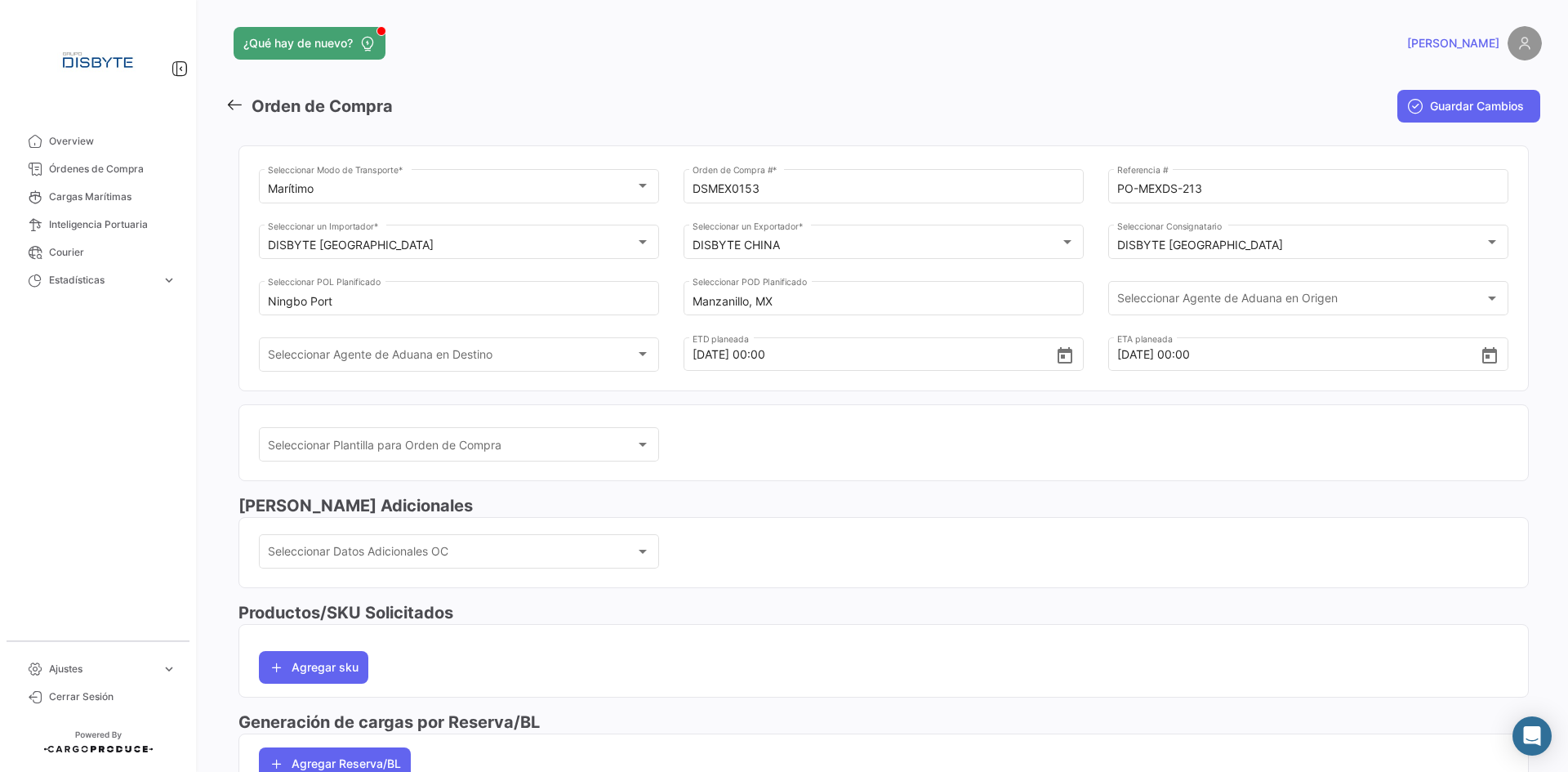
click at [1463, 106] on span "Guardar Cambios" at bounding box center [1477, 106] width 94 height 16
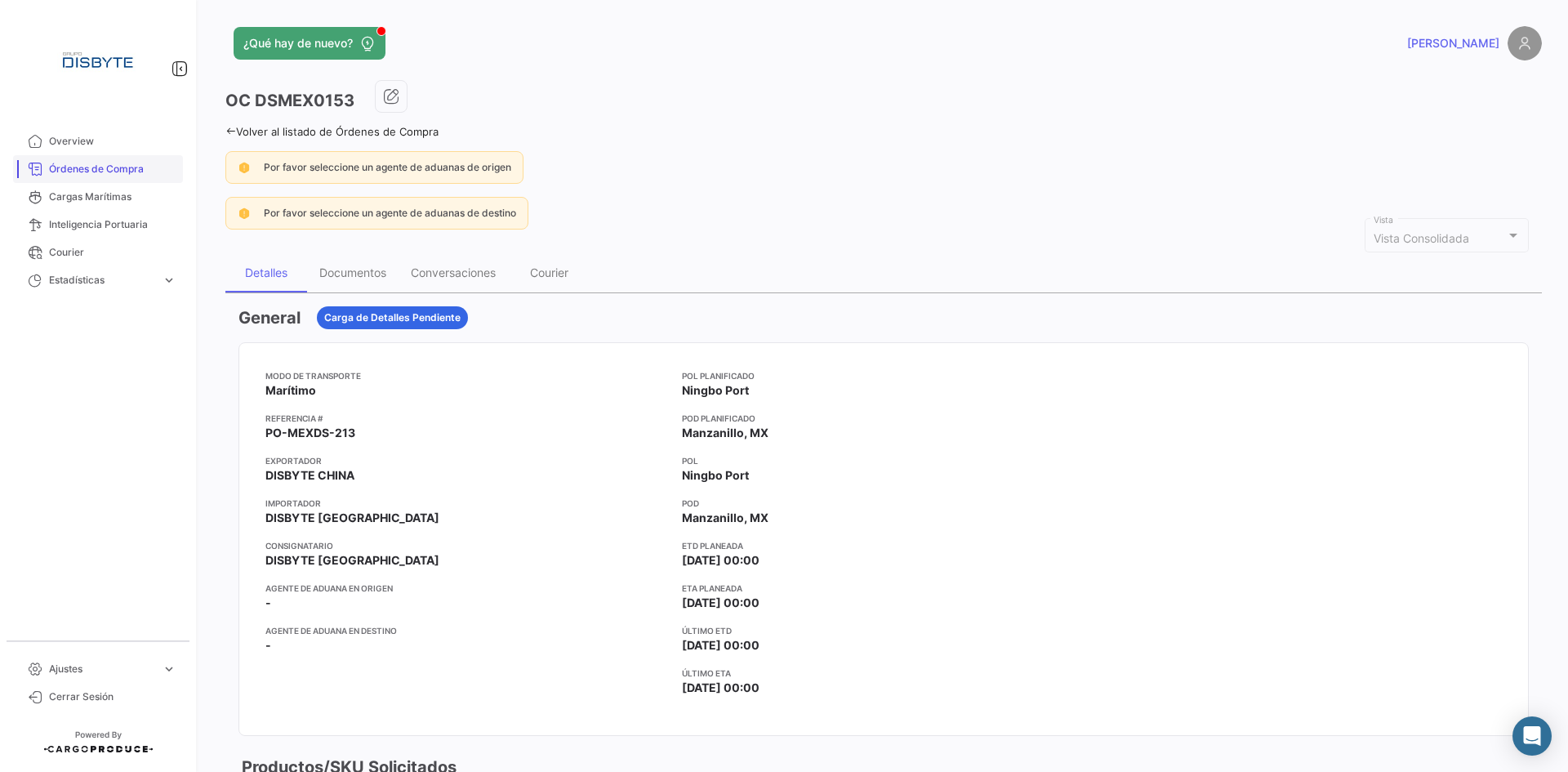
click at [113, 174] on span "Órdenes de Compra" at bounding box center [112, 169] width 127 height 15
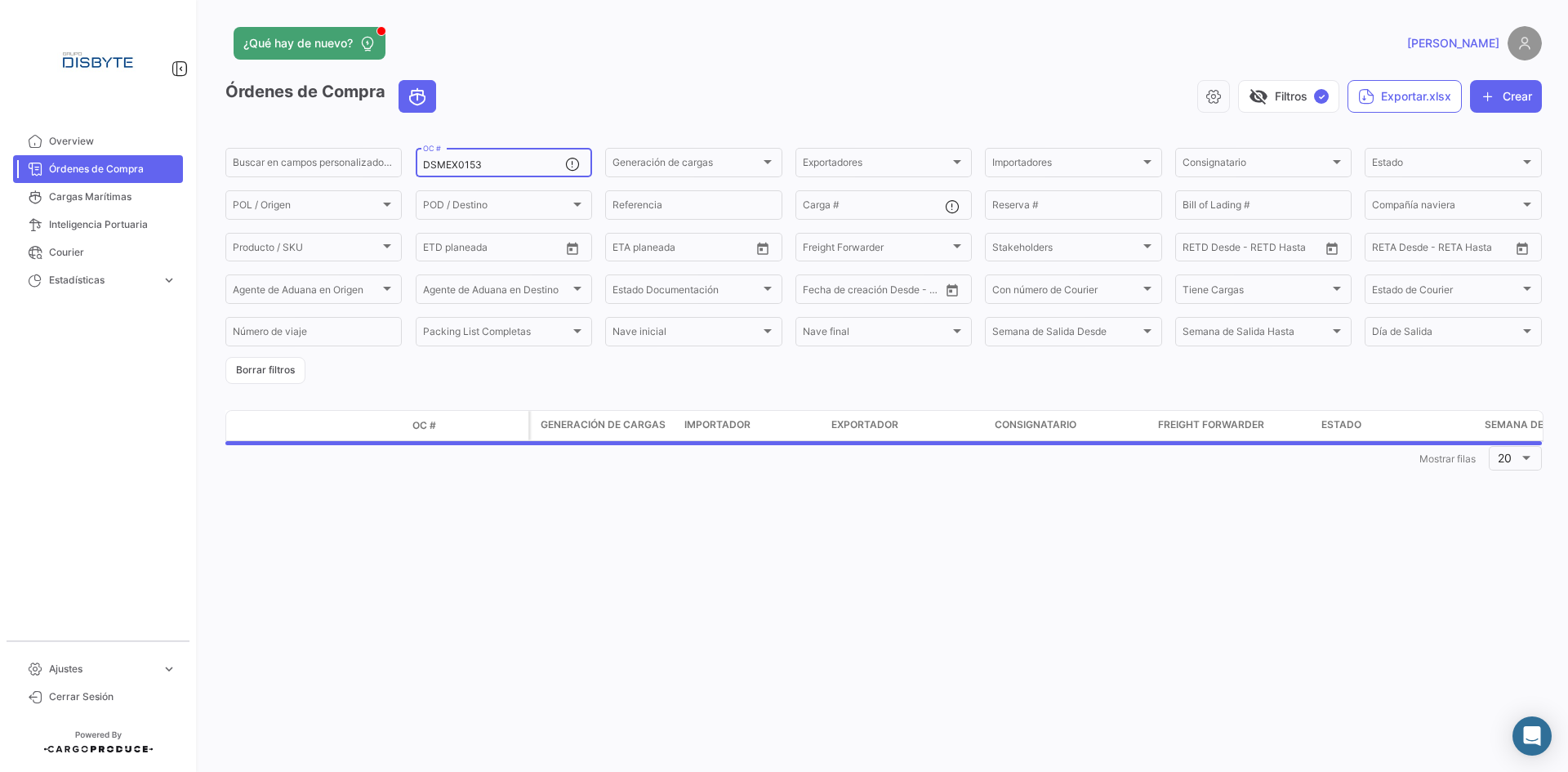
click at [465, 161] on input "DSMEX0153" at bounding box center [494, 165] width 142 height 12
paste input "049"
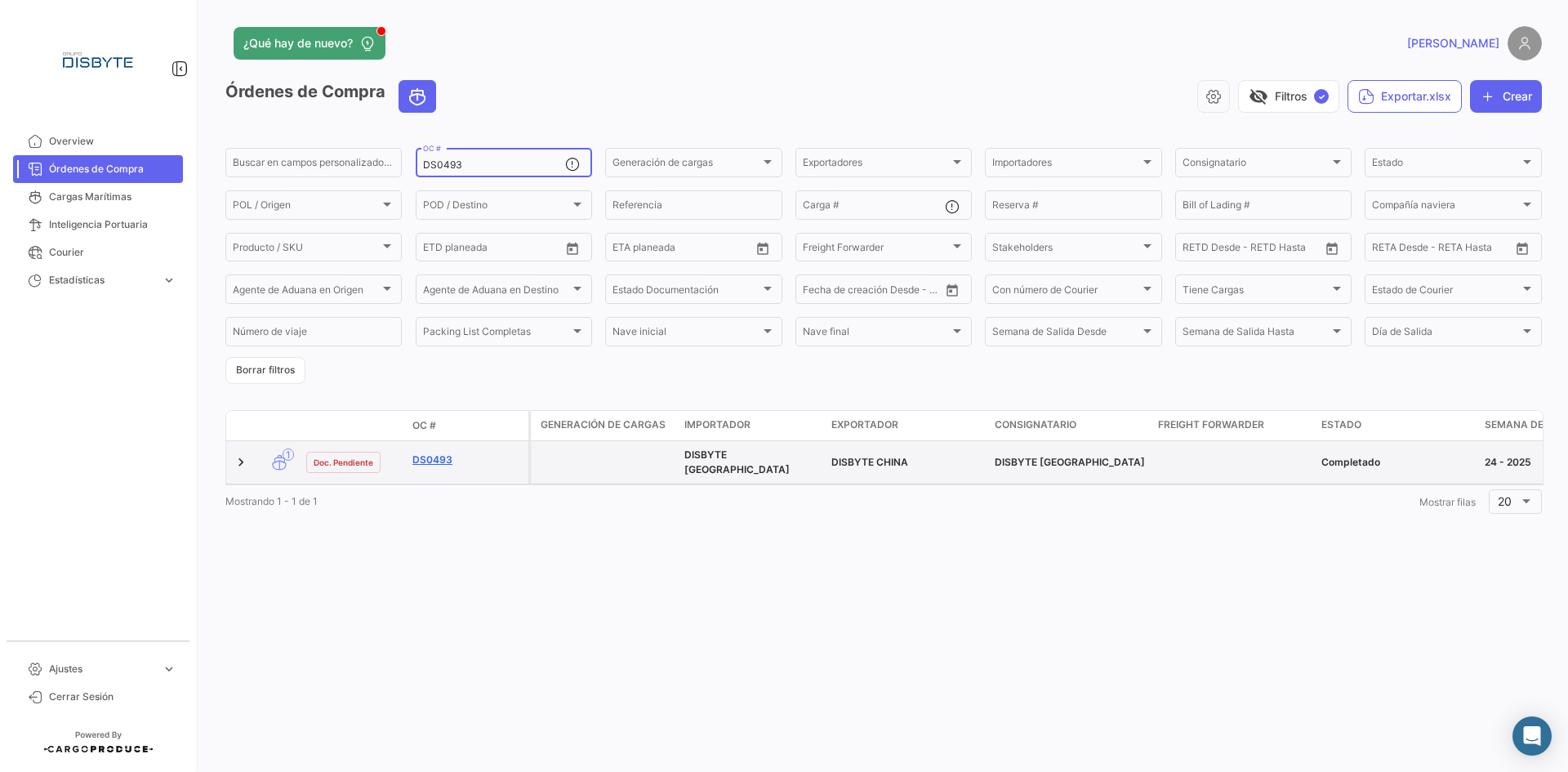
type input "DS0493"
click at [424, 452] on link "DS0493" at bounding box center [467, 459] width 109 height 15
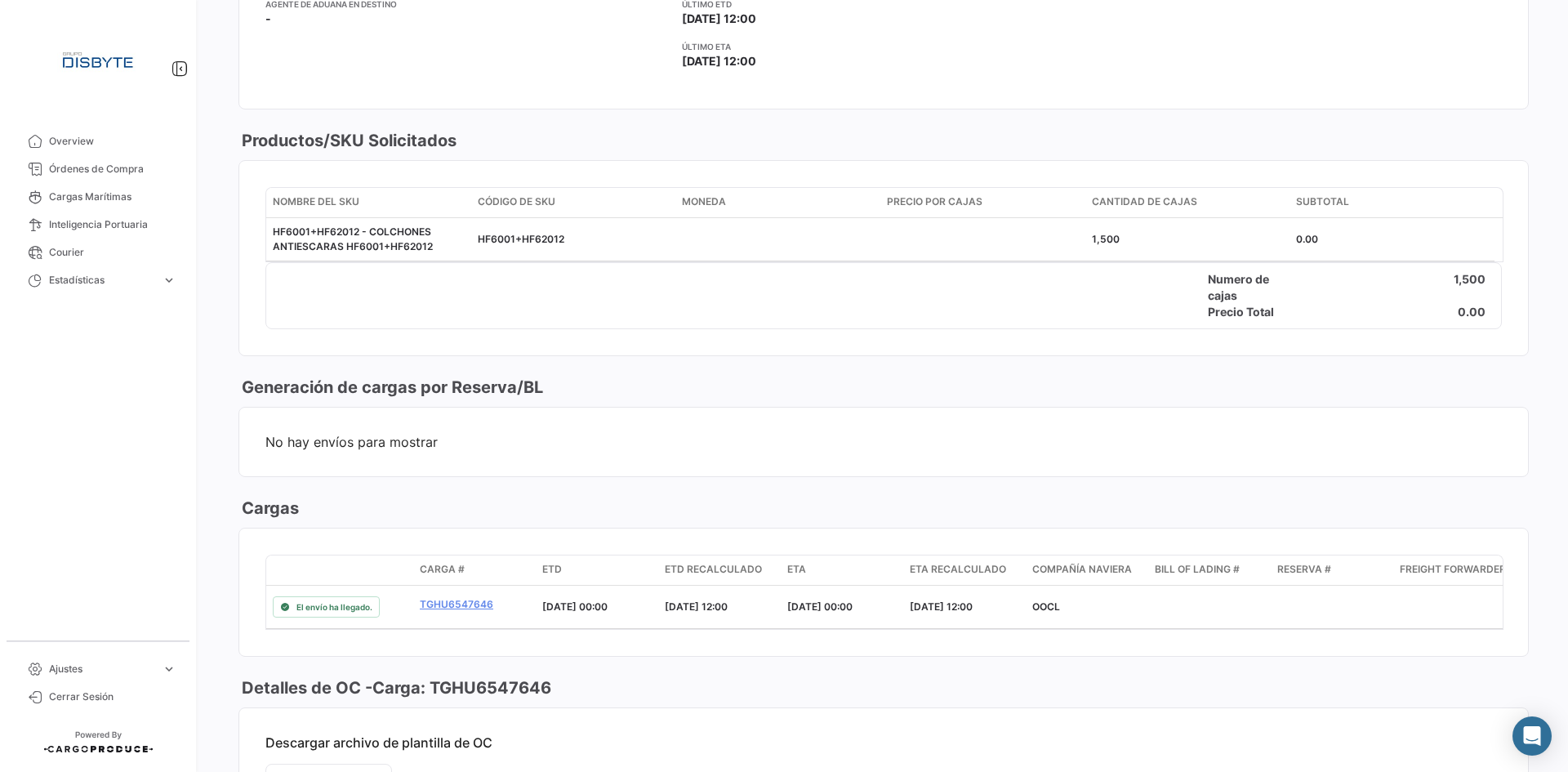
scroll to position [735, 0]
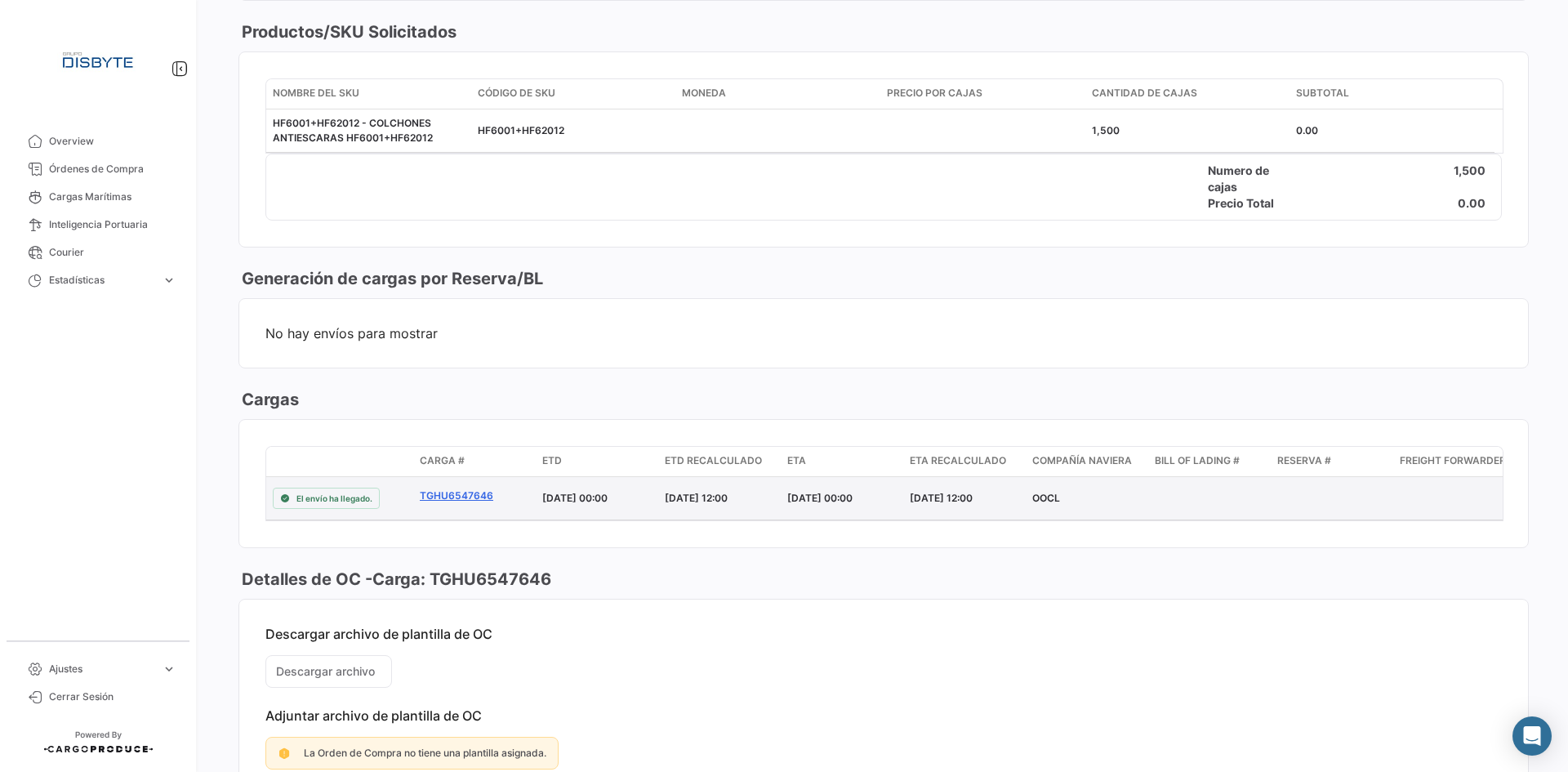
click at [444, 493] on link "TGHU6547646" at bounding box center [474, 496] width 109 height 15
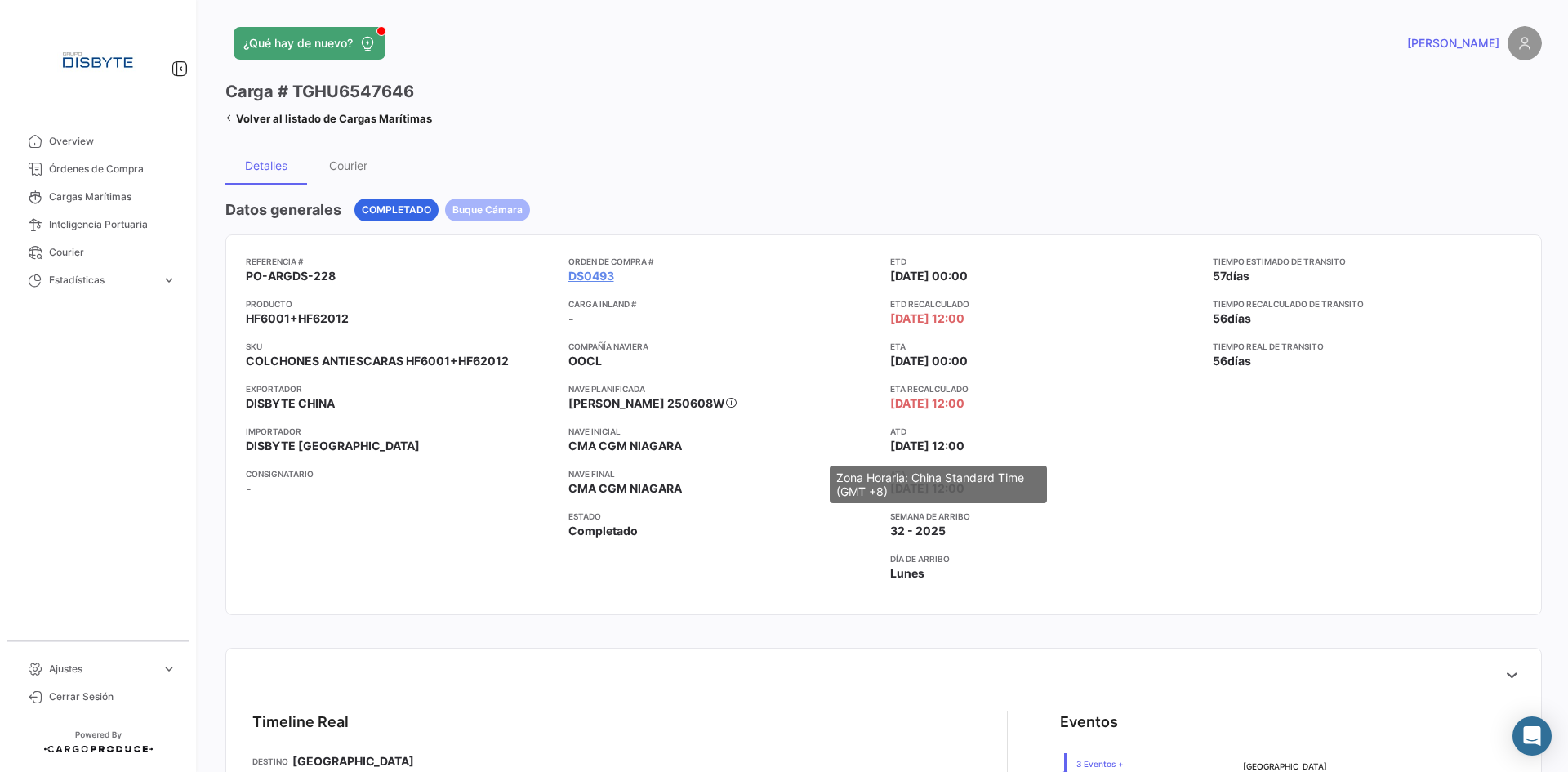
drag, startPoint x: 885, startPoint y: 442, endPoint x: 970, endPoint y: 438, distance: 85.1
click at [970, 438] on div "Referencia # PO-ARGDS-228 Producto HF6001+HF62012 SKU COLCHONES ANTIESCARAS HF6…" at bounding box center [883, 424] width 1276 height 340
click at [1085, 462] on div "ETD [DATE] 00:00 ETD Recalculado [DATE] 12:00 ETA [DATE] 00:00 ETA Recalculado …" at bounding box center [1045, 424] width 310 height 340
drag, startPoint x: 878, startPoint y: 446, endPoint x: 1062, endPoint y: 448, distance: 184.0
click at [1020, 458] on body "Overview Órdenes de Compra Cargas Marítimas Inteligencia Portuaria Courier Esta…" at bounding box center [784, 386] width 1568 height 772
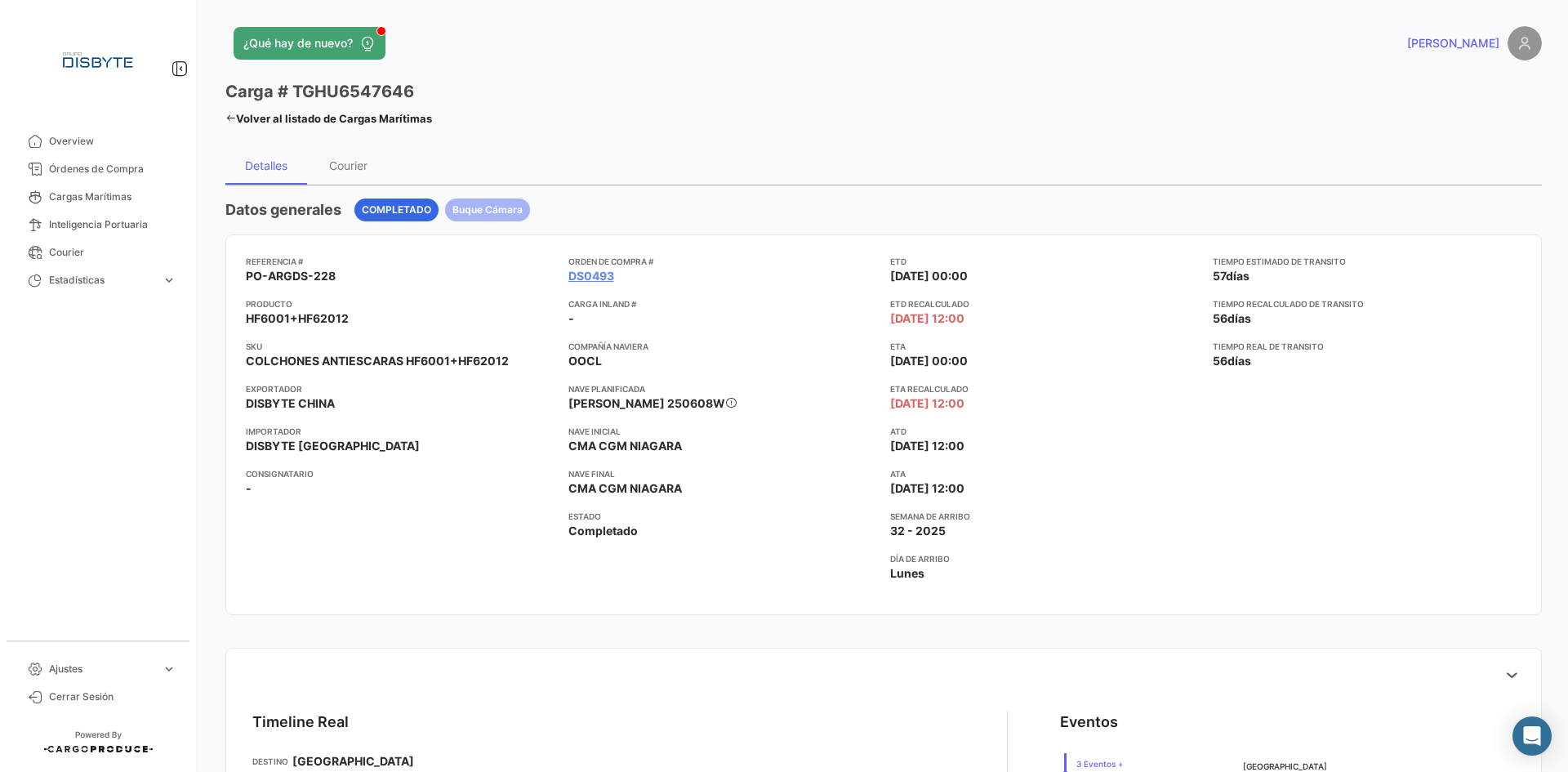
click at [1062, 447] on app-card-info-label "ATD [DATE] 12:00" at bounding box center [1045, 439] width 310 height 30
drag, startPoint x: 890, startPoint y: 446, endPoint x: 992, endPoint y: 447, distance: 102.0
click at [992, 447] on app-card-info-label "ATD [DATE] 12:00" at bounding box center [1045, 439] width 310 height 30
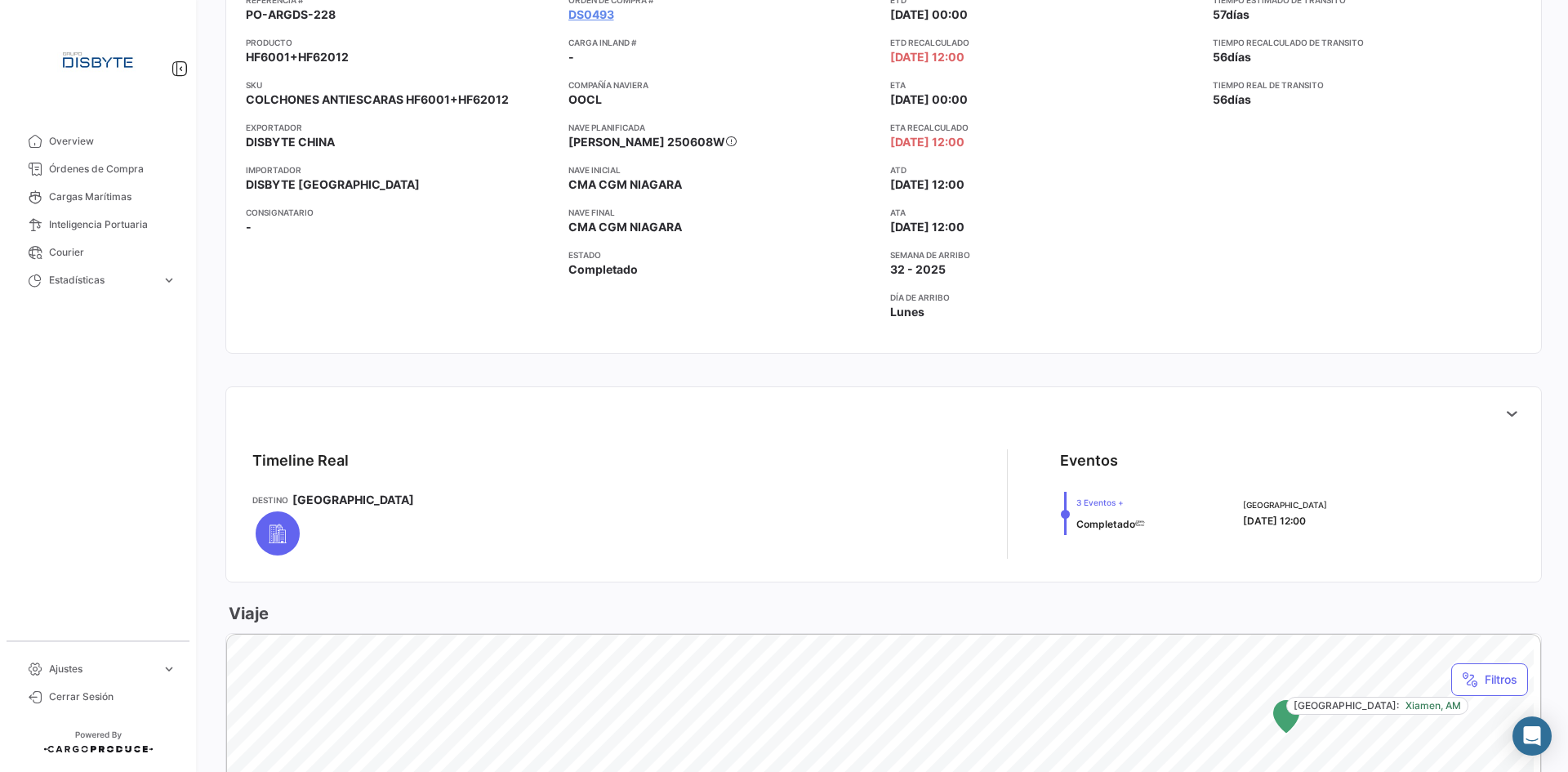
scroll to position [408, 0]
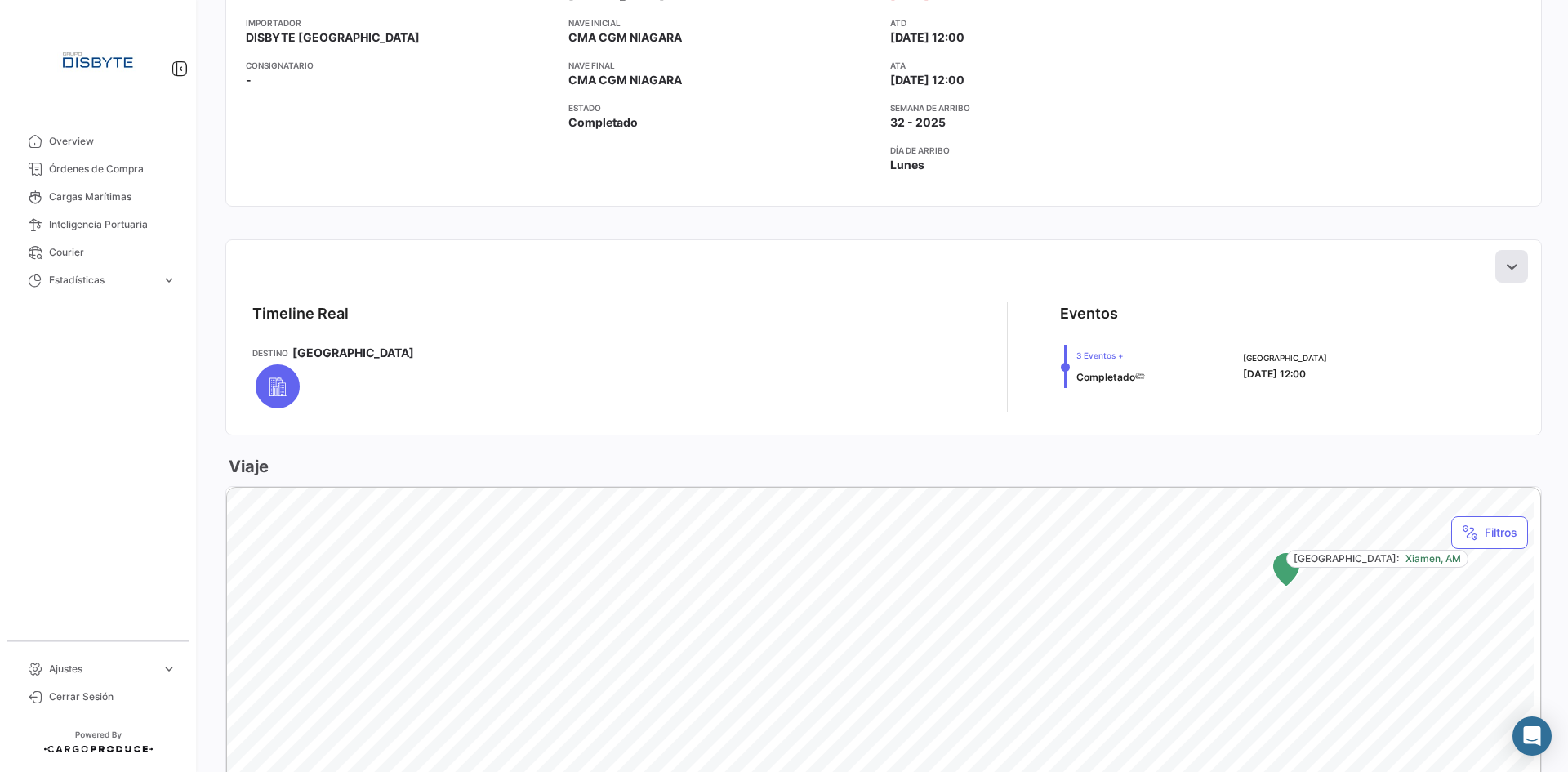
click at [1504, 269] on icon at bounding box center [1511, 266] width 16 height 16
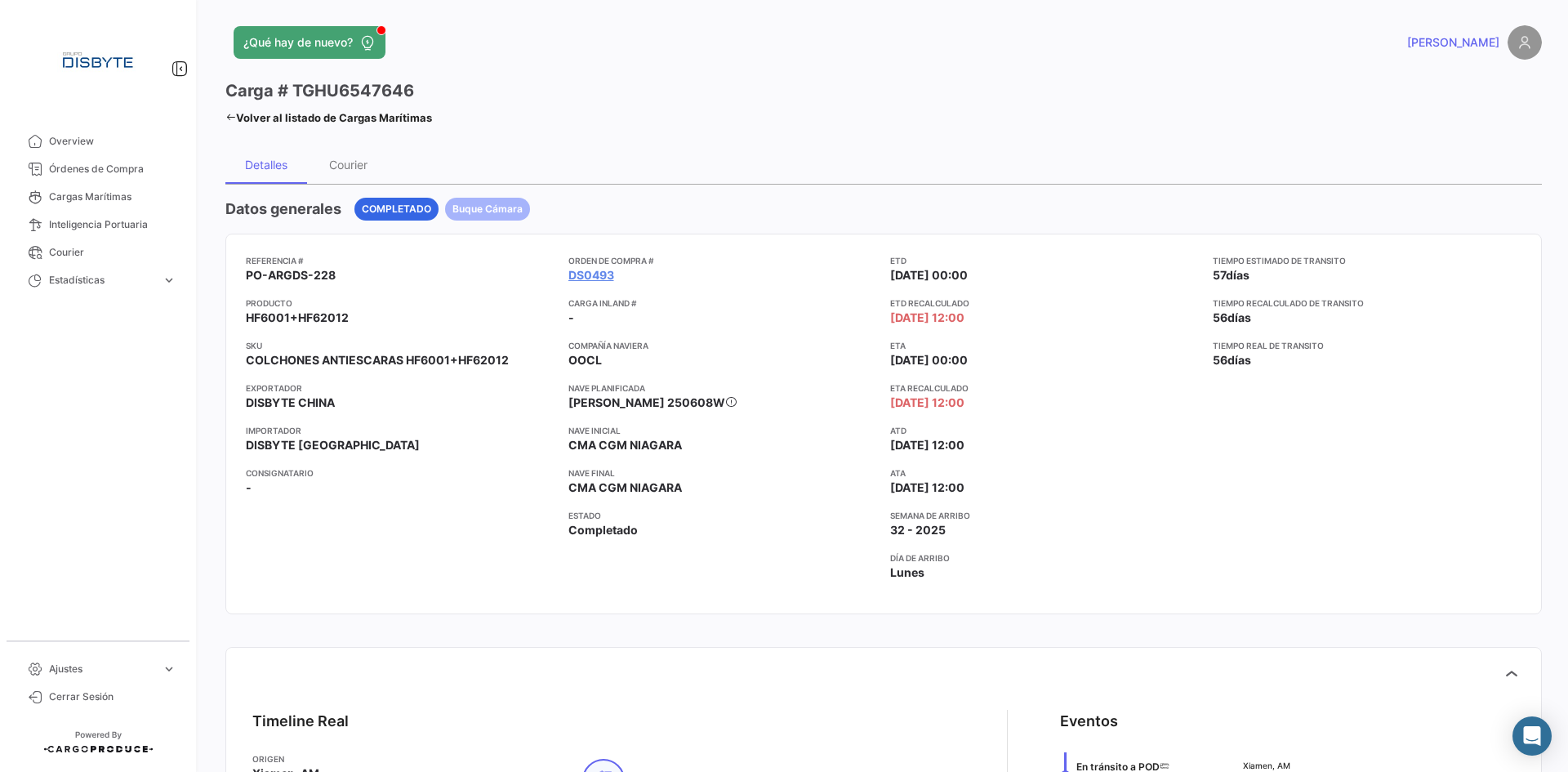
scroll to position [0, 0]
